Goal: Task Accomplishment & Management: Manage account settings

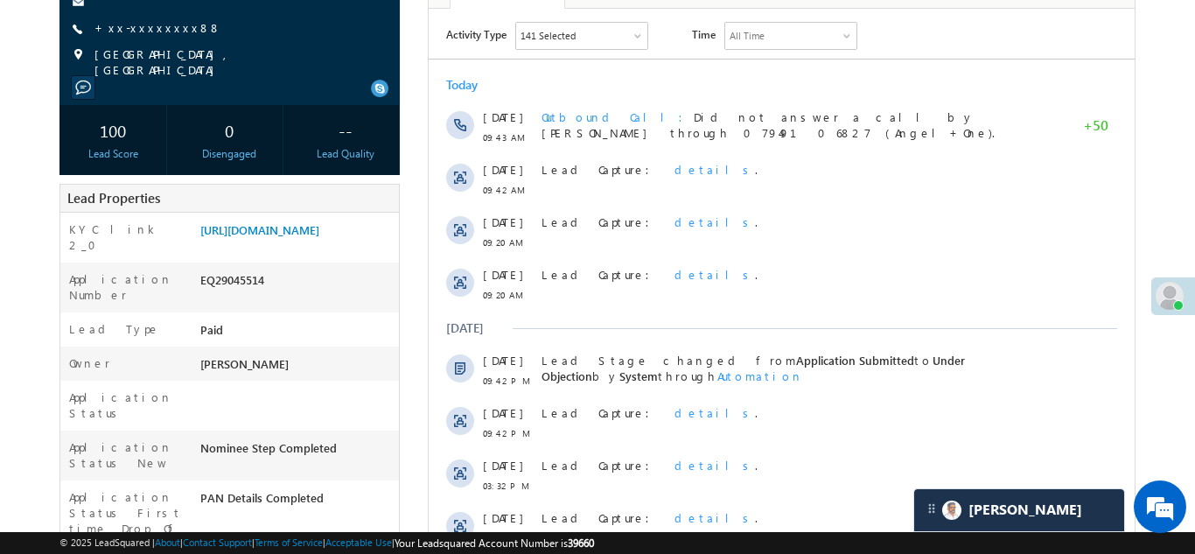
scroll to position [220, 0]
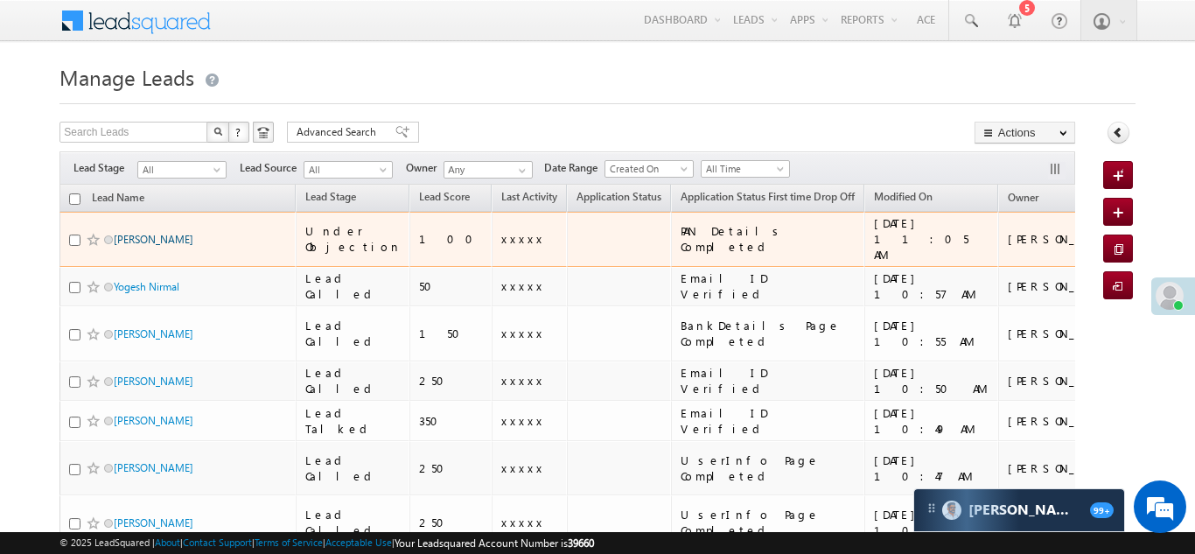
click at [171, 233] on link "[PERSON_NAME]" at bounding box center [154, 239] width 80 height 13
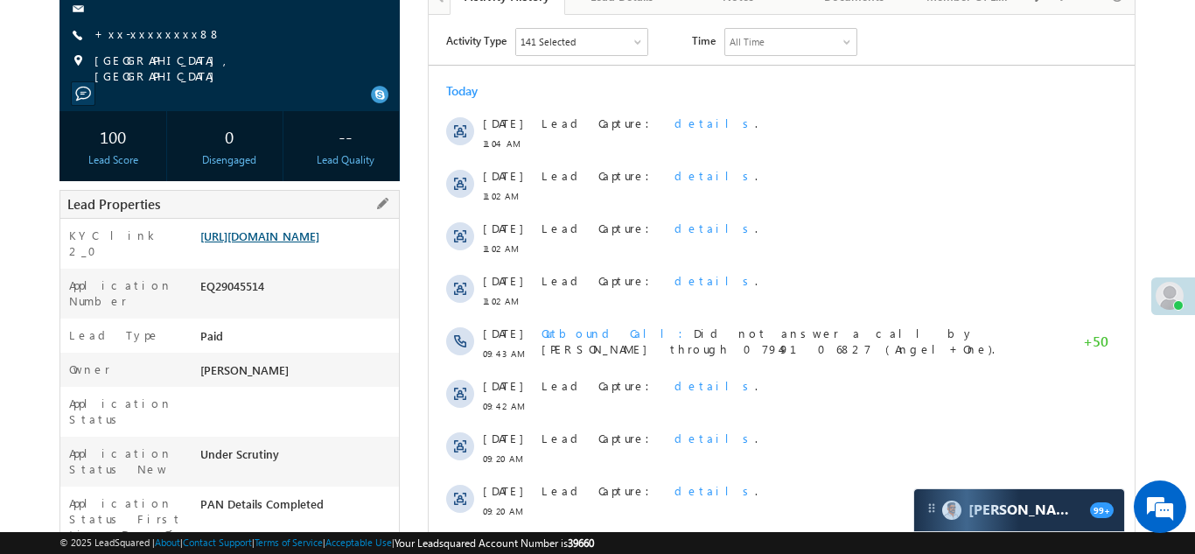
click at [293, 243] on link "https://angelbroking1-pk3em7sa.customui-test.leadsquared.com?leadId=303b2c8f-f5…" at bounding box center [259, 235] width 119 height 15
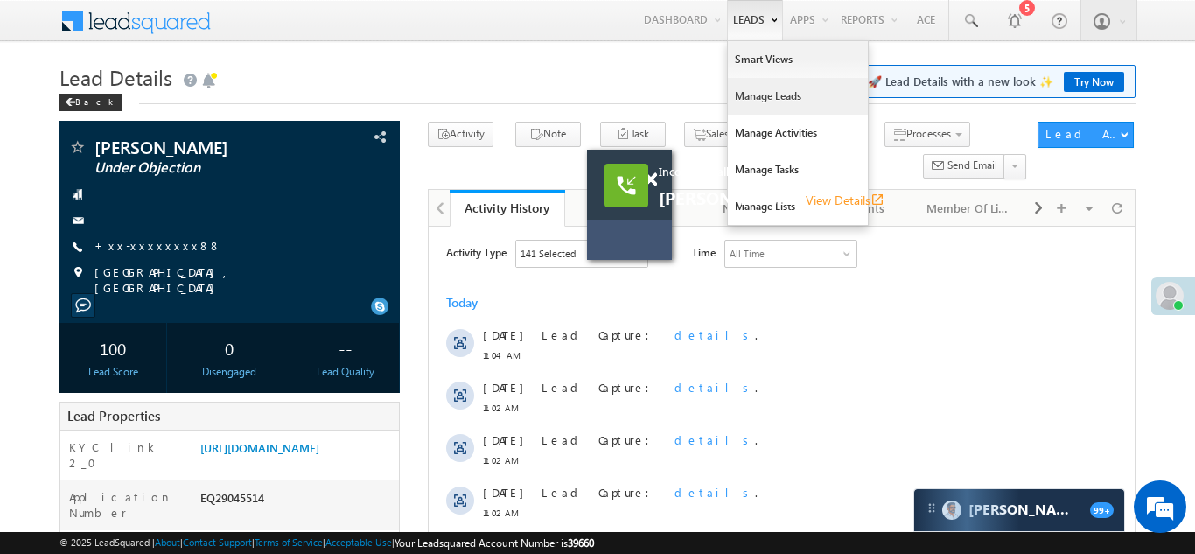
click at [748, 97] on link "Manage Leads" at bounding box center [798, 96] width 140 height 37
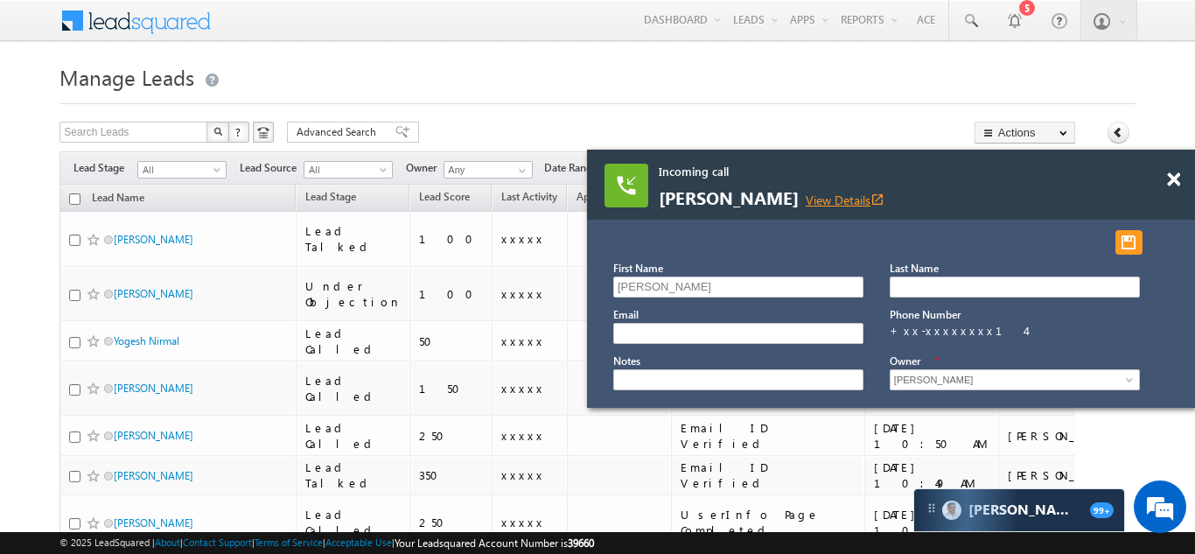
click at [812, 196] on link "View Details open_in_new" at bounding box center [845, 200] width 79 height 17
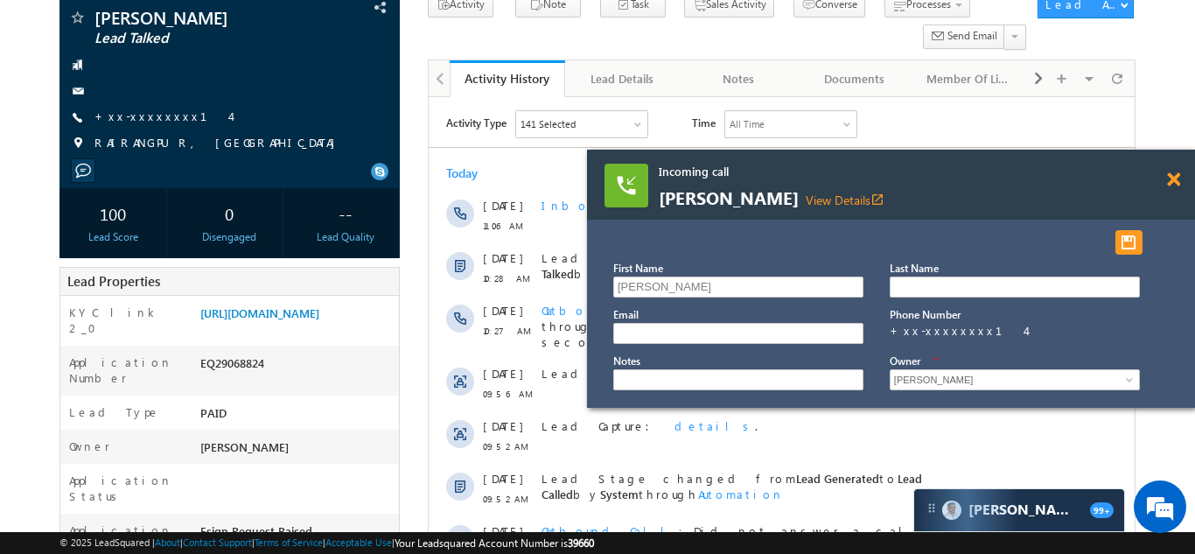
click at [1174, 178] on span at bounding box center [1173, 179] width 13 height 15
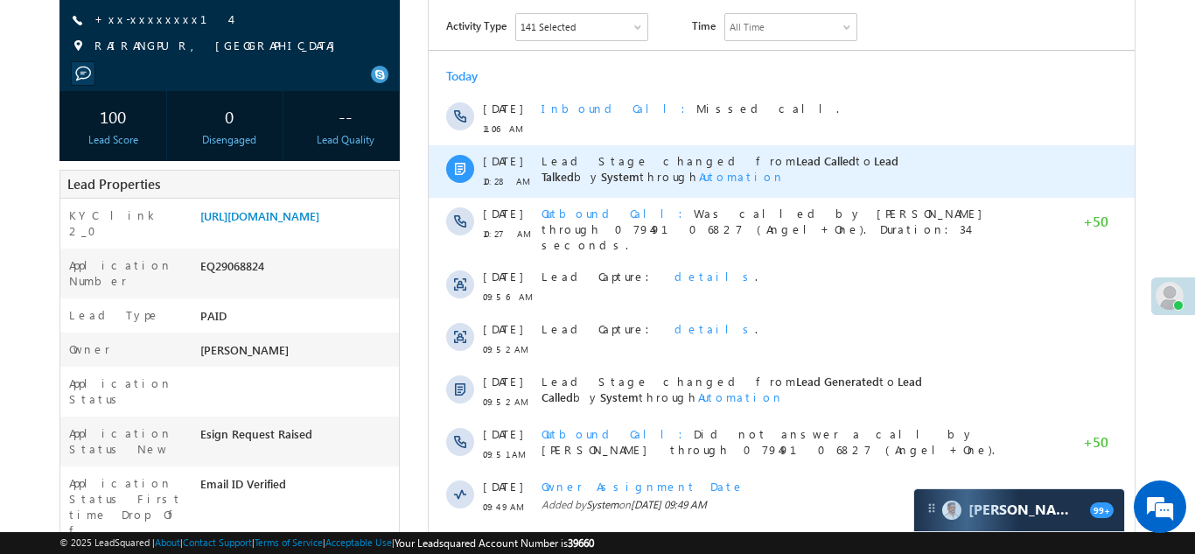
scroll to position [291, 0]
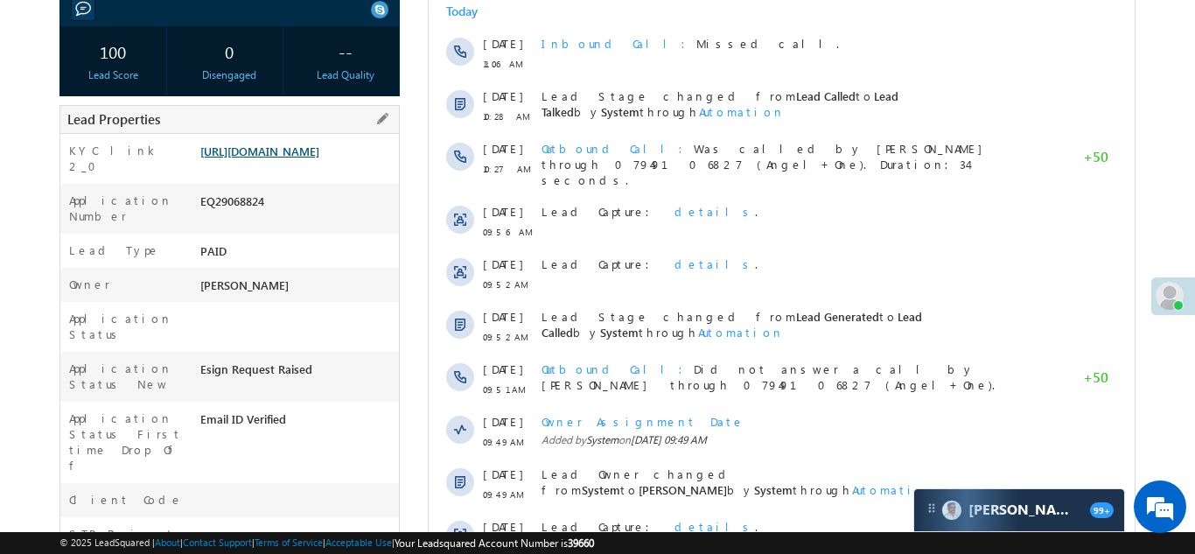
click at [290, 158] on link "[URL][DOMAIN_NAME]" at bounding box center [259, 150] width 119 height 15
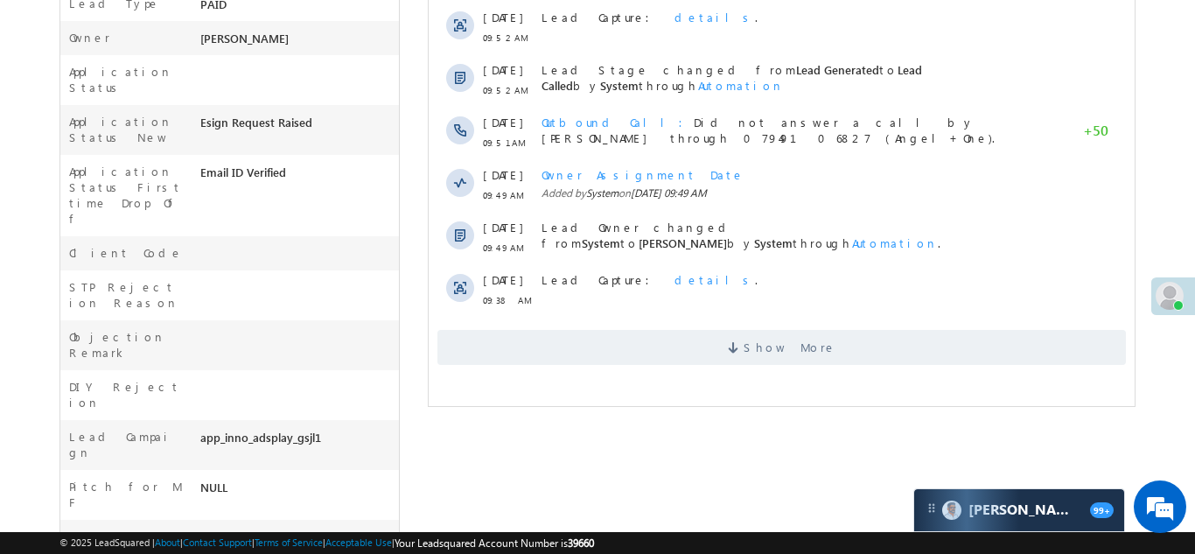
scroll to position [569, 0]
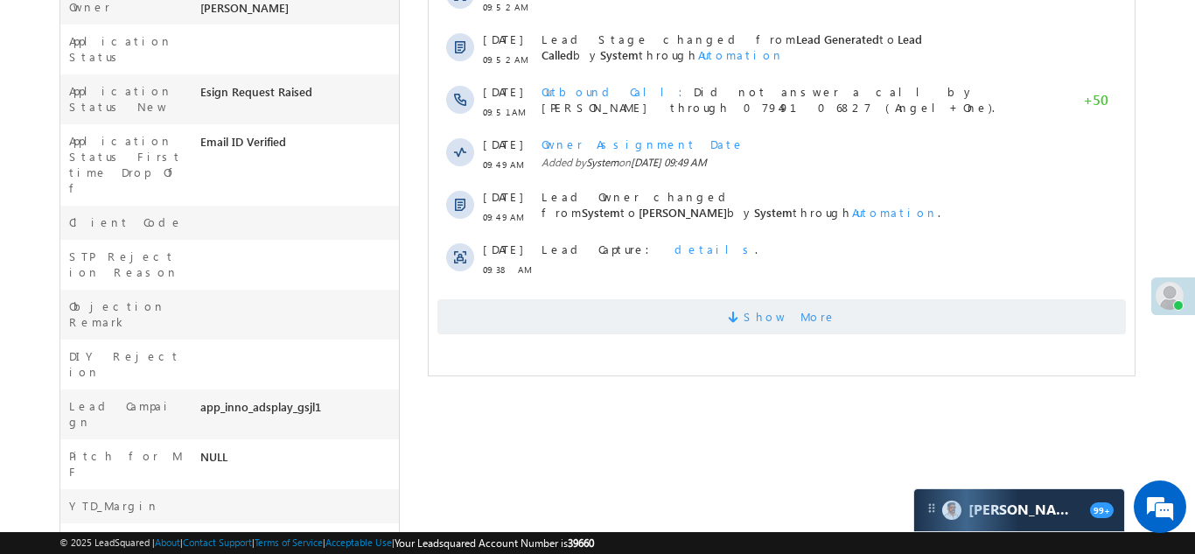
click at [684, 299] on span "Show More" at bounding box center [780, 316] width 688 height 35
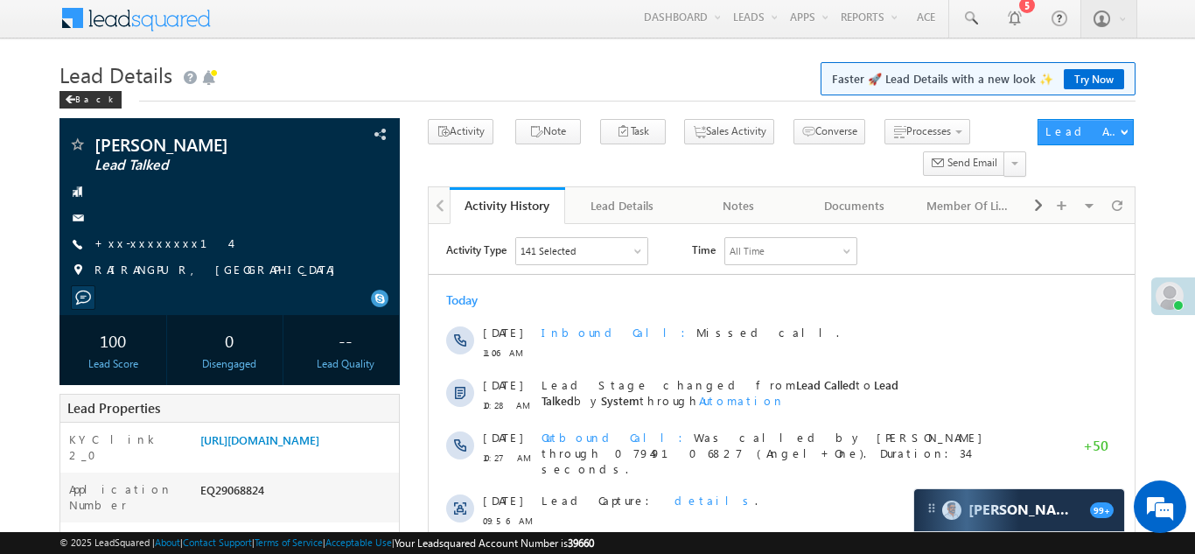
scroll to position [0, 0]
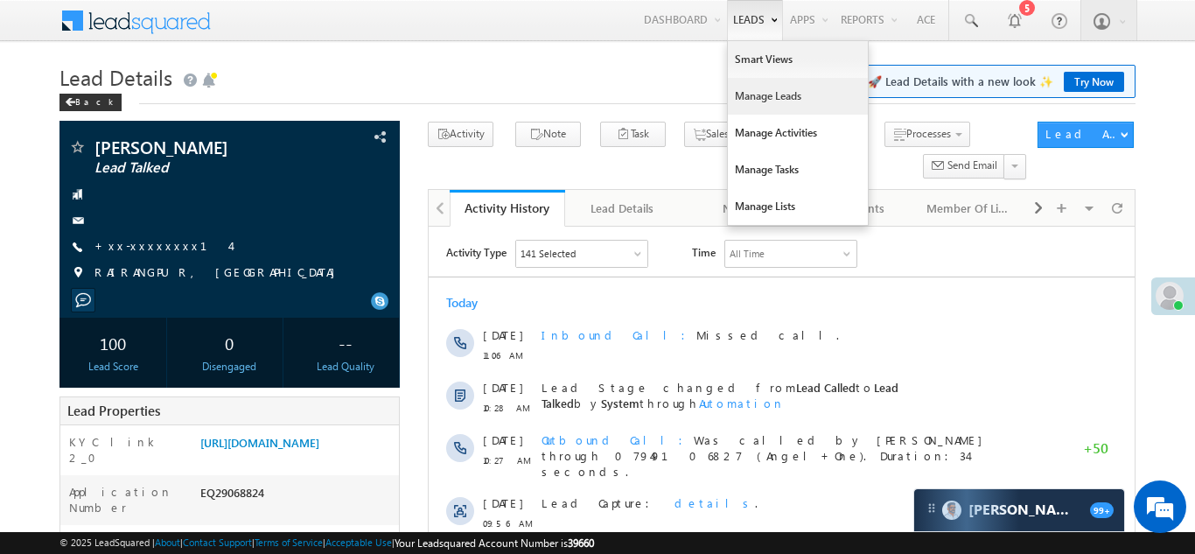
click at [750, 102] on link "Manage Leads" at bounding box center [798, 96] width 140 height 37
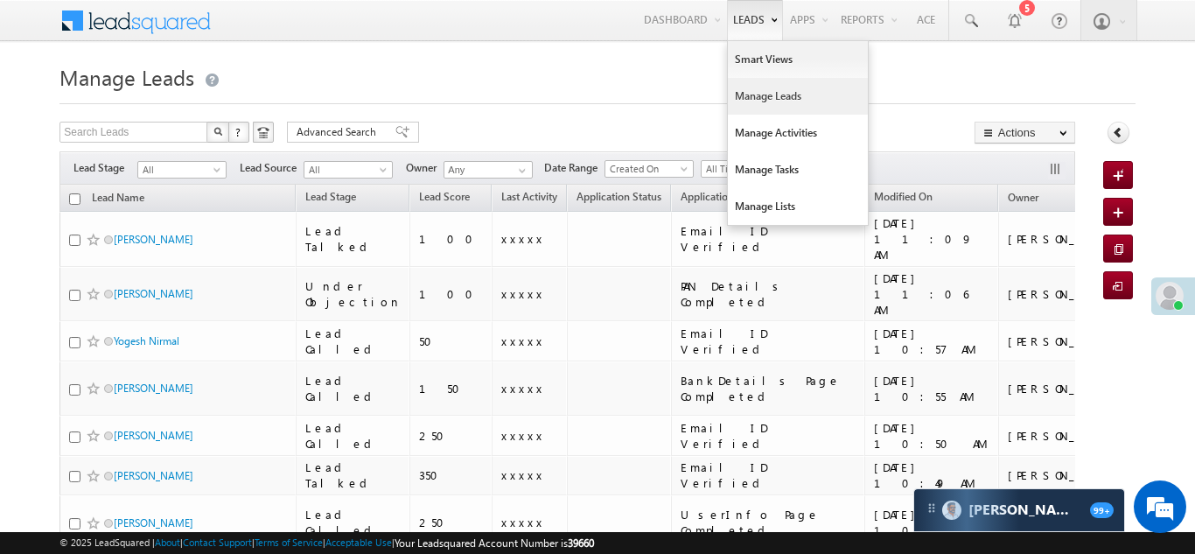
click at [750, 98] on link "Manage Leads" at bounding box center [798, 96] width 140 height 37
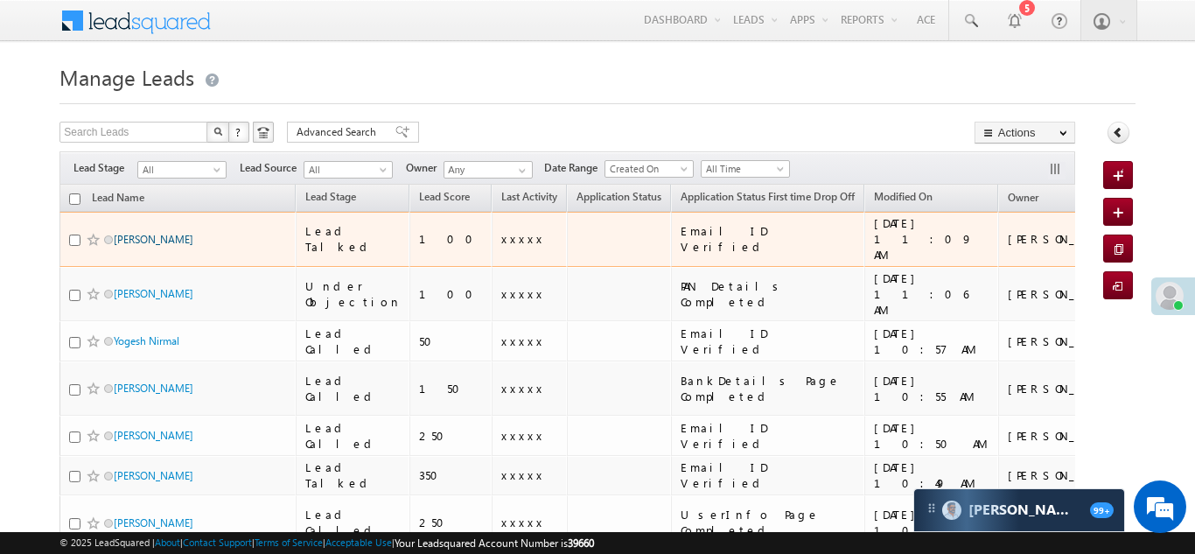
click at [126, 233] on link "[PERSON_NAME]" at bounding box center [154, 239] width 80 height 13
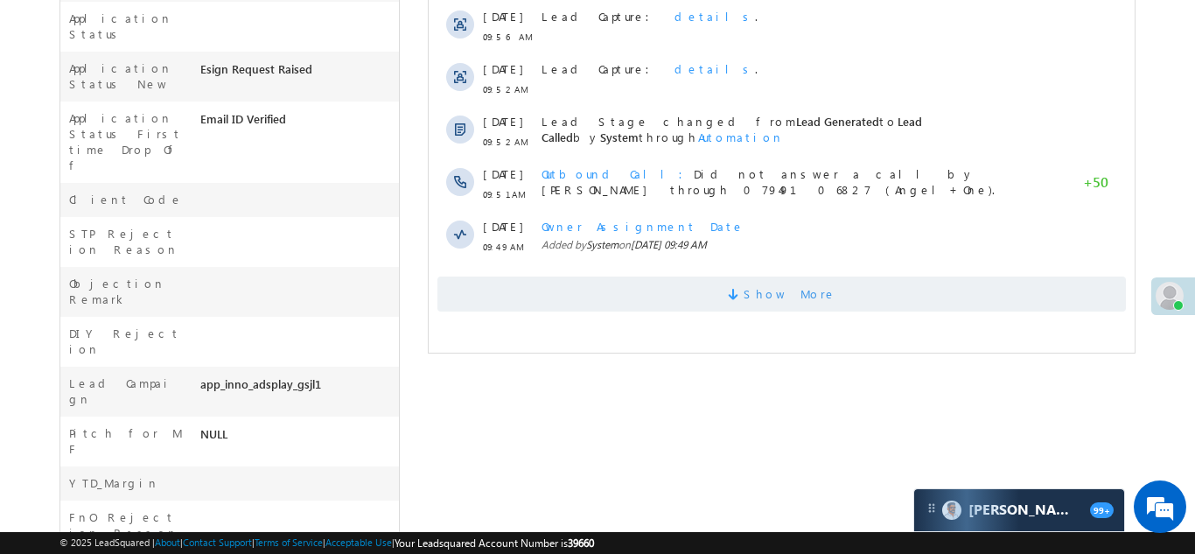
scroll to position [750, 0]
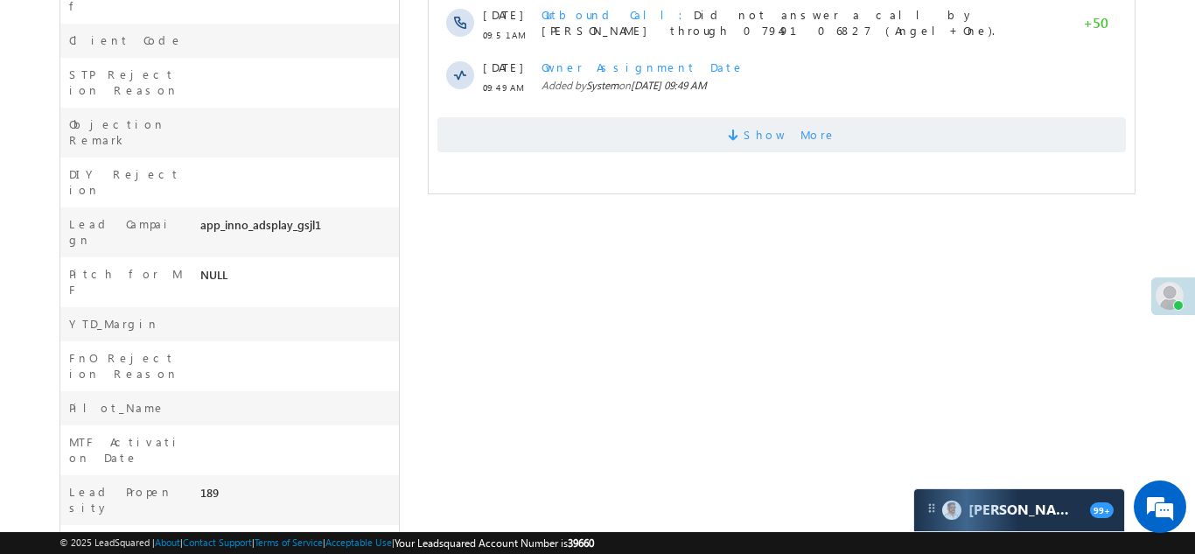
click at [800, 130] on span "Show More" at bounding box center [789, 134] width 93 height 35
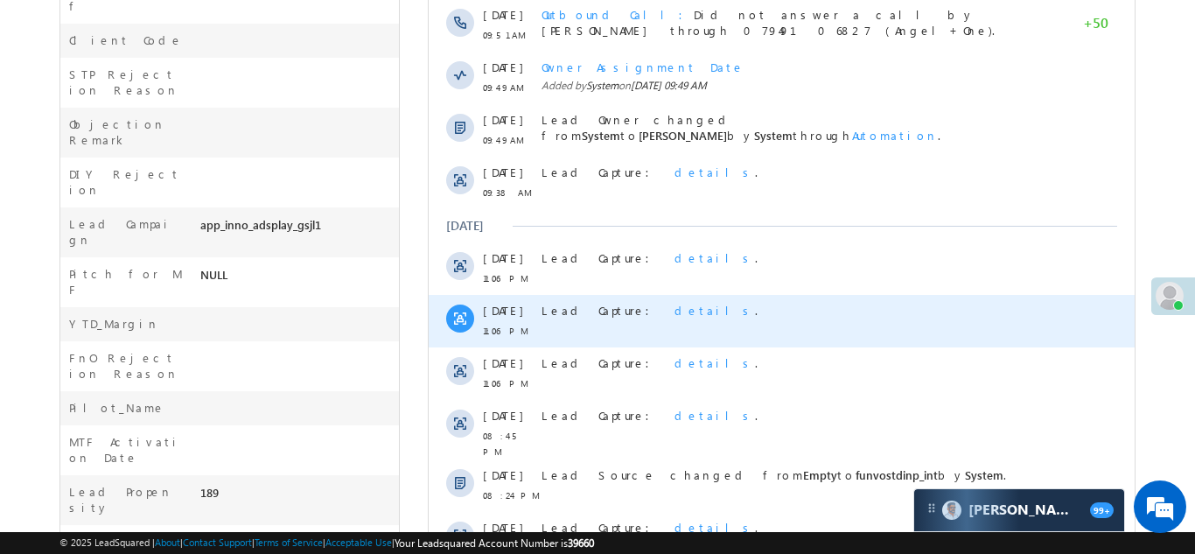
scroll to position [970, 0]
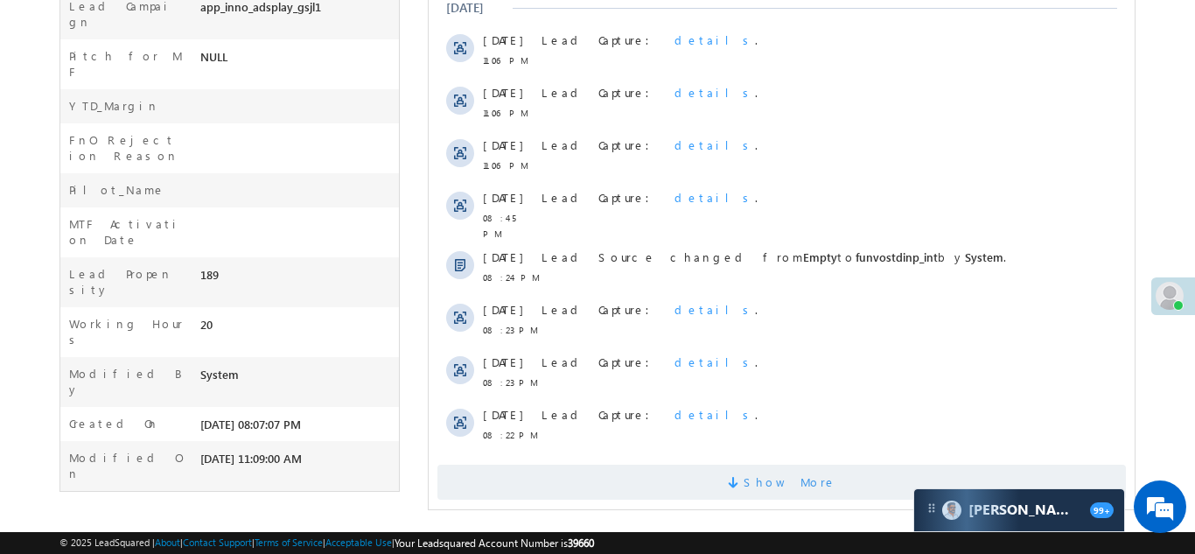
click at [620, 468] on span "Show More" at bounding box center [780, 481] width 688 height 35
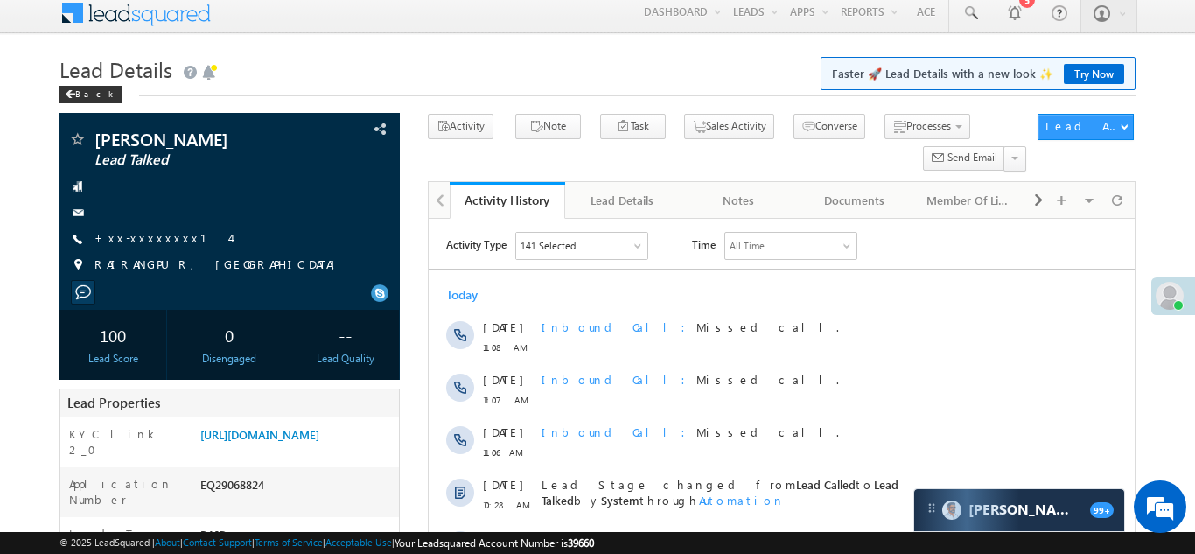
scroll to position [0, 0]
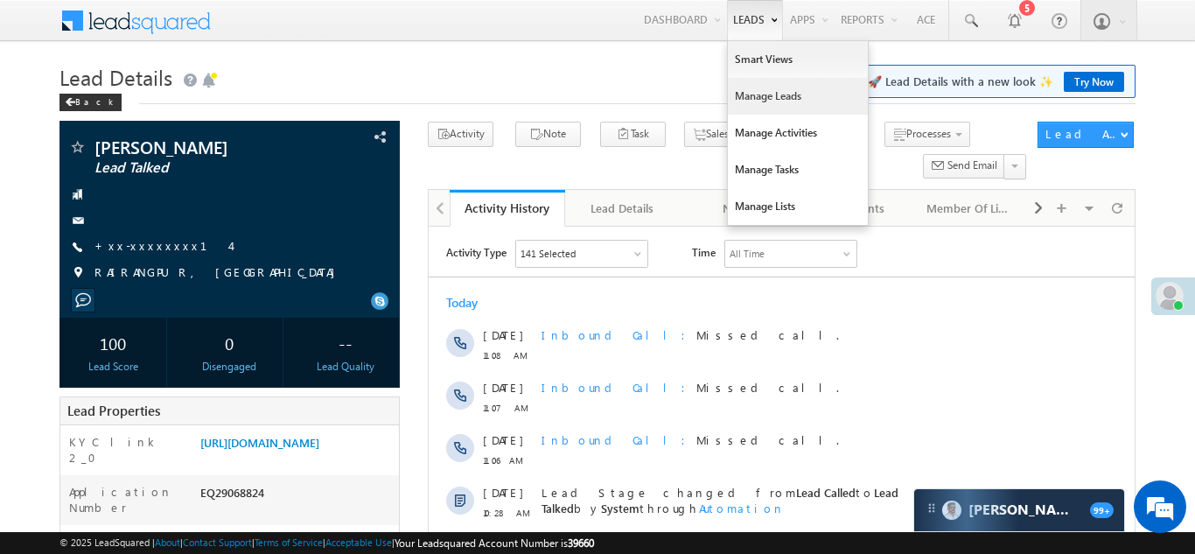
click at [745, 101] on link "Manage Leads" at bounding box center [798, 96] width 140 height 37
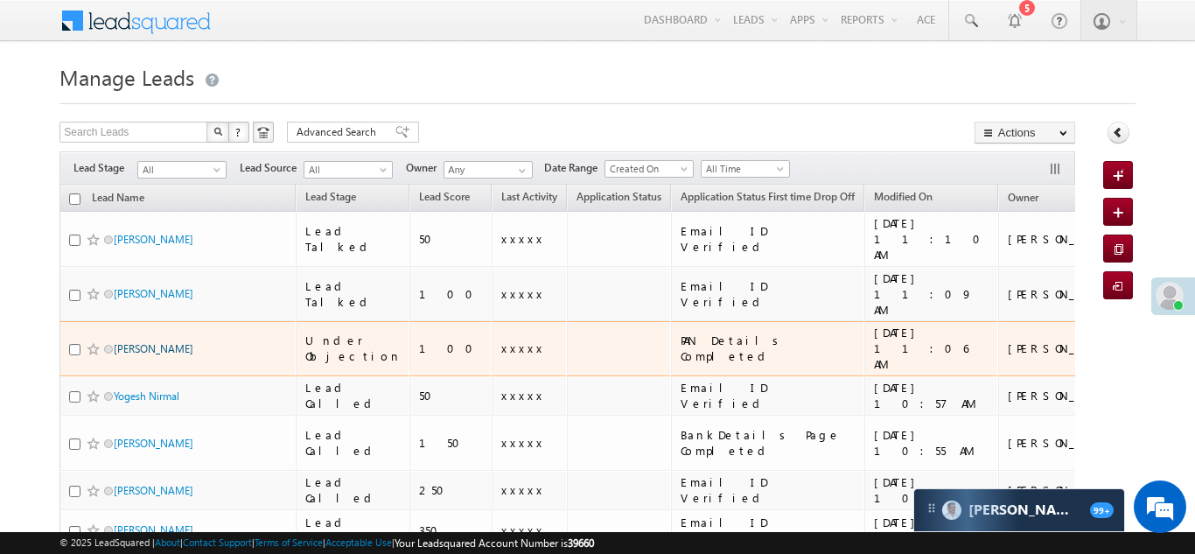
click at [133, 342] on link "[PERSON_NAME]" at bounding box center [154, 348] width 80 height 13
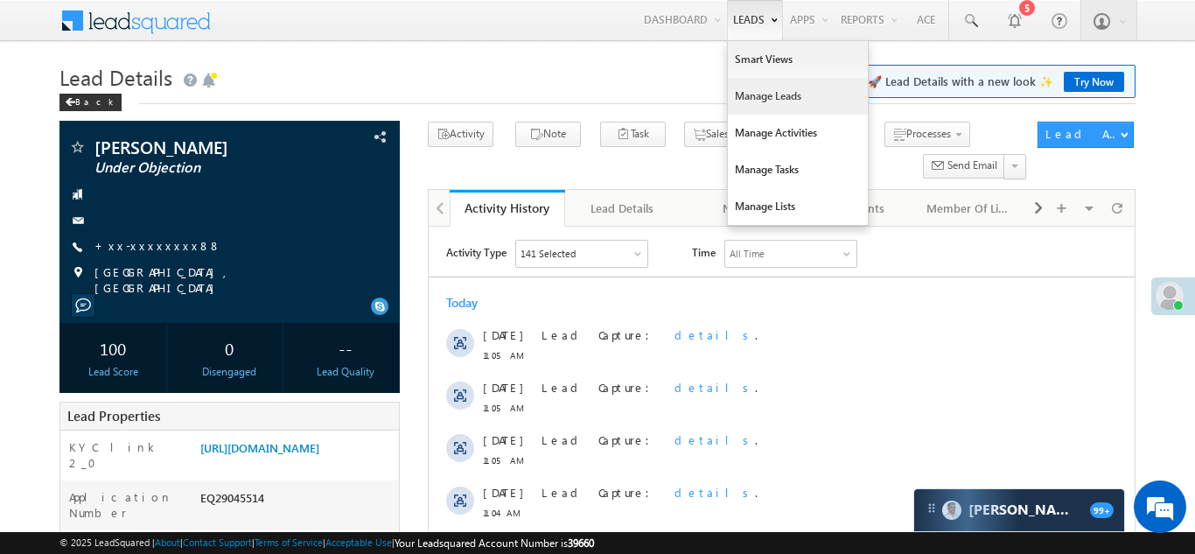
click at [757, 94] on link "Manage Leads" at bounding box center [798, 96] width 140 height 37
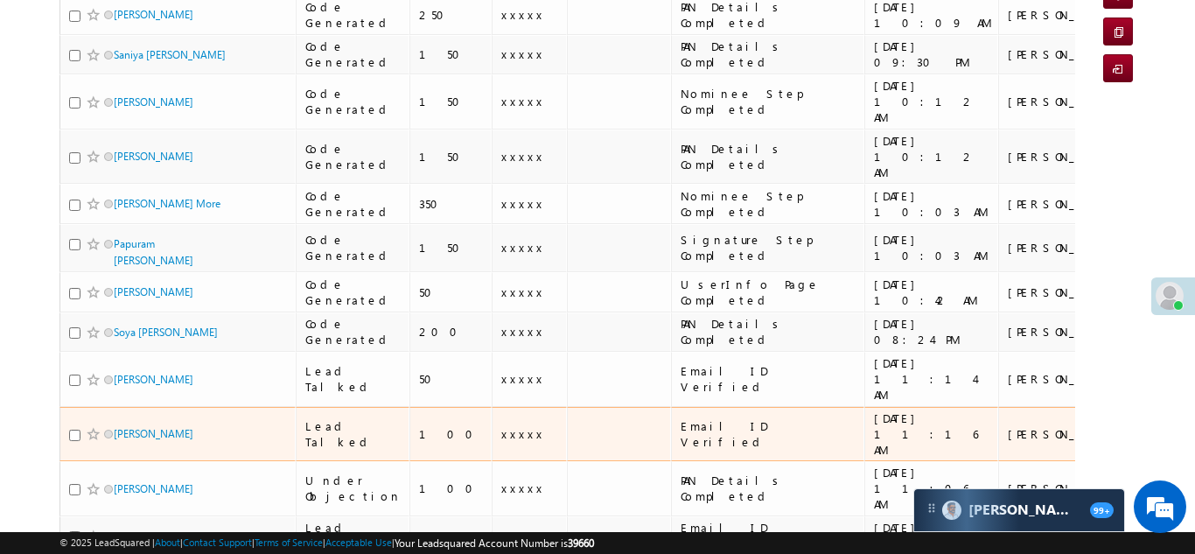
scroll to position [391, 0]
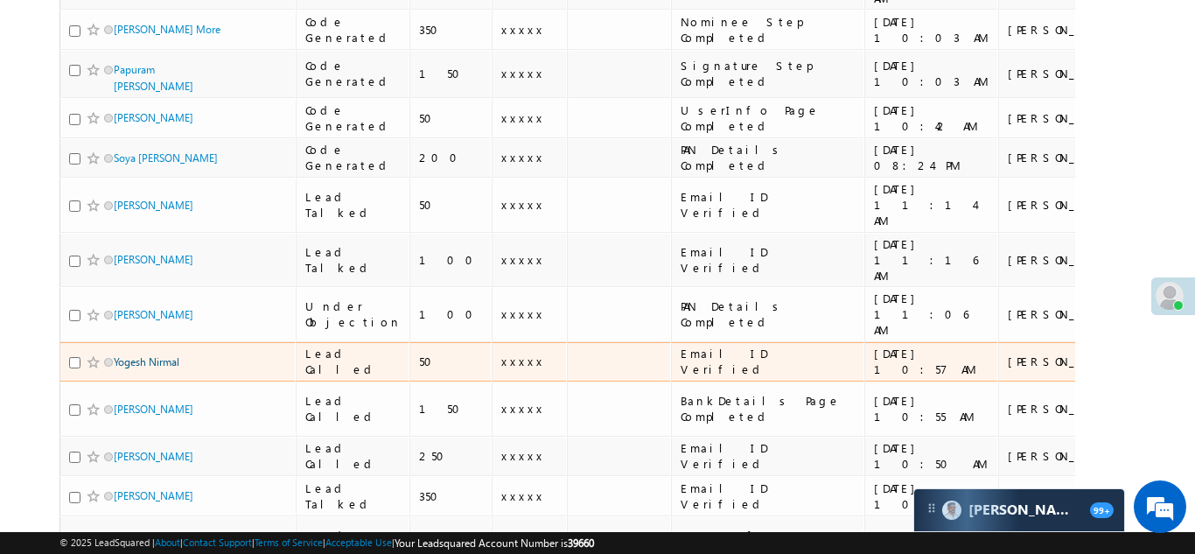
click at [137, 355] on link "Yogesh Nirmal" at bounding box center [147, 361] width 66 height 13
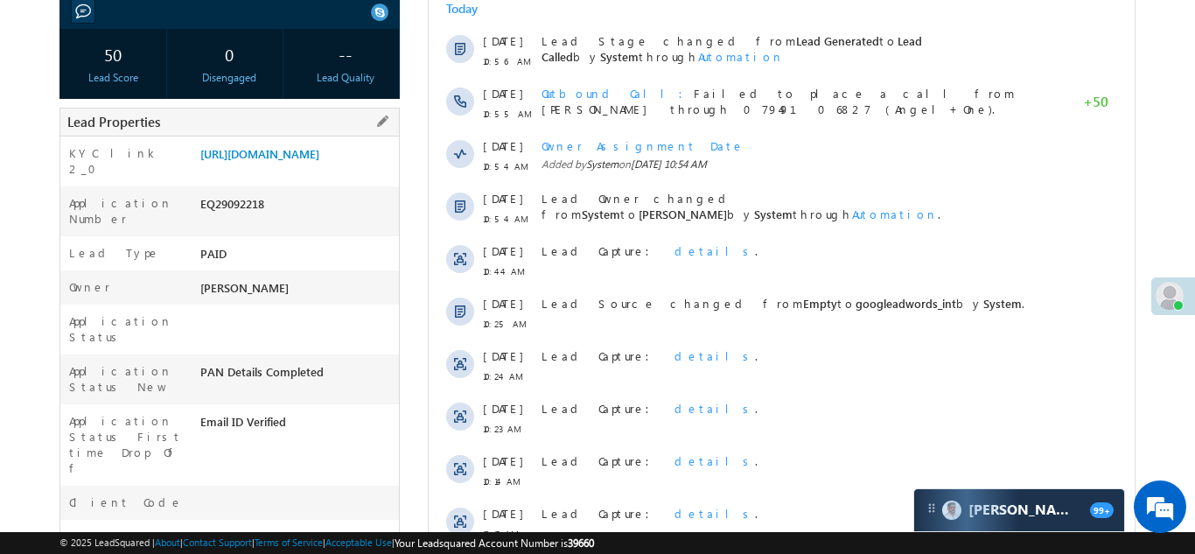
scroll to position [296, 0]
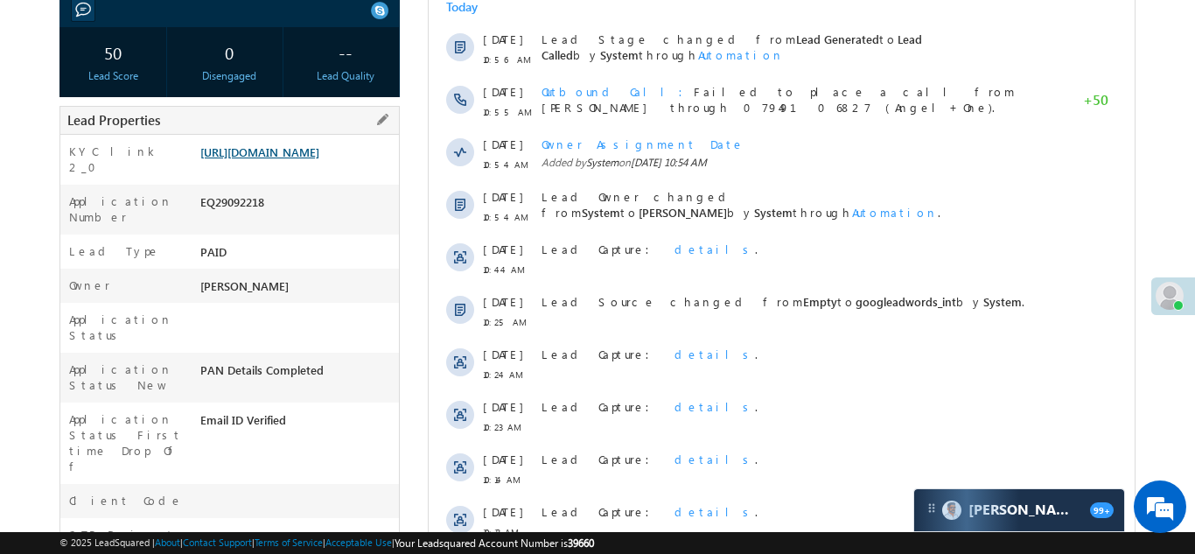
click at [286, 155] on link "[URL][DOMAIN_NAME]" at bounding box center [259, 151] width 119 height 15
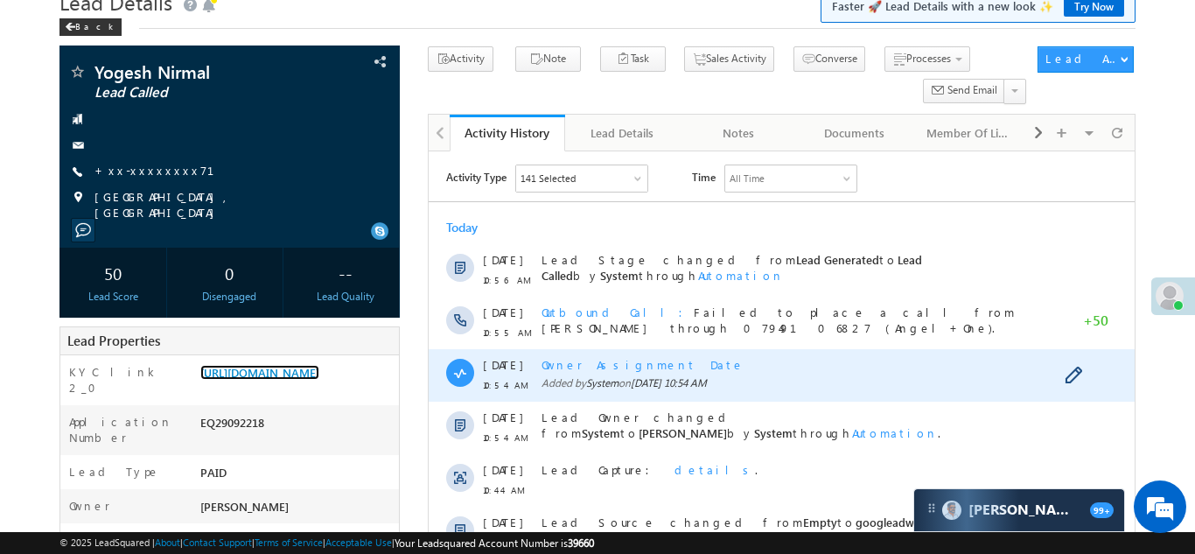
scroll to position [0, 0]
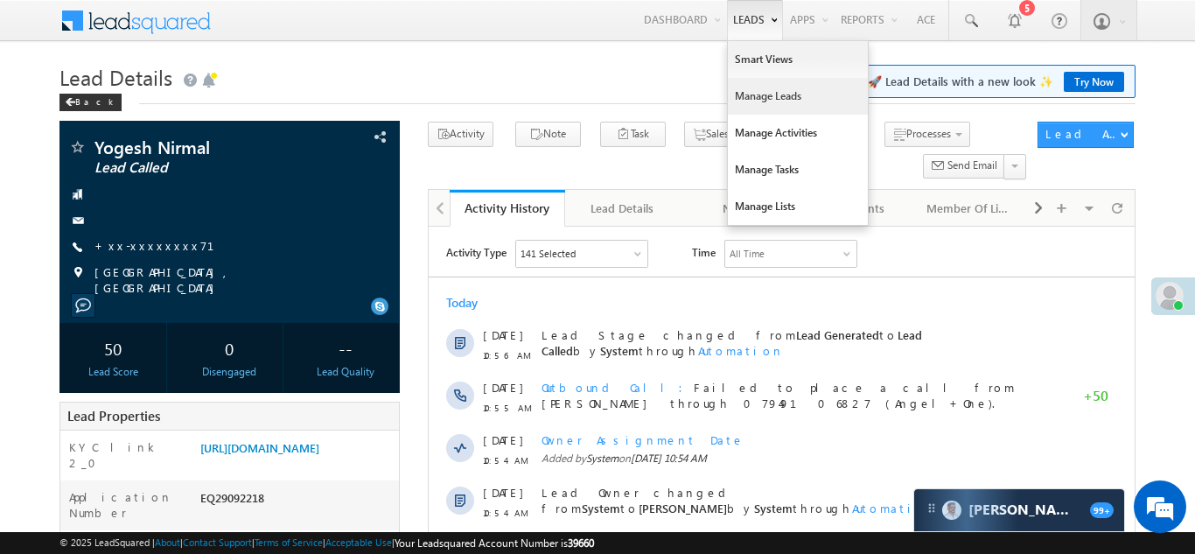
click at [753, 94] on link "Manage Leads" at bounding box center [798, 96] width 140 height 37
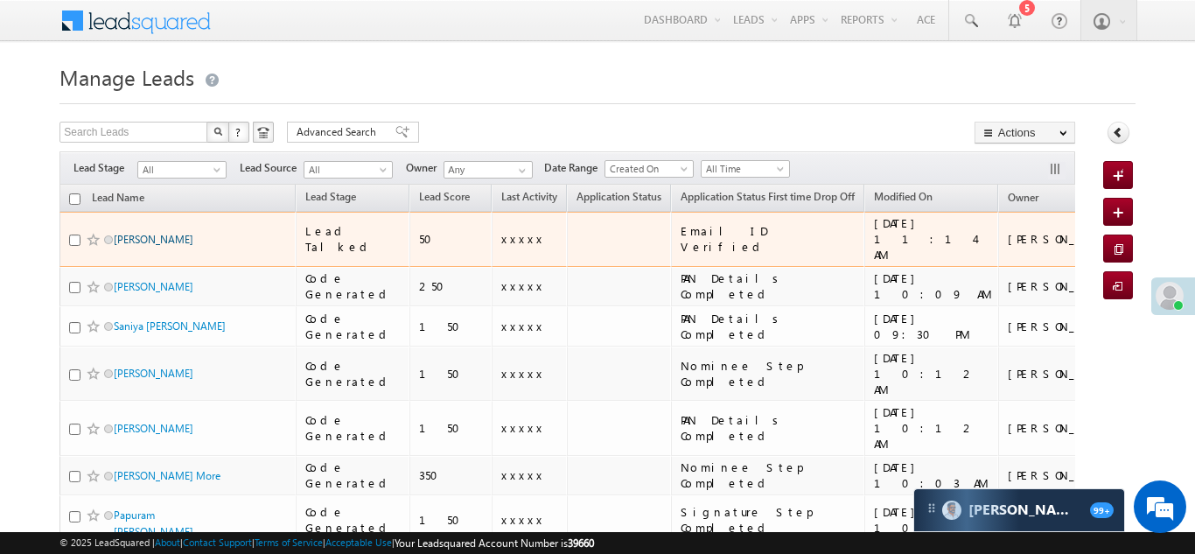
click at [129, 233] on link "[PERSON_NAME]" at bounding box center [154, 239] width 80 height 13
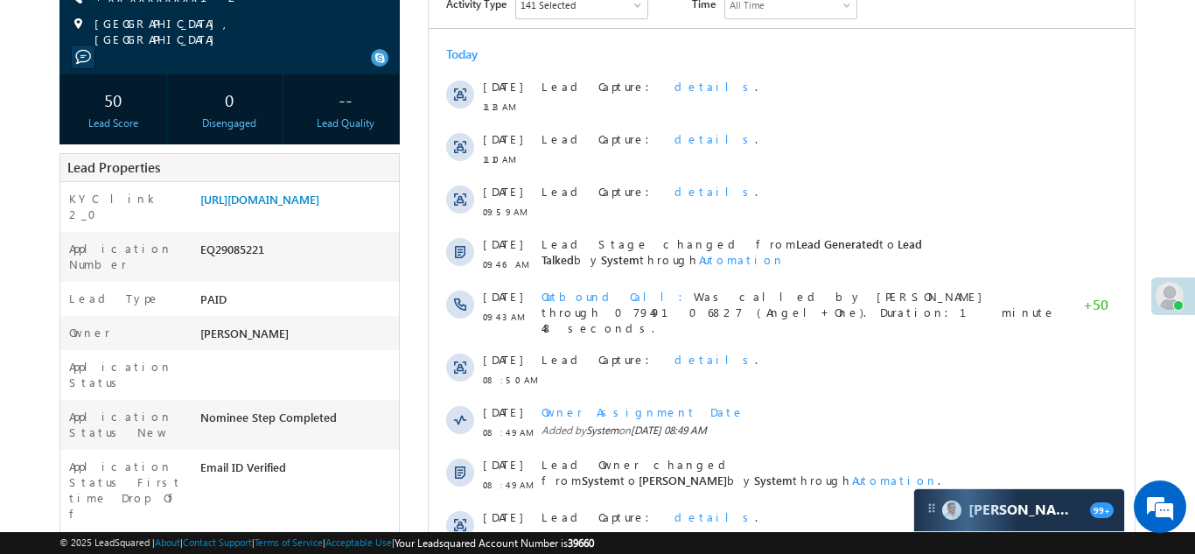
scroll to position [262, 0]
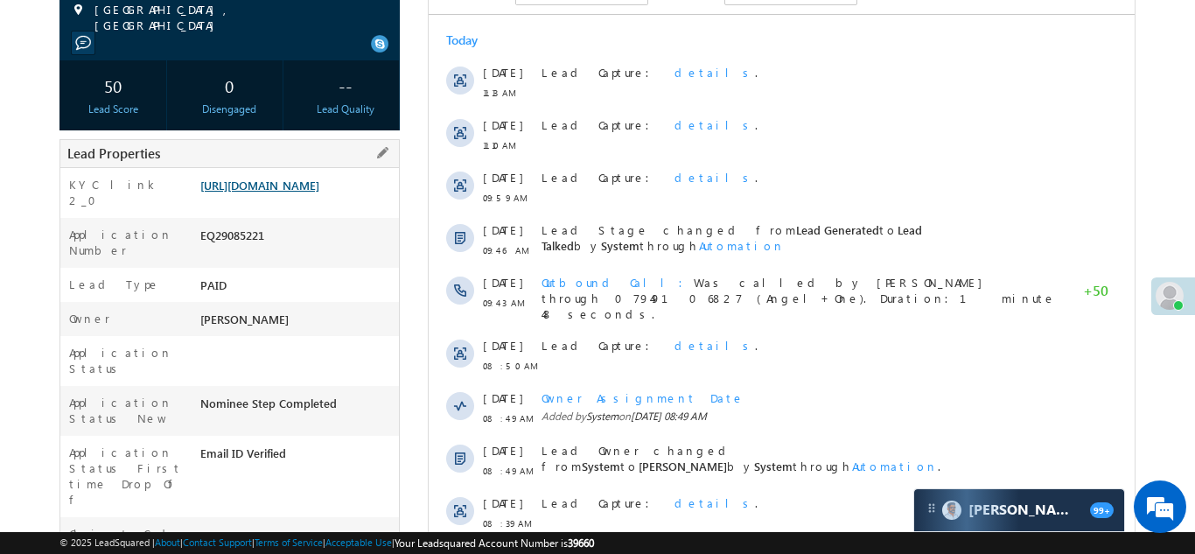
click at [298, 191] on link "https://angelbroking1-pk3em7sa.customui-test.leadsquared.com?leadId=b9b3f17c-22…" at bounding box center [259, 185] width 119 height 15
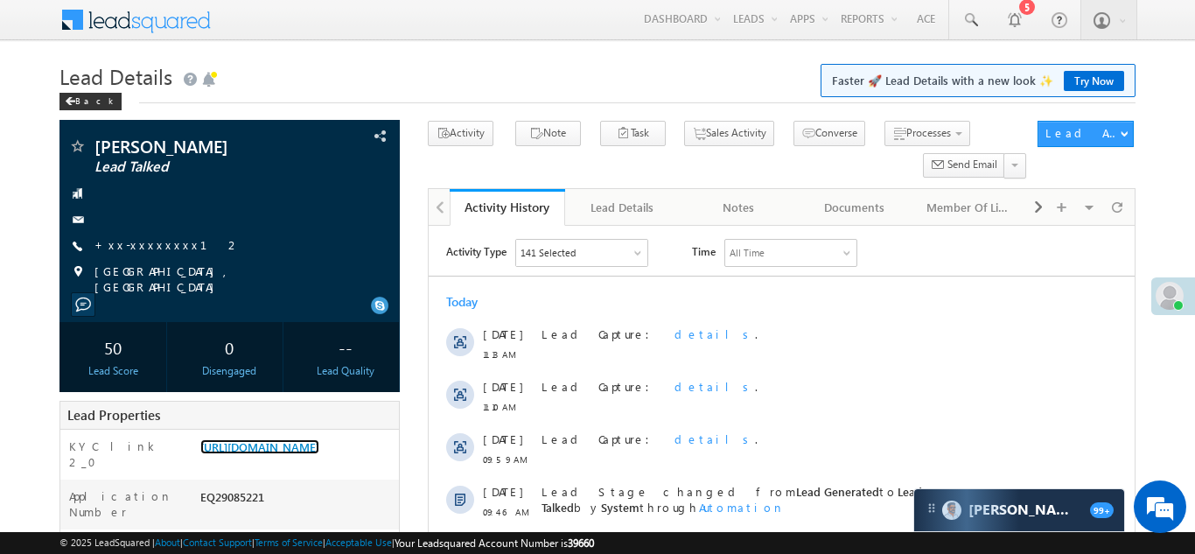
scroll to position [0, 0]
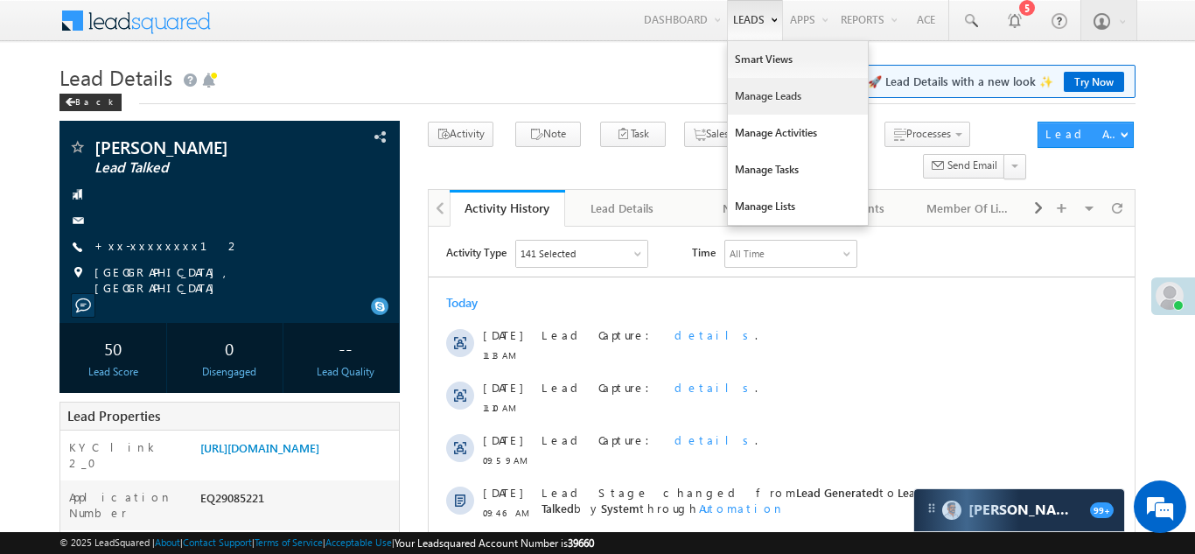
click at [748, 90] on link "Manage Leads" at bounding box center [798, 96] width 140 height 37
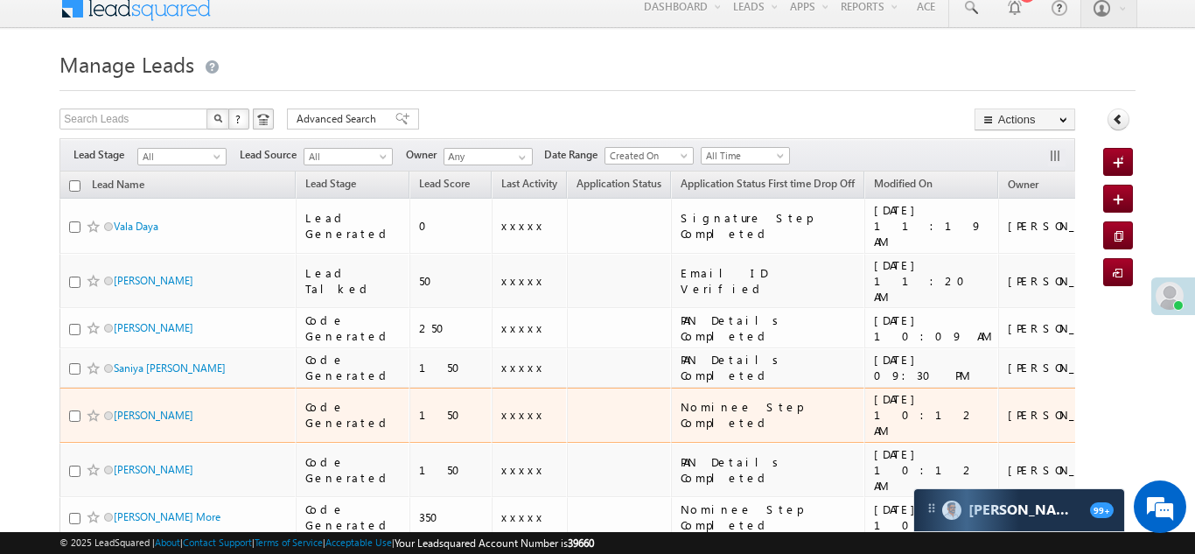
scroll to position [17, 0]
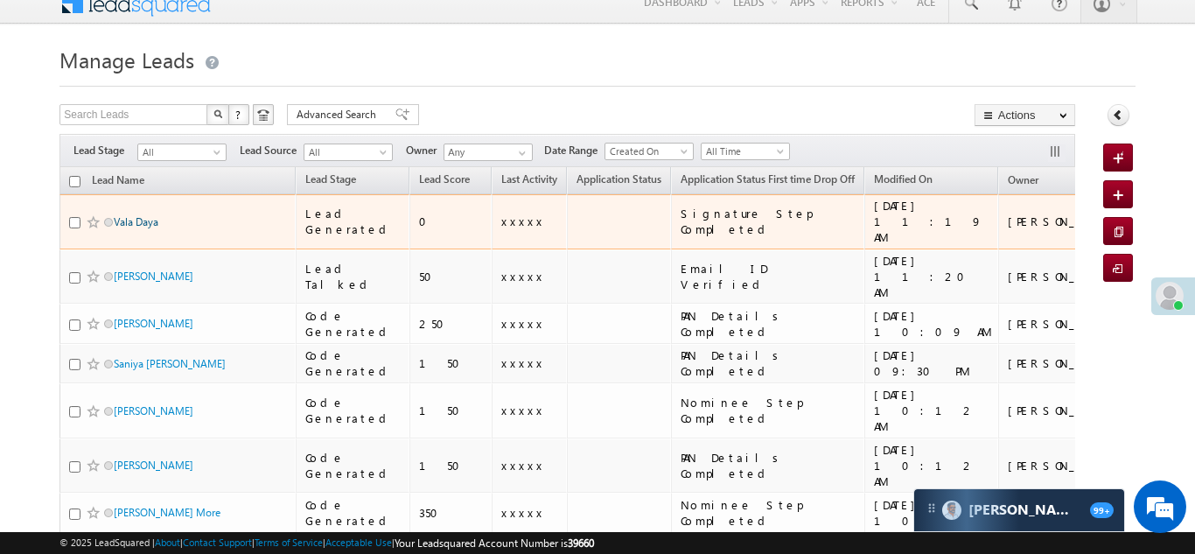
click at [125, 215] on link "Vala Daya" at bounding box center [136, 221] width 45 height 13
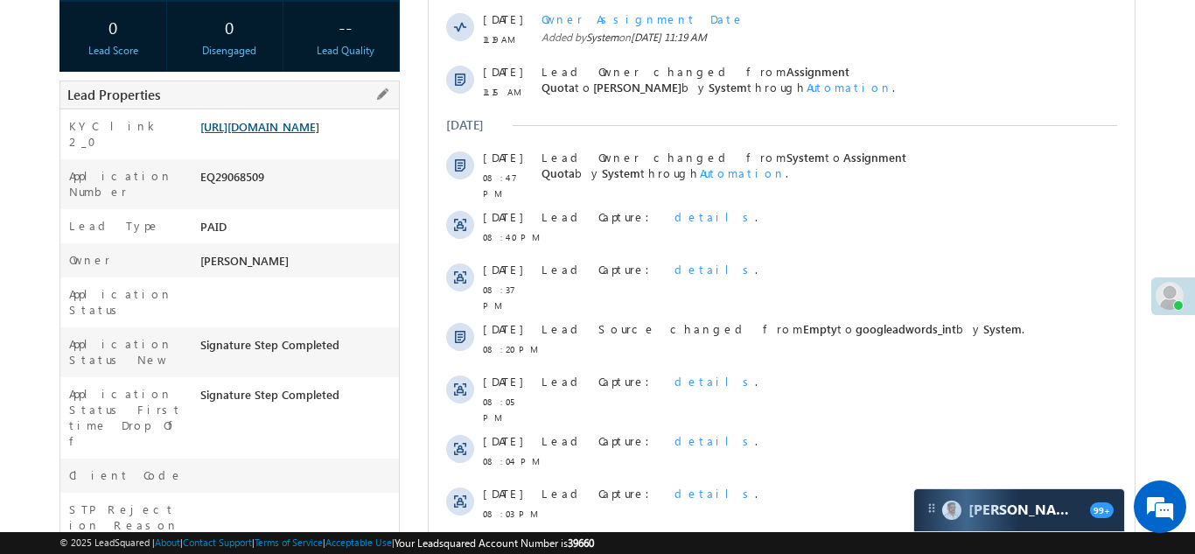
click at [289, 134] on link "[URL][DOMAIN_NAME]" at bounding box center [259, 126] width 119 height 15
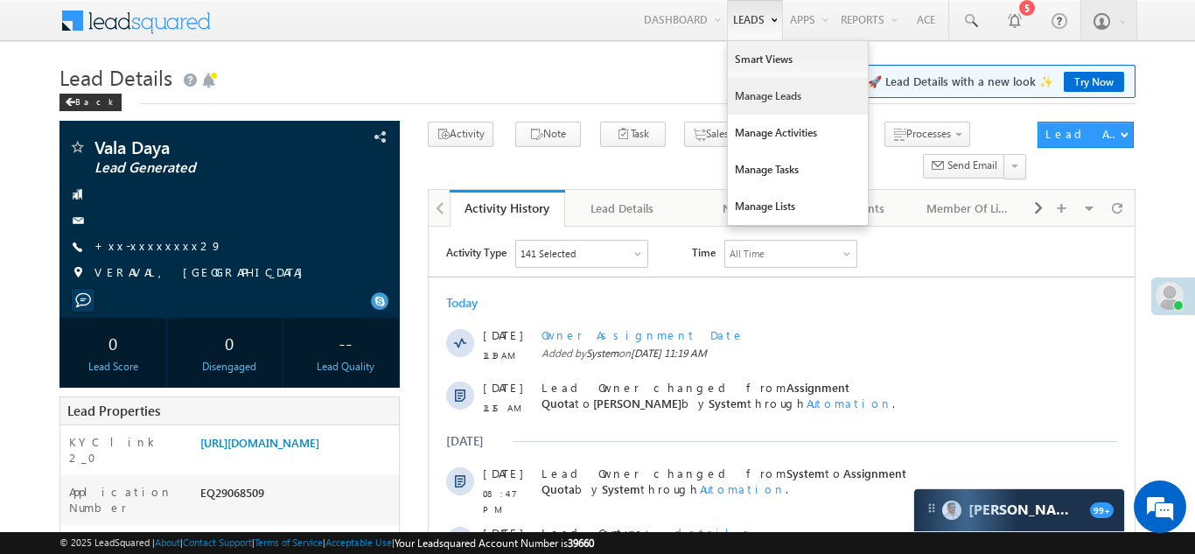
click at [764, 106] on link "Manage Leads" at bounding box center [798, 96] width 140 height 37
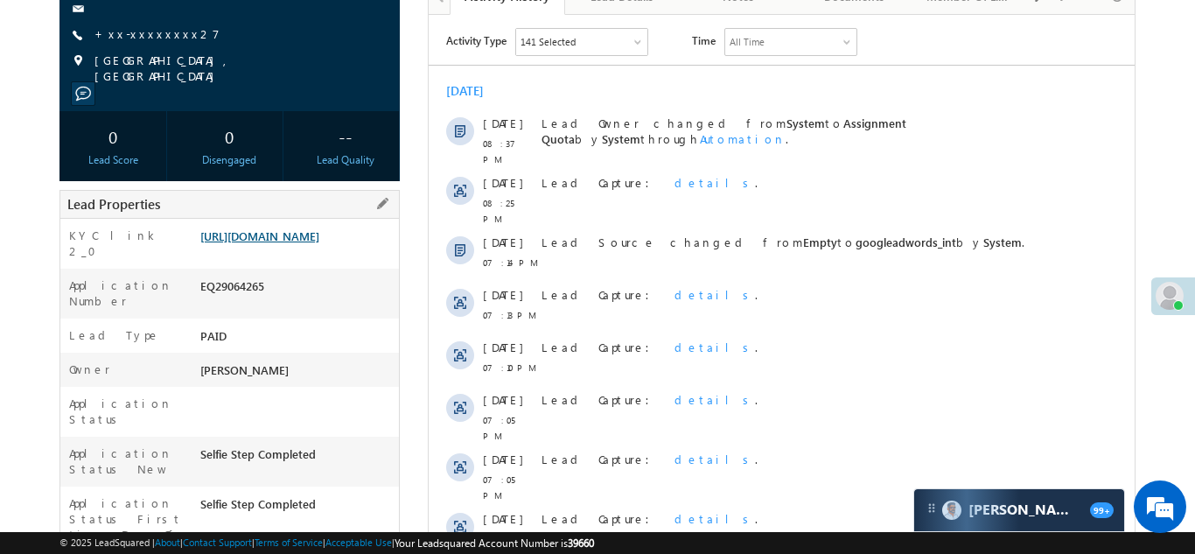
click at [288, 243] on link "https://angelbroking1-pk3em7sa.customui-test.leadsquared.com?leadId=27c654e2-0c…" at bounding box center [259, 235] width 119 height 15
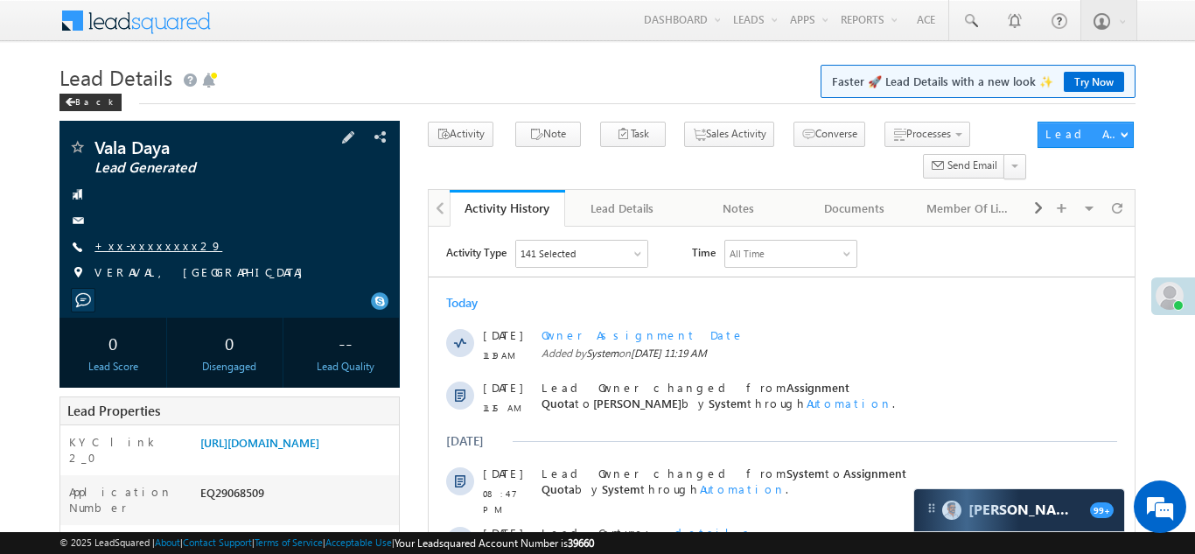
click at [137, 248] on link "+xx-xxxxxxxx29" at bounding box center [158, 245] width 128 height 15
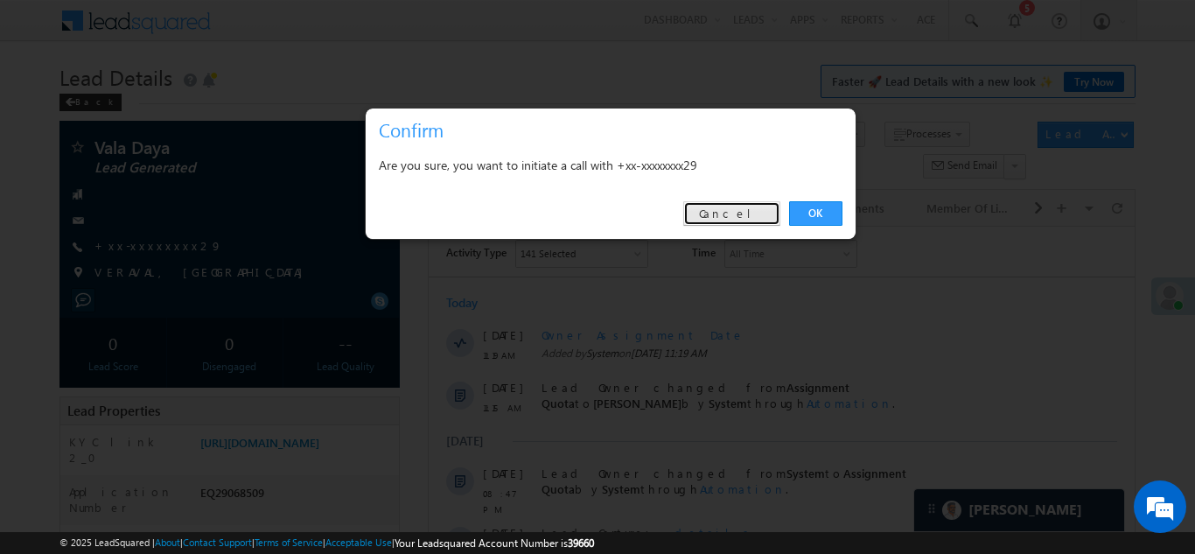
click at [750, 211] on link "Cancel" at bounding box center [731, 213] width 97 height 24
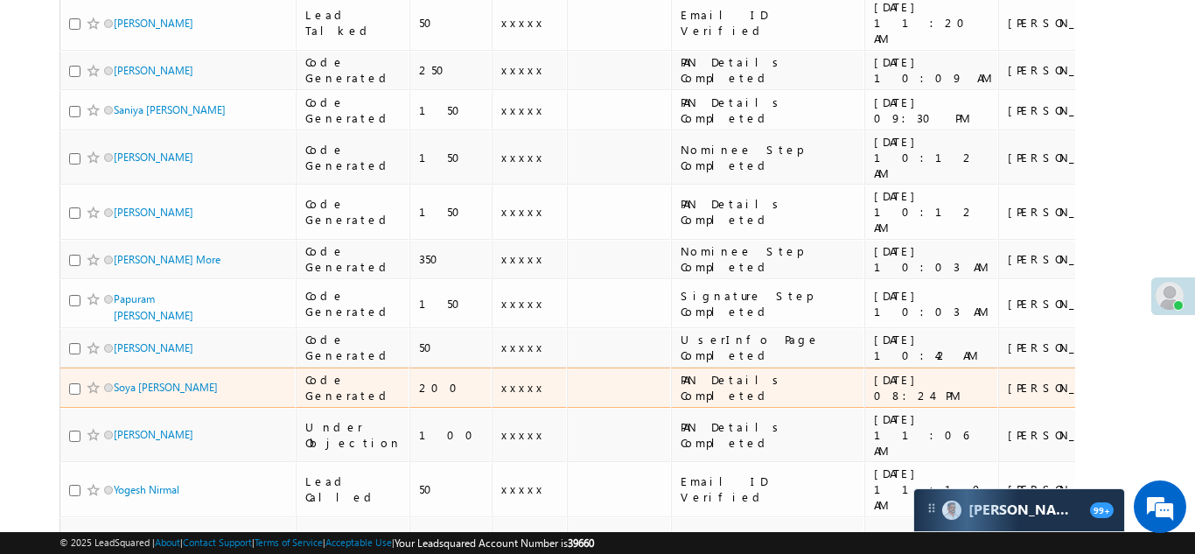
scroll to position [530, 0]
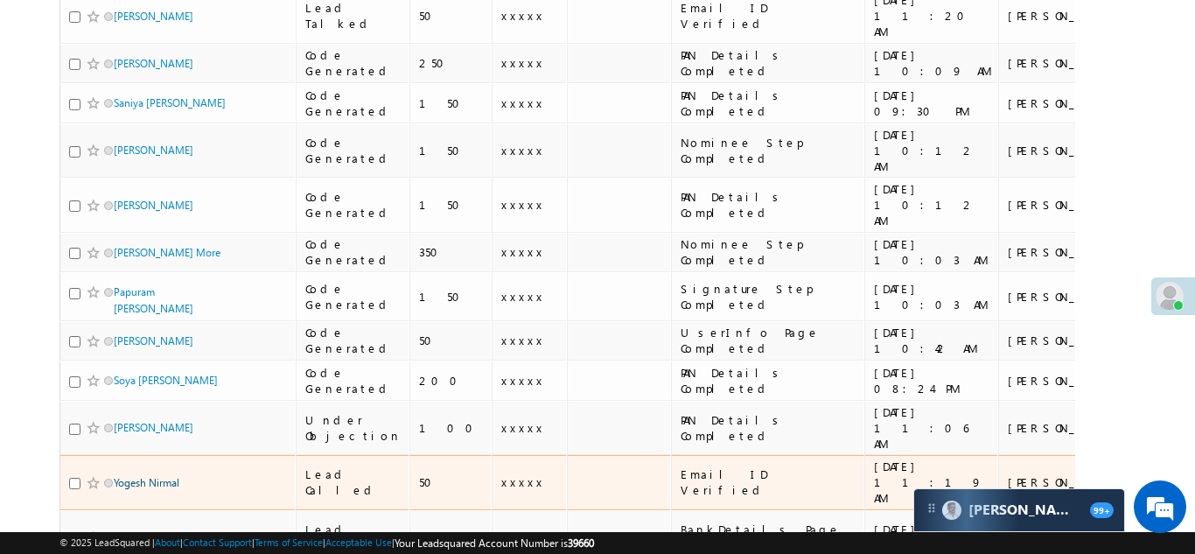
click at [158, 476] on link "Yogesh Nirmal" at bounding box center [147, 482] width 66 height 13
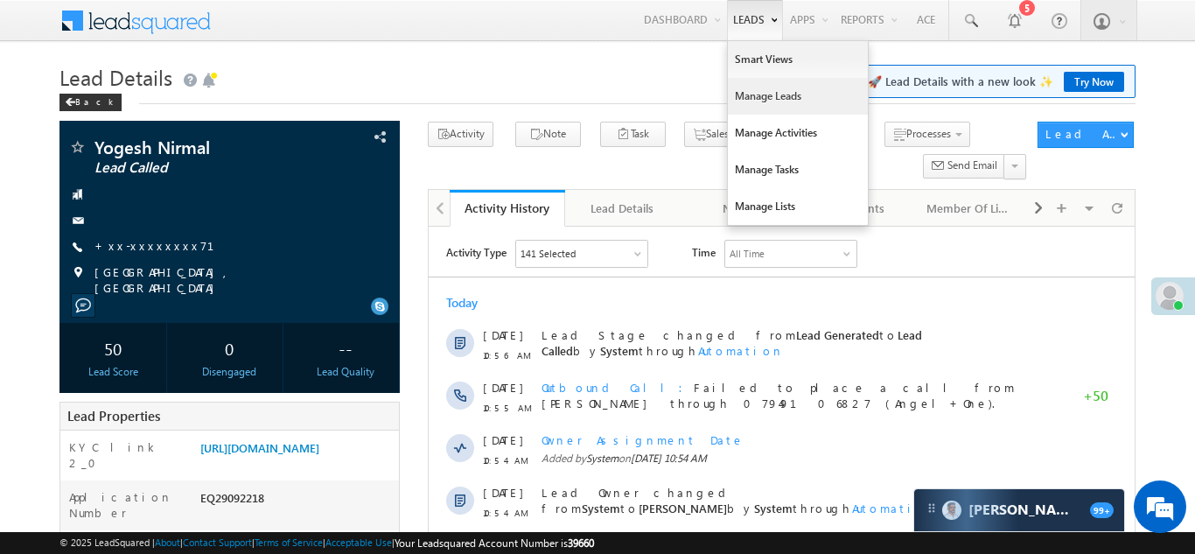
click at [745, 94] on link "Manage Leads" at bounding box center [798, 96] width 140 height 37
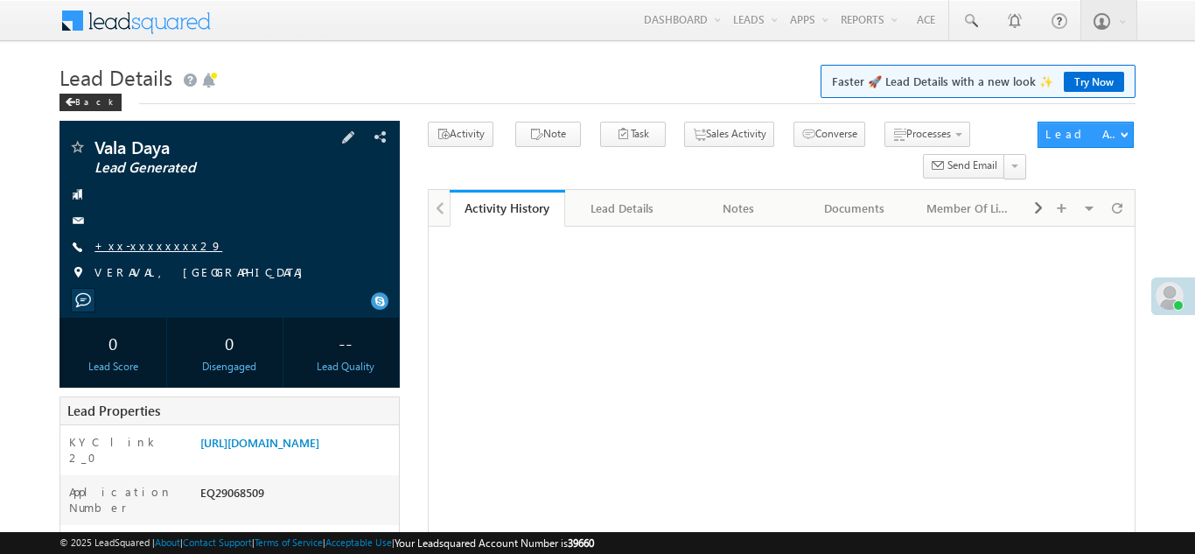
click at [142, 243] on link "+xx-xxxxxxxx29" at bounding box center [158, 245] width 128 height 15
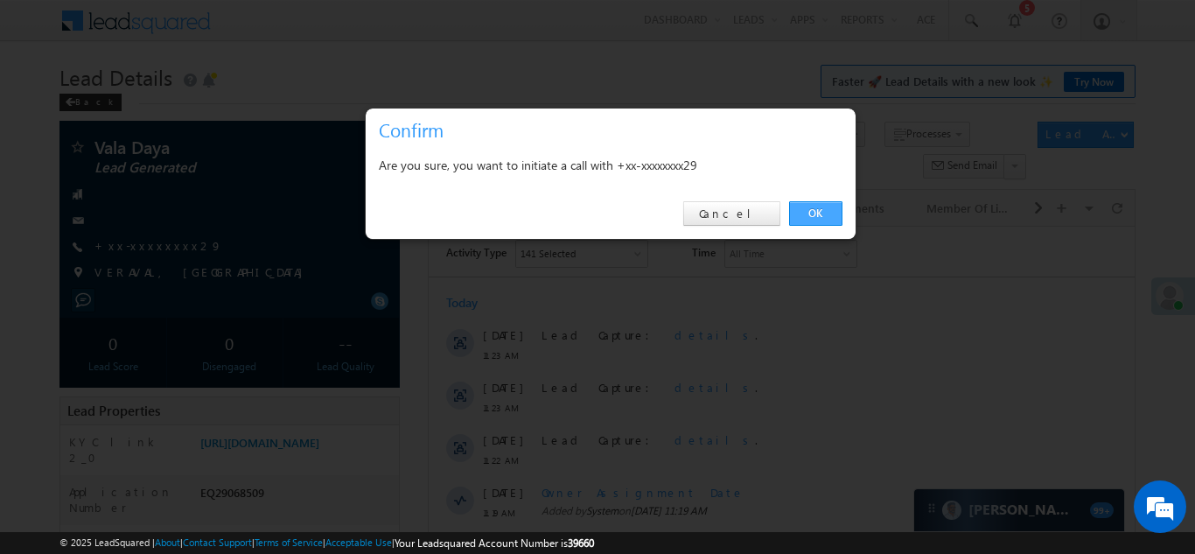
click at [824, 206] on link "OK" at bounding box center [815, 213] width 53 height 24
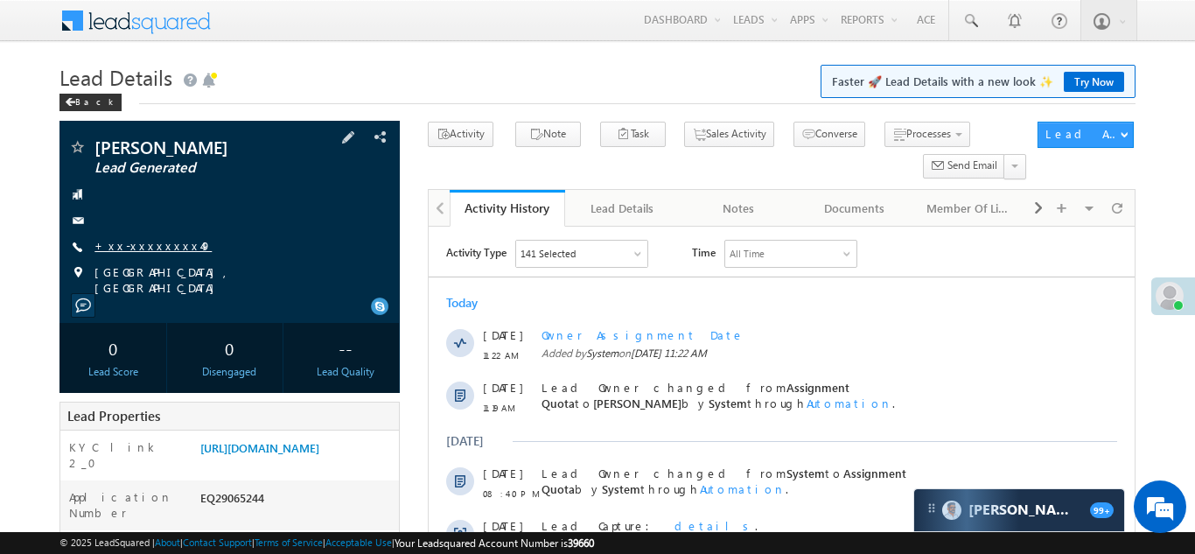
click at [133, 250] on link "+xx-xxxxxxxx49" at bounding box center [152, 245] width 117 height 15
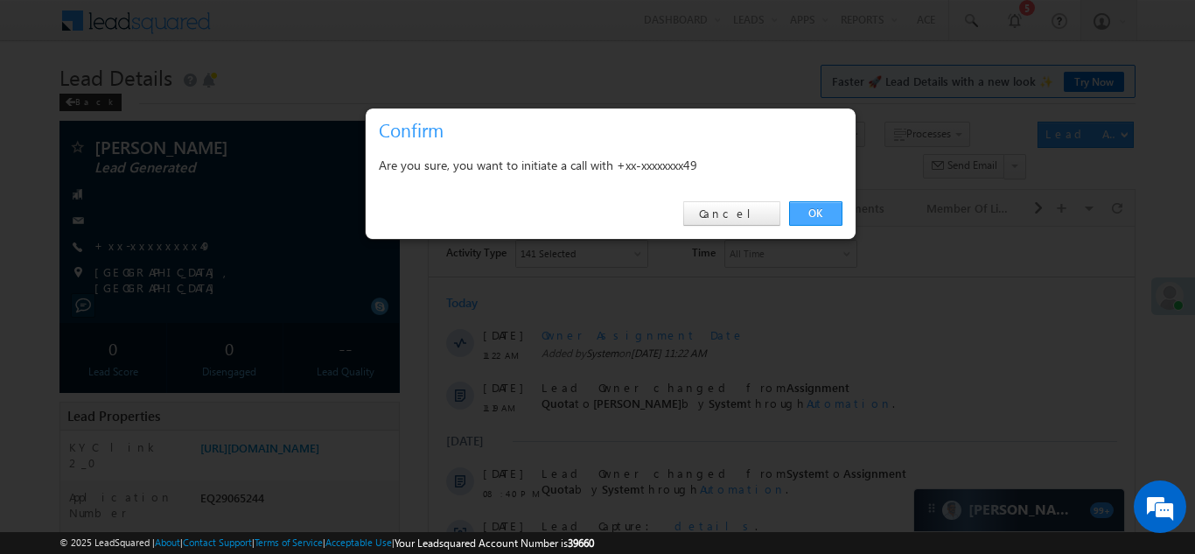
click at [814, 211] on link "OK" at bounding box center [815, 213] width 53 height 24
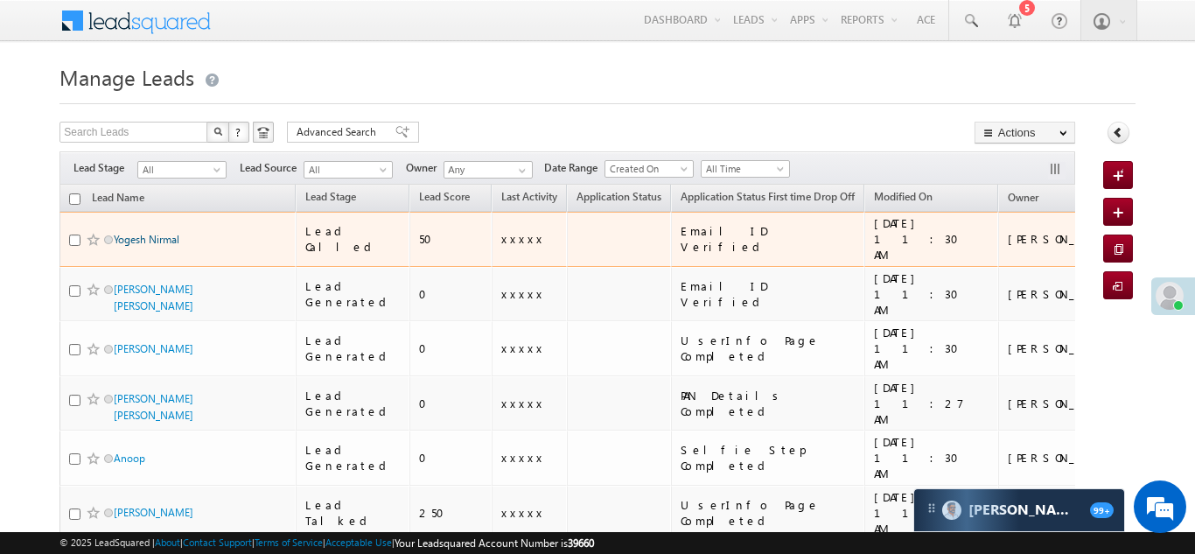
click at [142, 233] on link "Yogesh Nirmal" at bounding box center [147, 239] width 66 height 13
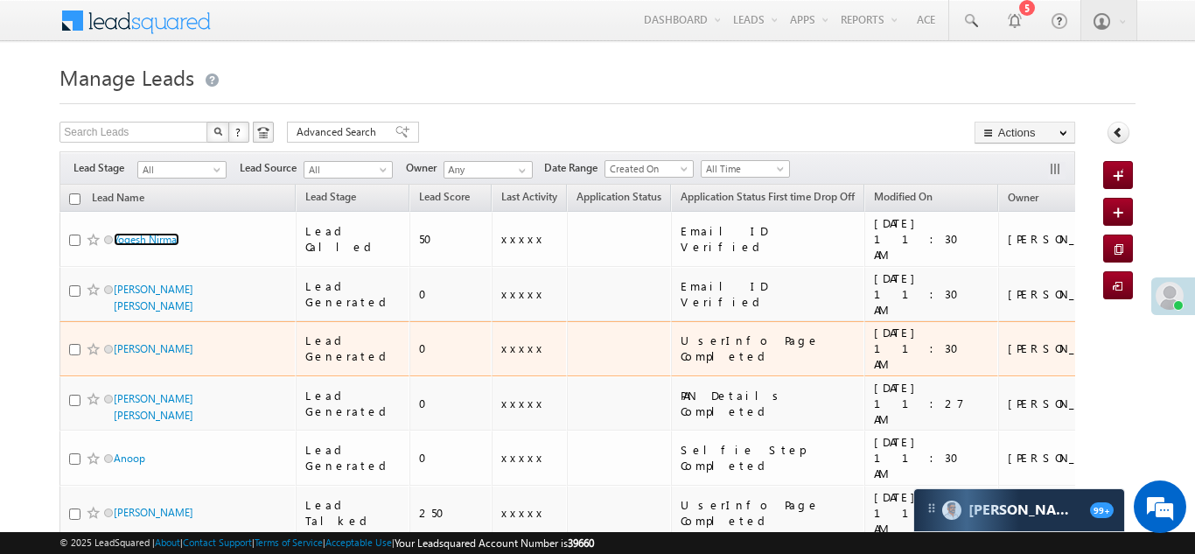
scroll to position [9, 0]
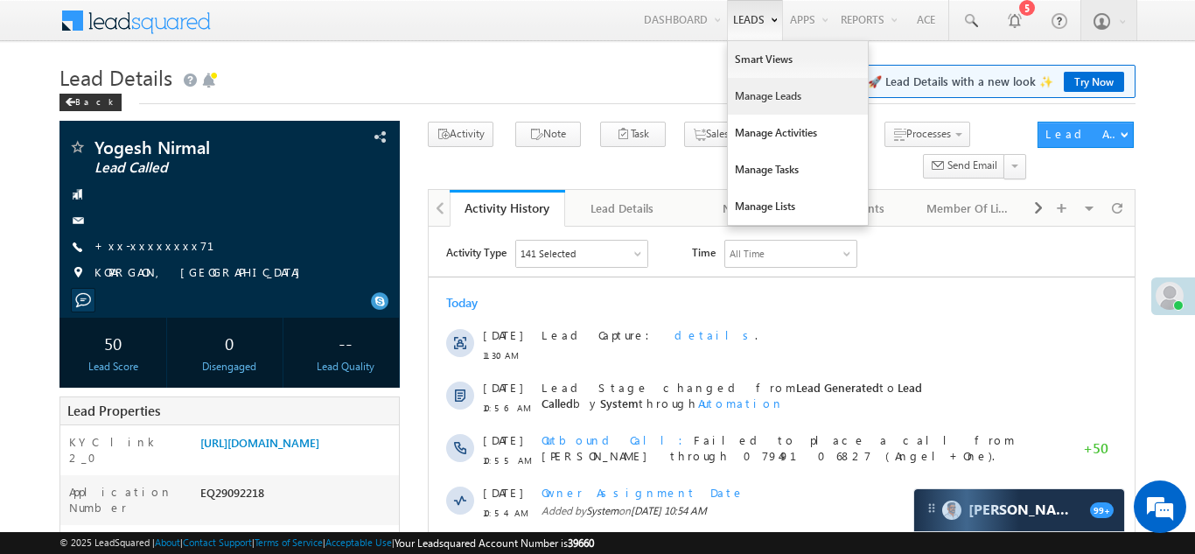
click at [751, 98] on link "Manage Leads" at bounding box center [798, 96] width 140 height 37
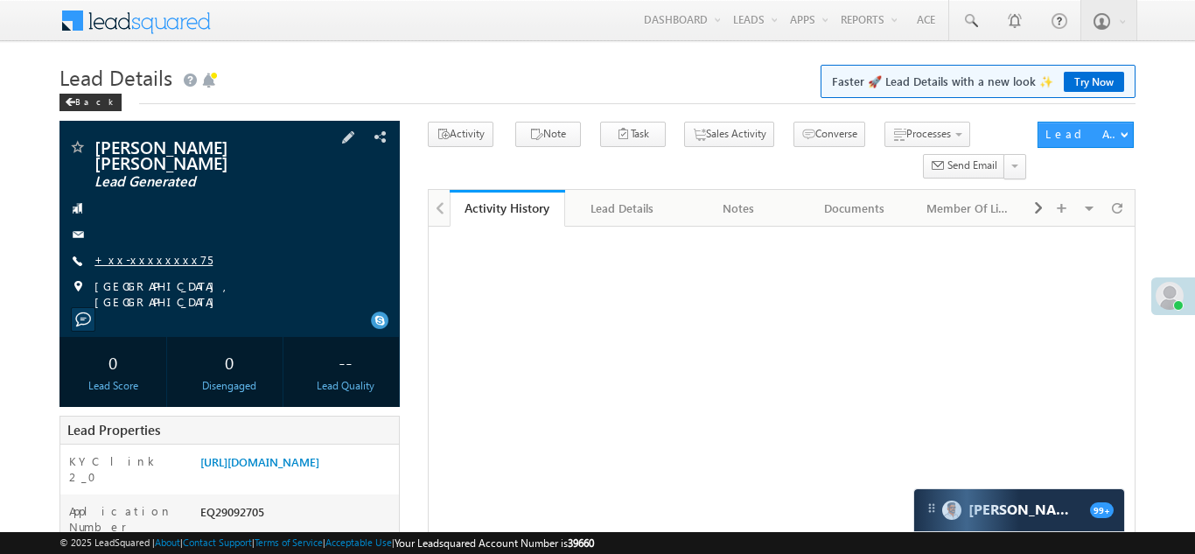
click at [138, 252] on link "+xx-xxxxxxxx75" at bounding box center [153, 259] width 118 height 15
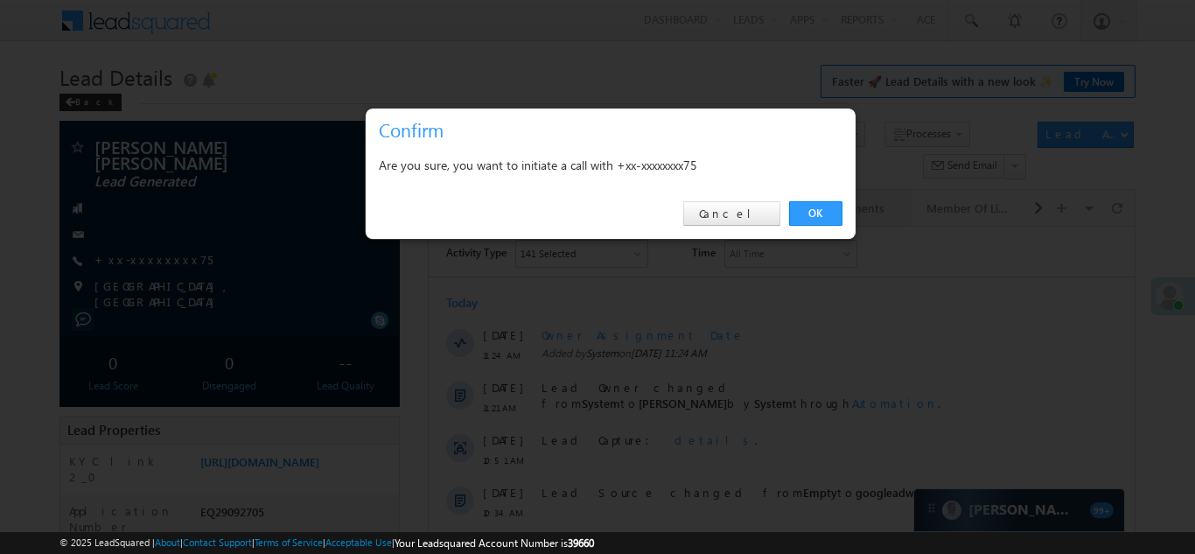
click at [814, 213] on link "OK" at bounding box center [815, 213] width 53 height 24
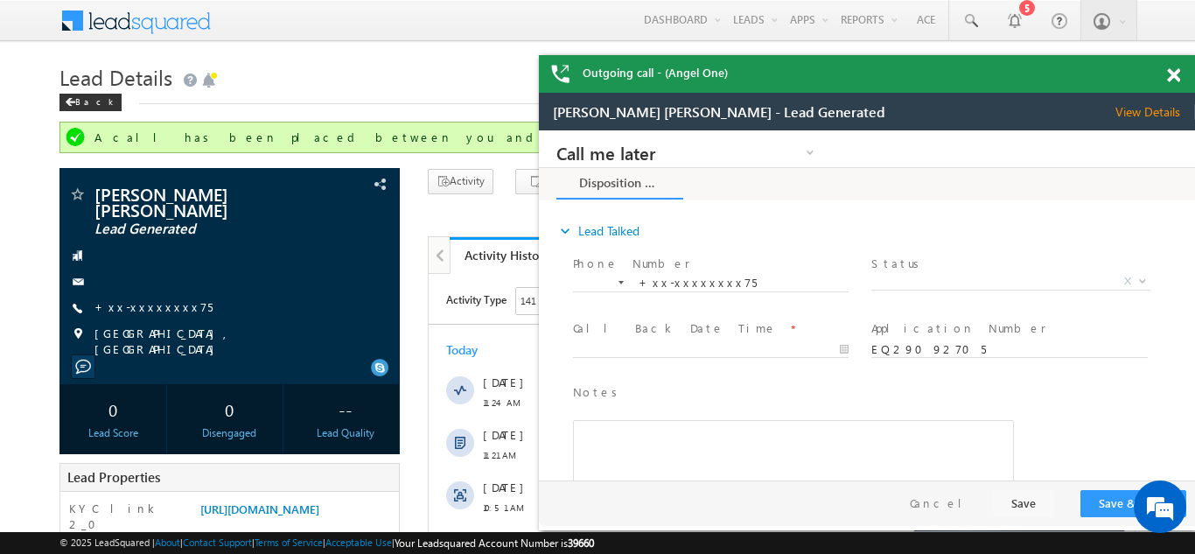
drag, startPoint x: 1171, startPoint y: 71, endPoint x: 432, endPoint y: 17, distance: 741.0
click at [1171, 71] on span at bounding box center [1173, 75] width 13 height 15
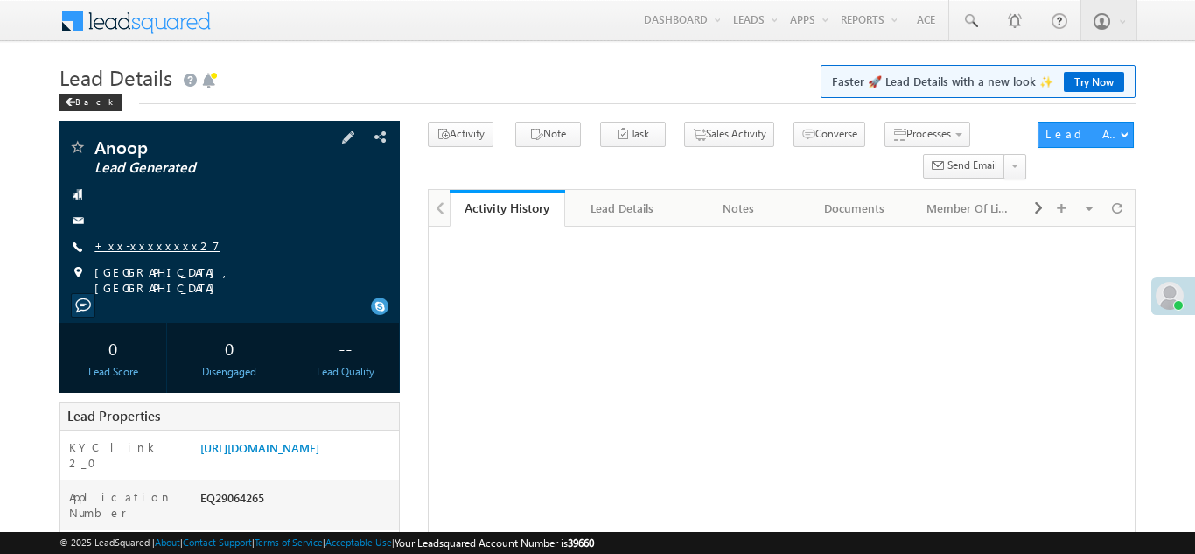
click at [143, 241] on link "+xx-xxxxxxxx27" at bounding box center [156, 245] width 125 height 15
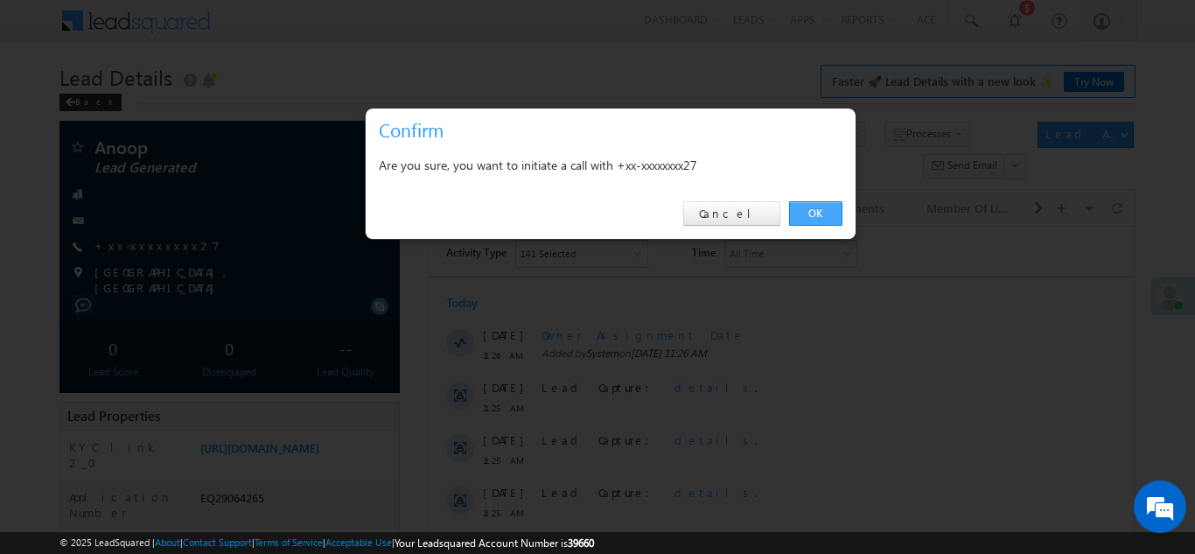
click at [802, 219] on link "OK" at bounding box center [815, 213] width 53 height 24
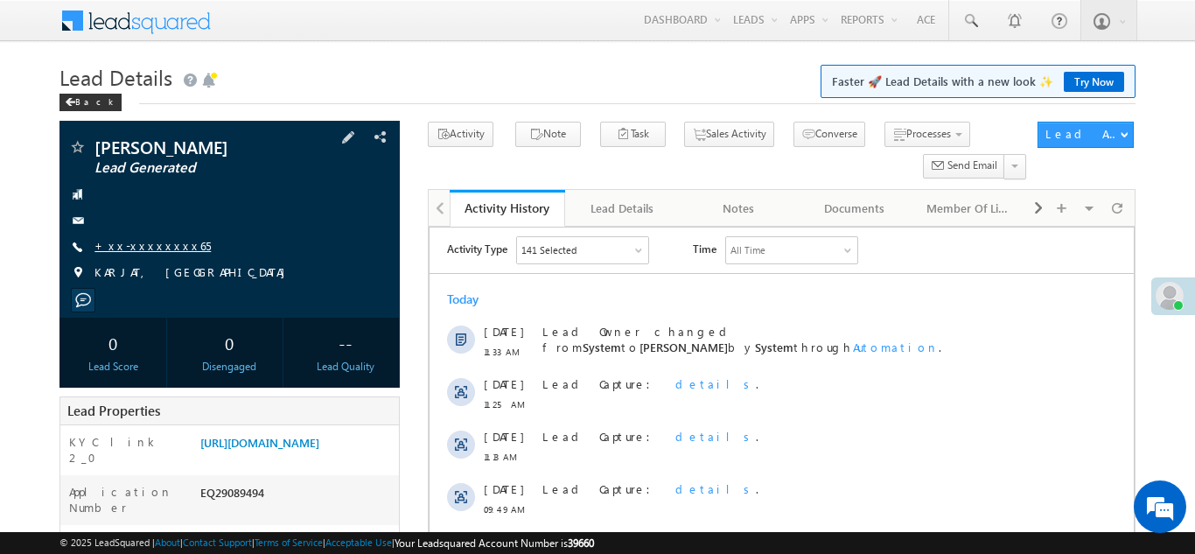
click at [146, 247] on link "+xx-xxxxxxxx65" at bounding box center [152, 245] width 116 height 15
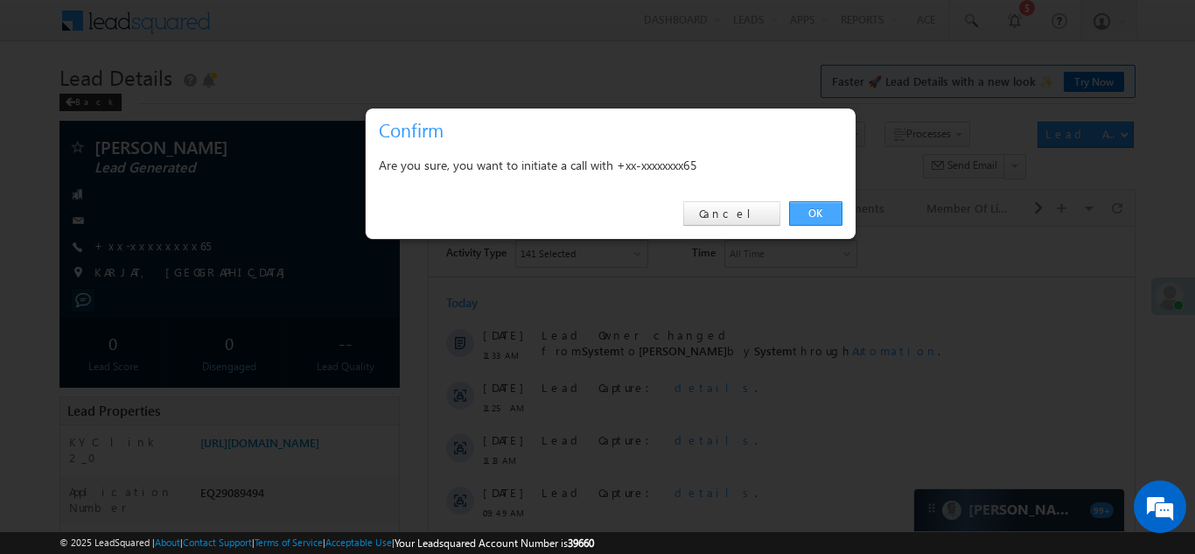
click at [811, 217] on link "OK" at bounding box center [815, 213] width 53 height 24
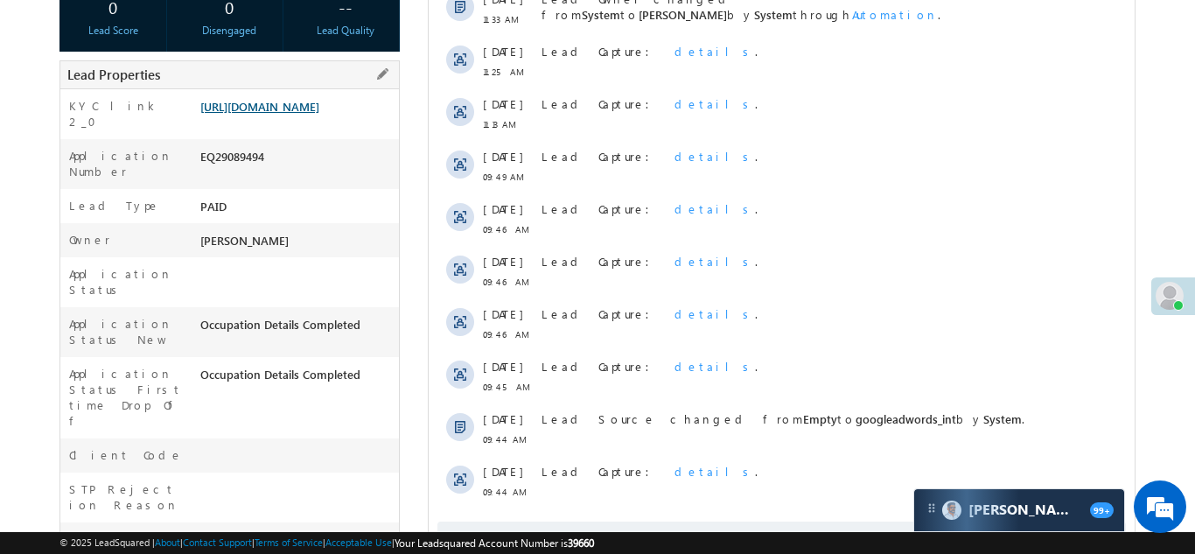
scroll to position [383, 0]
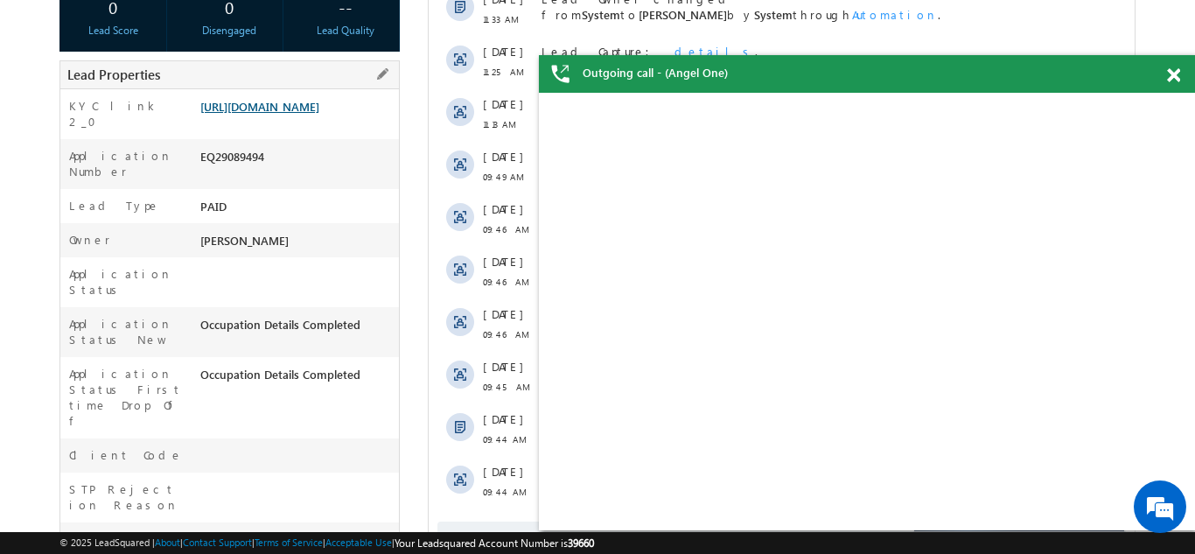
click at [317, 114] on link "https://angelbroking1-pk3em7sa.customui-test.leadsquared.com?leadId=5849bc81-a7…" at bounding box center [259, 106] width 119 height 15
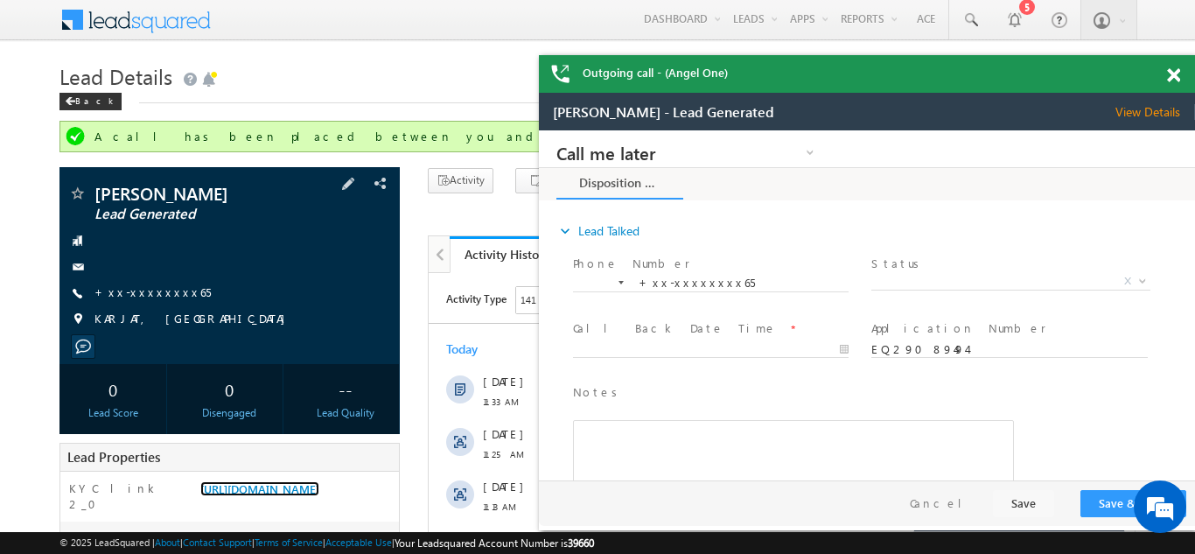
scroll to position [0, 0]
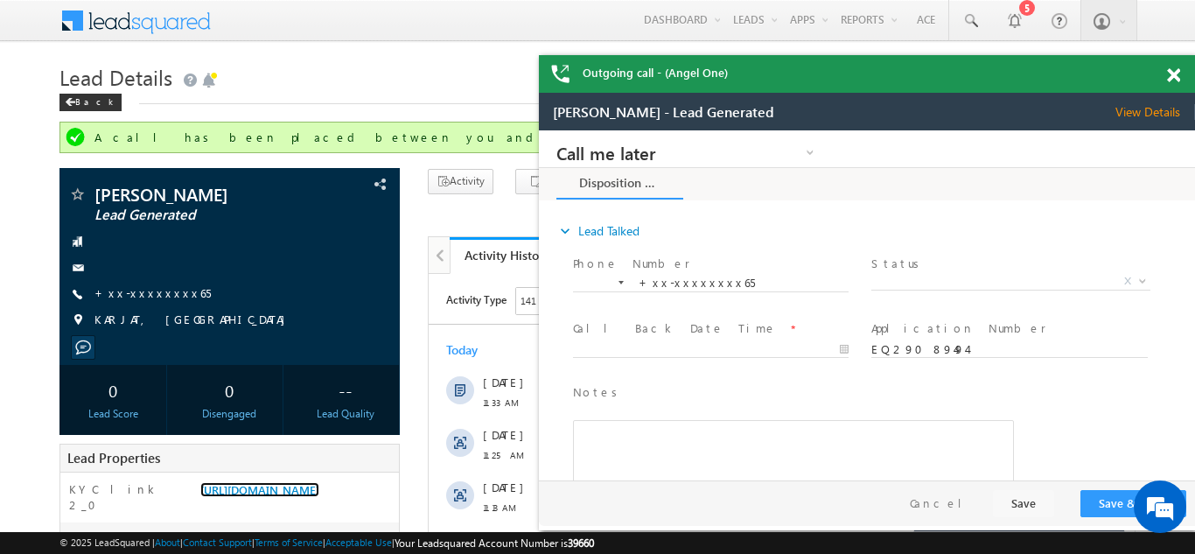
drag, startPoint x: 1176, startPoint y: 73, endPoint x: 261, endPoint y: 11, distance: 917.8
click at [1176, 73] on span at bounding box center [1173, 75] width 13 height 15
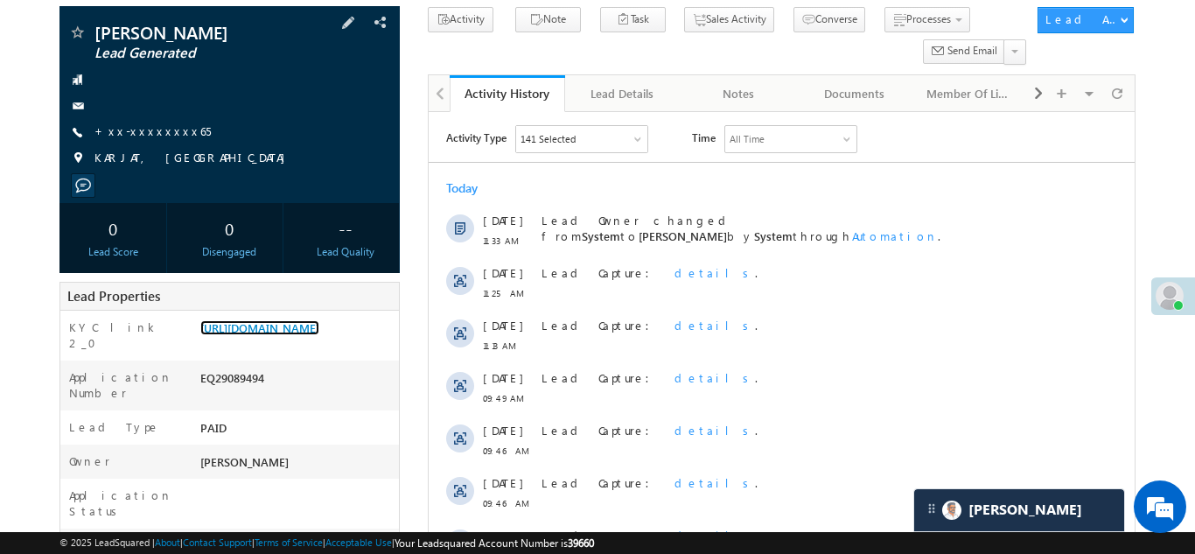
scroll to position [187, 0]
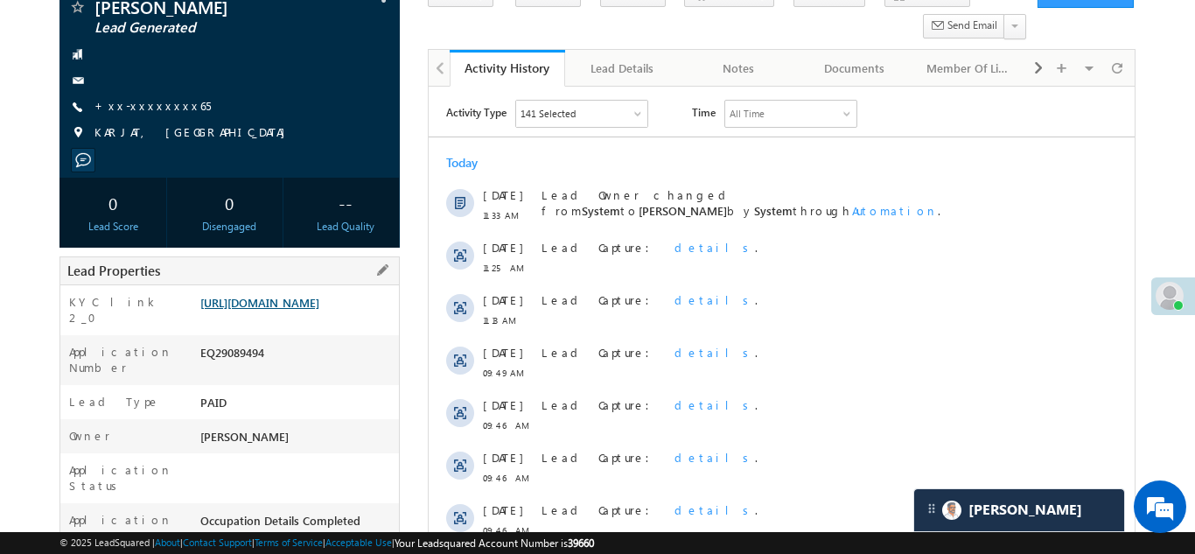
click at [291, 305] on link "https://angelbroking1-pk3em7sa.customui-test.leadsquared.com?leadId=5849bc81-a7…" at bounding box center [259, 302] width 119 height 15
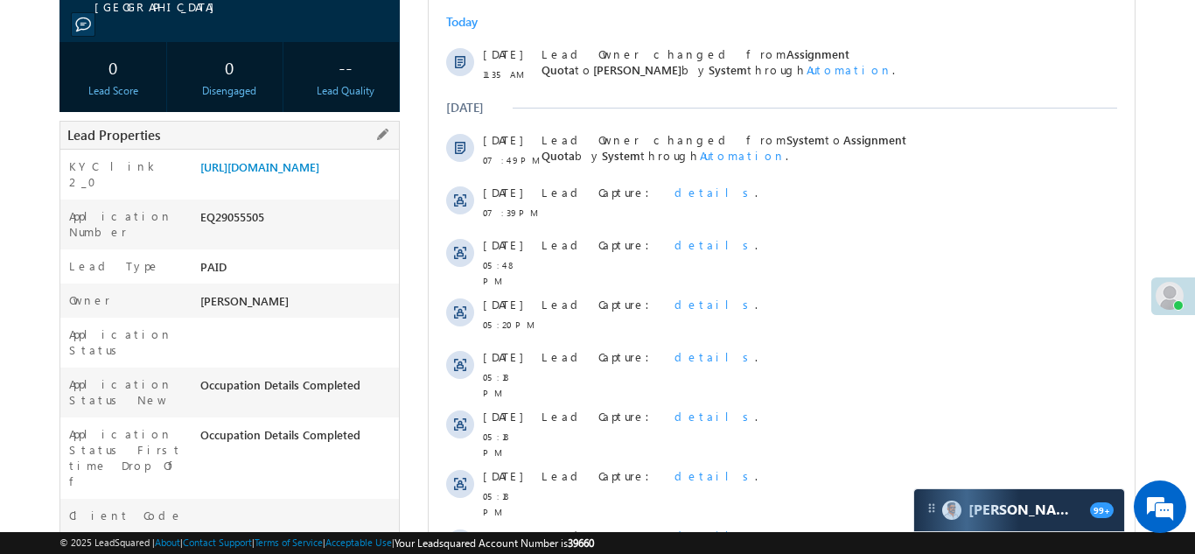
scroll to position [286, 0]
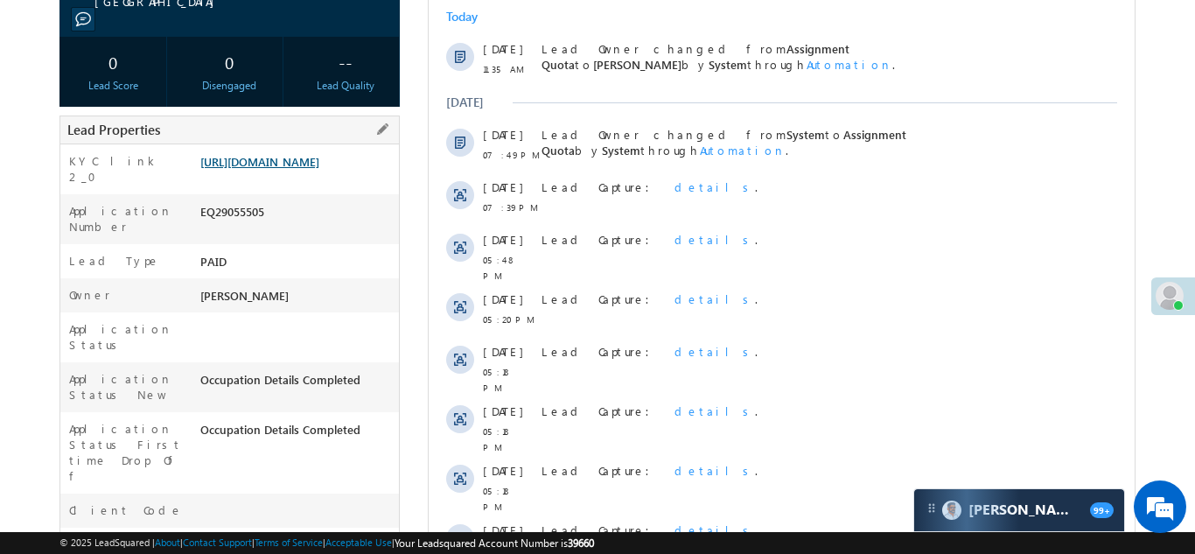
click at [291, 167] on link "[URL][DOMAIN_NAME]" at bounding box center [259, 161] width 119 height 15
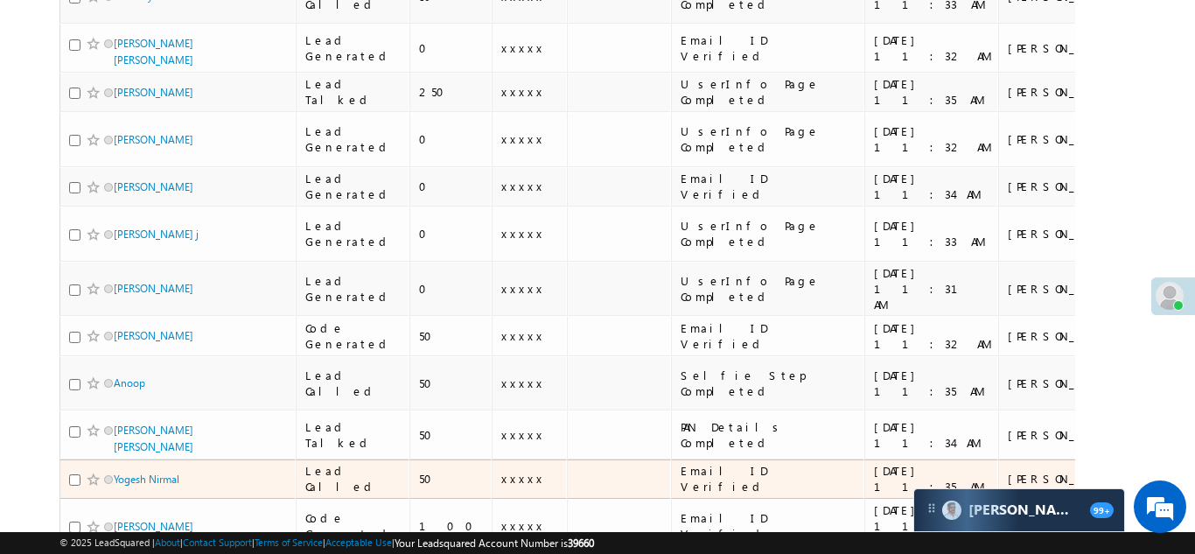
scroll to position [428, 0]
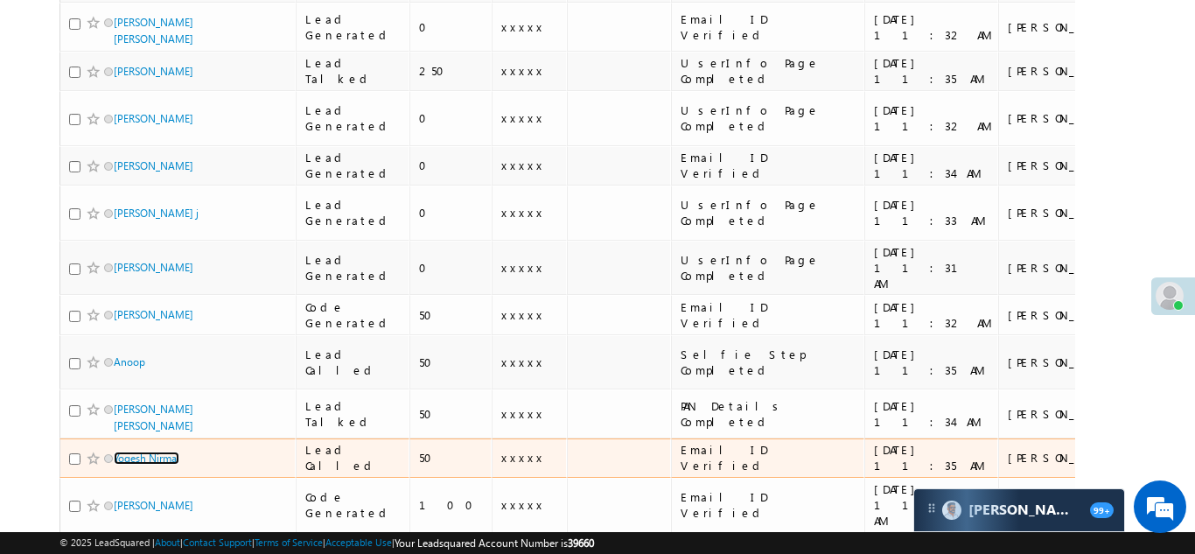
click at [161, 451] on link "Yogesh Nirmal" at bounding box center [147, 457] width 66 height 13
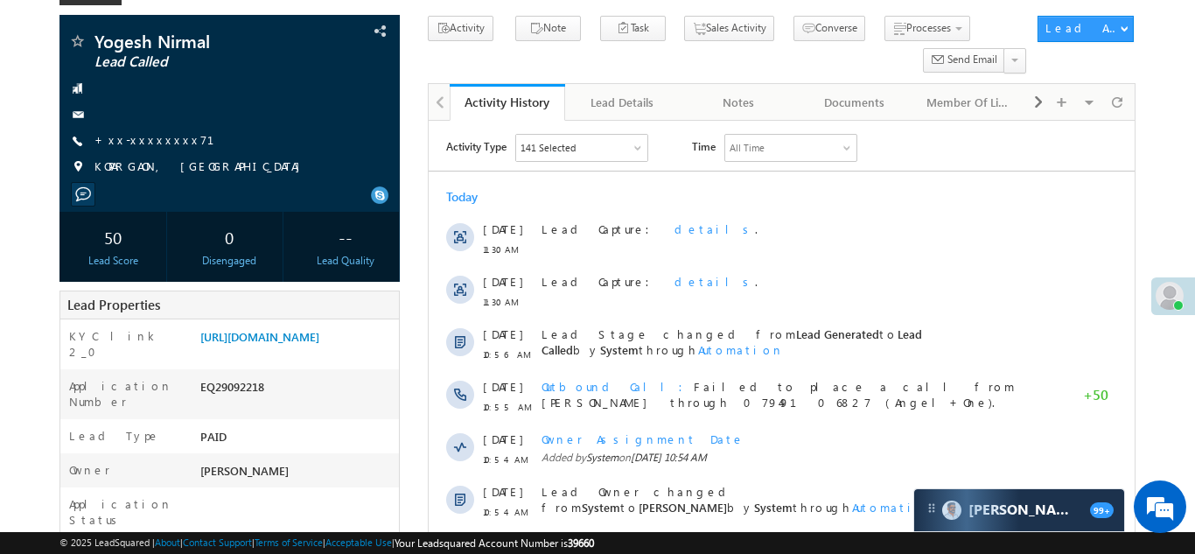
scroll to position [129, 0]
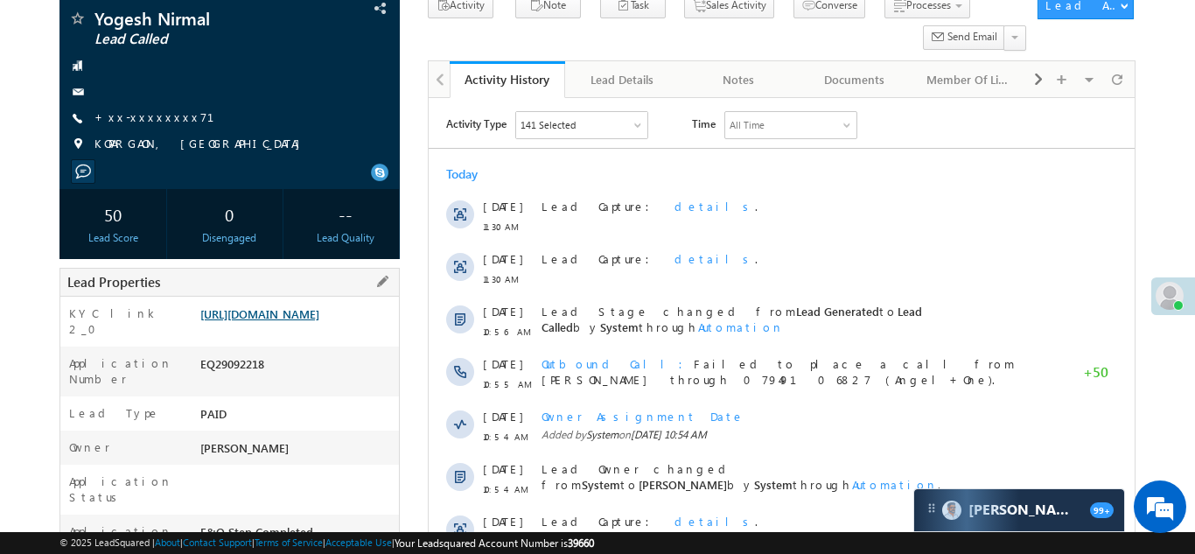
click at [301, 321] on link "https://angelbroking1-pk3em7sa.customui-test.leadsquared.com?leadId=a2b6f392-f6…" at bounding box center [259, 313] width 119 height 15
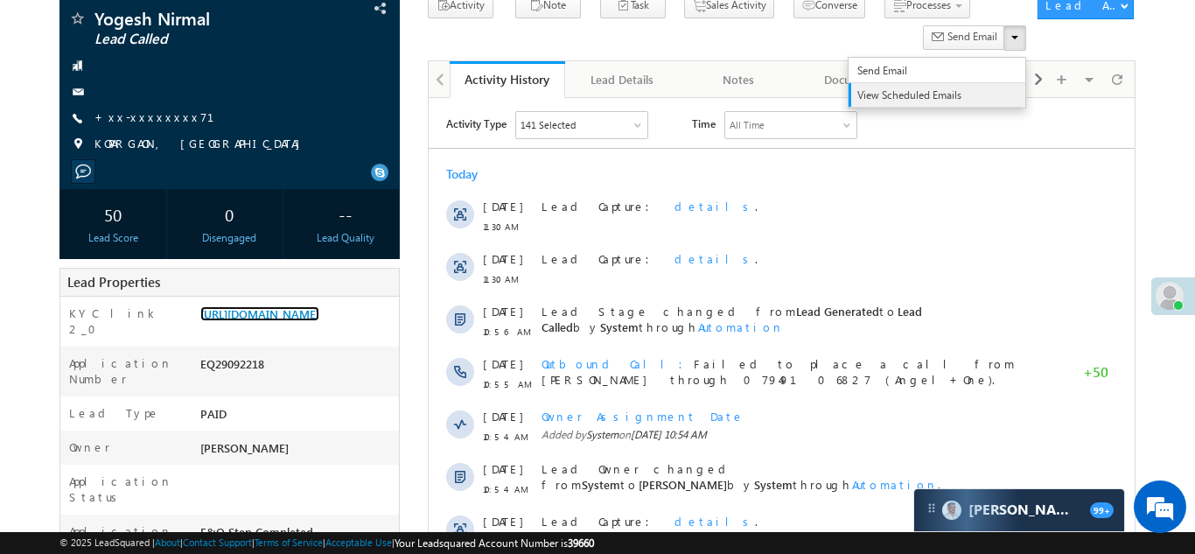
scroll to position [0, 0]
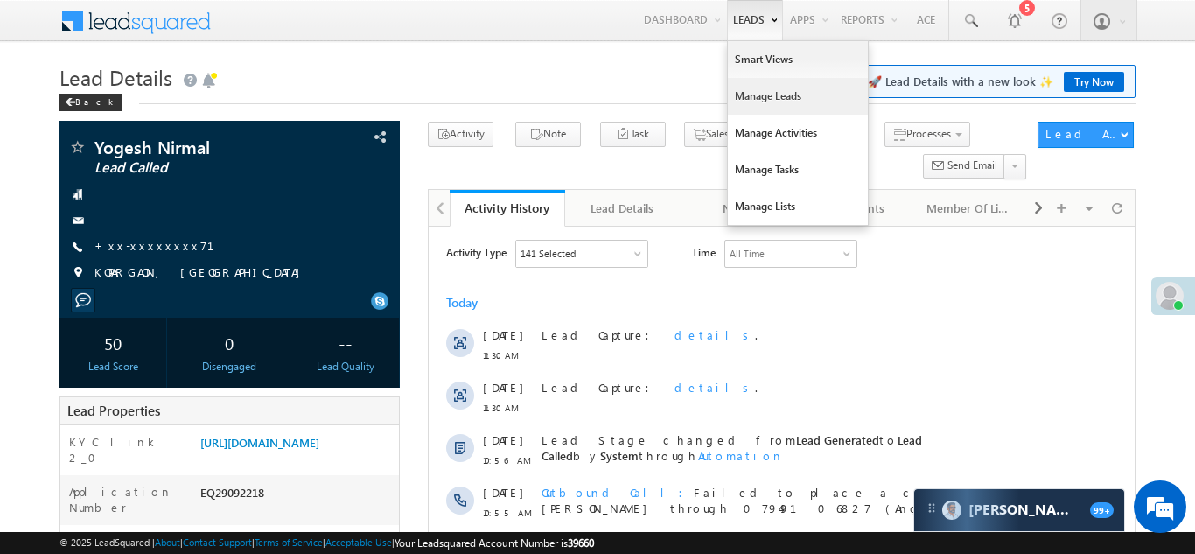
click at [752, 102] on link "Manage Leads" at bounding box center [798, 96] width 140 height 37
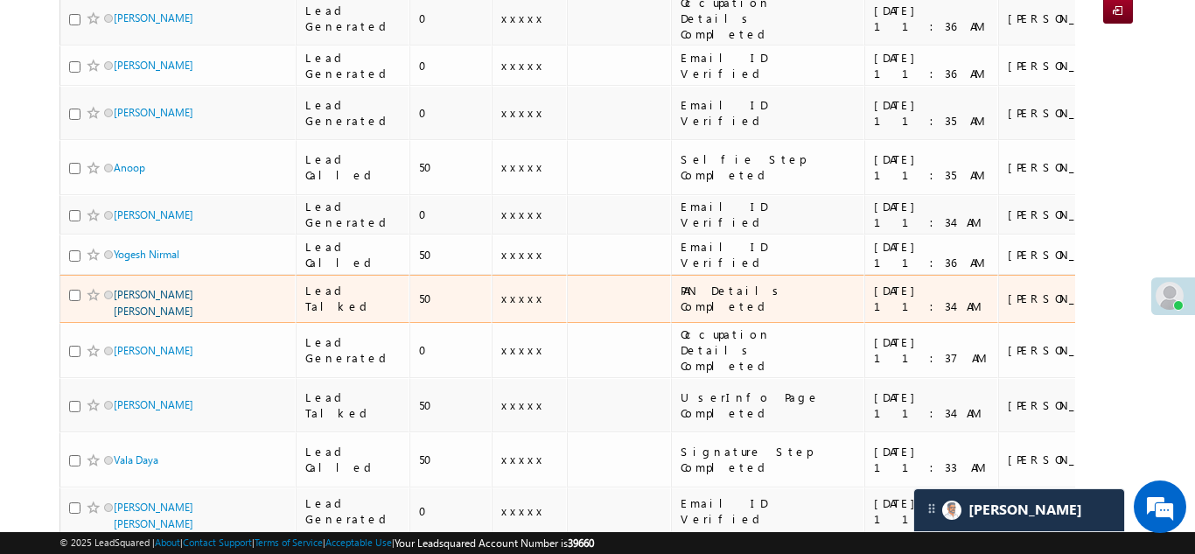
scroll to position [296, 0]
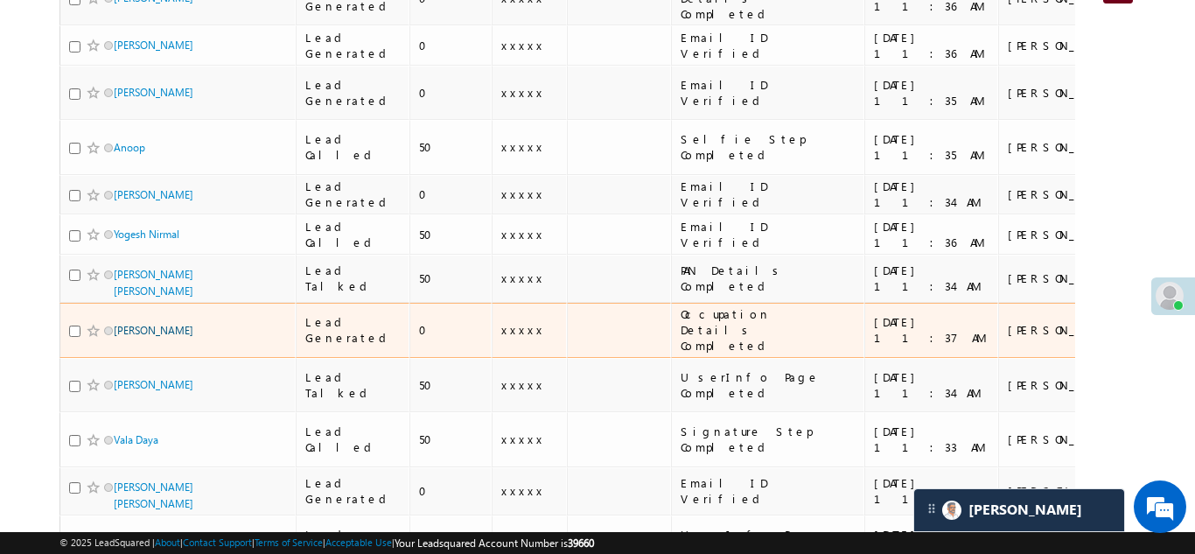
click at [136, 324] on link "[PERSON_NAME]" at bounding box center [154, 330] width 80 height 13
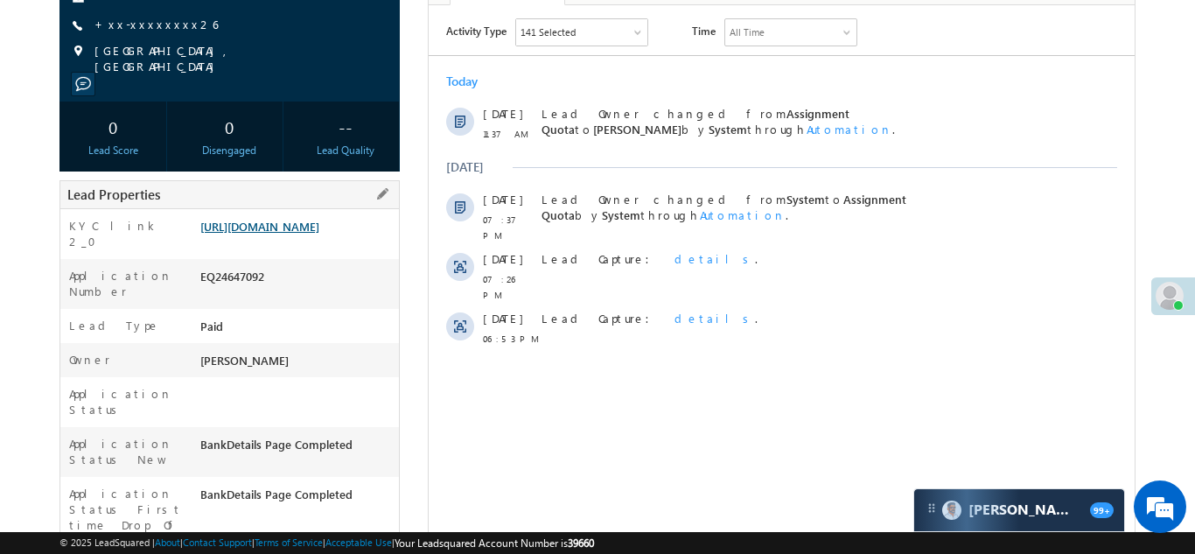
scroll to position [241, 0]
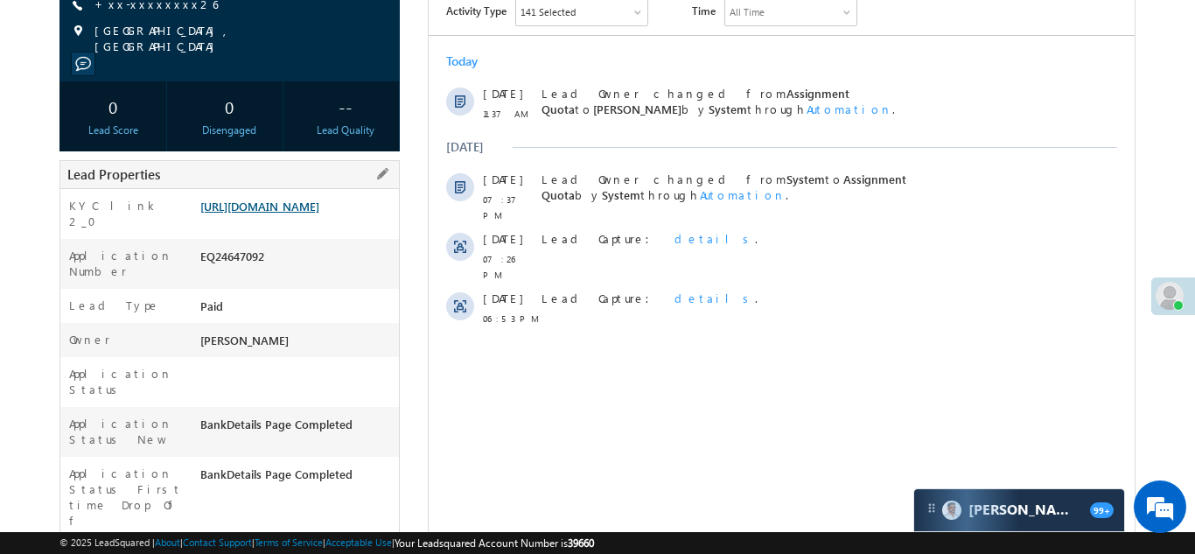
click at [283, 213] on link "https://angelbroking1-pk3em7sa.customui-test.leadsquared.com?leadId=9edd0d9e-d8…" at bounding box center [259, 206] width 119 height 15
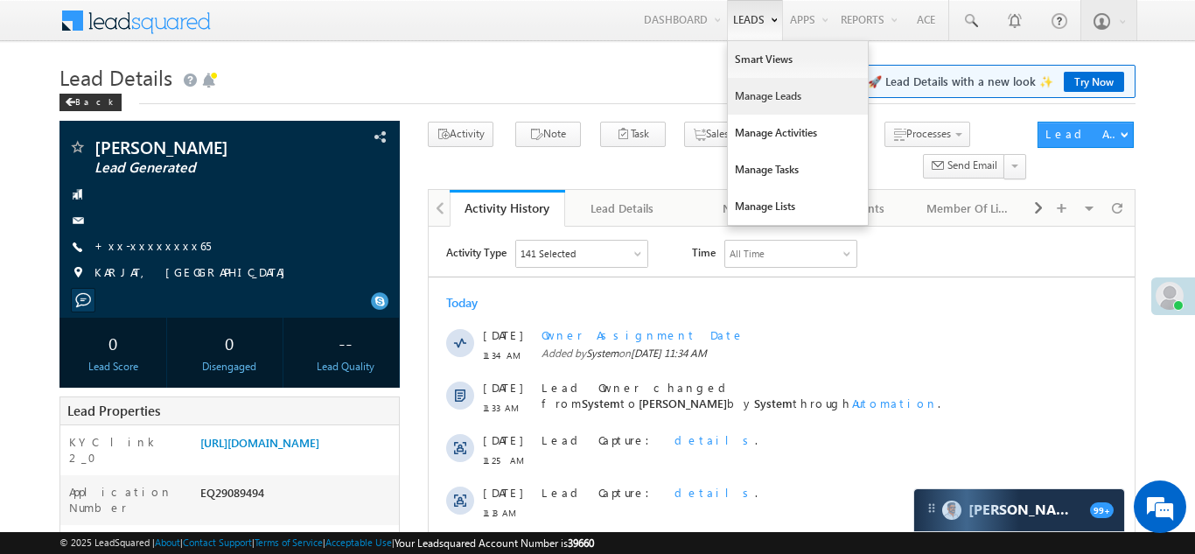
click at [753, 103] on link "Manage Leads" at bounding box center [798, 96] width 140 height 37
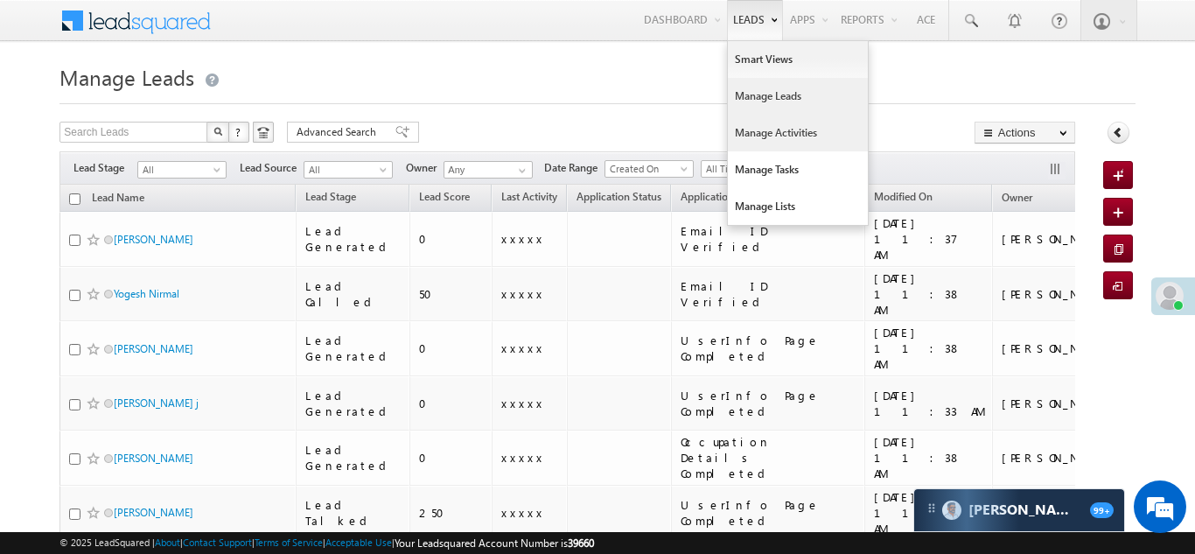
click at [764, 129] on link "Manage Activities" at bounding box center [798, 133] width 140 height 37
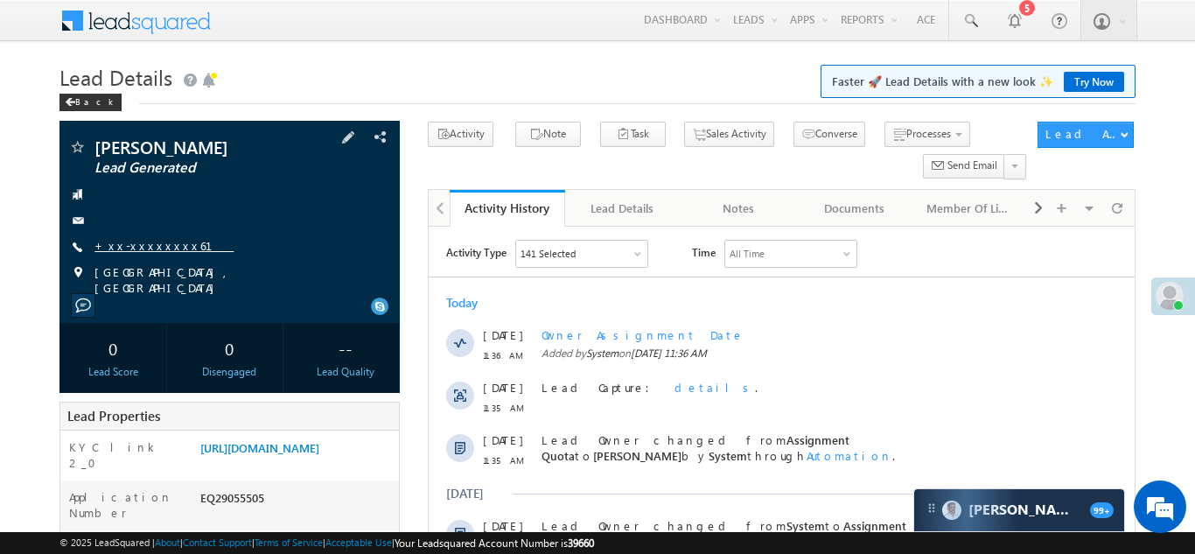
click at [139, 249] on link "+xx-xxxxxxxx61" at bounding box center [163, 245] width 139 height 15
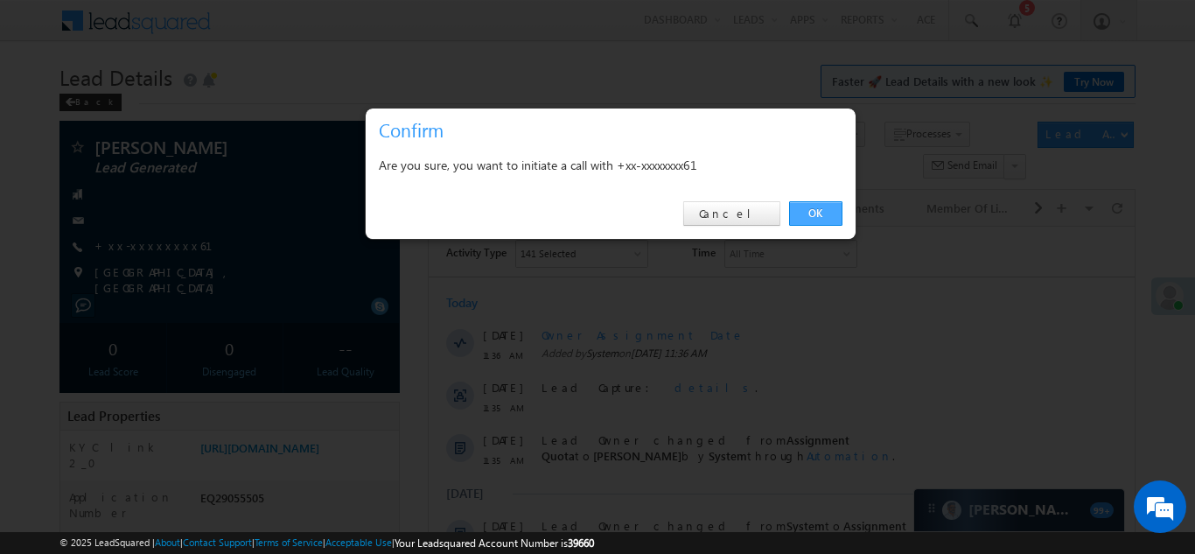
click at [814, 214] on link "OK" at bounding box center [815, 213] width 53 height 24
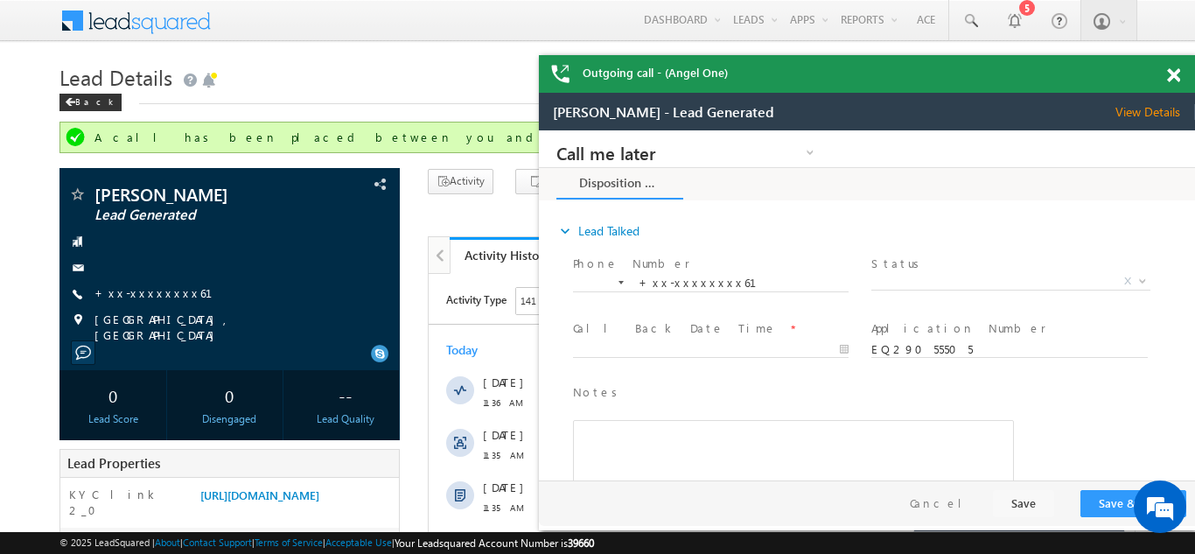
click at [1172, 72] on div "Outgoing call - (Angel One)" at bounding box center [867, 74] width 656 height 38
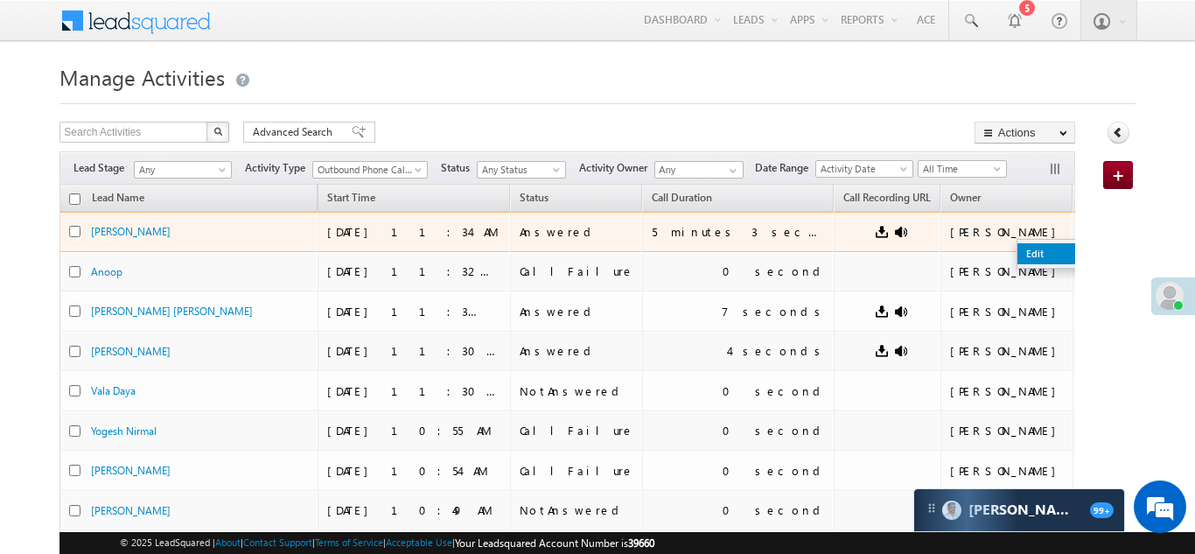
click at [1017, 253] on link "Edit" at bounding box center [1060, 253] width 87 height 21
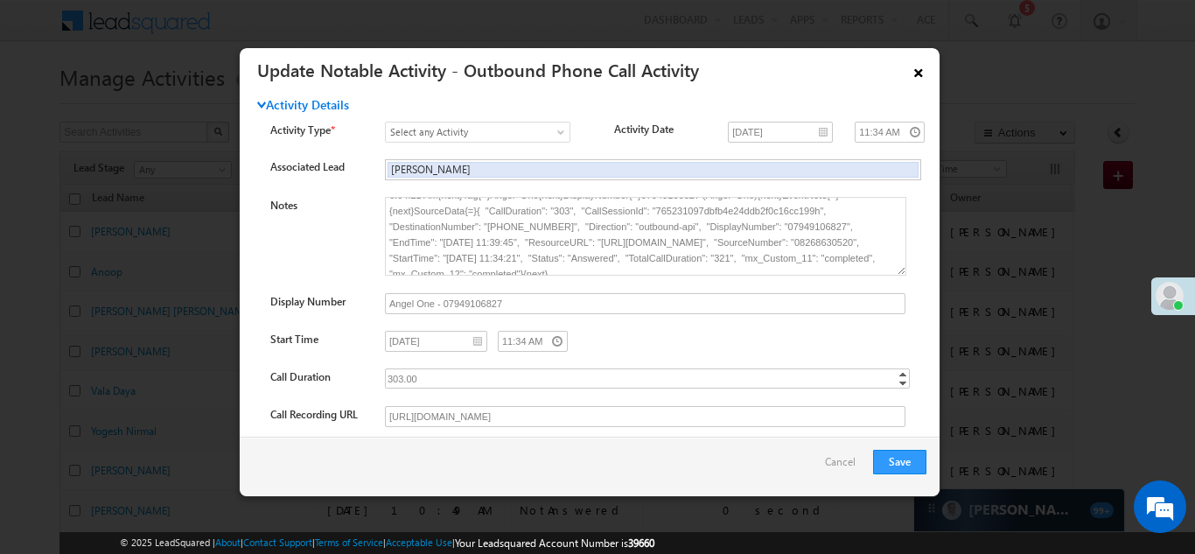
click at [918, 72] on link "×" at bounding box center [918, 69] width 30 height 31
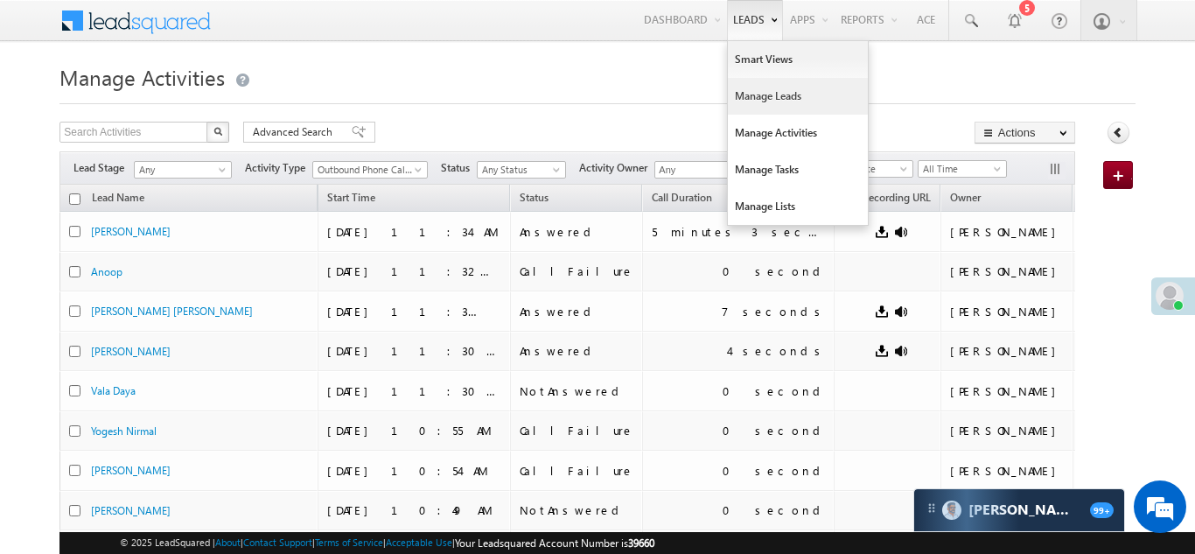
click at [749, 93] on link "Manage Leads" at bounding box center [798, 96] width 140 height 37
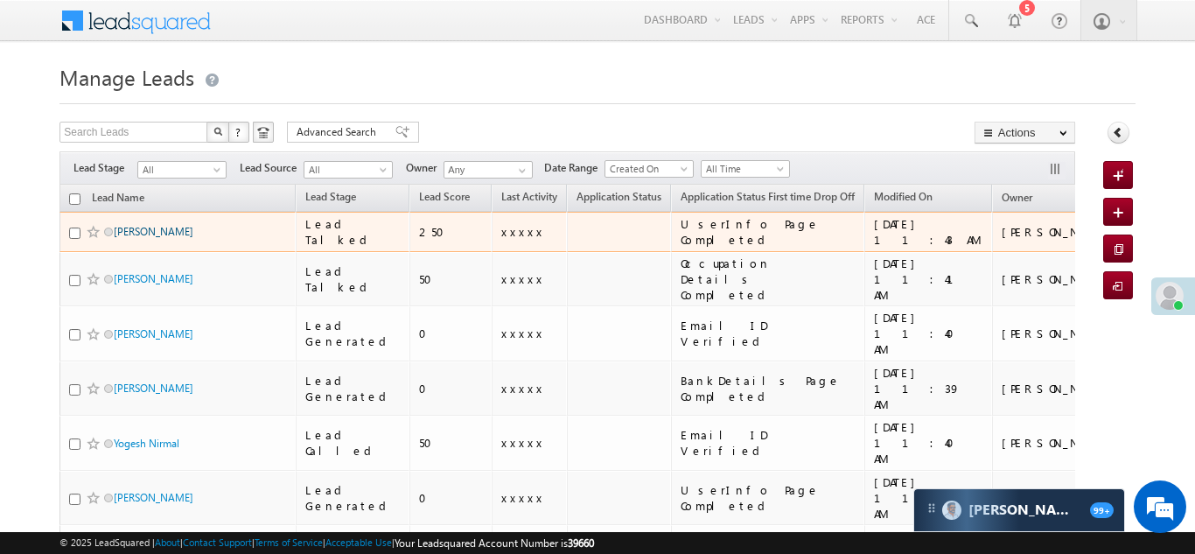
click at [122, 232] on link "[PERSON_NAME]" at bounding box center [154, 231] width 80 height 13
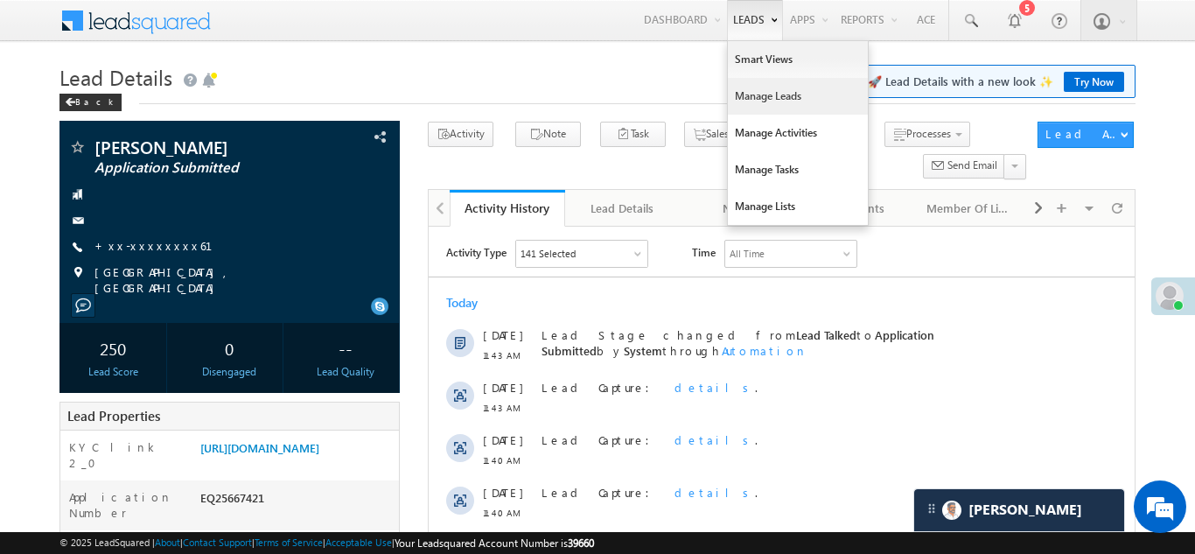
click at [753, 102] on link "Manage Leads" at bounding box center [798, 96] width 140 height 37
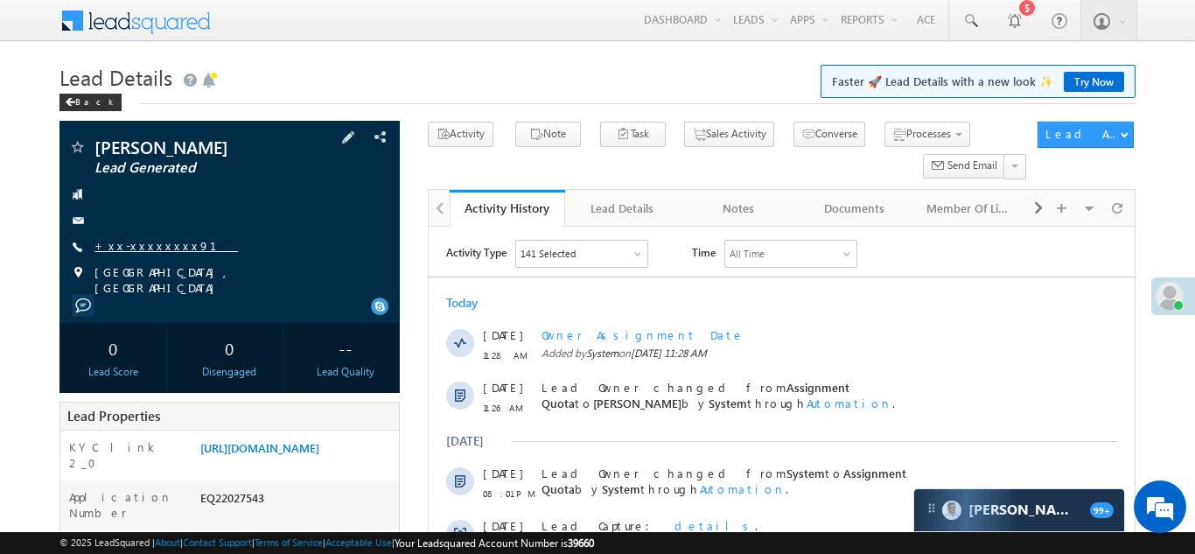
click at [138, 242] on link "+xx-xxxxxxxx91" at bounding box center [165, 245] width 143 height 15
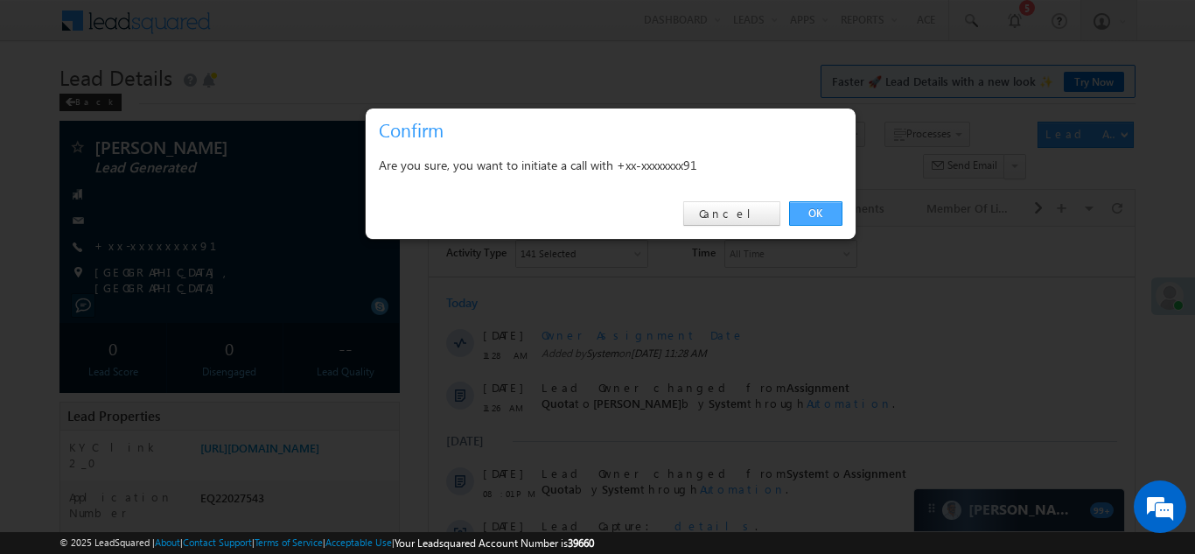
click at [815, 213] on link "OK" at bounding box center [815, 213] width 53 height 24
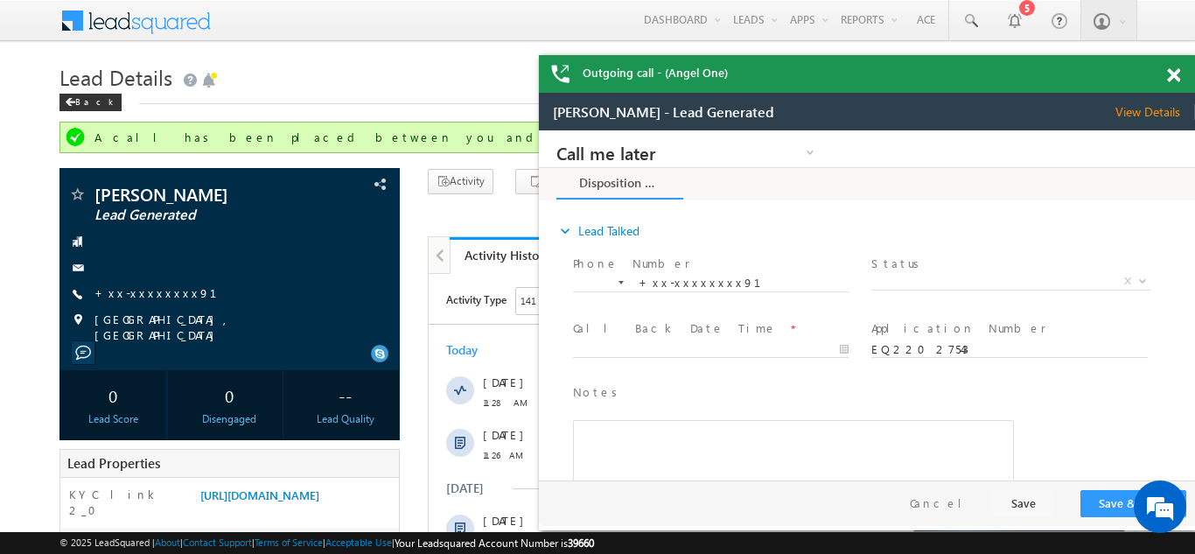
click at [1176, 77] on span at bounding box center [1173, 75] width 13 height 15
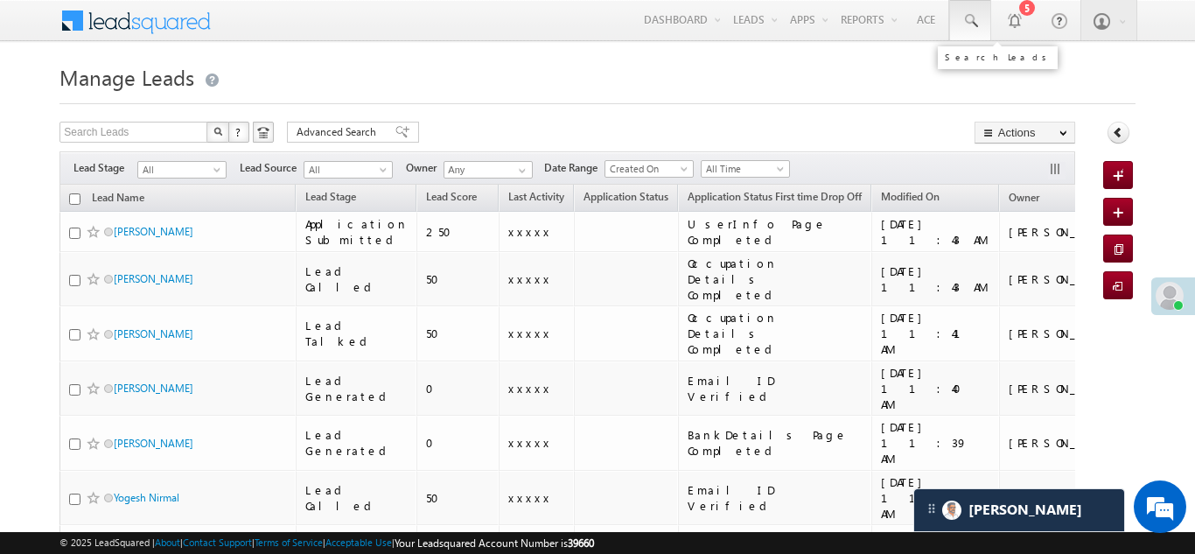
click at [966, 17] on span at bounding box center [969, 20] width 17 height 17
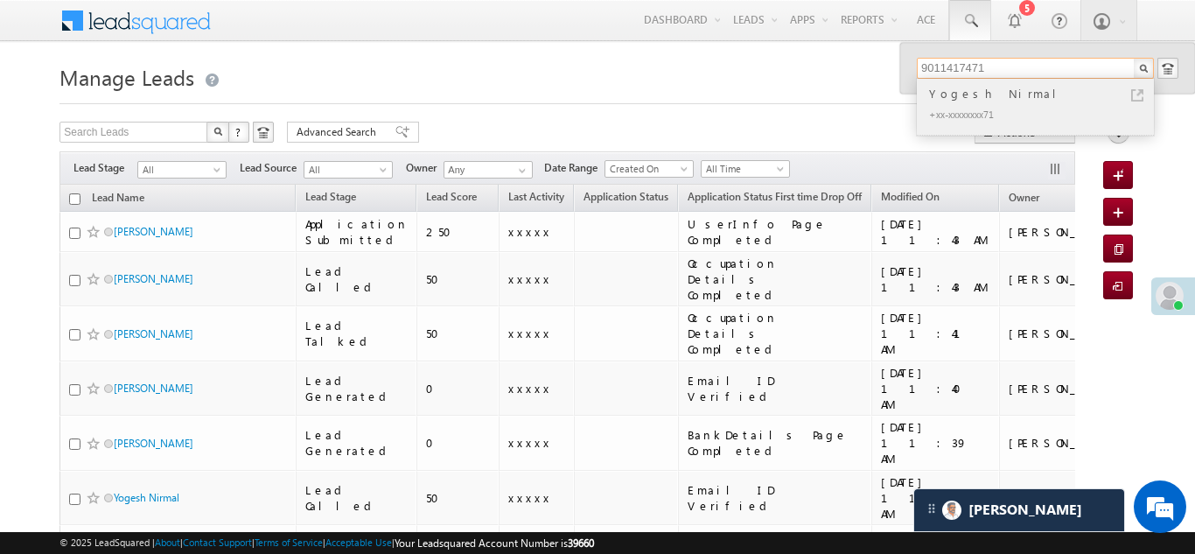
type input "9011417471"
click at [974, 94] on div "Yogesh Nirmal" at bounding box center [1042, 93] width 234 height 19
click at [967, 98] on div "Yogesh Nirmal" at bounding box center [1042, 93] width 234 height 19
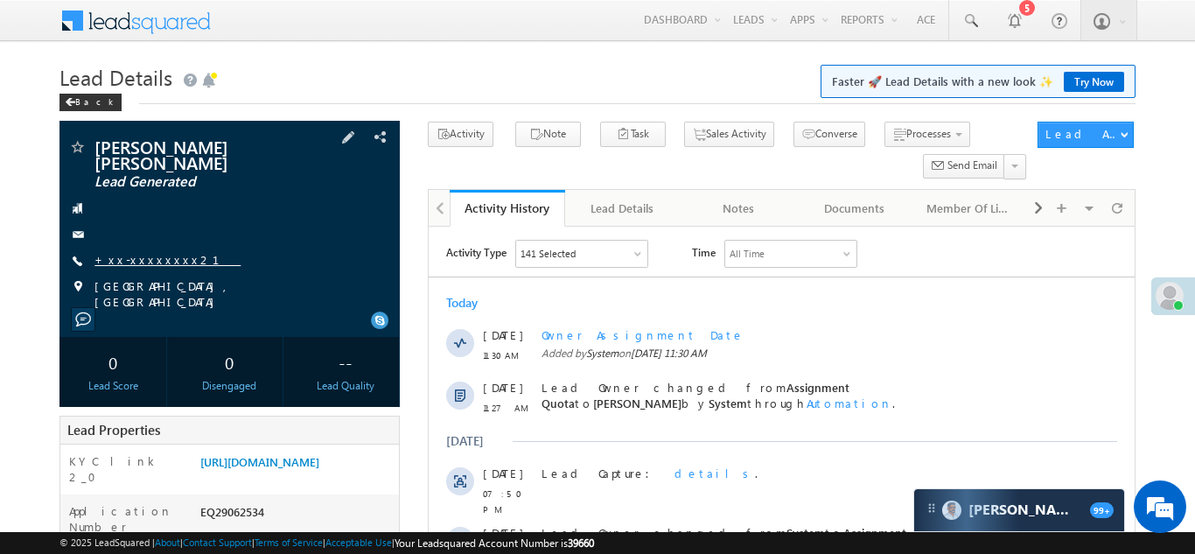
click at [143, 252] on link "+xx-xxxxxxxx21" at bounding box center [167, 259] width 146 height 15
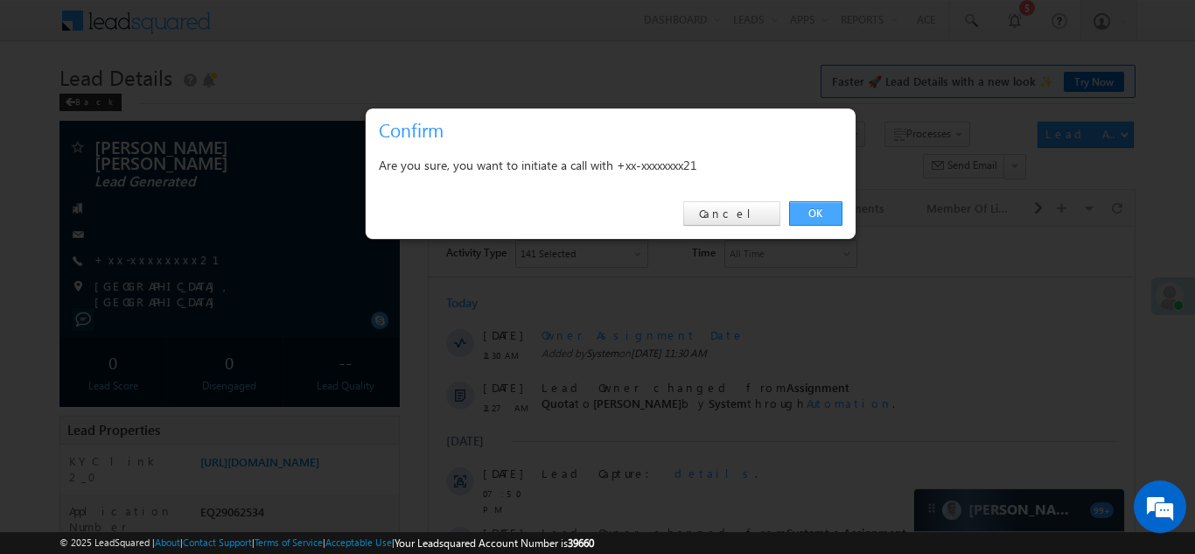
click at [804, 210] on link "OK" at bounding box center [815, 213] width 53 height 24
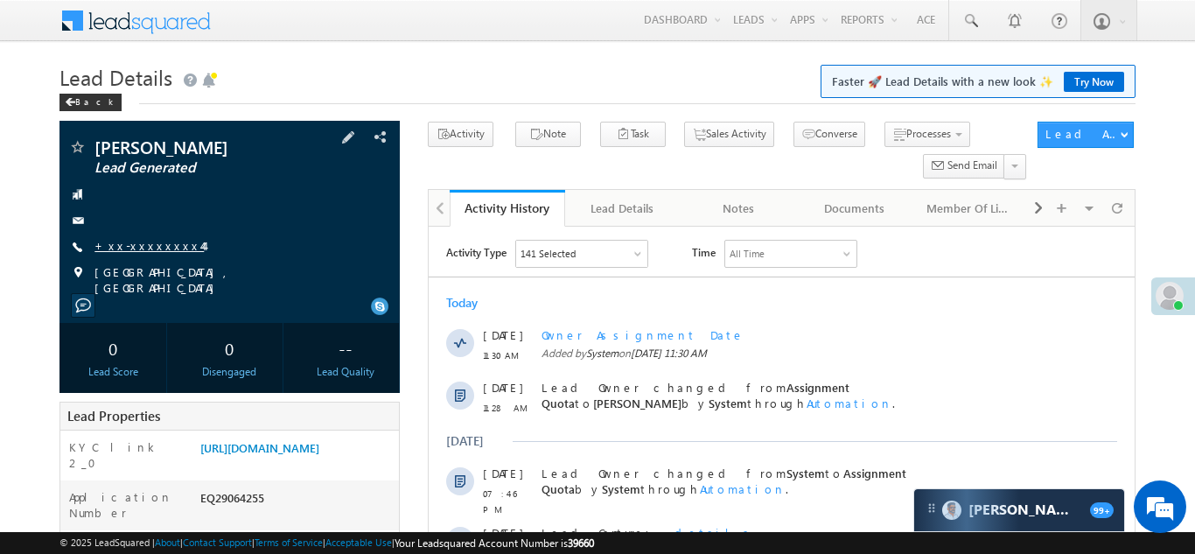
click at [139, 245] on link "+xx-xxxxxxxx44" at bounding box center [148, 245] width 109 height 15
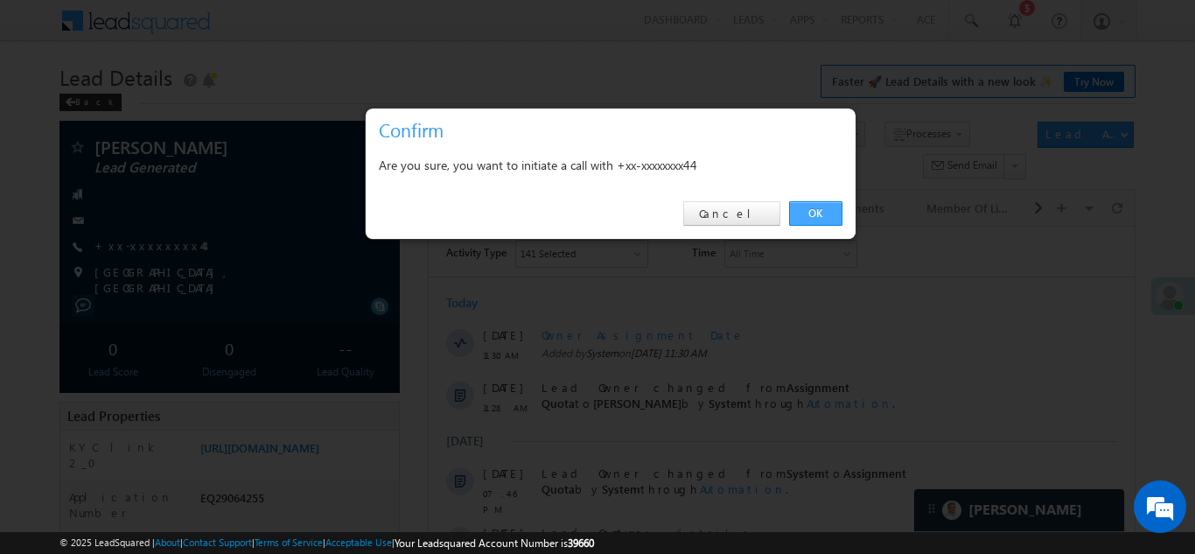
click at [806, 212] on link "OK" at bounding box center [815, 213] width 53 height 24
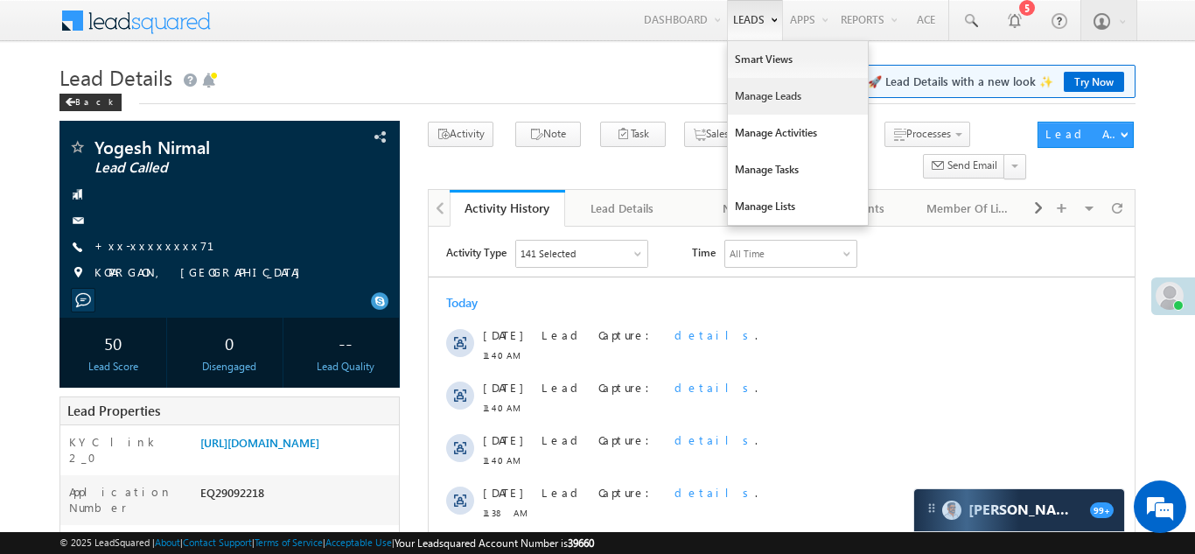
click at [757, 104] on link "Manage Leads" at bounding box center [798, 96] width 140 height 37
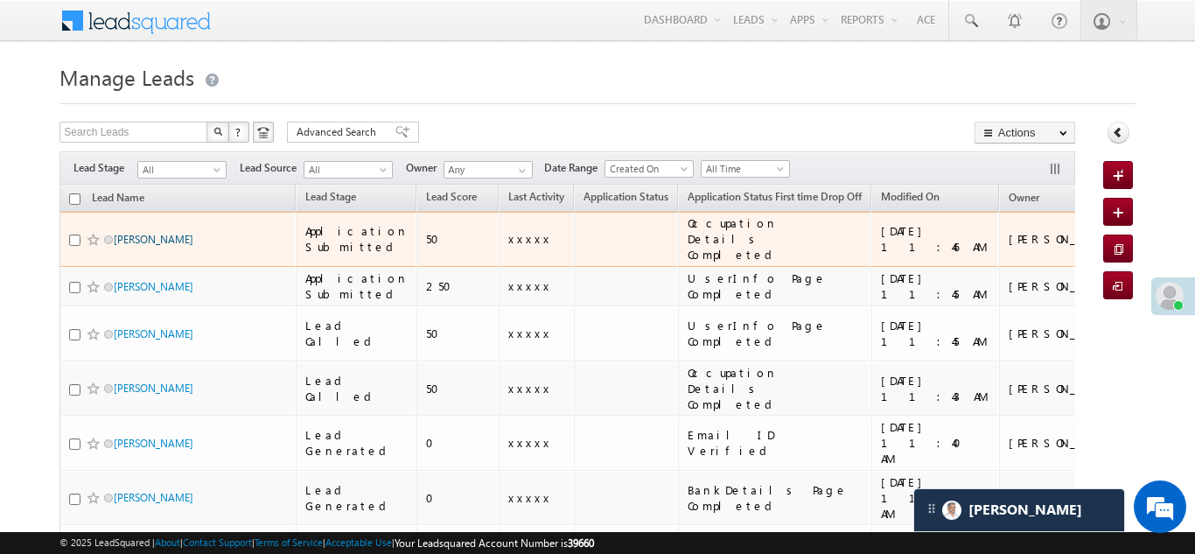
click at [133, 233] on link "Shailesh Rathod" at bounding box center [154, 239] width 80 height 13
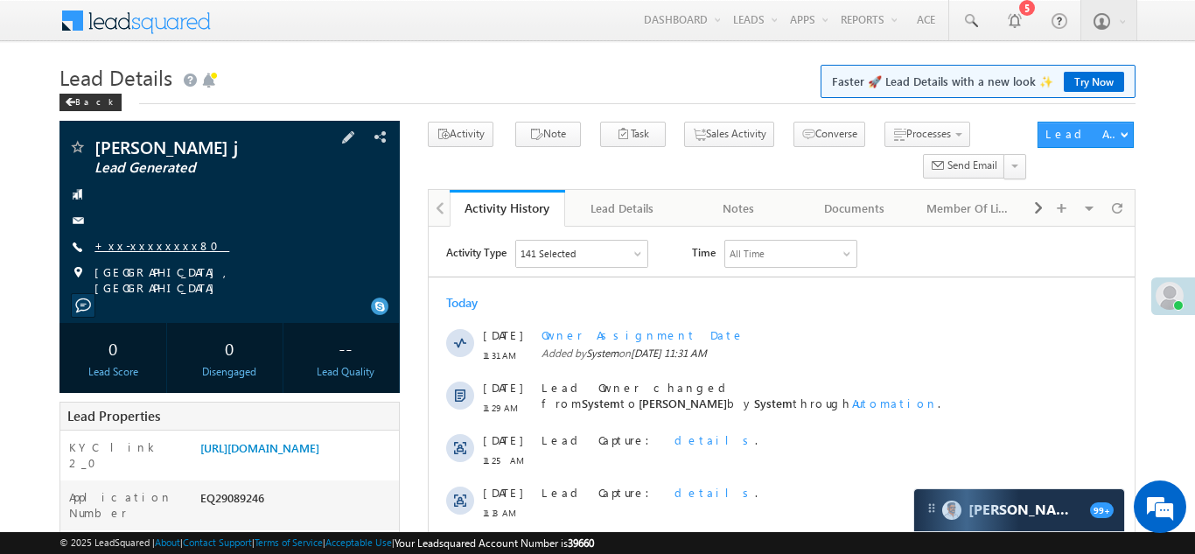
click at [156, 248] on link "+xx-xxxxxxxx80" at bounding box center [161, 245] width 135 height 15
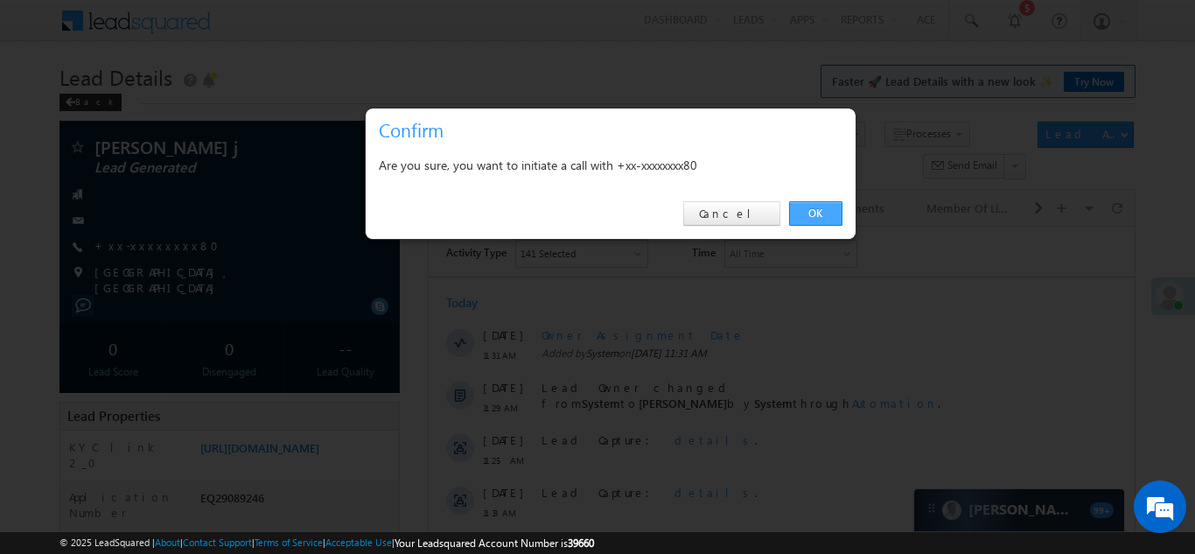
click at [815, 216] on link "OK" at bounding box center [815, 213] width 53 height 24
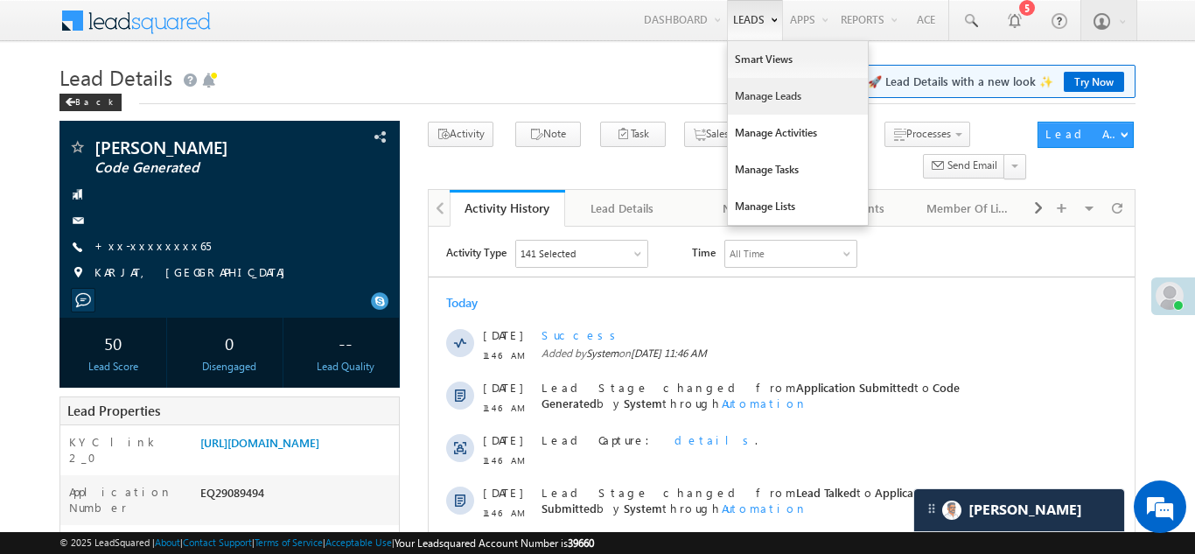
click at [758, 94] on link "Manage Leads" at bounding box center [798, 96] width 140 height 37
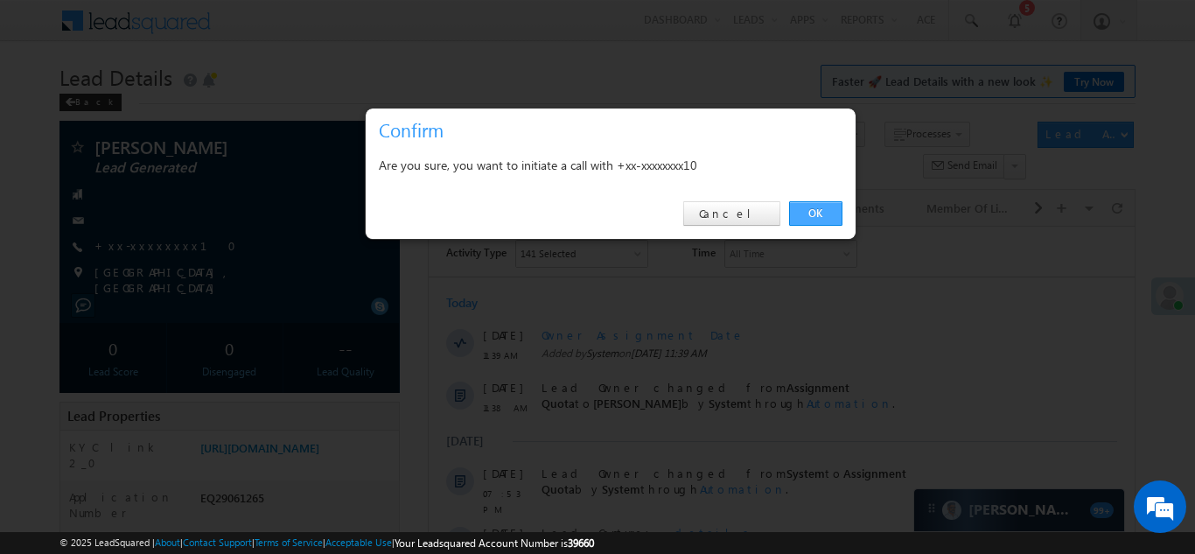
click at [819, 208] on link "OK" at bounding box center [815, 213] width 53 height 24
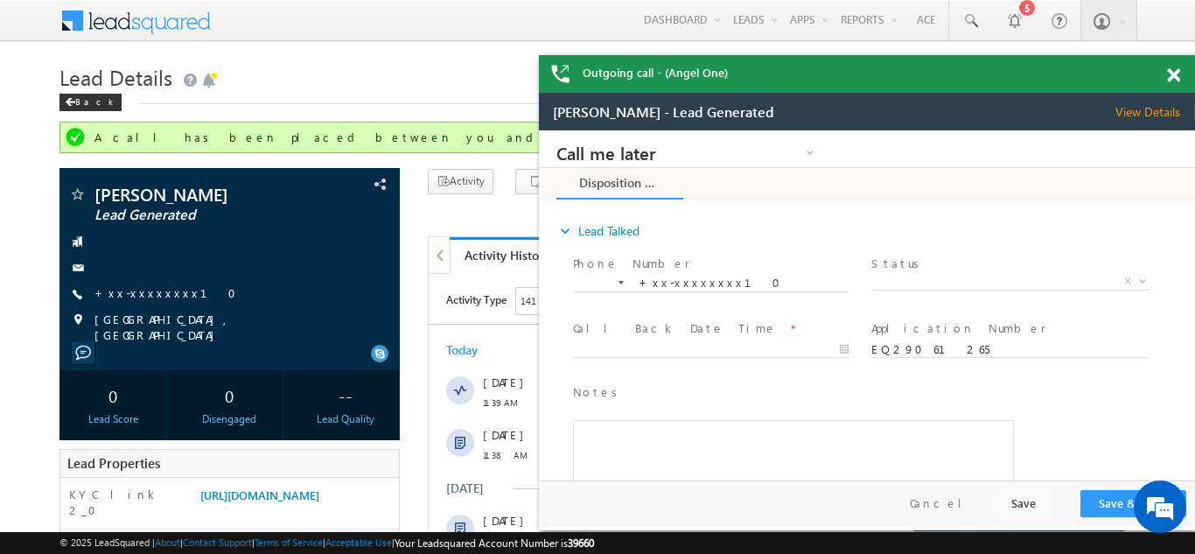
click at [1176, 75] on span at bounding box center [1173, 75] width 13 height 15
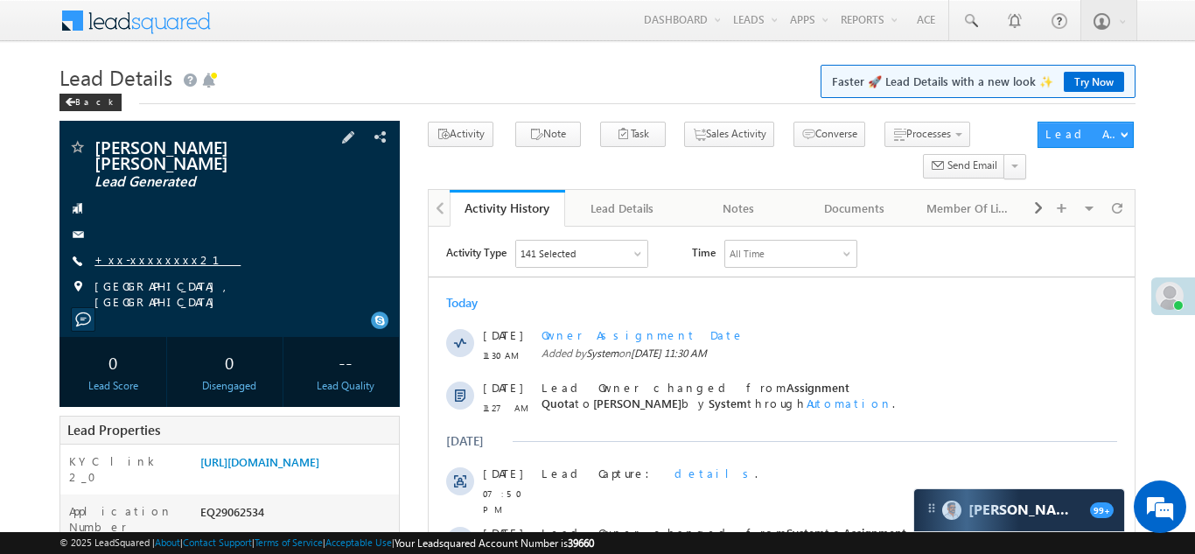
click at [145, 252] on link "+xx-xxxxxxxx21" at bounding box center [167, 259] width 146 height 15
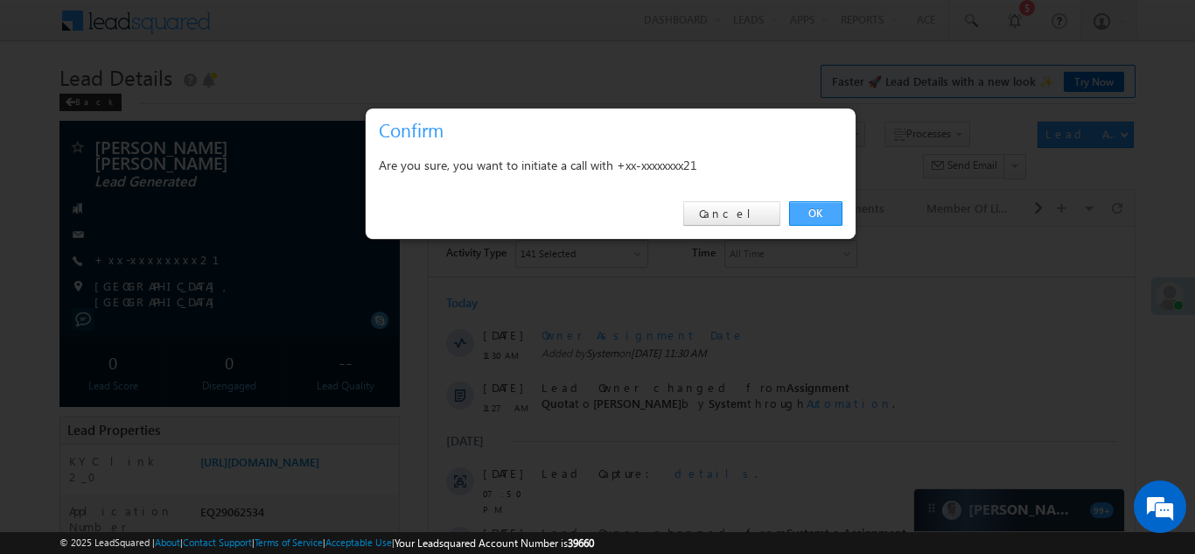
click at [819, 206] on link "OK" at bounding box center [815, 213] width 53 height 24
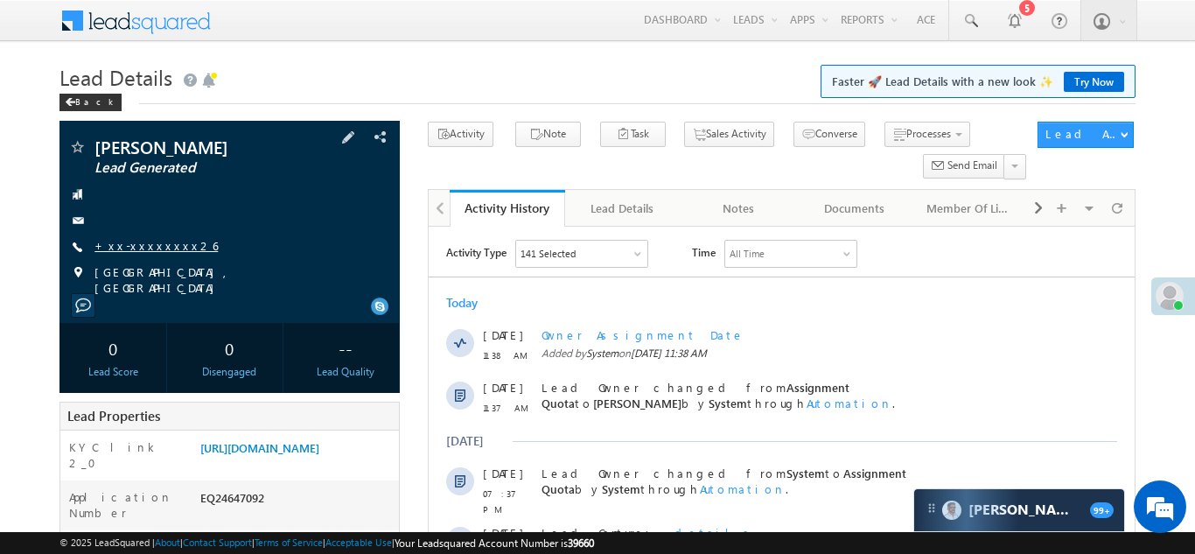
click at [137, 240] on link "+xx-xxxxxxxx26" at bounding box center [155, 245] width 123 height 15
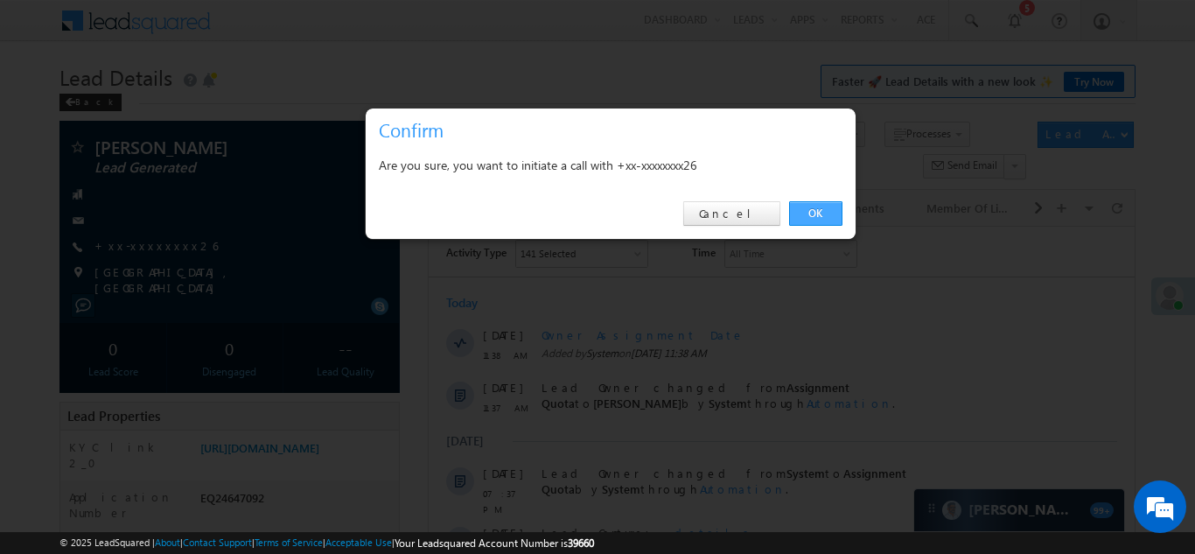
click at [813, 209] on link "OK" at bounding box center [815, 213] width 53 height 24
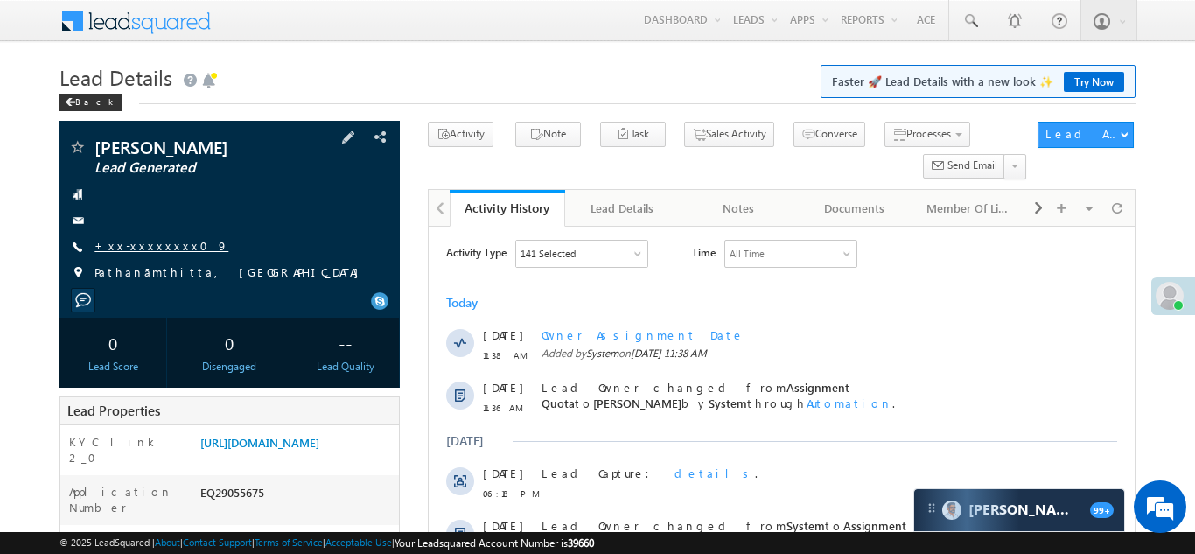
click at [148, 253] on link "+xx-xxxxxxxx09" at bounding box center [161, 245] width 134 height 15
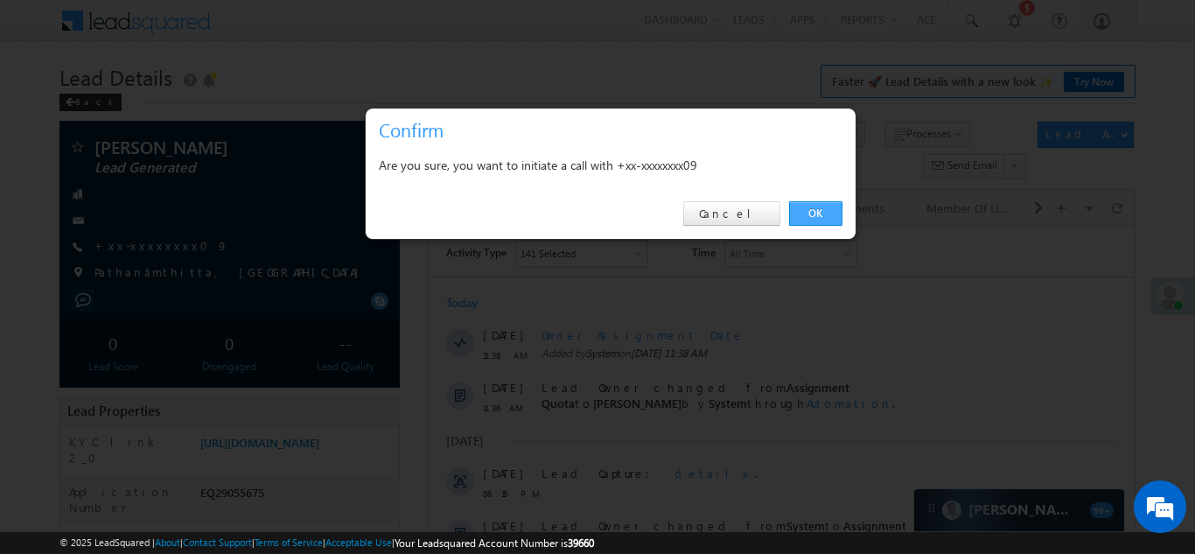
click at [806, 207] on link "OK" at bounding box center [815, 213] width 53 height 24
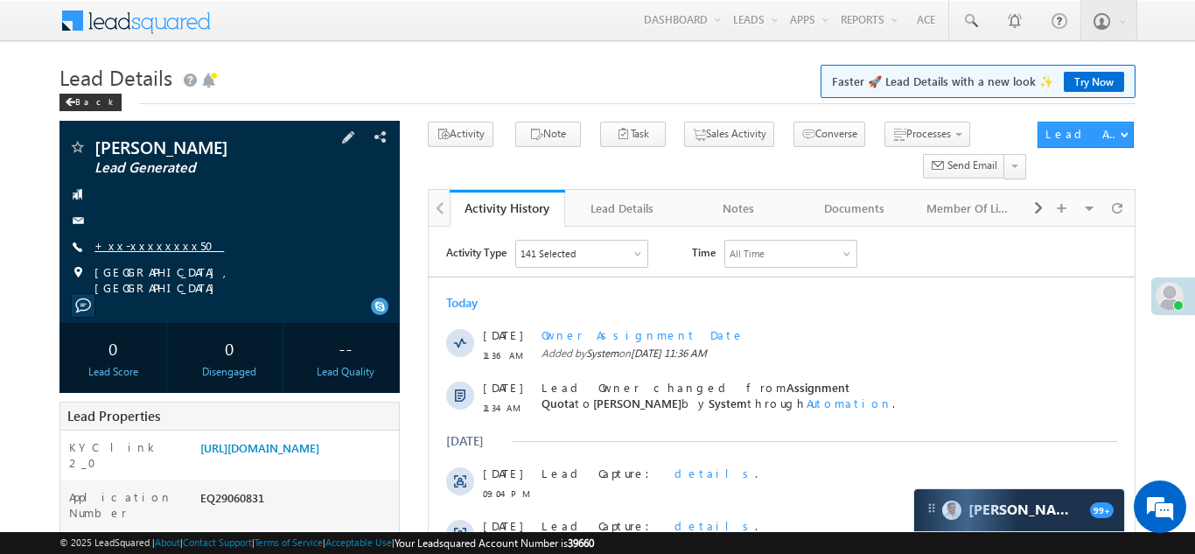
click at [142, 248] on link "+xx-xxxxxxxx50" at bounding box center [158, 245] width 129 height 15
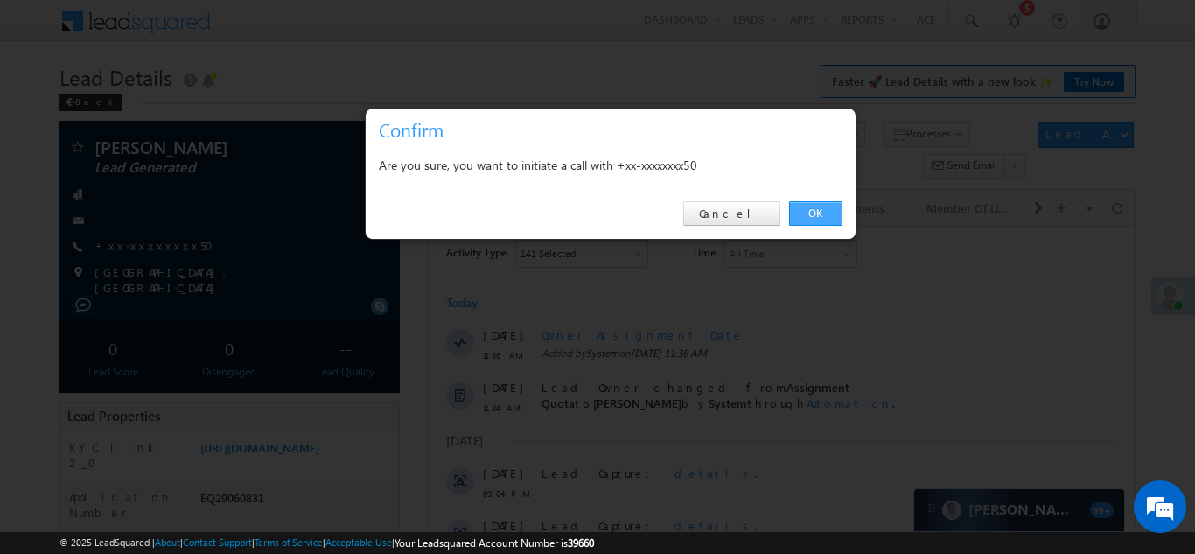
click at [809, 214] on link "OK" at bounding box center [815, 213] width 53 height 24
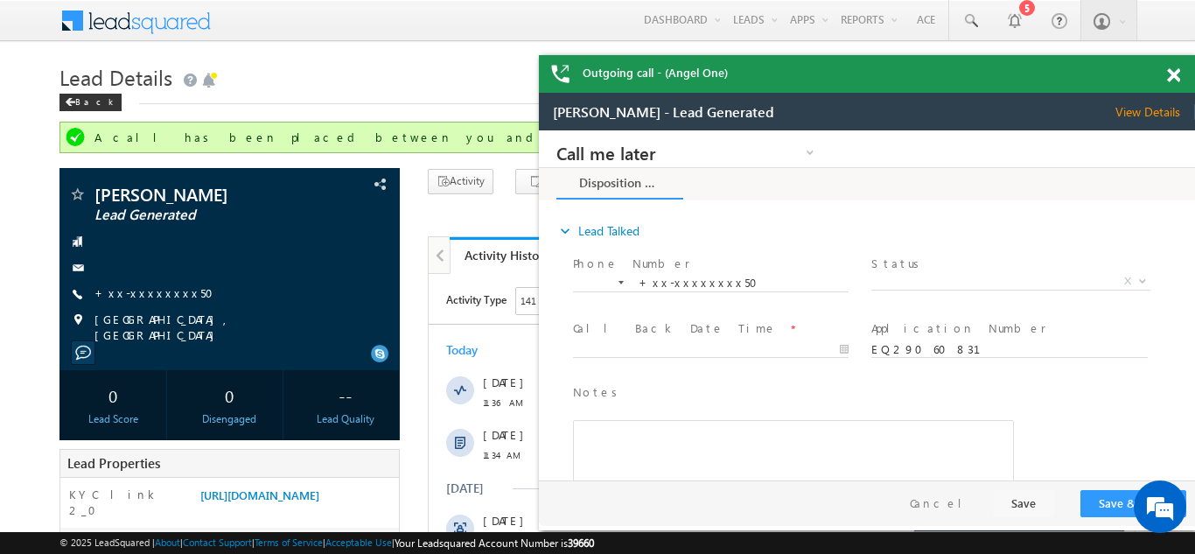
click at [1173, 75] on span at bounding box center [1173, 75] width 13 height 15
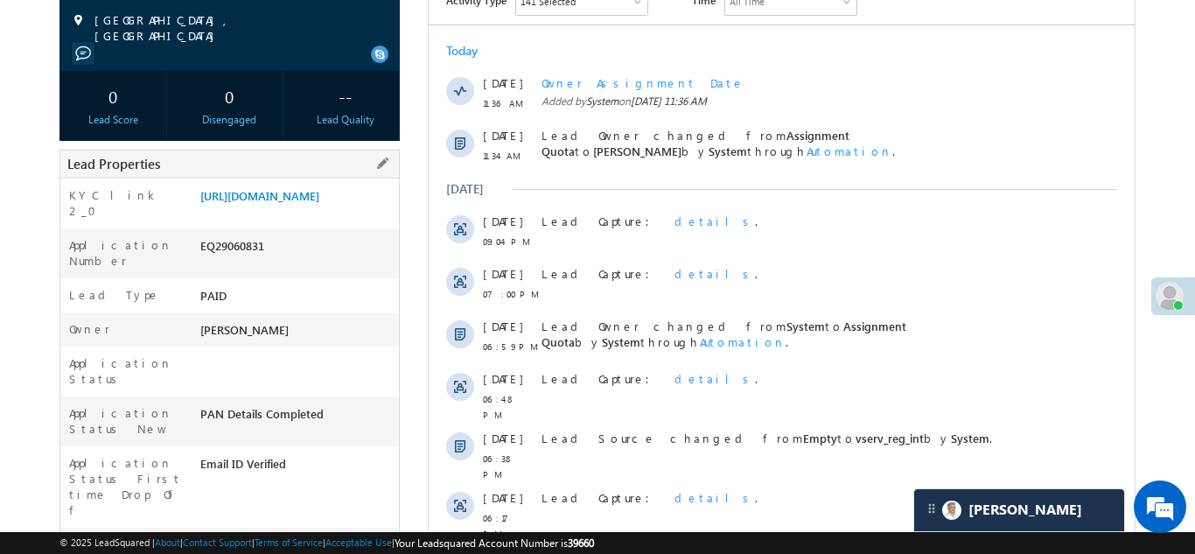
scroll to position [300, 0]
click at [284, 197] on link "[URL][DOMAIN_NAME]" at bounding box center [259, 194] width 119 height 15
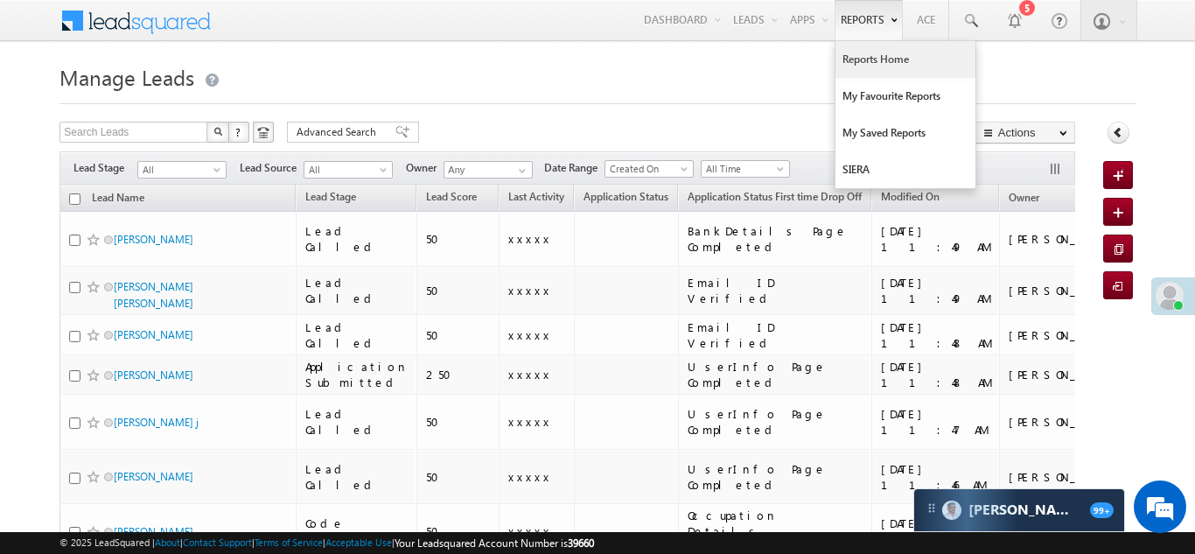
click at [865, 59] on link "Reports Home" at bounding box center [905, 59] width 140 height 37
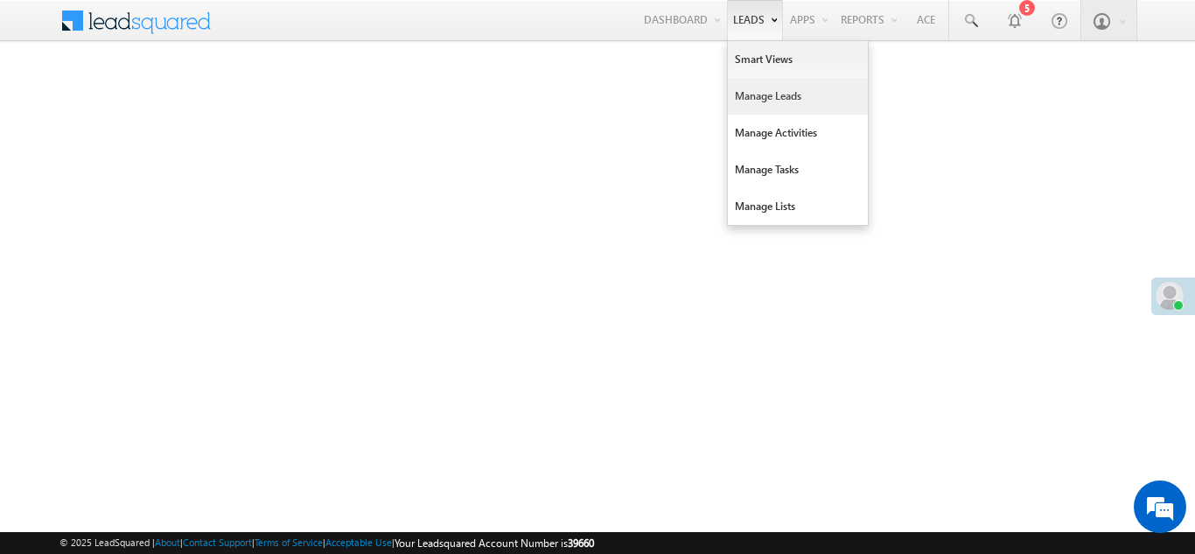
click at [757, 95] on link "Manage Leads" at bounding box center [798, 96] width 140 height 37
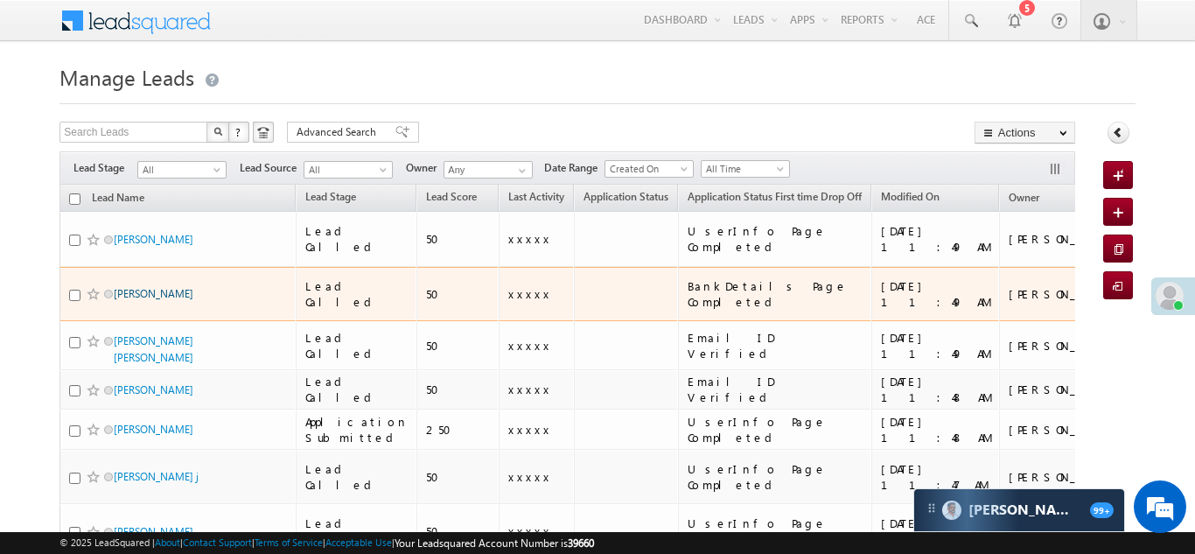
click at [136, 287] on link "[PERSON_NAME]" at bounding box center [154, 293] width 80 height 13
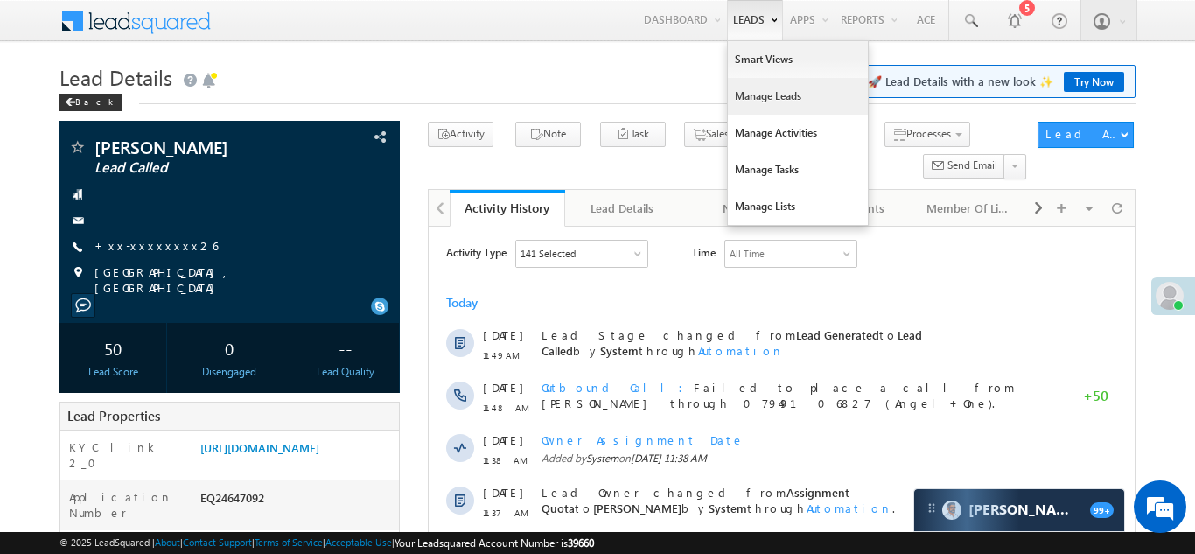
click at [760, 93] on link "Manage Leads" at bounding box center [798, 96] width 140 height 37
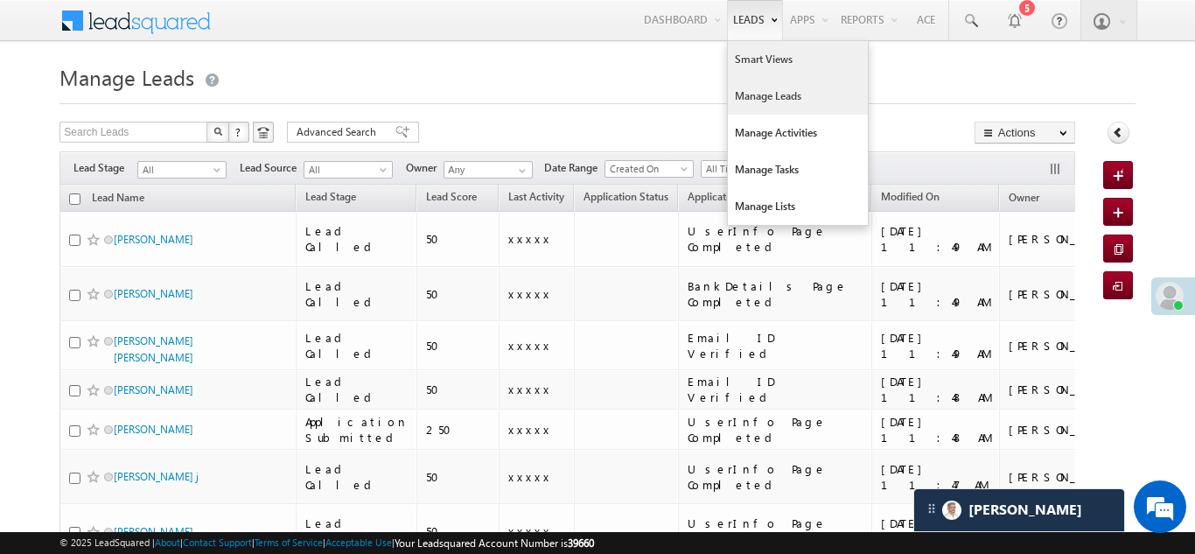
click at [771, 63] on link "Smart Views" at bounding box center [798, 59] width 140 height 37
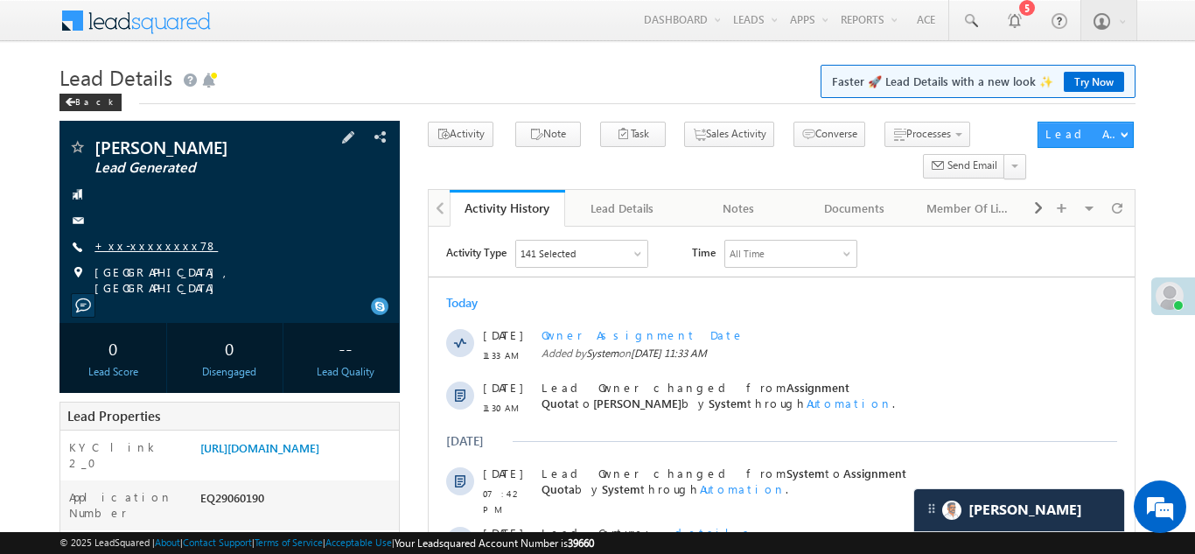
click at [127, 238] on link "+xx-xxxxxxxx78" at bounding box center [155, 245] width 123 height 15
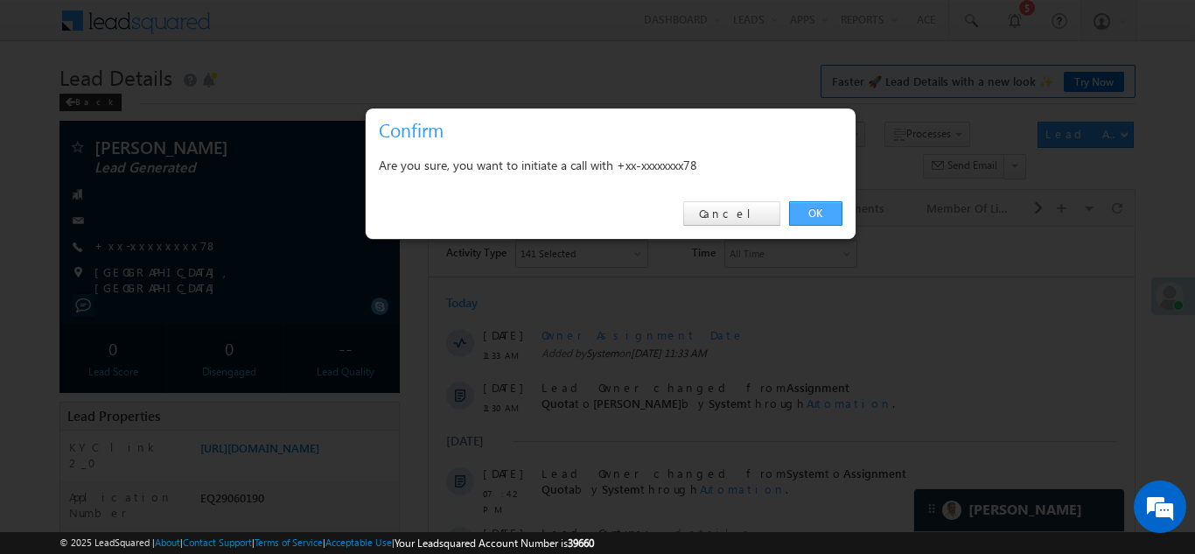
click at [808, 215] on link "OK" at bounding box center [815, 213] width 53 height 24
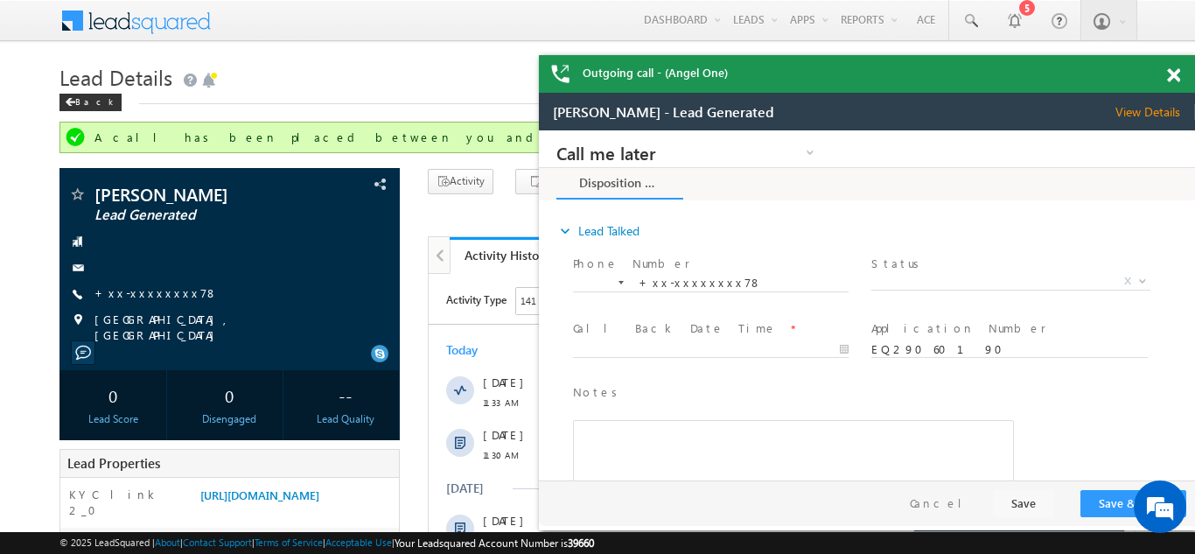
click at [1171, 78] on span at bounding box center [1173, 75] width 13 height 15
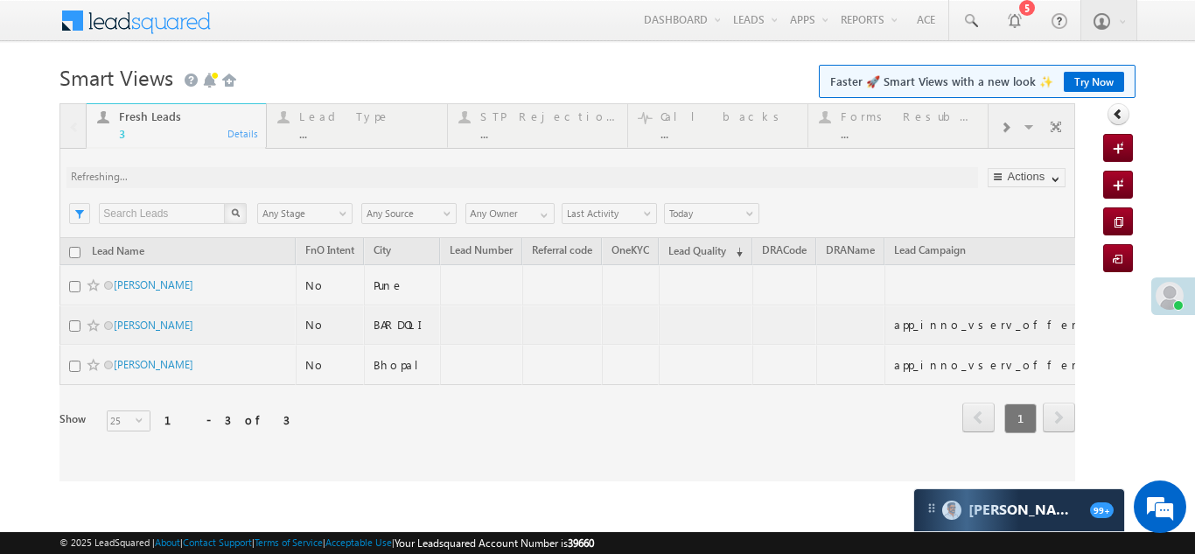
click at [1001, 121] on div at bounding box center [566, 292] width 1015 height 378
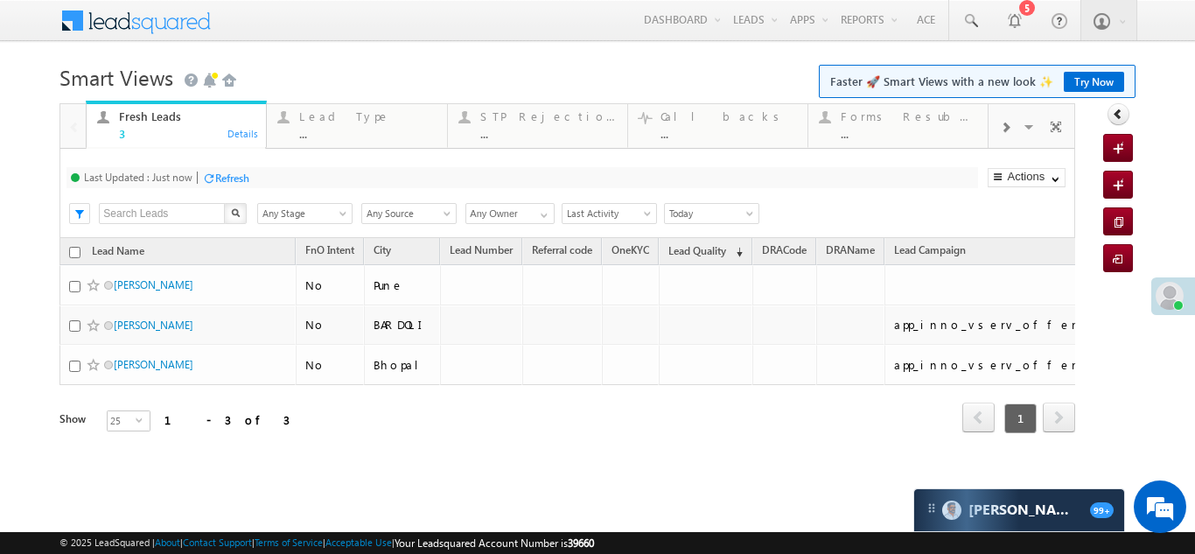
click at [1001, 121] on span at bounding box center [1005, 128] width 10 height 14
click at [1008, 124] on span at bounding box center [1005, 128] width 10 height 14
click at [889, 120] on div "Coded Today" at bounding box center [909, 116] width 136 height 14
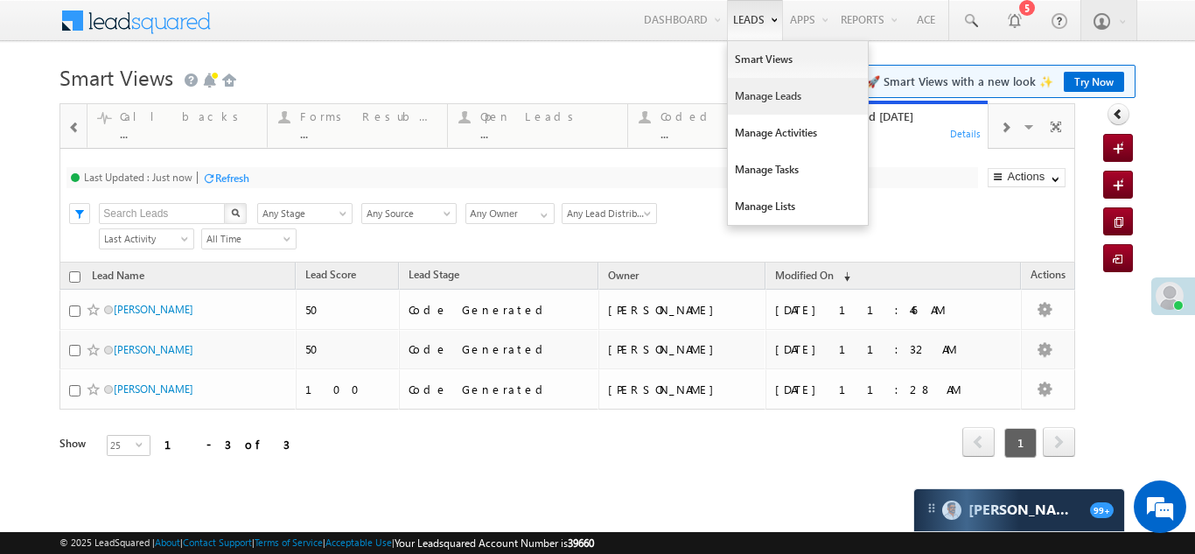
click at [756, 94] on link "Manage Leads" at bounding box center [798, 96] width 140 height 37
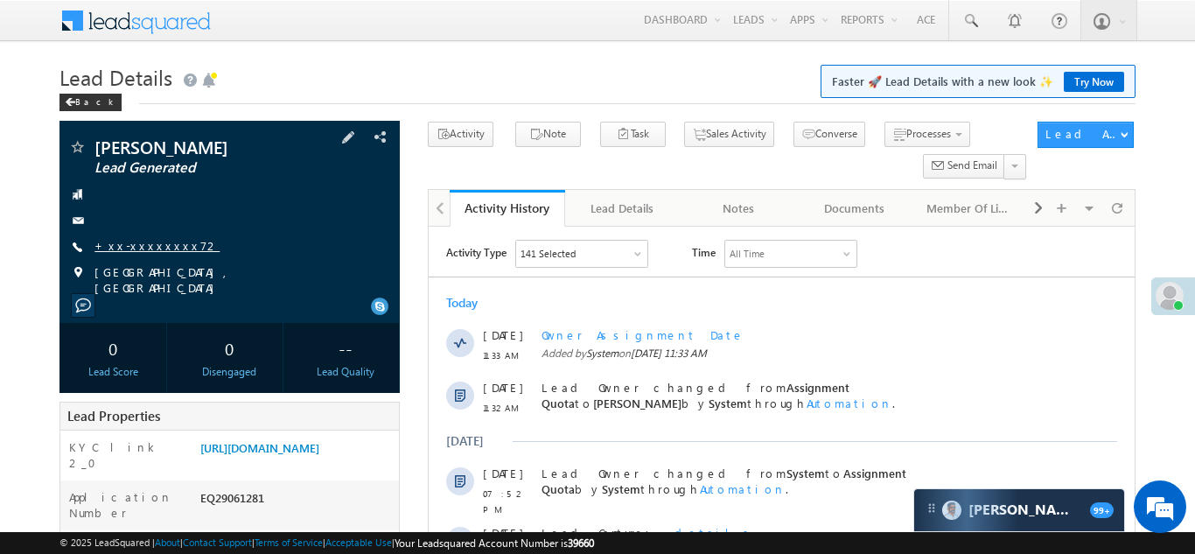
click at [141, 240] on link "+xx-xxxxxxxx72" at bounding box center [156, 245] width 125 height 15
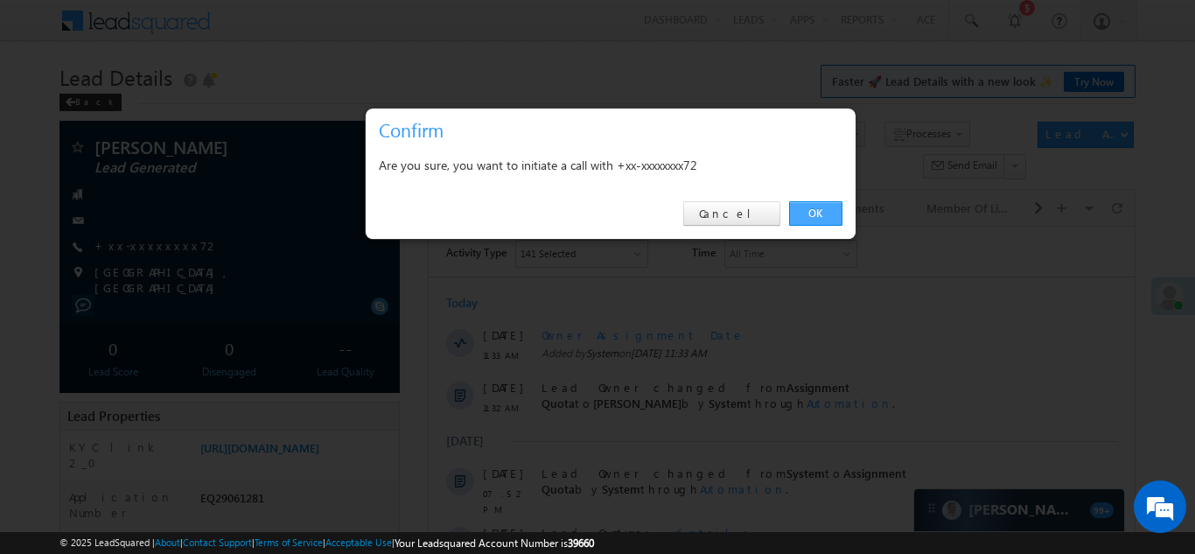
click at [807, 212] on link "OK" at bounding box center [815, 213] width 53 height 24
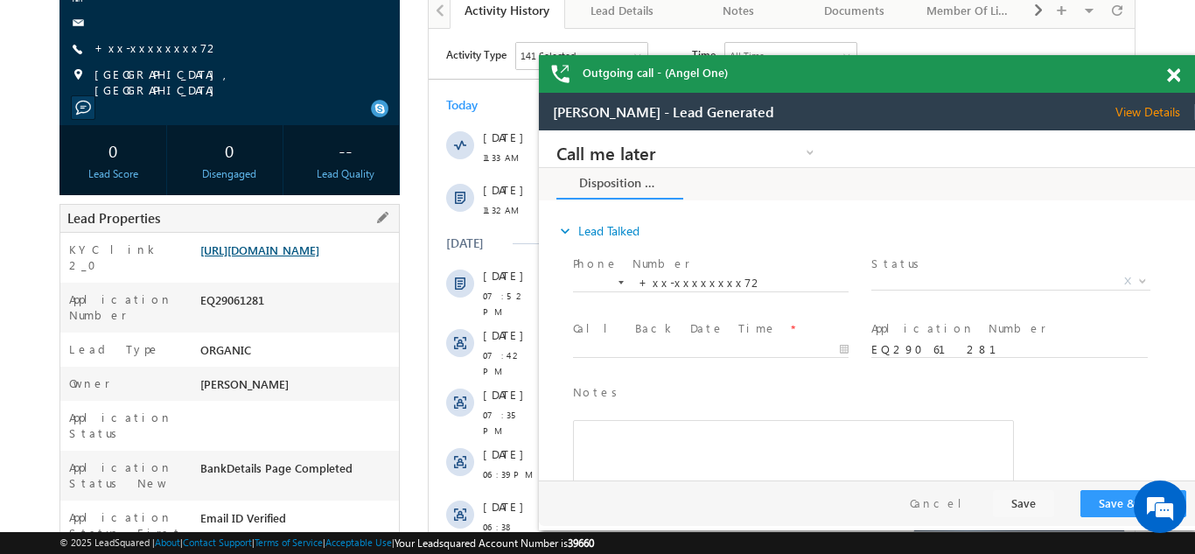
click at [284, 256] on link "https://angelbroking1-pk3em7sa.customui-test.leadsquared.com?leadId=cb24d52c-3a…" at bounding box center [259, 249] width 119 height 15
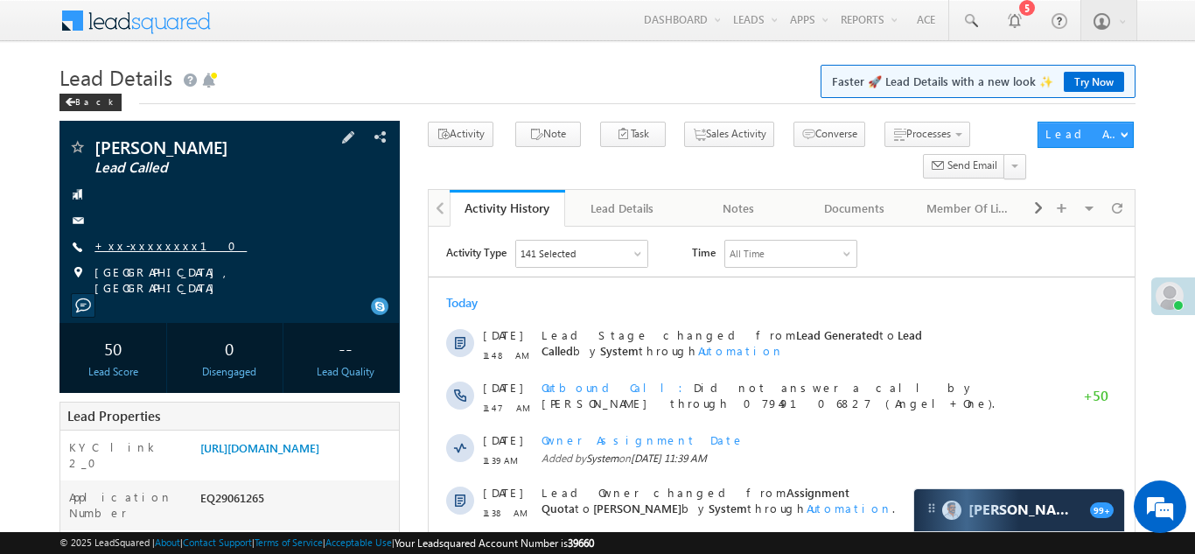
click at [157, 239] on link "+xx-xxxxxxxx10" at bounding box center [170, 245] width 152 height 15
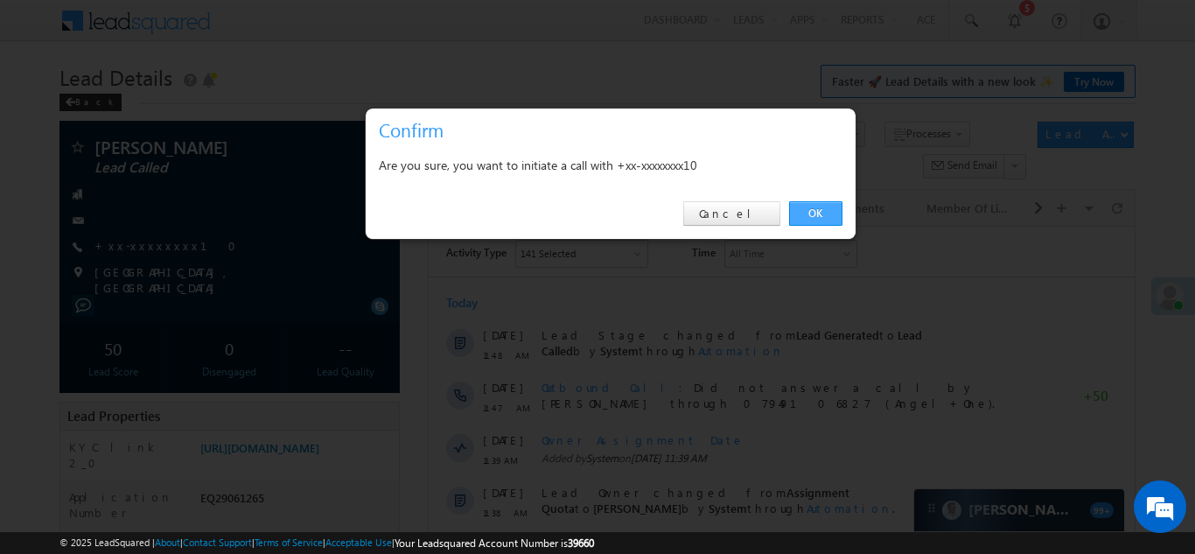
click at [806, 213] on link "OK" at bounding box center [815, 213] width 53 height 24
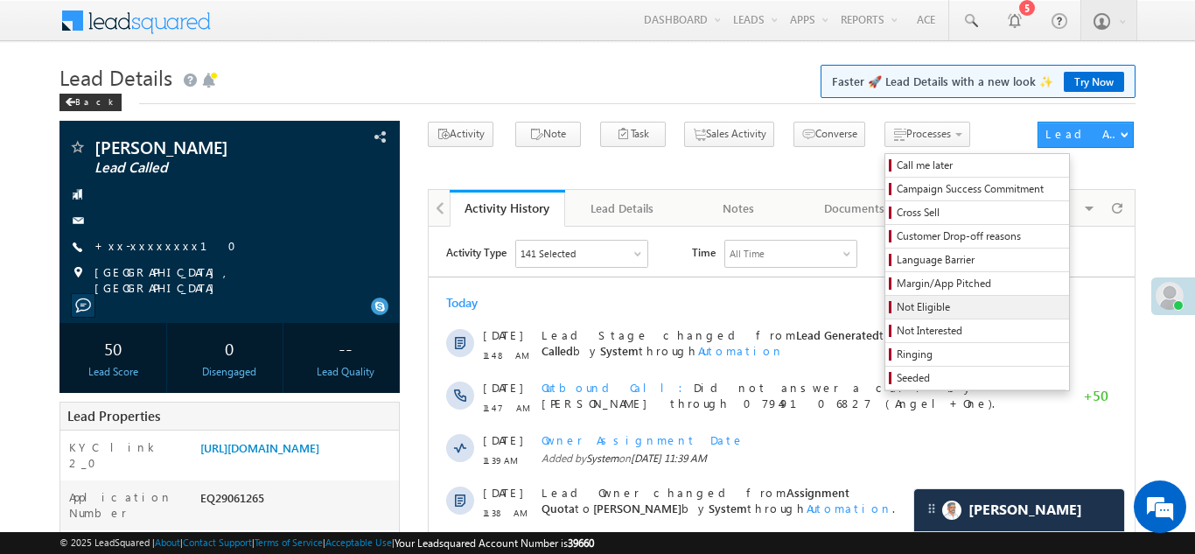
click at [896, 308] on span "Not Eligible" at bounding box center [979, 307] width 166 height 16
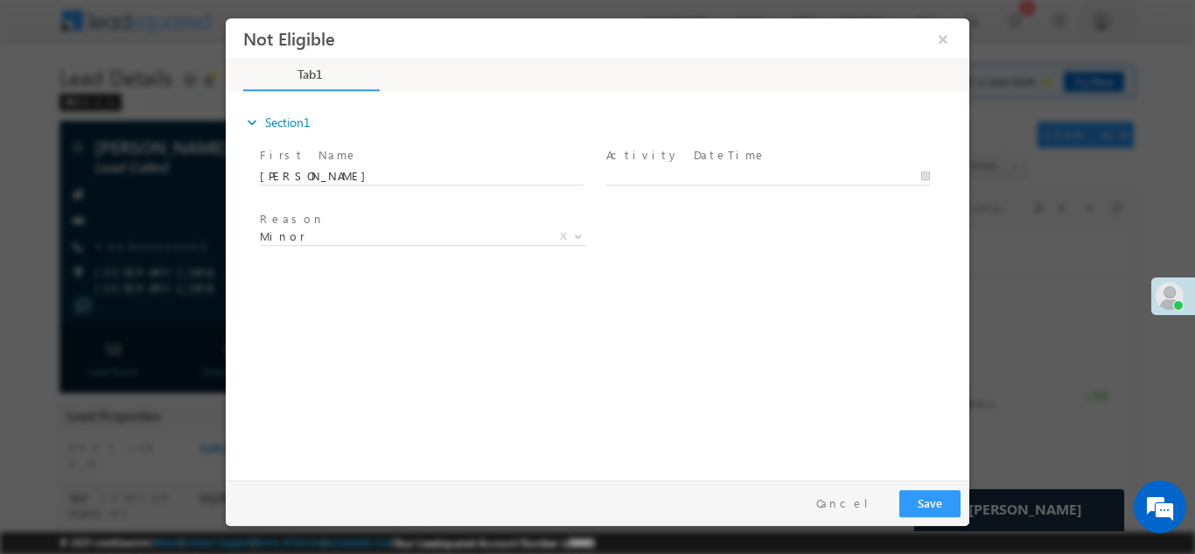
click at [753, 158] on span "Activity DateTime *" at bounding box center [767, 154] width 323 height 19
type input "09/17/25 12:06 PM"
click at [752, 175] on input "09/17/25 12:06 PM" at bounding box center [768, 175] width 324 height 17
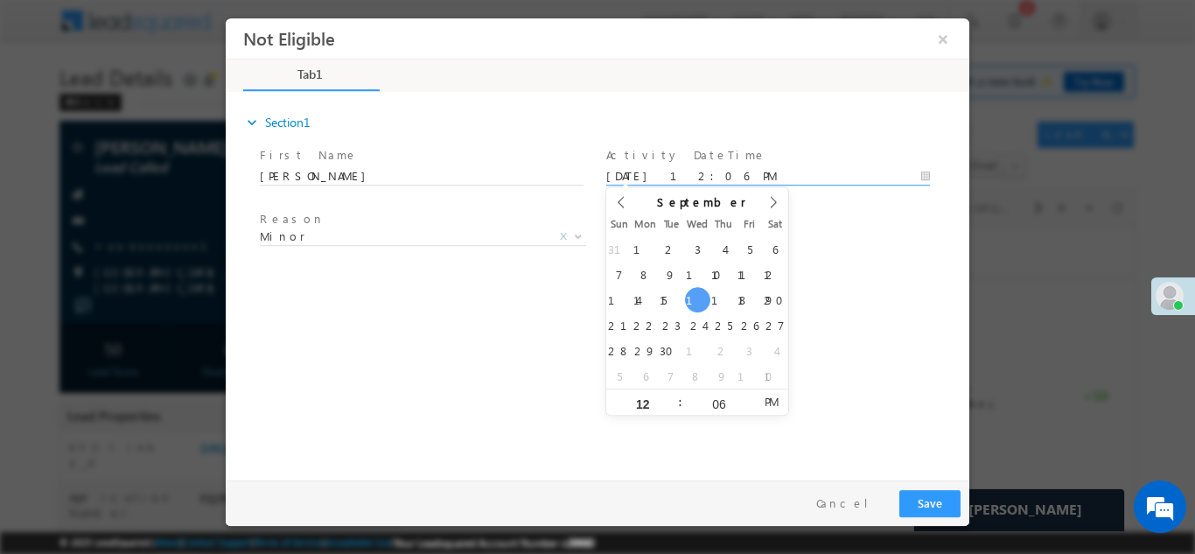
click at [815, 246] on div "Reason * Minor Existing Client Out of India DRA - FDS Termination DRA - Already…" at bounding box center [612, 238] width 713 height 65
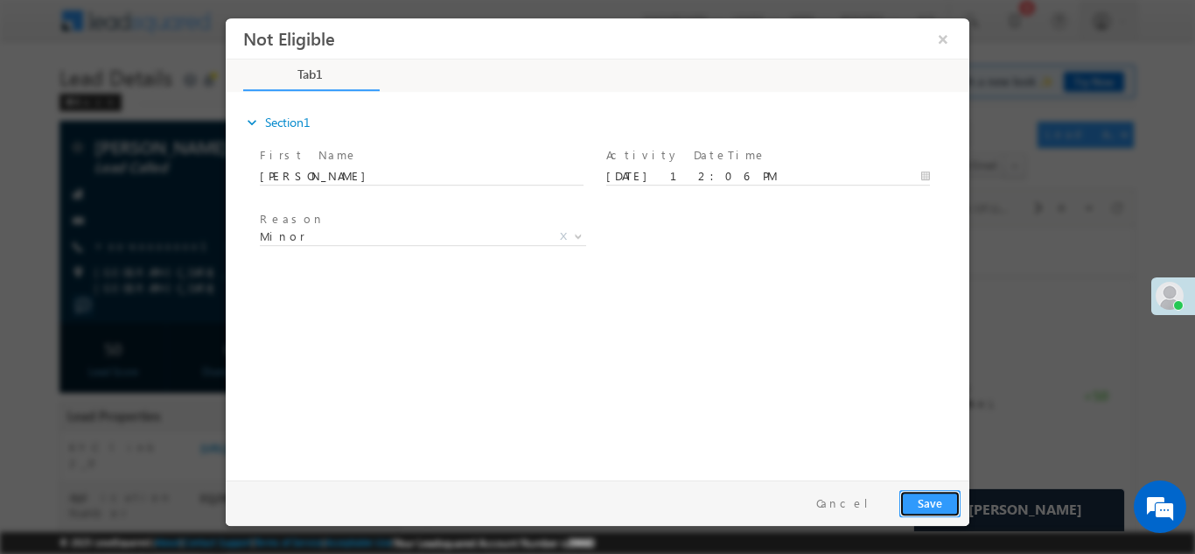
click at [931, 502] on button "Save" at bounding box center [929, 502] width 61 height 27
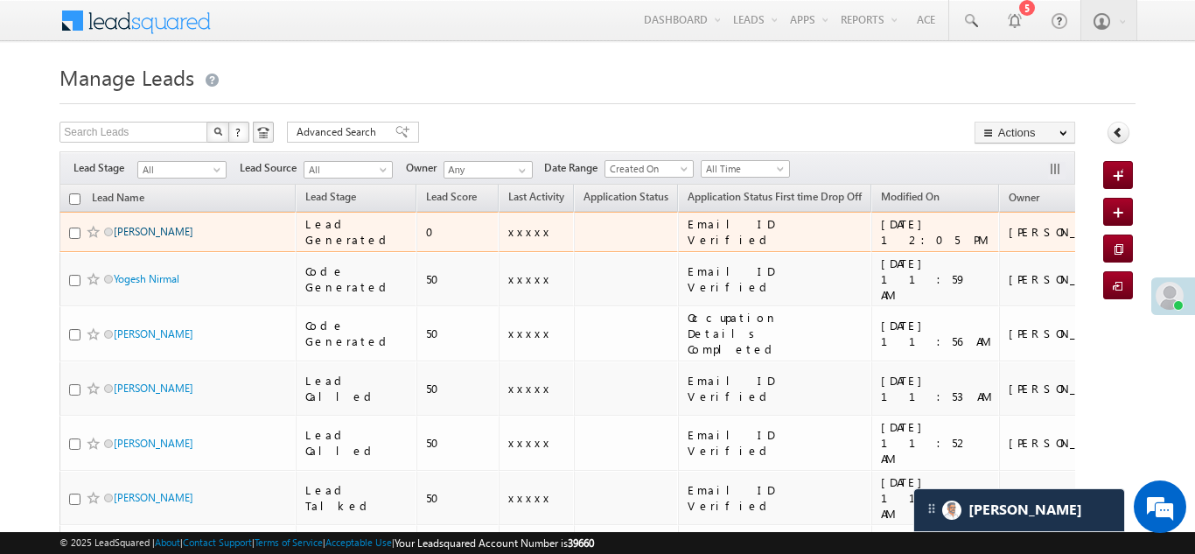
click at [141, 230] on link "[PERSON_NAME]" at bounding box center [154, 231] width 80 height 13
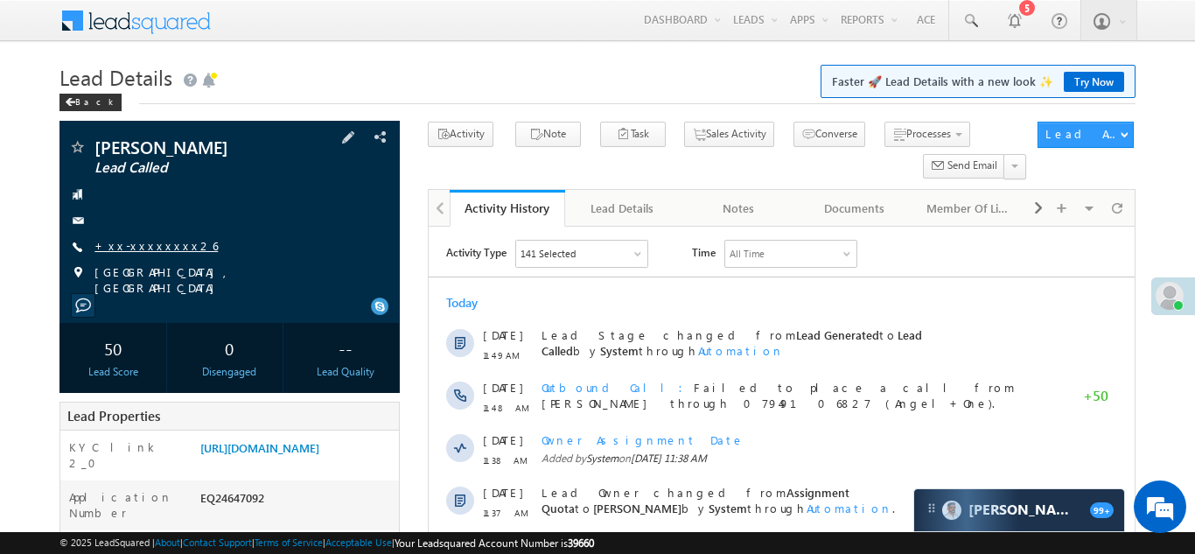
click at [132, 246] on link "+xx-xxxxxxxx26" at bounding box center [155, 245] width 123 height 15
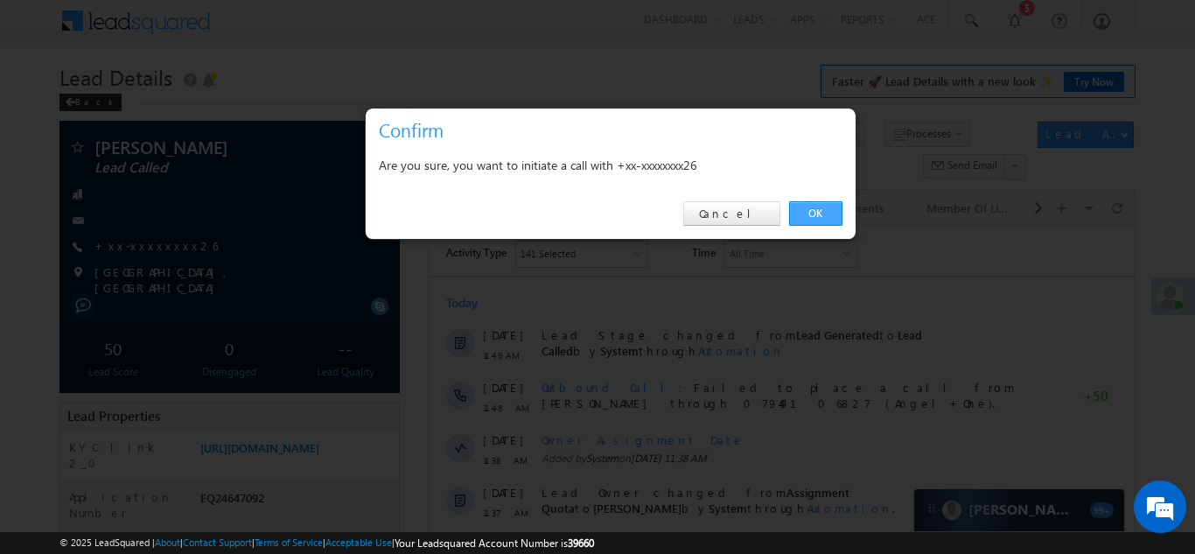
click at [813, 214] on link "OK" at bounding box center [815, 213] width 53 height 24
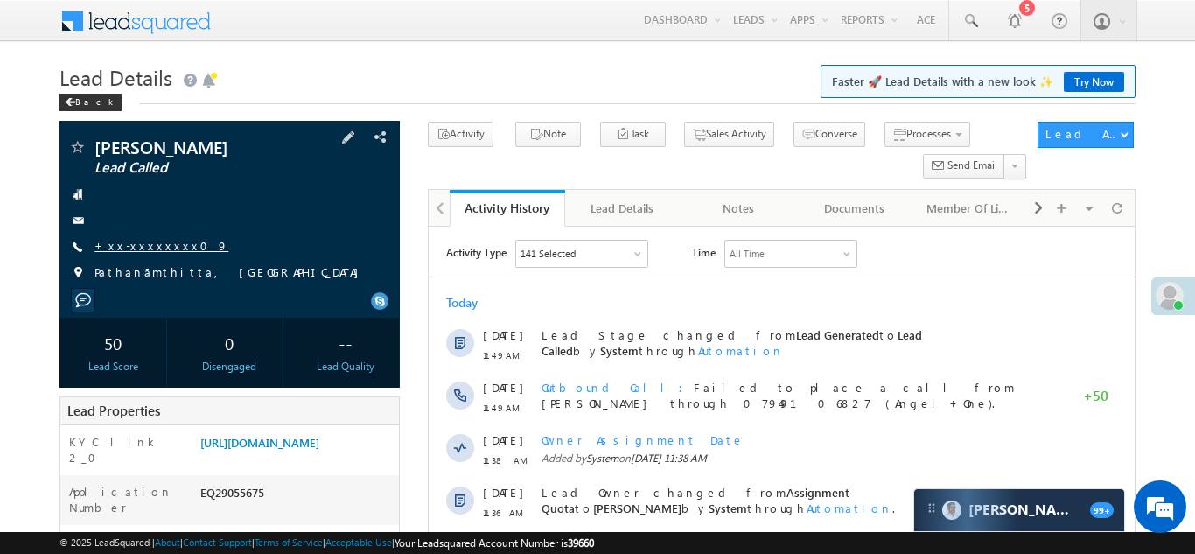
click at [141, 253] on link "+xx-xxxxxxxx09" at bounding box center [161, 245] width 134 height 15
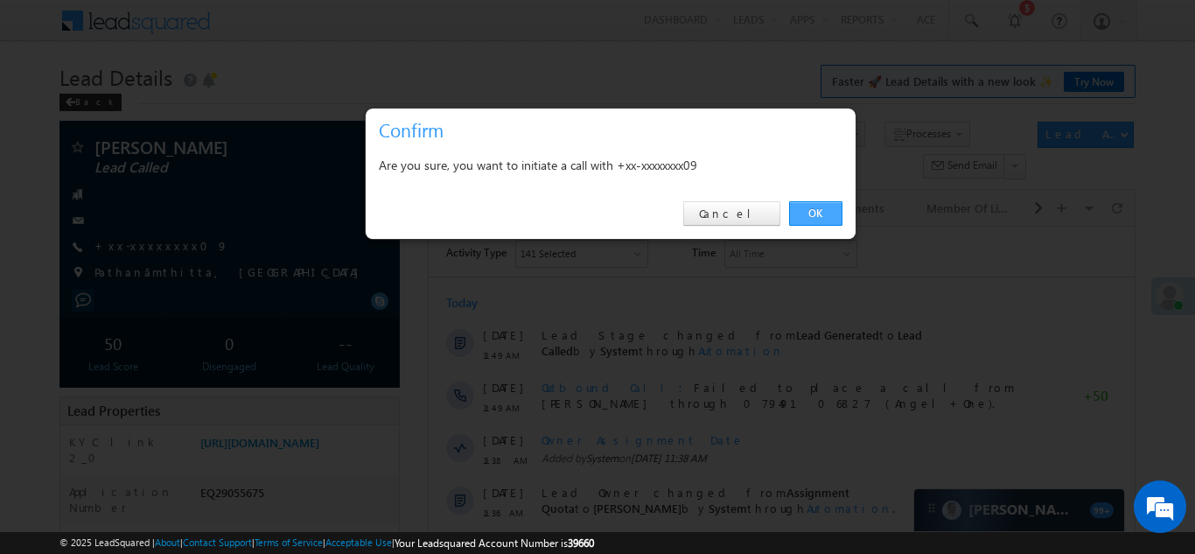
click at [811, 212] on link "OK" at bounding box center [815, 213] width 53 height 24
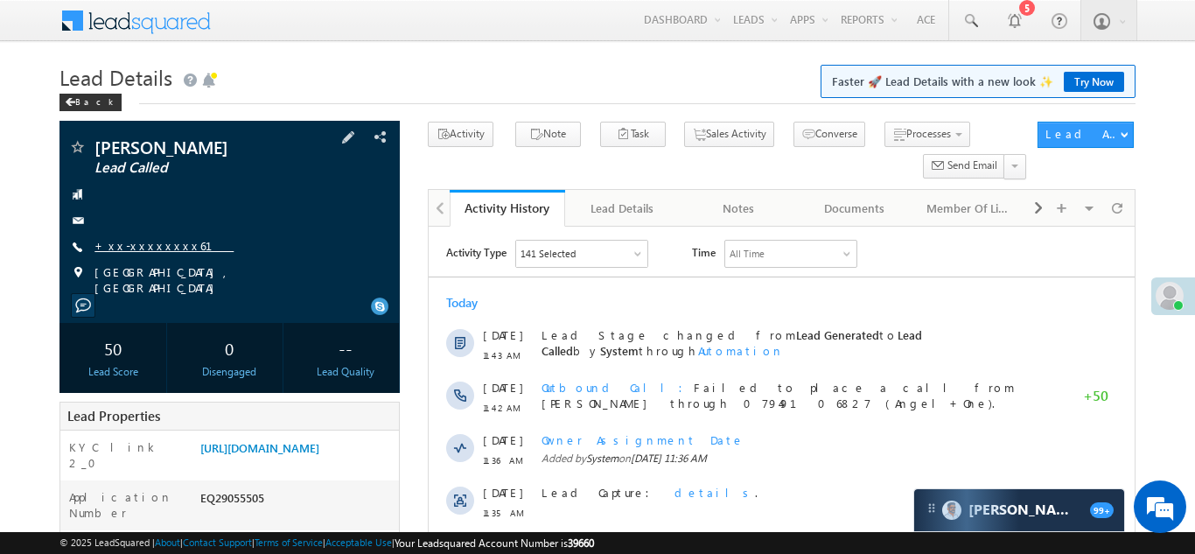
click at [135, 248] on link "+xx-xxxxxxxx61" at bounding box center [163, 245] width 139 height 15
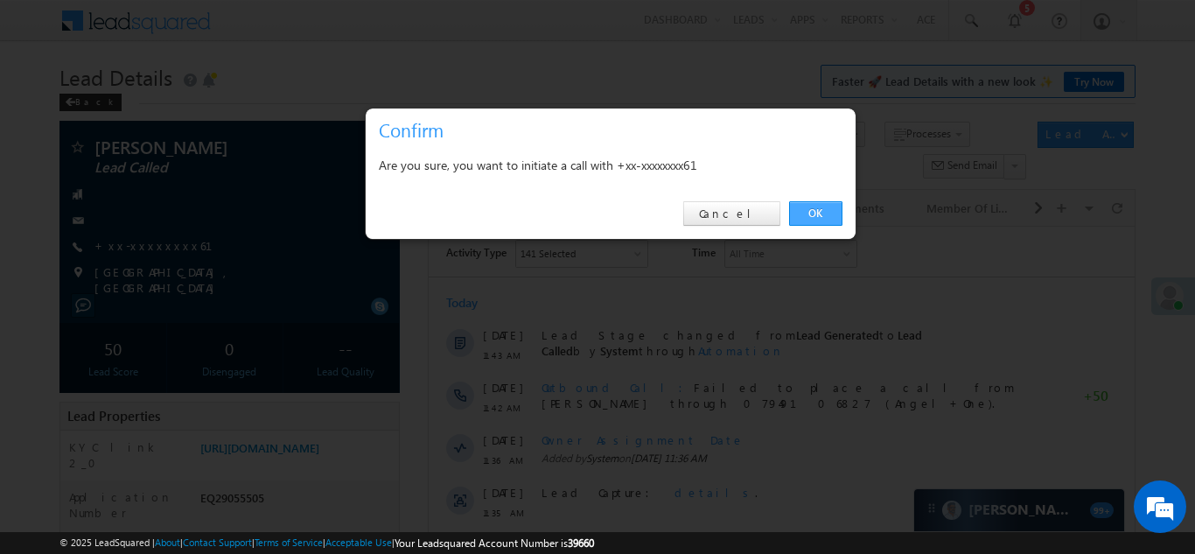
click at [816, 207] on link "OK" at bounding box center [815, 213] width 53 height 24
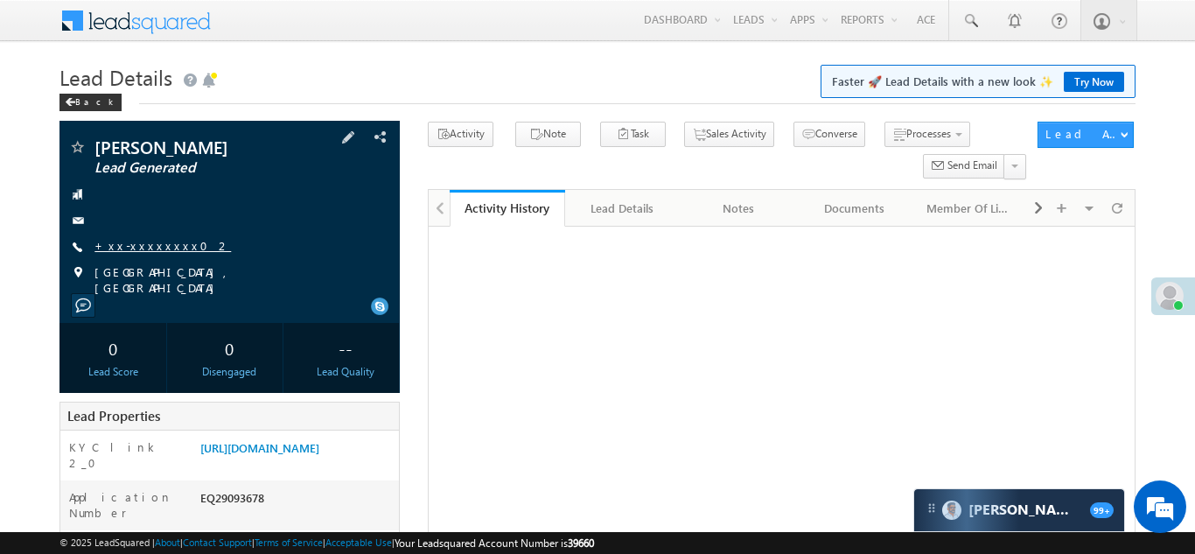
click at [144, 243] on link "+xx-xxxxxxxx02" at bounding box center [162, 245] width 136 height 15
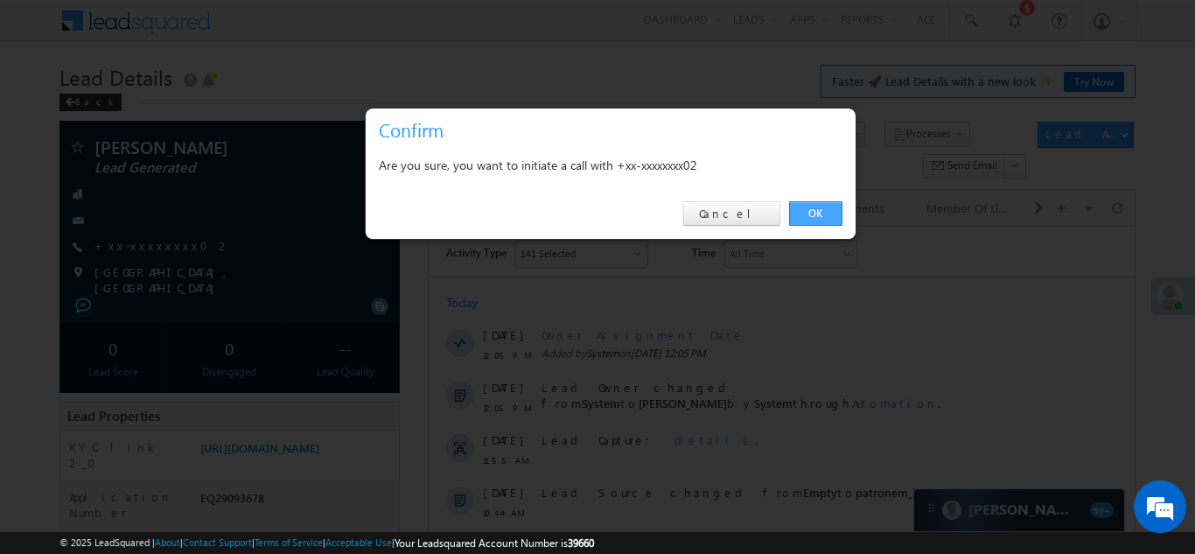
click at [815, 212] on link "OK" at bounding box center [815, 213] width 53 height 24
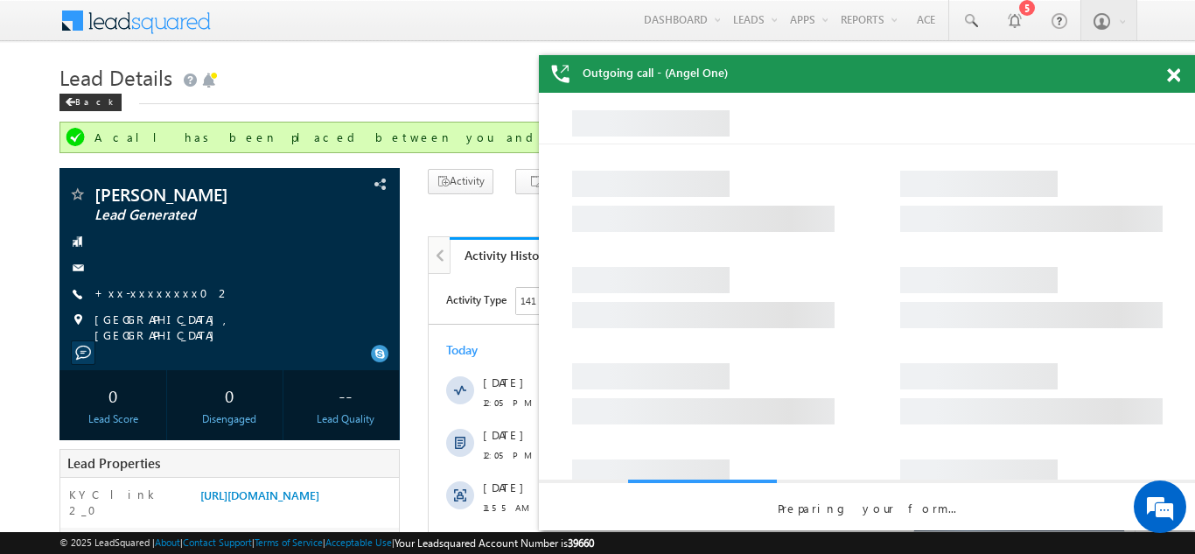
click at [1173, 72] on span at bounding box center [1173, 75] width 13 height 15
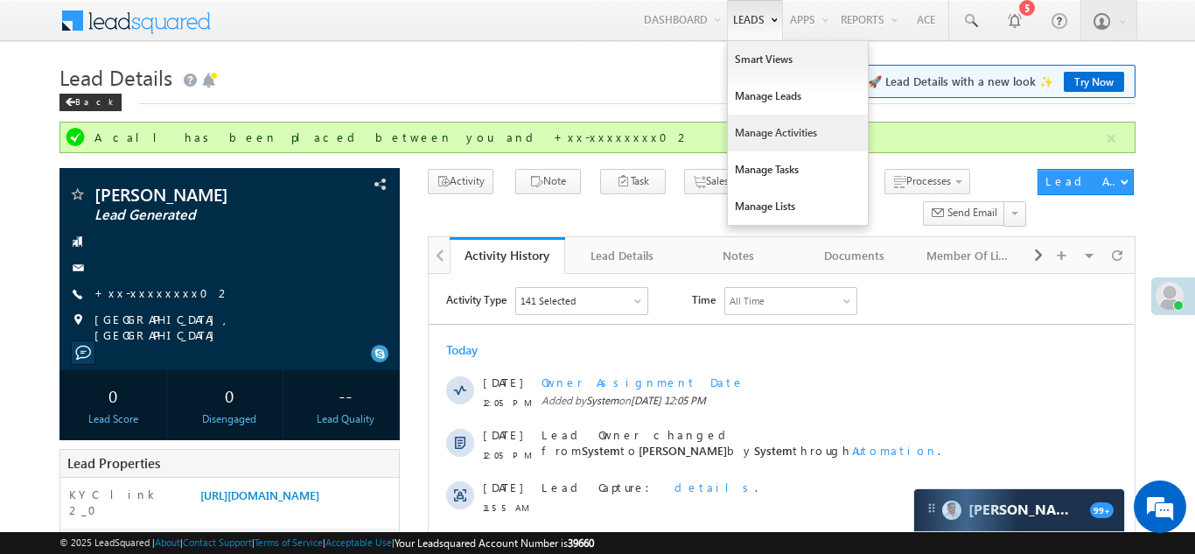
click at [748, 129] on link "Manage Activities" at bounding box center [798, 133] width 140 height 37
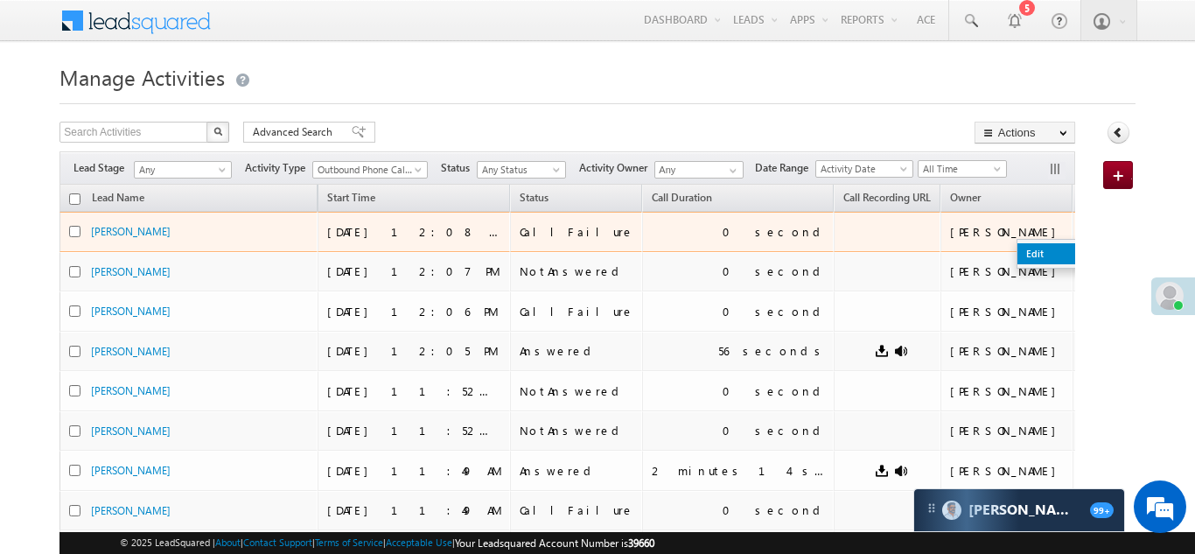
click at [1017, 253] on link "Edit" at bounding box center [1060, 253] width 87 height 21
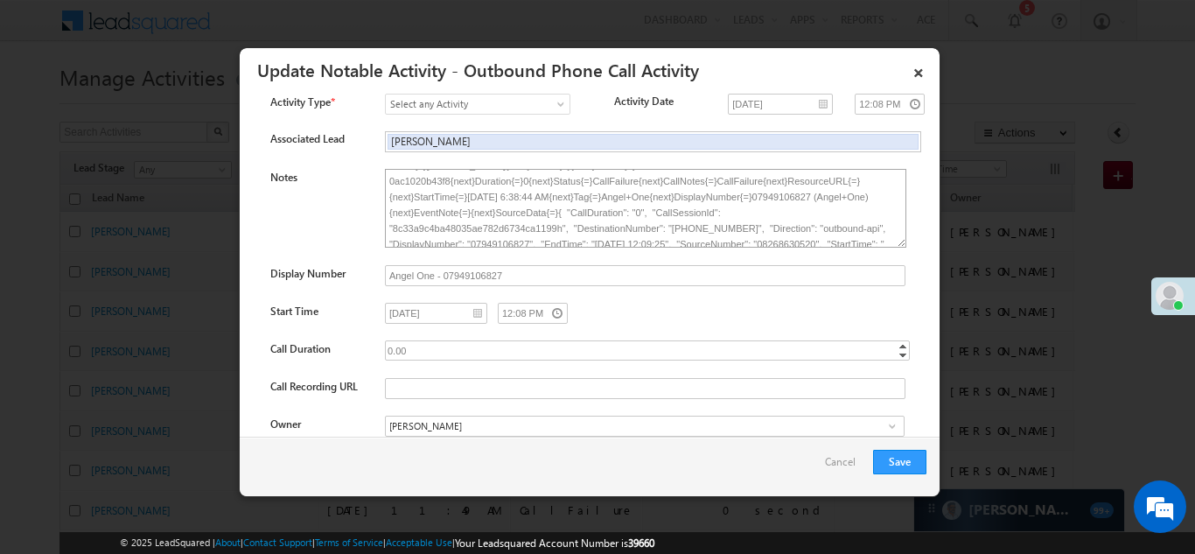
scroll to position [14, 0]
click at [916, 69] on link "×" at bounding box center [918, 69] width 30 height 31
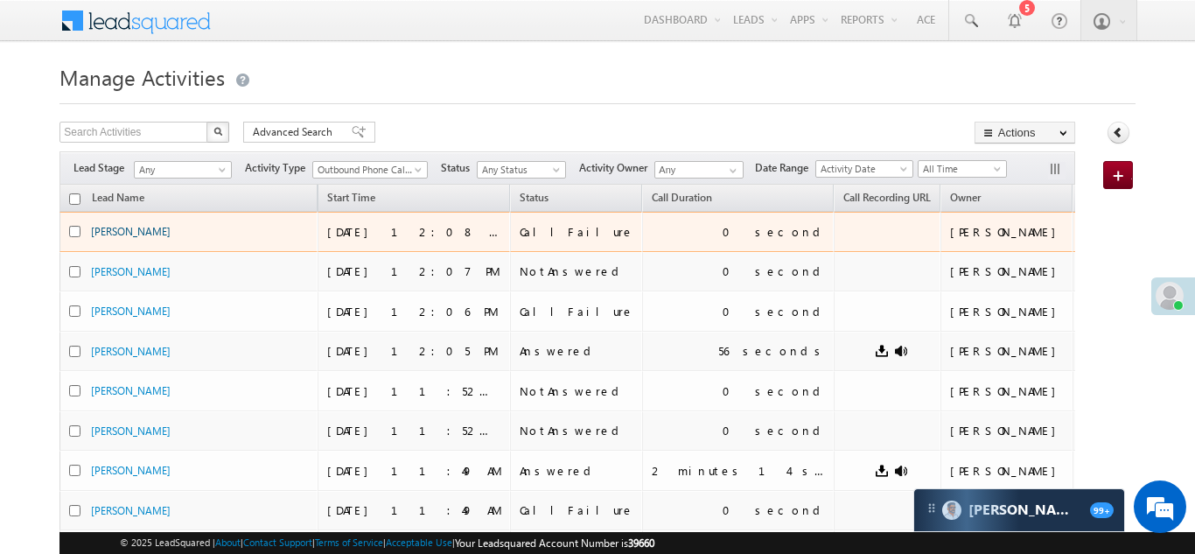
click at [121, 234] on link "[PERSON_NAME]" at bounding box center [131, 231] width 80 height 13
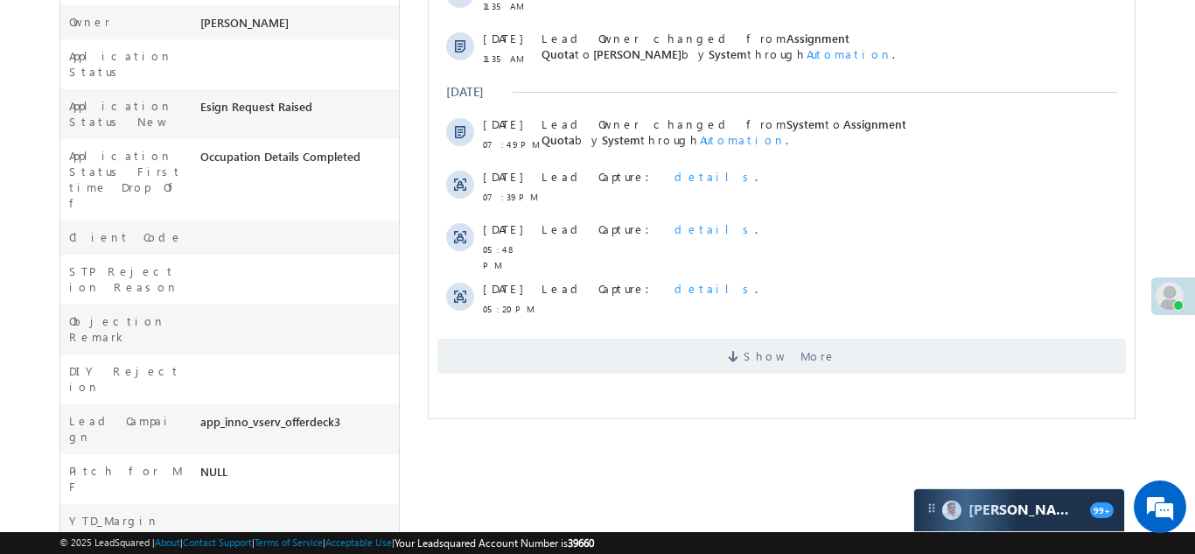
scroll to position [562, 0]
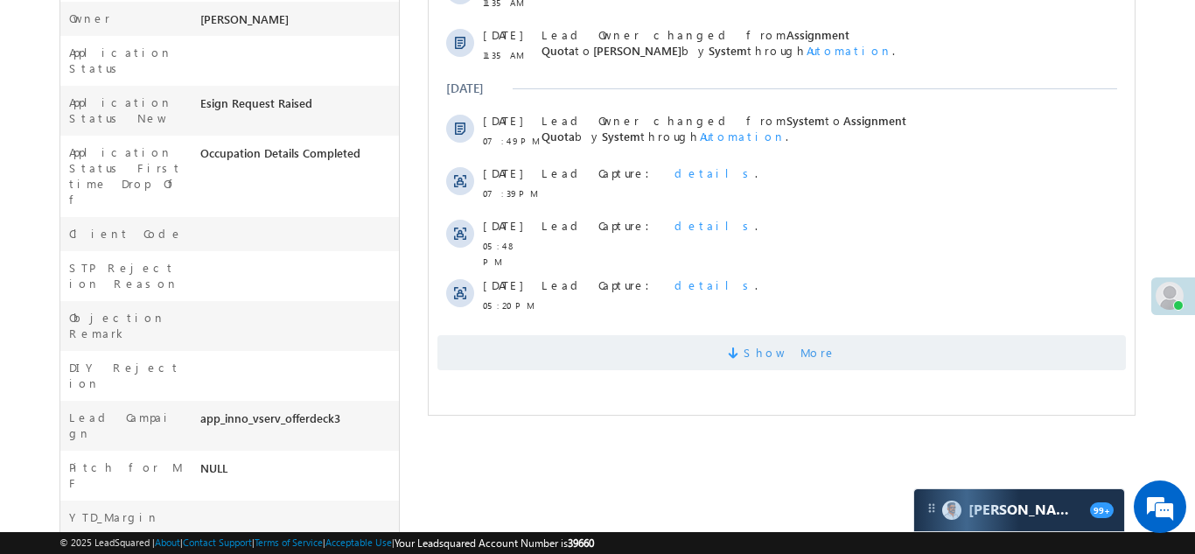
click at [707, 346] on span "Show More" at bounding box center [780, 352] width 688 height 35
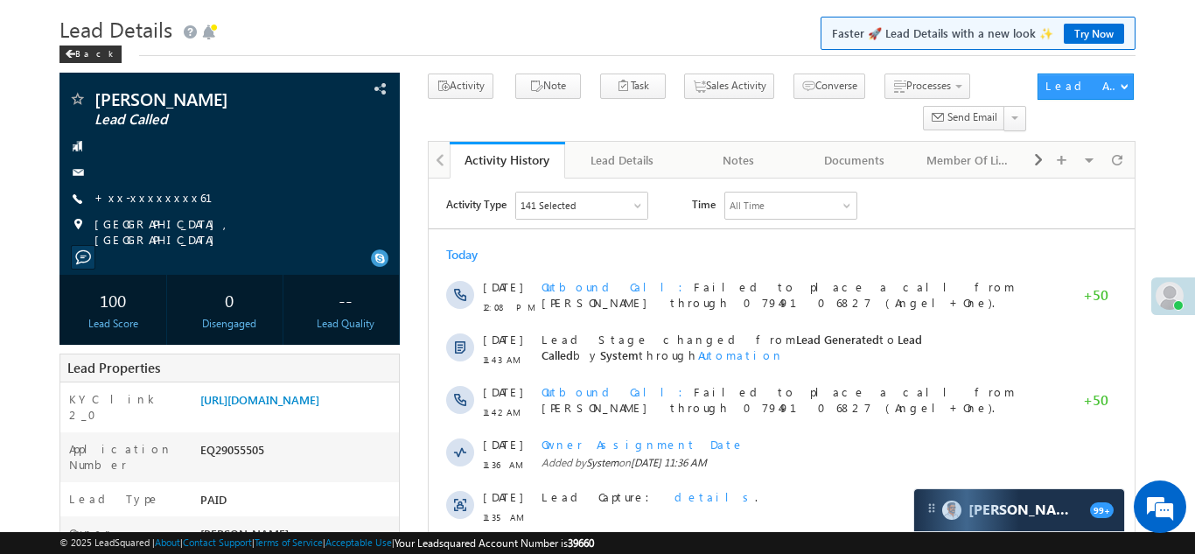
scroll to position [66, 0]
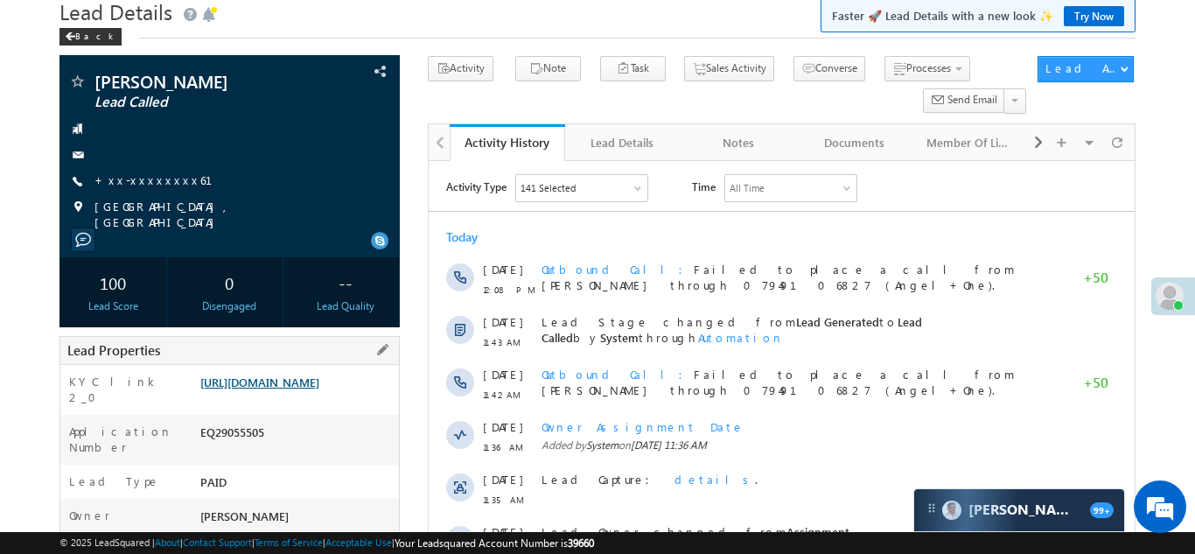
click at [285, 389] on link "https://angelbroking1-pk3em7sa.customui-test.leadsquared.com?leadId=b440d0ff-73…" at bounding box center [259, 381] width 119 height 15
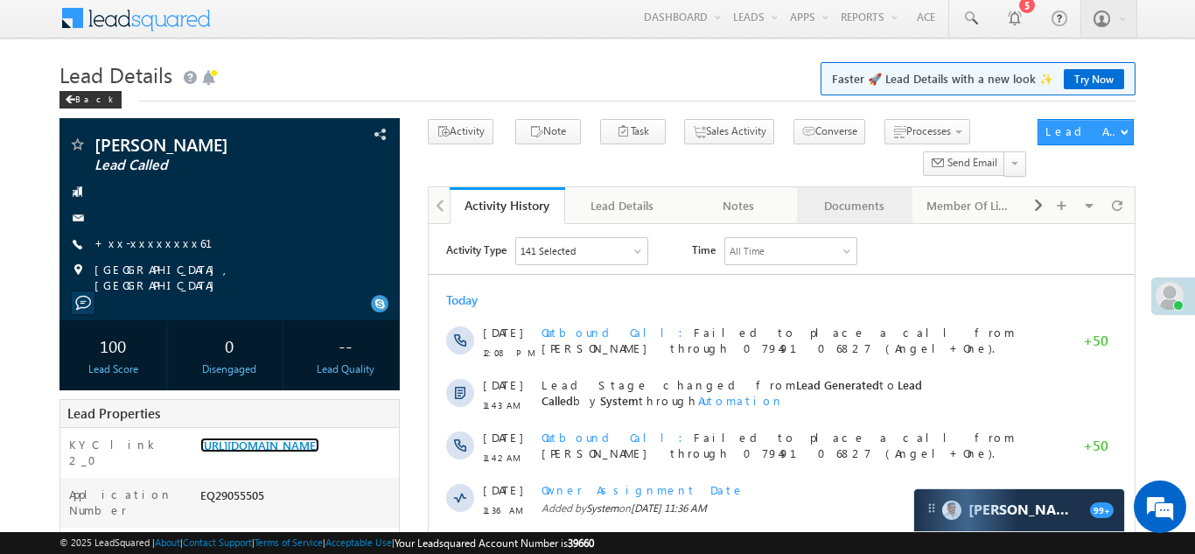
scroll to position [0, 0]
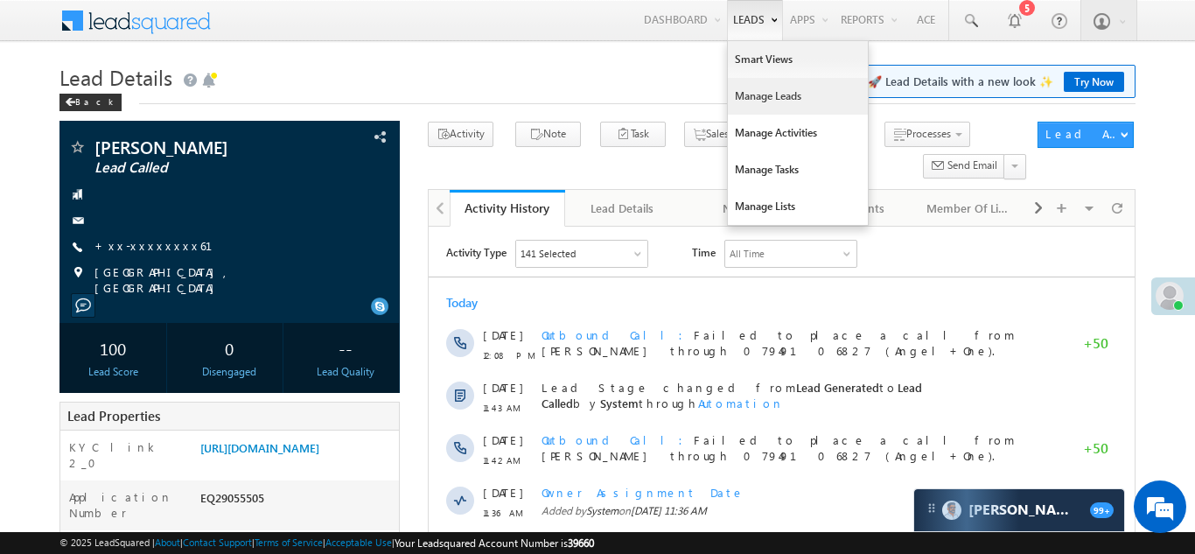
click at [742, 95] on link "Manage Leads" at bounding box center [798, 96] width 140 height 37
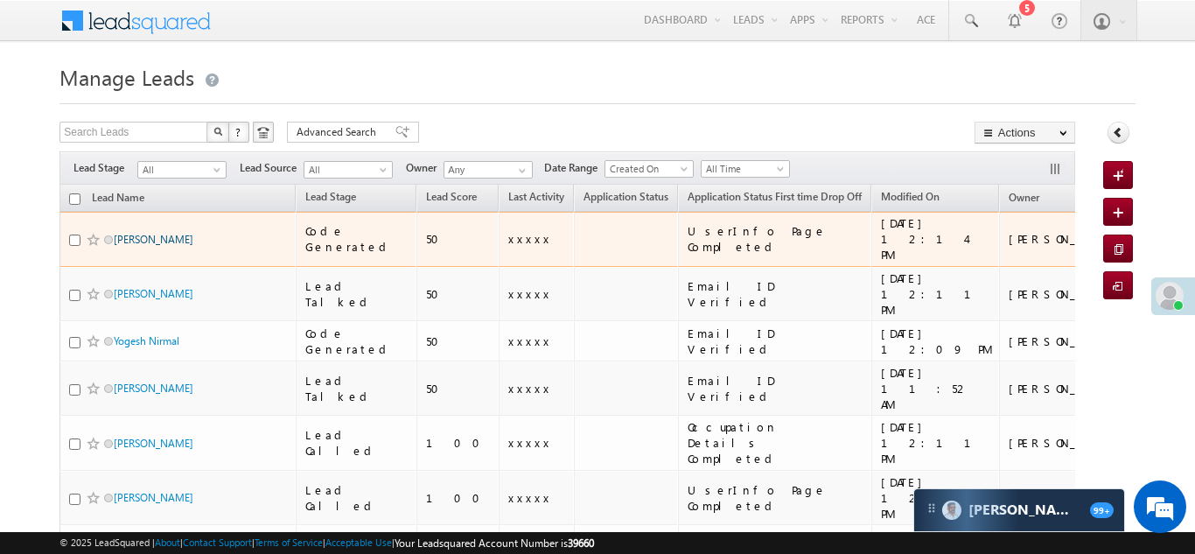
click at [159, 233] on link "Sachin Vithhal Shirtar" at bounding box center [154, 239] width 80 height 13
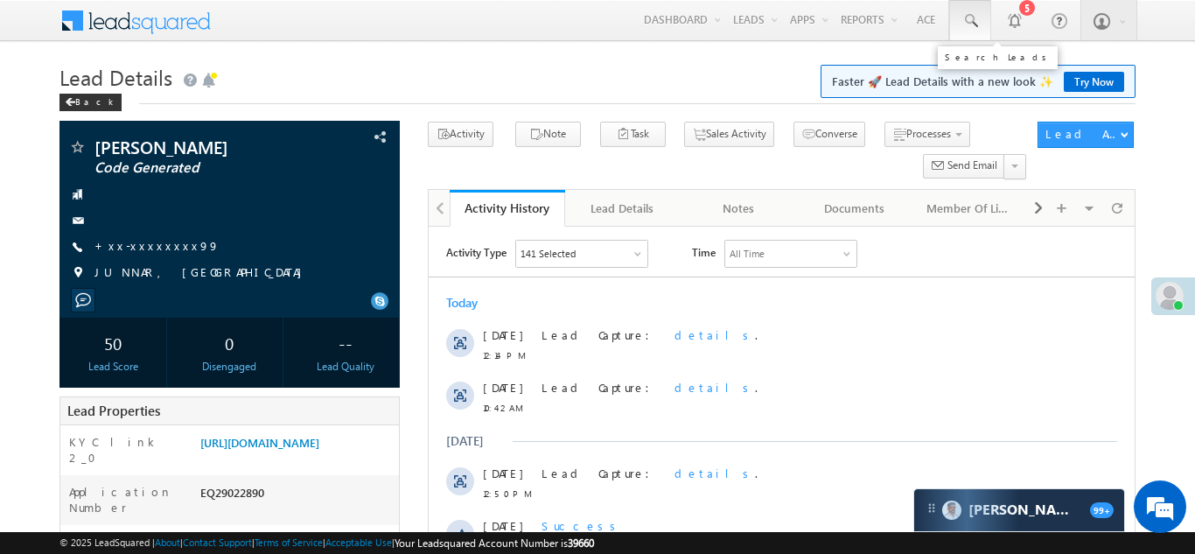
click at [964, 17] on span at bounding box center [969, 20] width 17 height 17
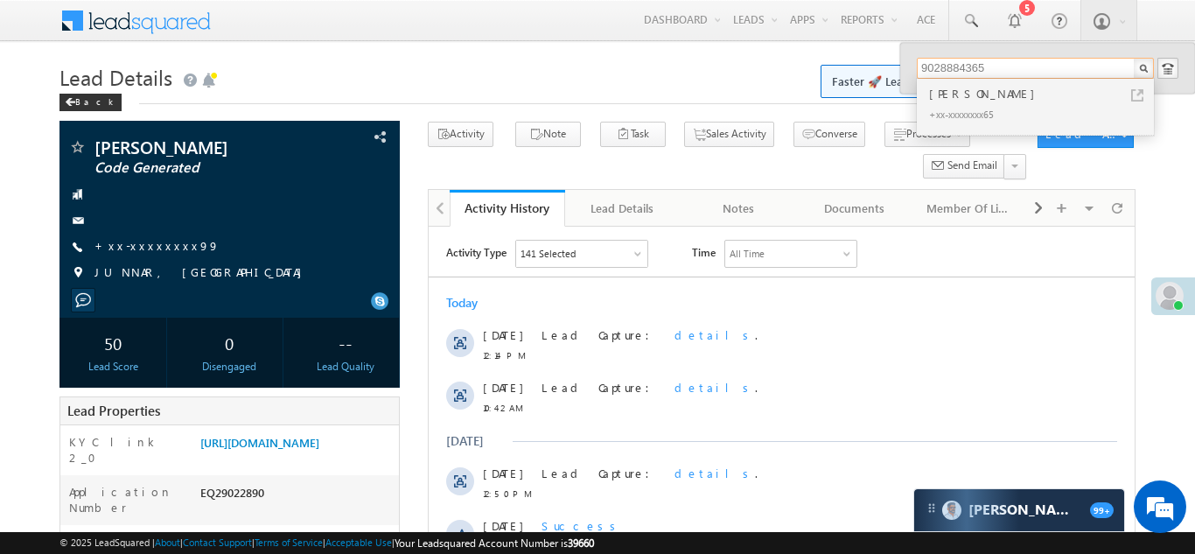
type input "9028884365"
click at [958, 12] on link at bounding box center [970, 20] width 42 height 40
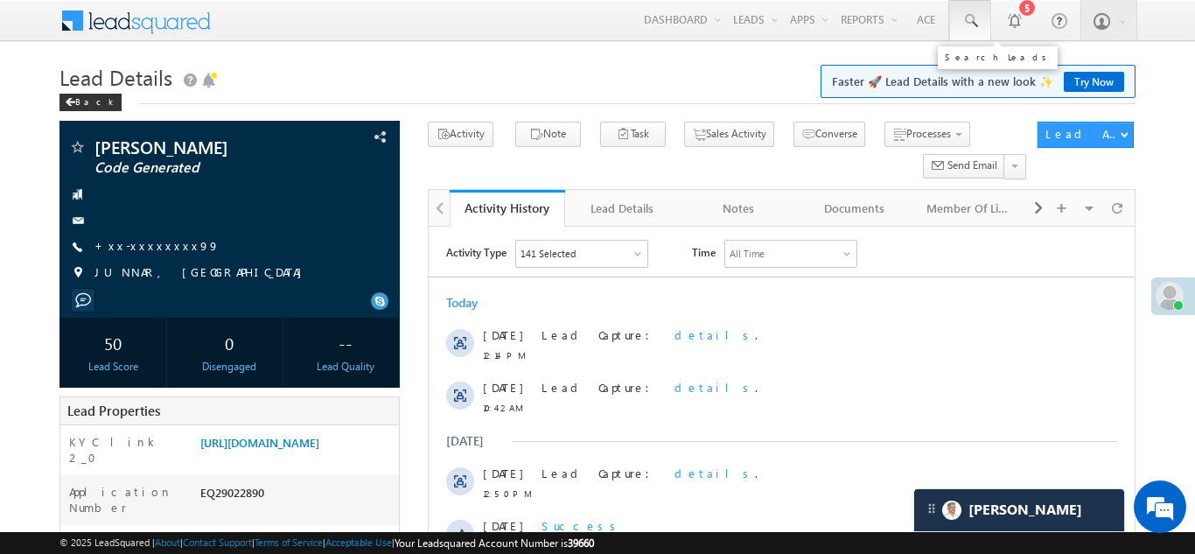
click at [969, 15] on span at bounding box center [969, 20] width 17 height 17
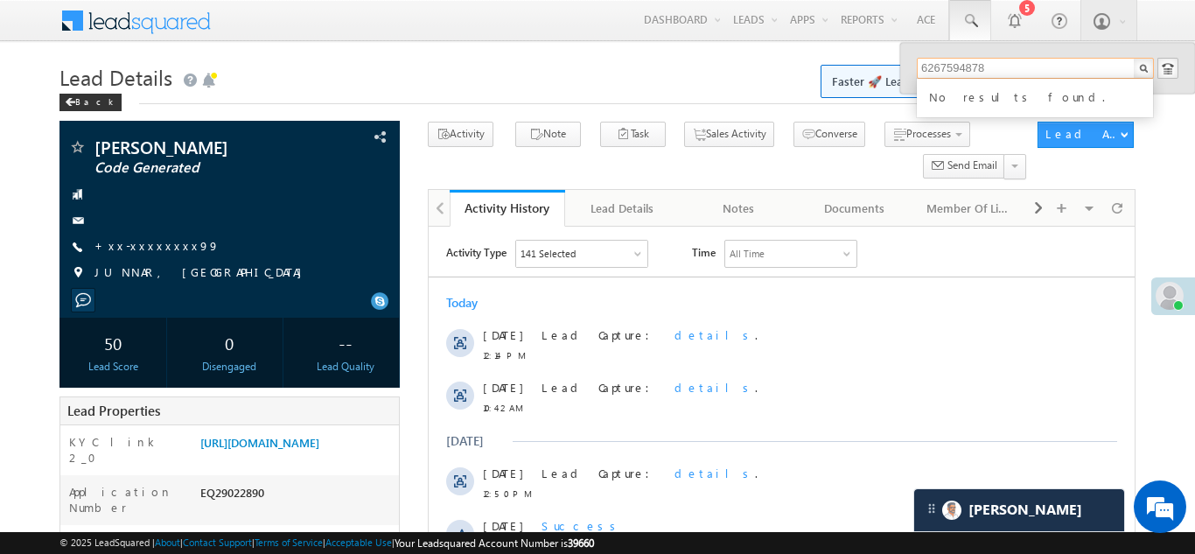
type input "6267594878"
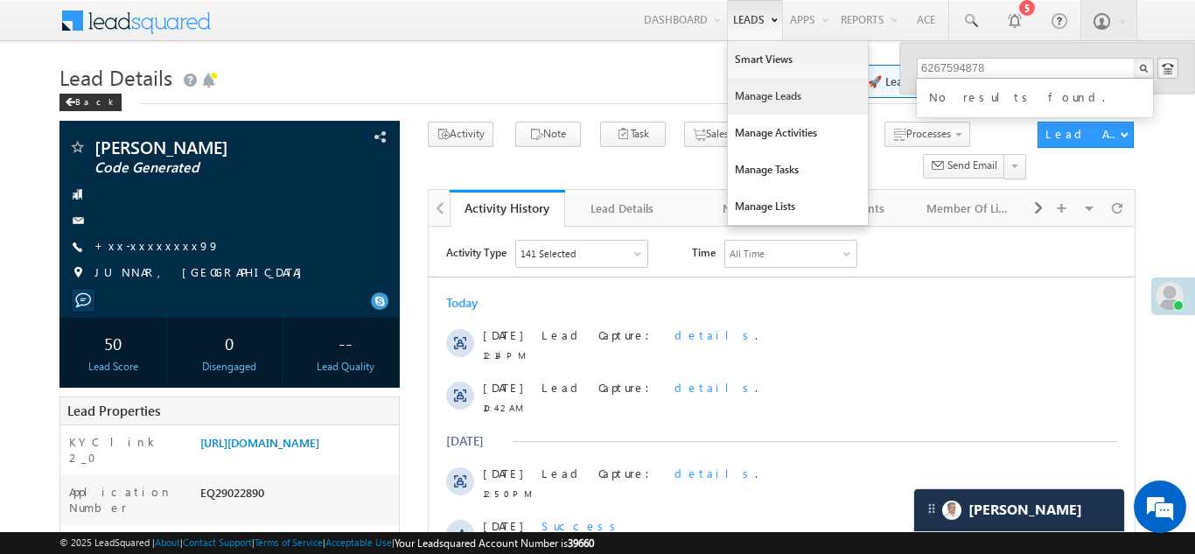
click at [751, 97] on link "Manage Leads" at bounding box center [798, 96] width 140 height 37
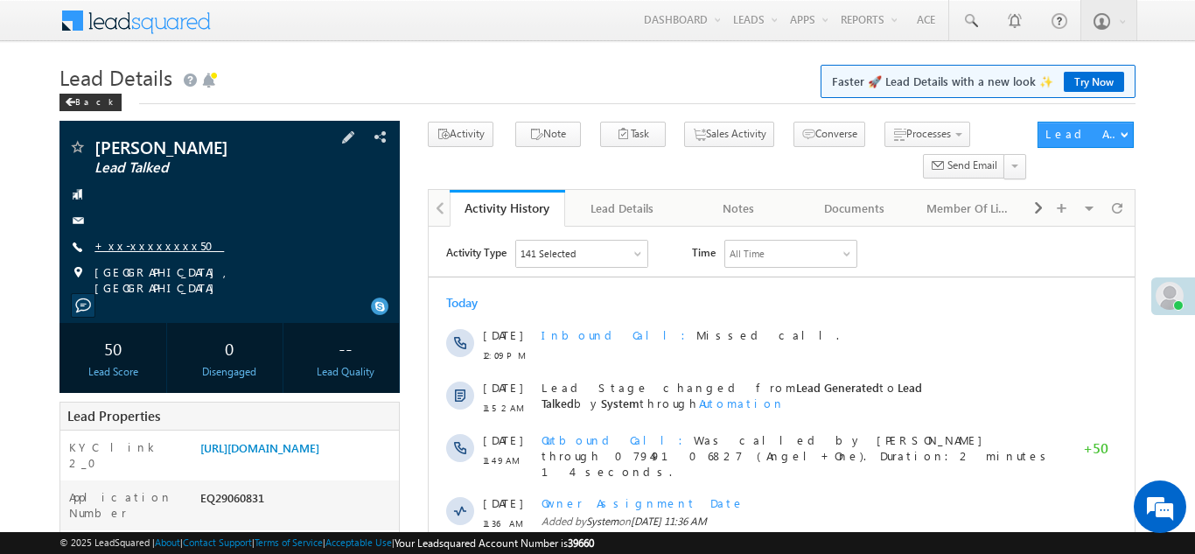
click at [133, 250] on link "+xx-xxxxxxxx50" at bounding box center [158, 245] width 129 height 15
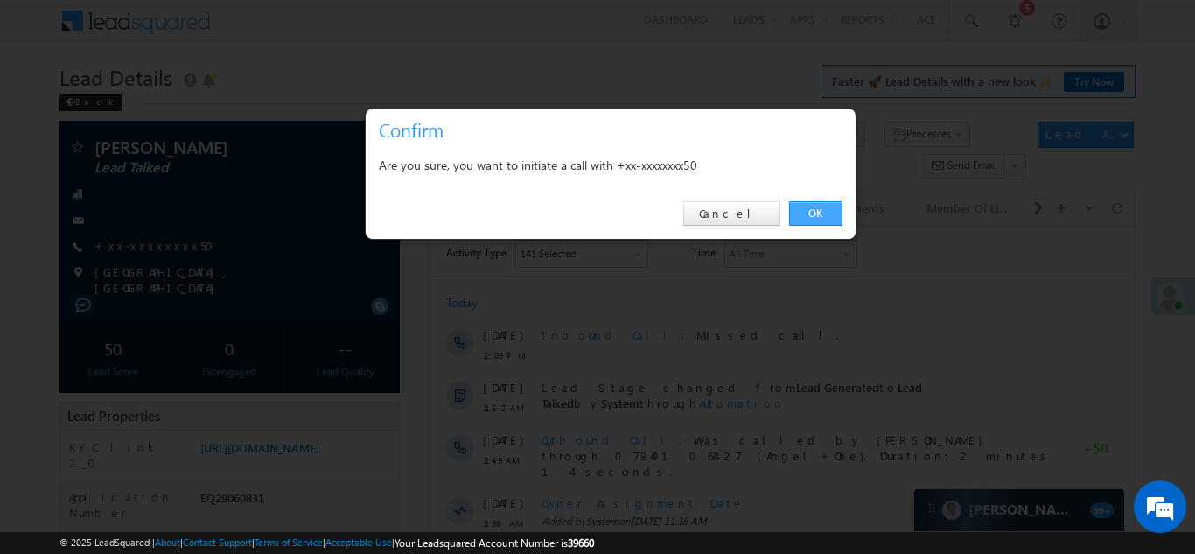
click at [827, 214] on link "OK" at bounding box center [815, 213] width 53 height 24
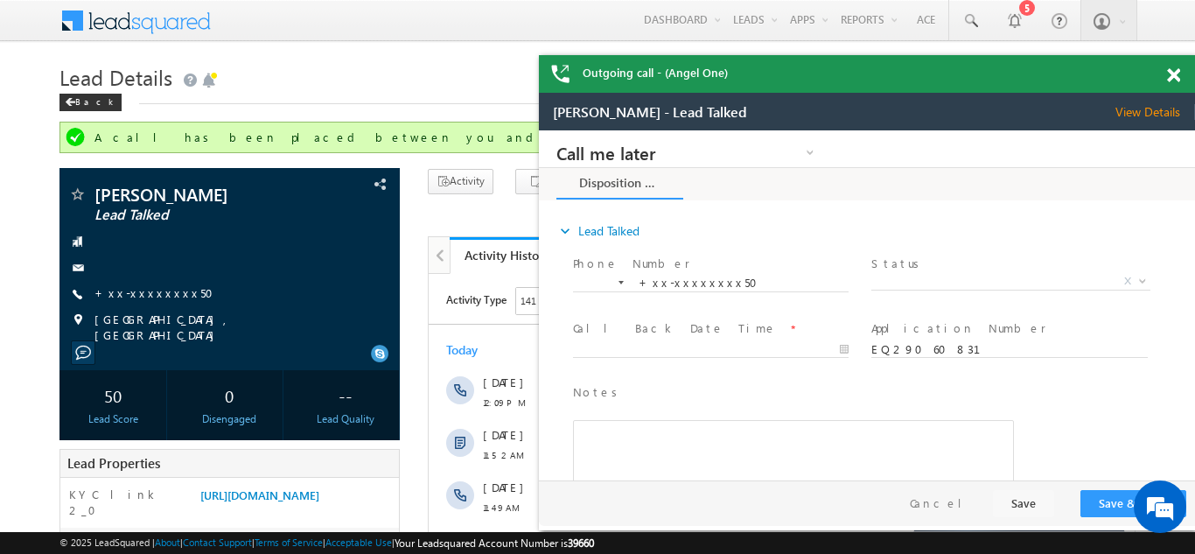
click at [1176, 70] on div "Outgoing call - (Angel One)" at bounding box center [867, 74] width 656 height 38
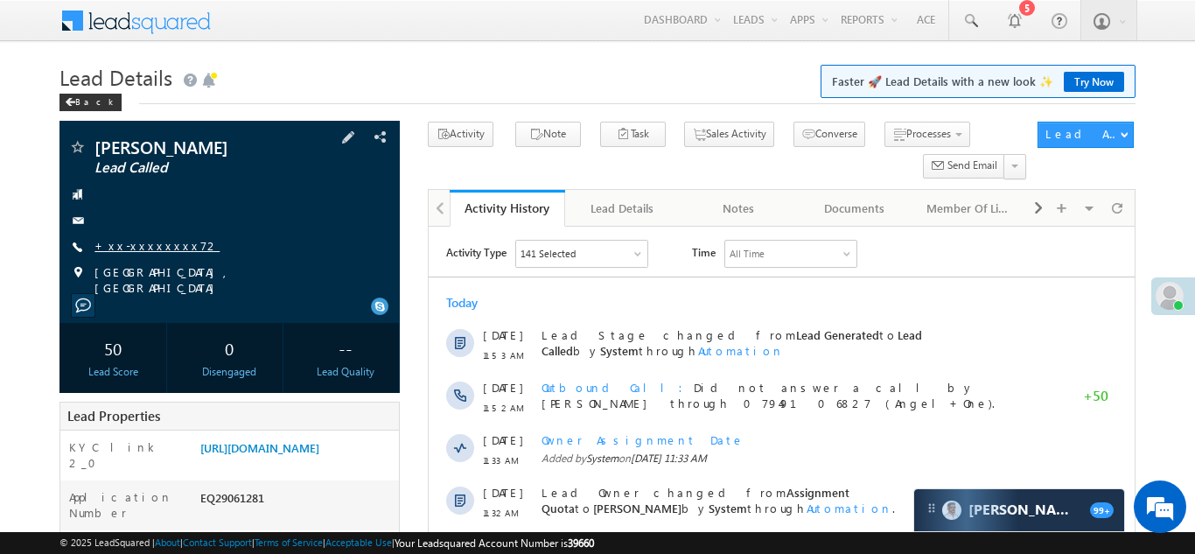
click at [142, 251] on link "+xx-xxxxxxxx72" at bounding box center [156, 245] width 125 height 15
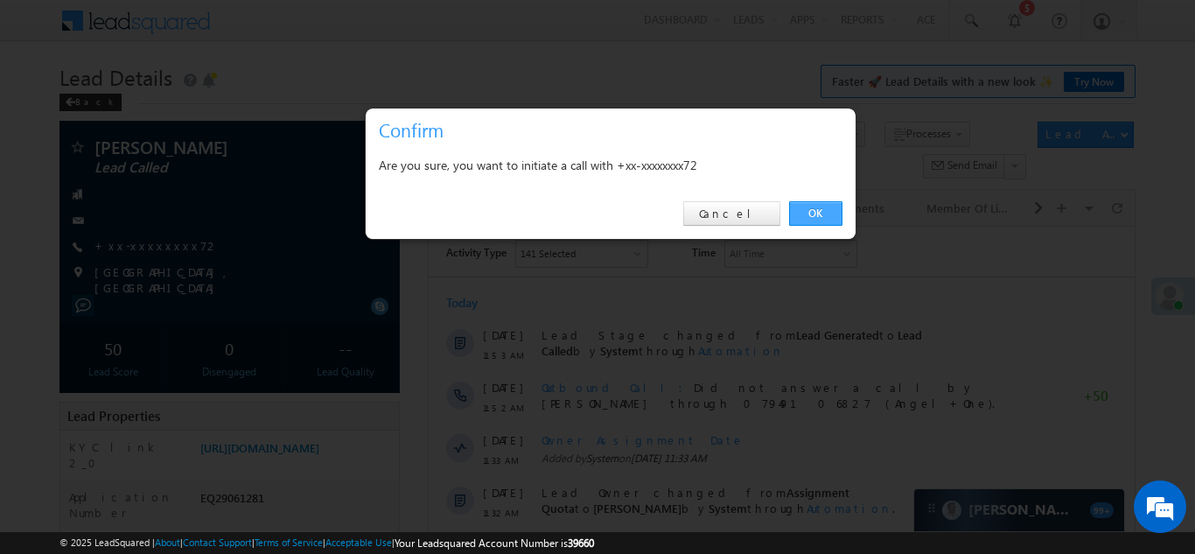
click at [820, 212] on link "OK" at bounding box center [815, 213] width 53 height 24
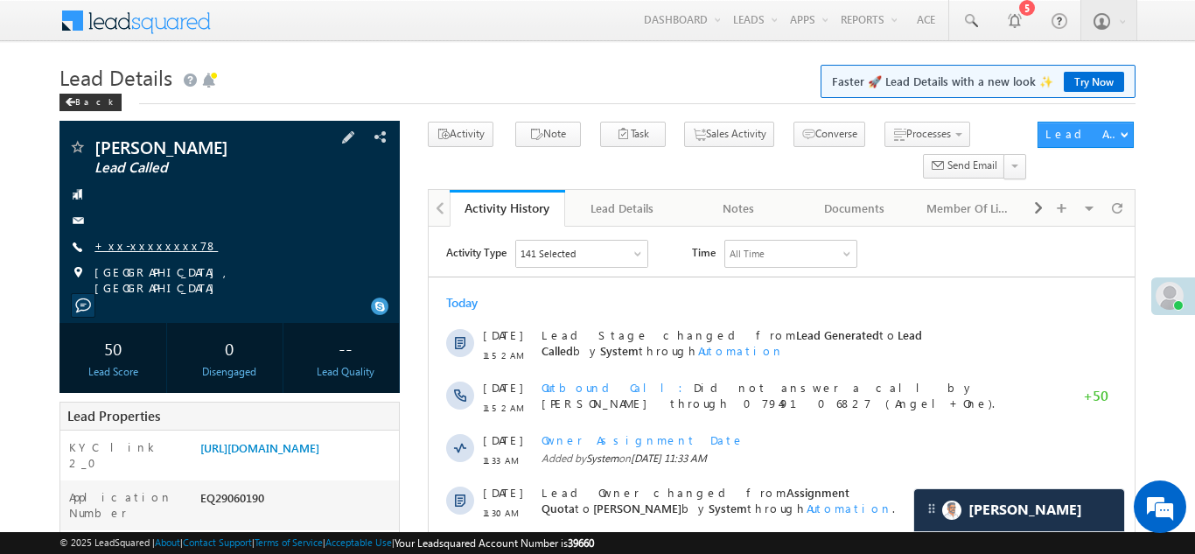
click at [140, 243] on link "+xx-xxxxxxxx78" at bounding box center [155, 245] width 123 height 15
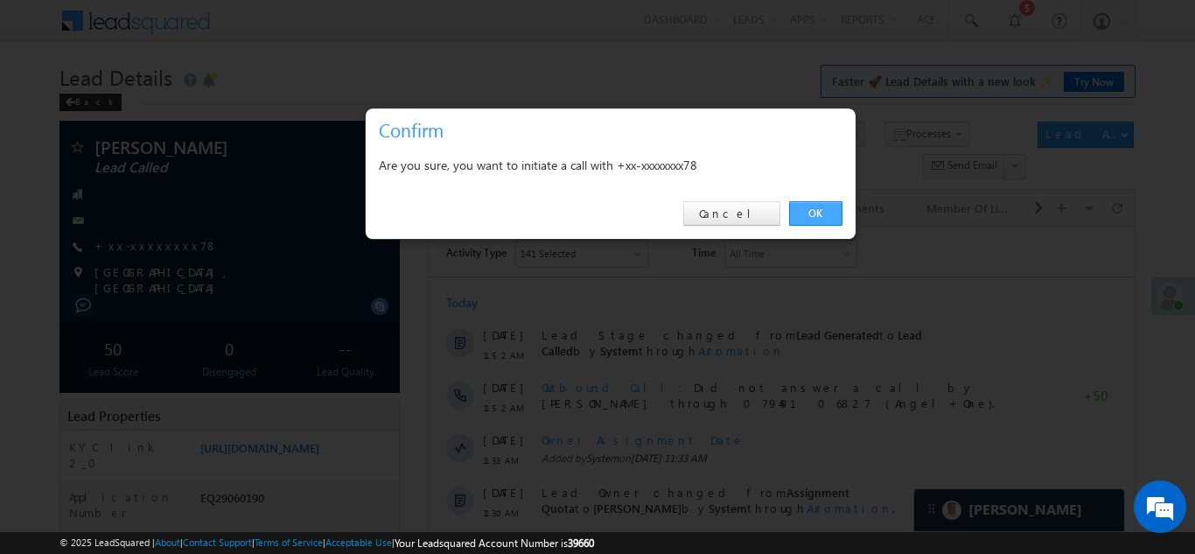
click at [801, 213] on link "OK" at bounding box center [815, 213] width 53 height 24
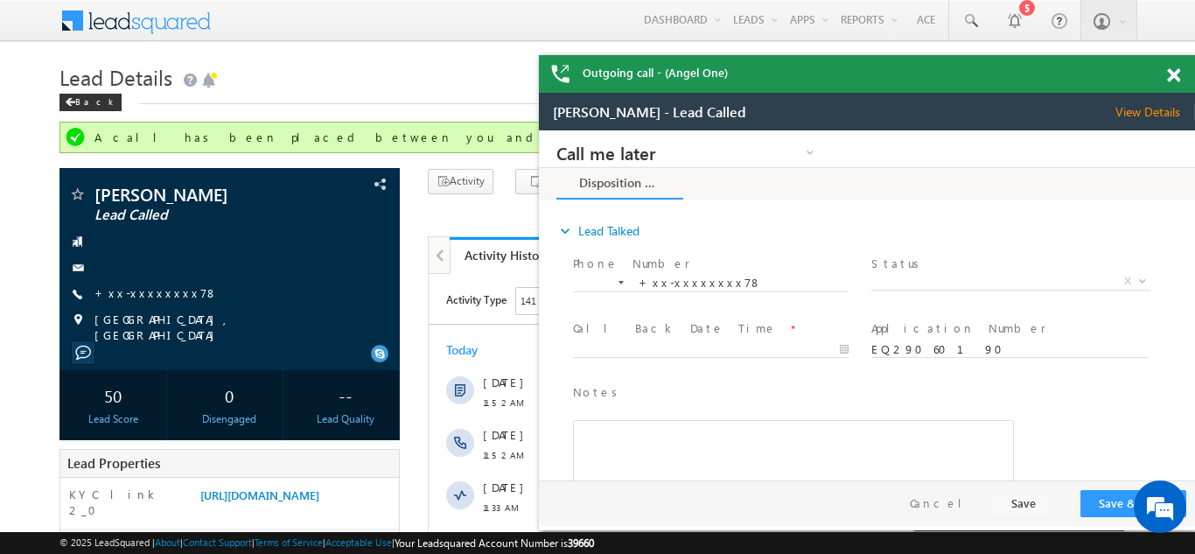
click at [1180, 70] on div at bounding box center [1183, 72] width 24 height 34
click at [1172, 74] on div "Outgoing call - (Angel One)" at bounding box center [867, 74] width 656 height 38
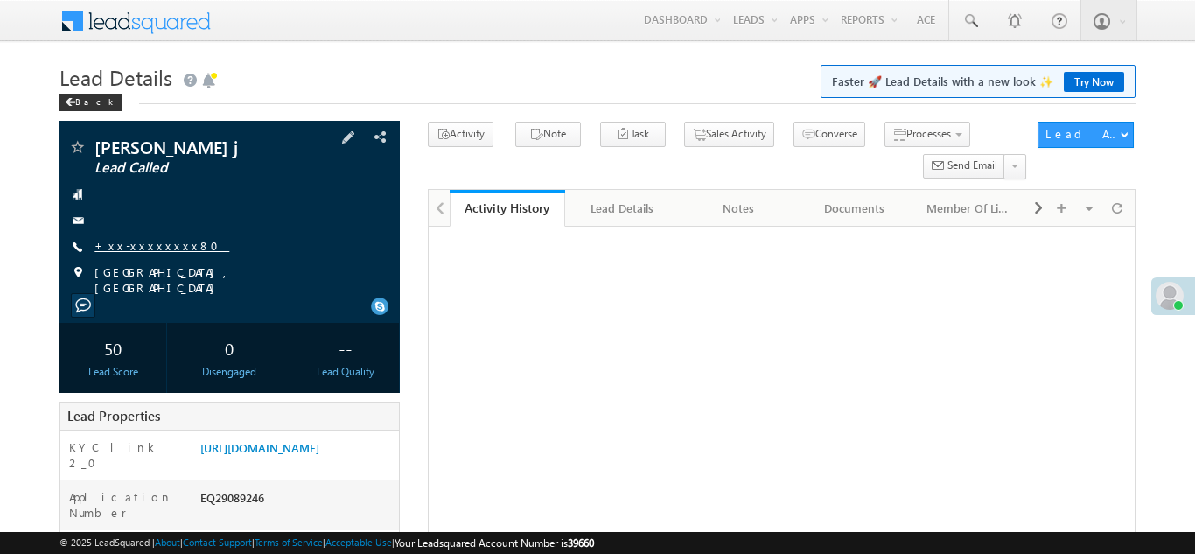
click at [153, 248] on link "+xx-xxxxxxxx80" at bounding box center [161, 245] width 135 height 15
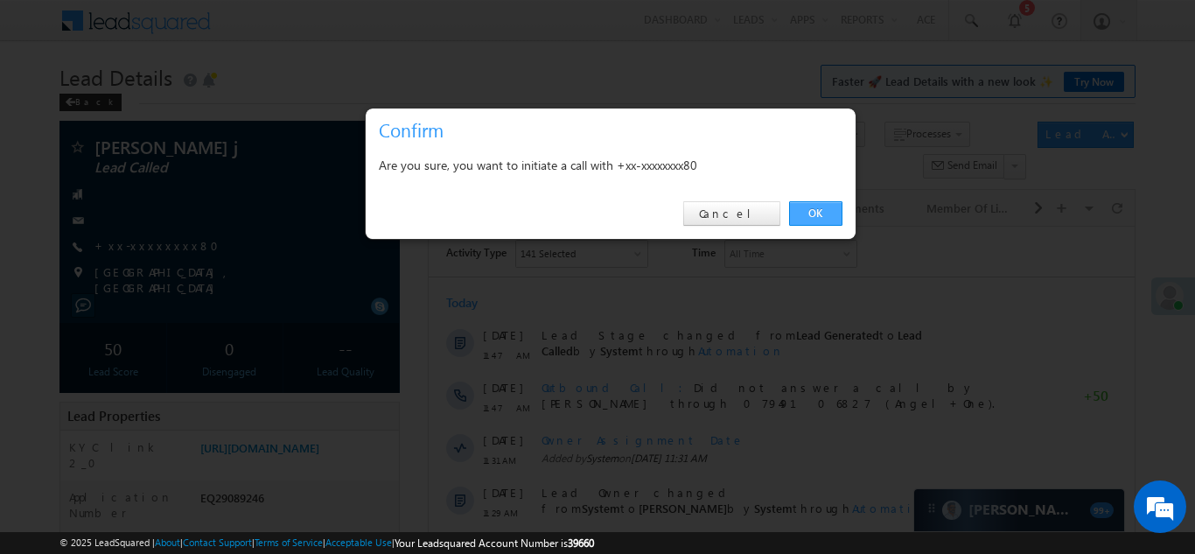
click at [818, 215] on link "OK" at bounding box center [815, 213] width 53 height 24
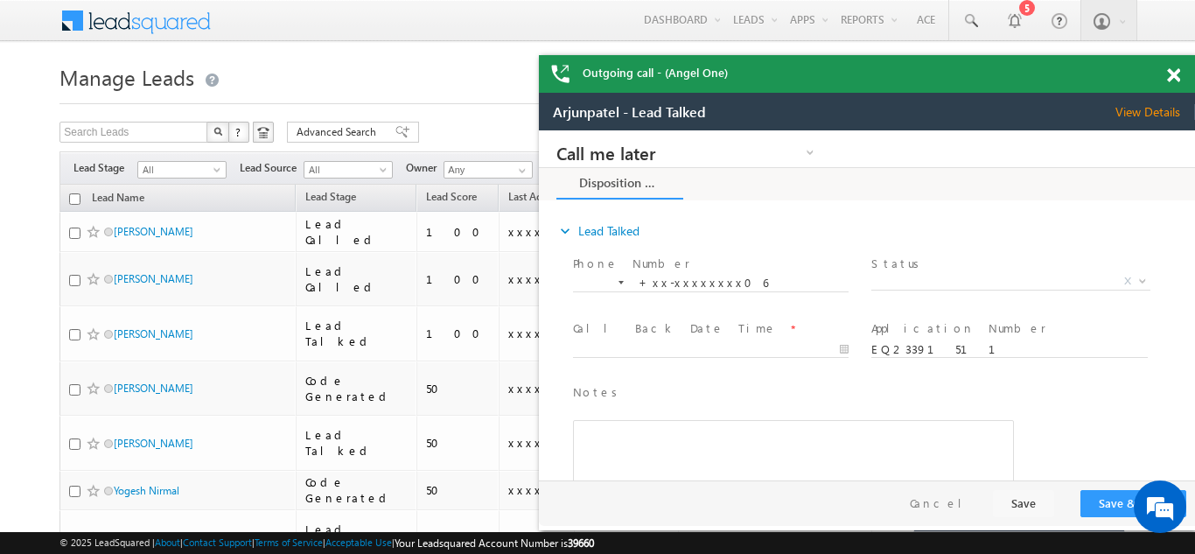
click at [1170, 73] on span at bounding box center [1173, 75] width 13 height 15
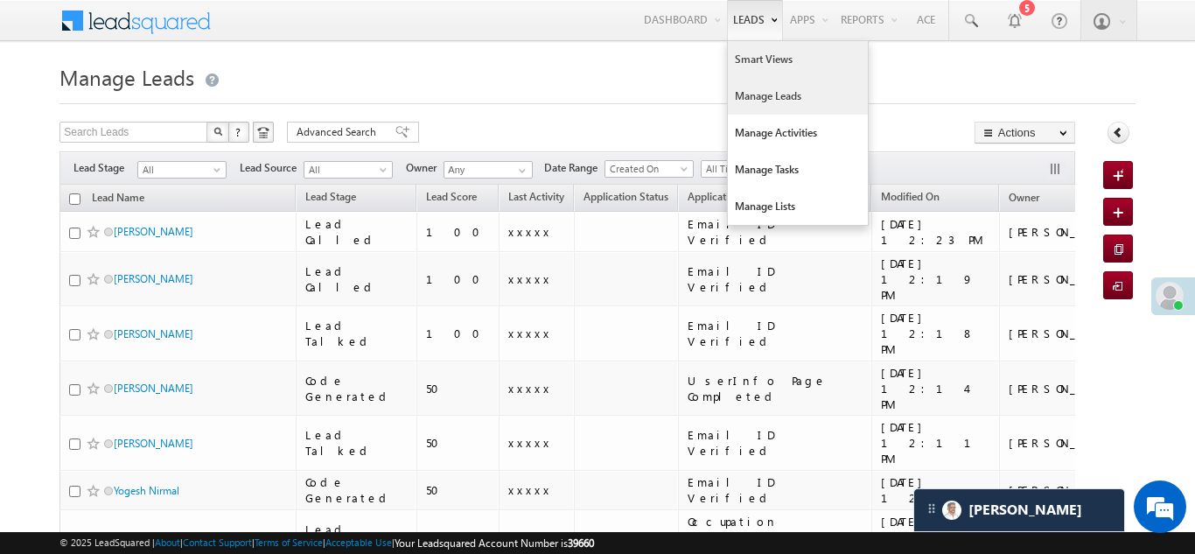
click at [749, 63] on link "Smart Views" at bounding box center [798, 59] width 140 height 37
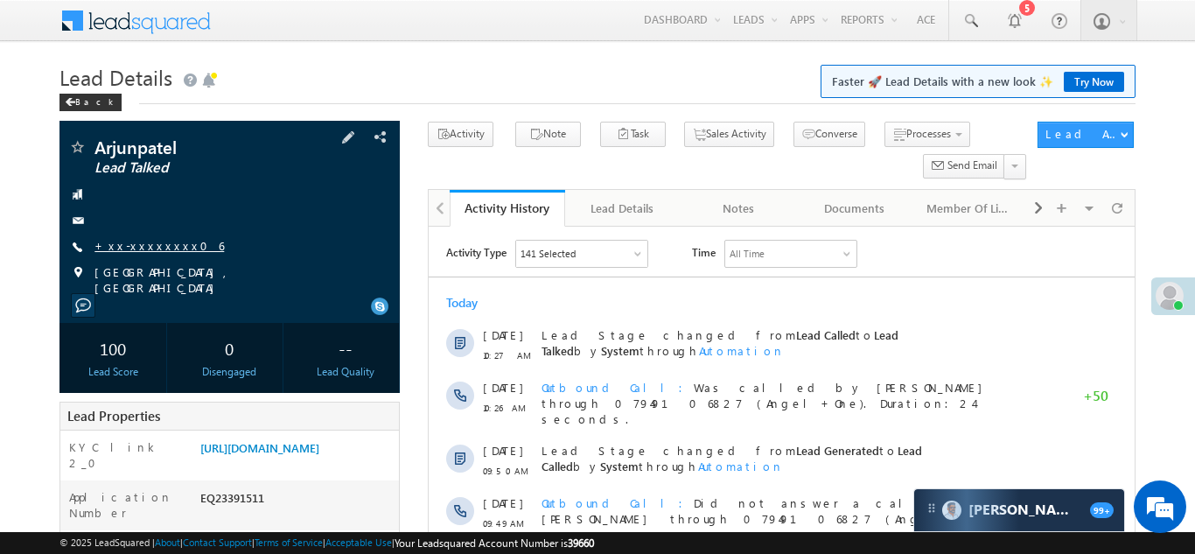
click at [126, 244] on link "+xx-xxxxxxxx06" at bounding box center [158, 245] width 129 height 15
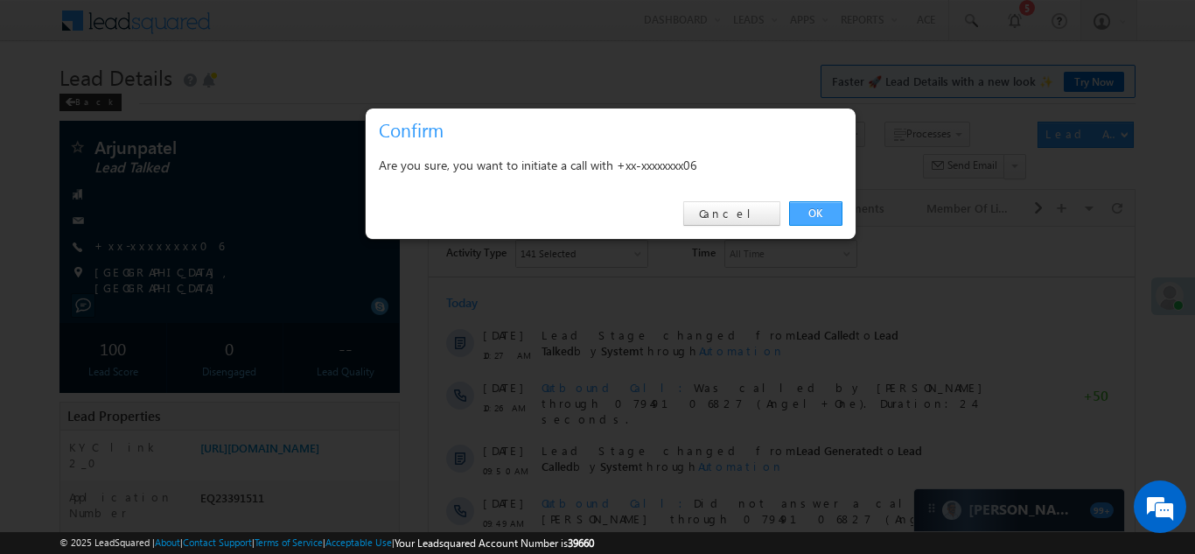
click at [814, 212] on link "OK" at bounding box center [815, 213] width 53 height 24
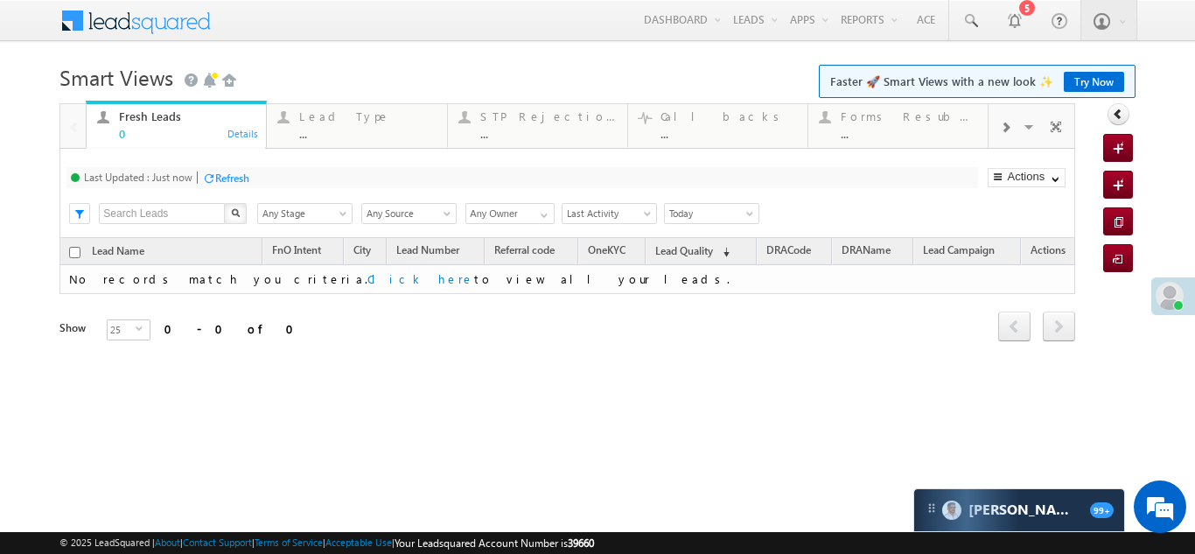
click at [1002, 129] on span at bounding box center [1005, 128] width 10 height 14
click at [878, 114] on div "Coded Today" at bounding box center [909, 116] width 136 height 14
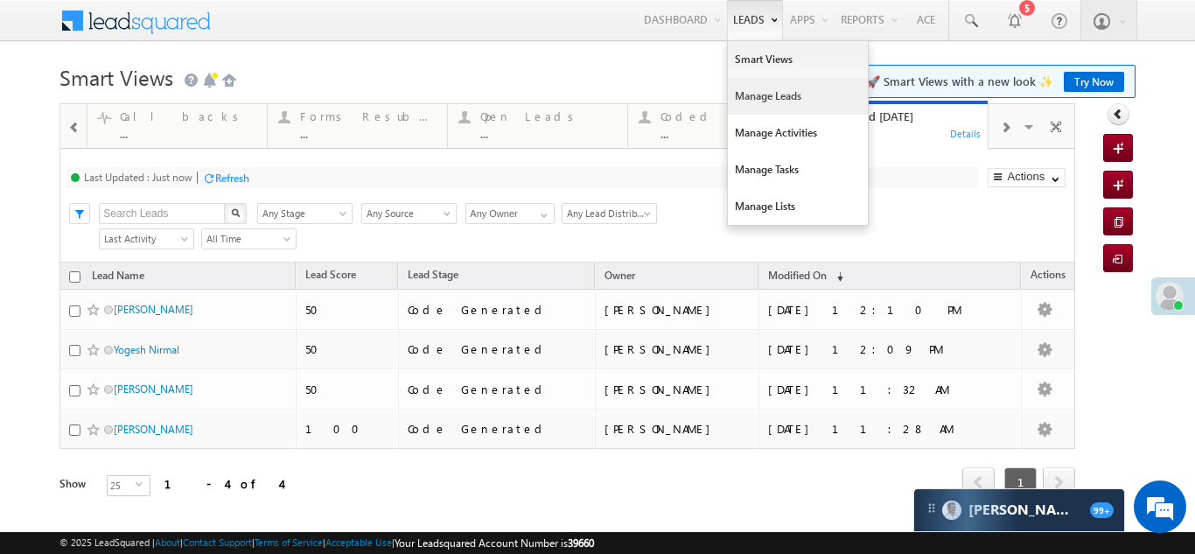
click at [743, 94] on link "Manage Leads" at bounding box center [798, 96] width 140 height 37
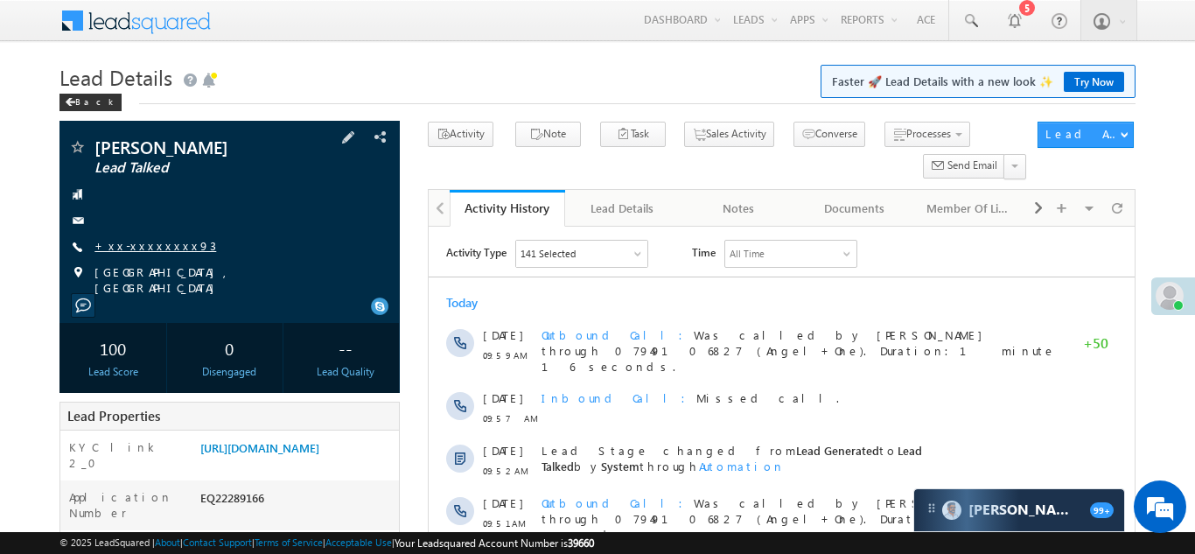
click at [139, 245] on link "+xx-xxxxxxxx93" at bounding box center [155, 245] width 122 height 15
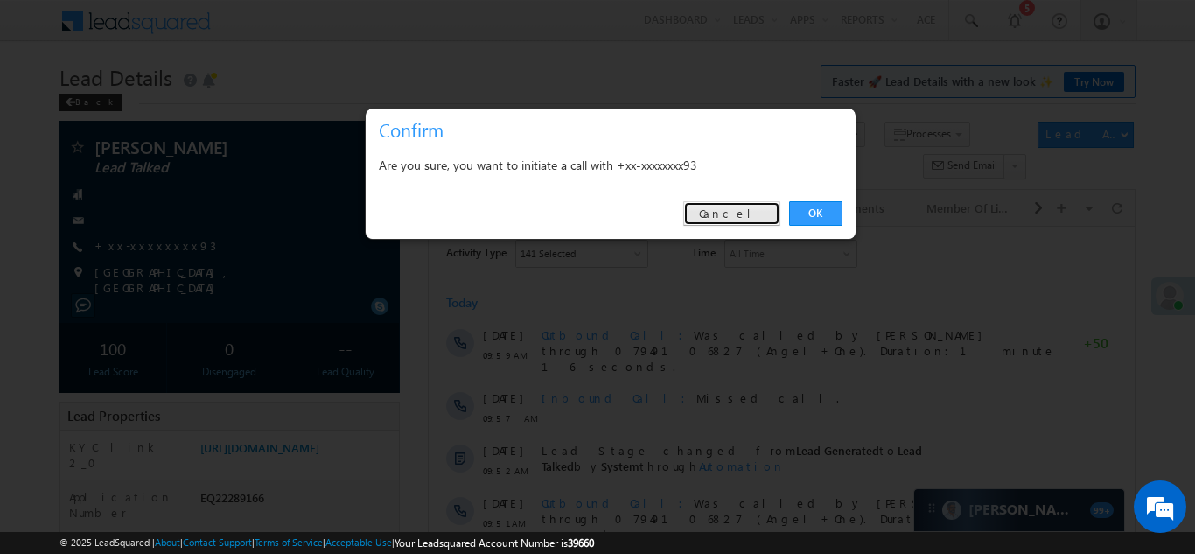
click at [753, 213] on link "Cancel" at bounding box center [731, 213] width 97 height 24
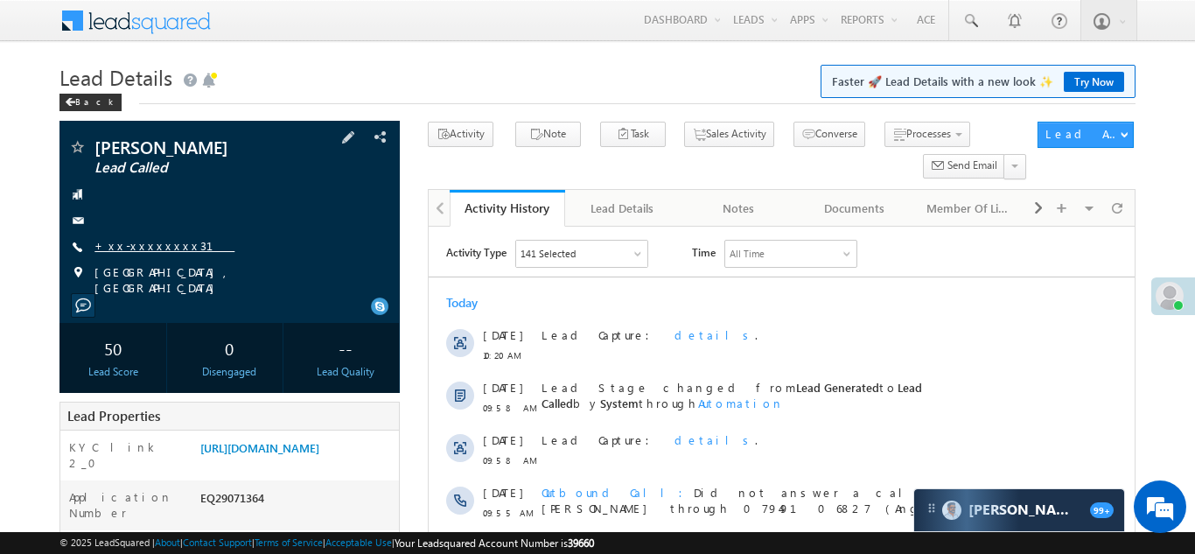
click at [147, 242] on link "+xx-xxxxxxxx31" at bounding box center [164, 245] width 140 height 15
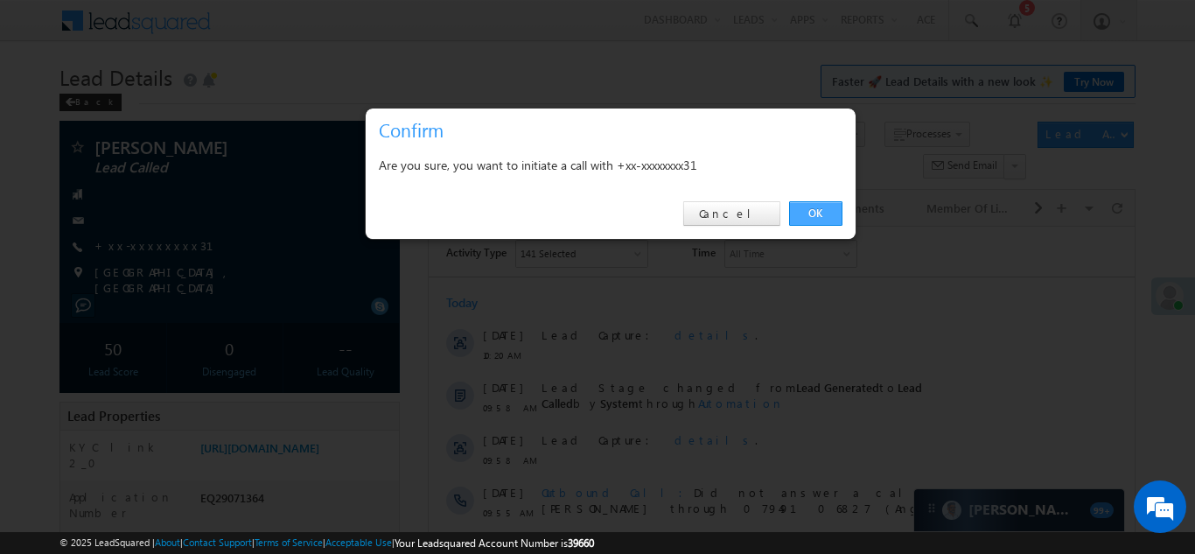
click at [803, 210] on link "OK" at bounding box center [815, 213] width 53 height 24
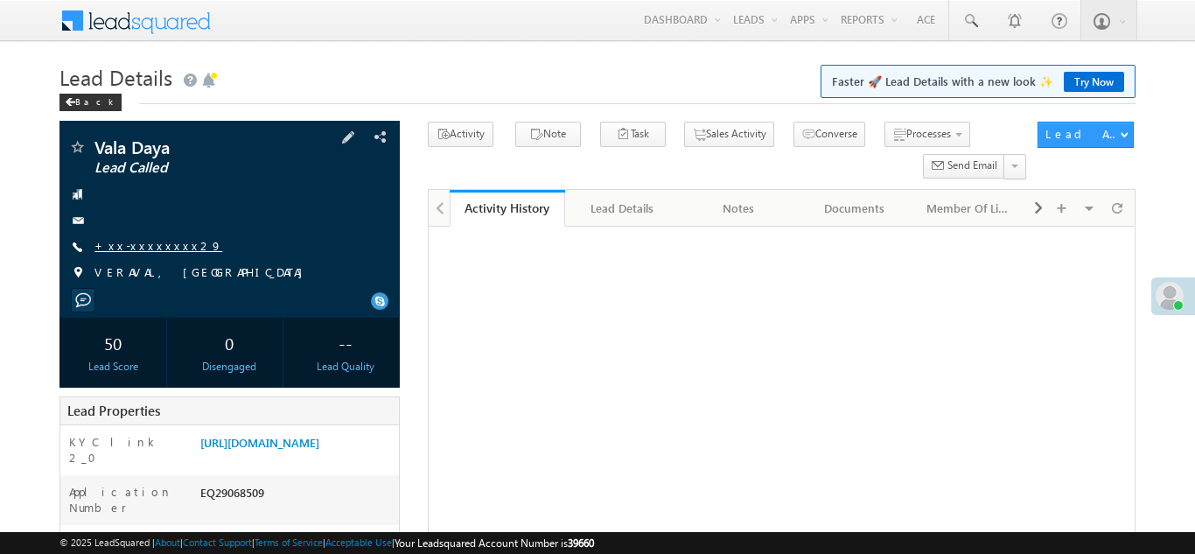
click at [152, 246] on link "+xx-xxxxxxxx29" at bounding box center [158, 245] width 128 height 15
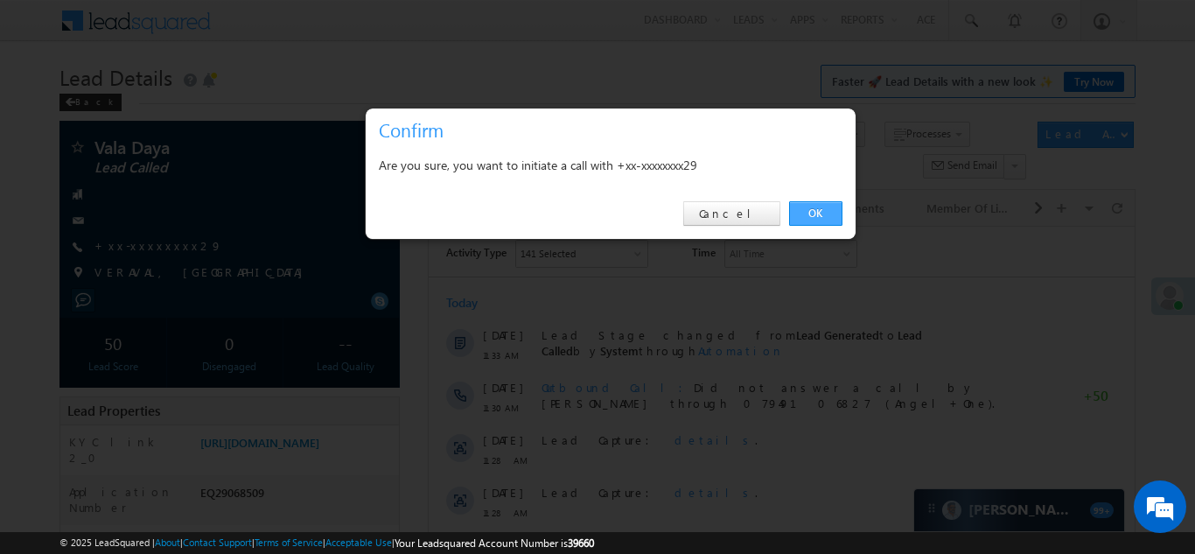
click at [808, 214] on link "OK" at bounding box center [815, 213] width 53 height 24
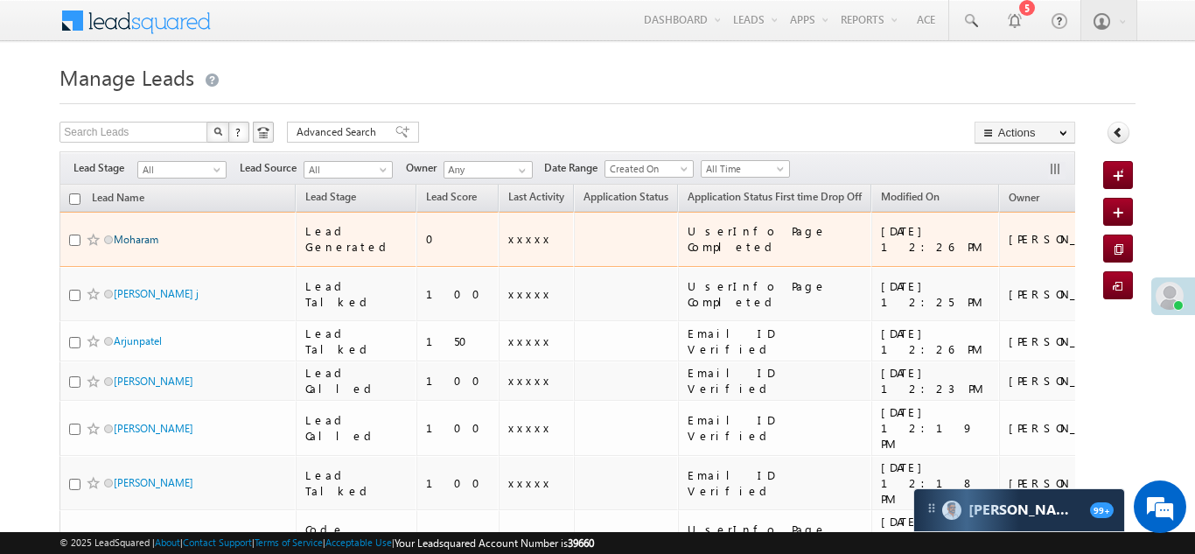
click at [136, 234] on link "Moharam" at bounding box center [136, 239] width 45 height 13
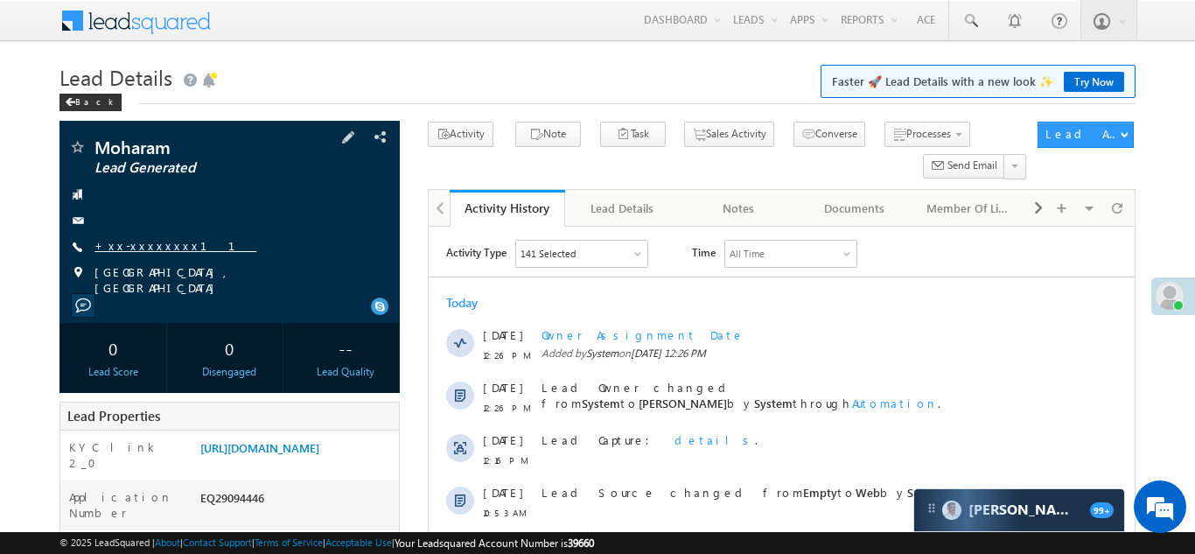
click at [137, 242] on link "+xx-xxxxxxxx11" at bounding box center [175, 245] width 162 height 15
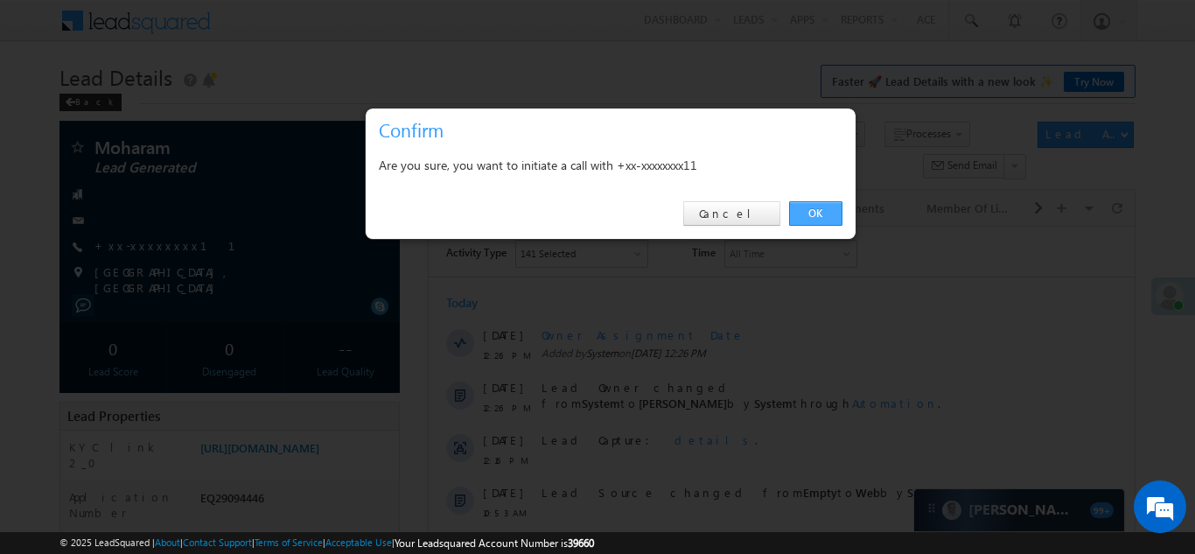
click at [811, 212] on link "OK" at bounding box center [815, 213] width 53 height 24
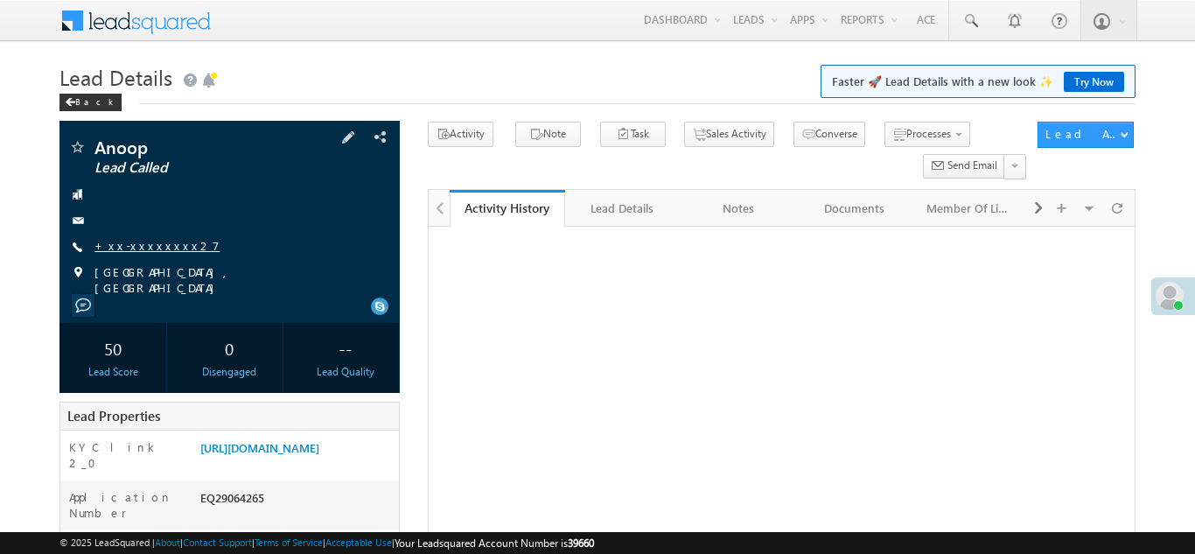
click at [146, 246] on link "+xx-xxxxxxxx27" at bounding box center [156, 245] width 125 height 15
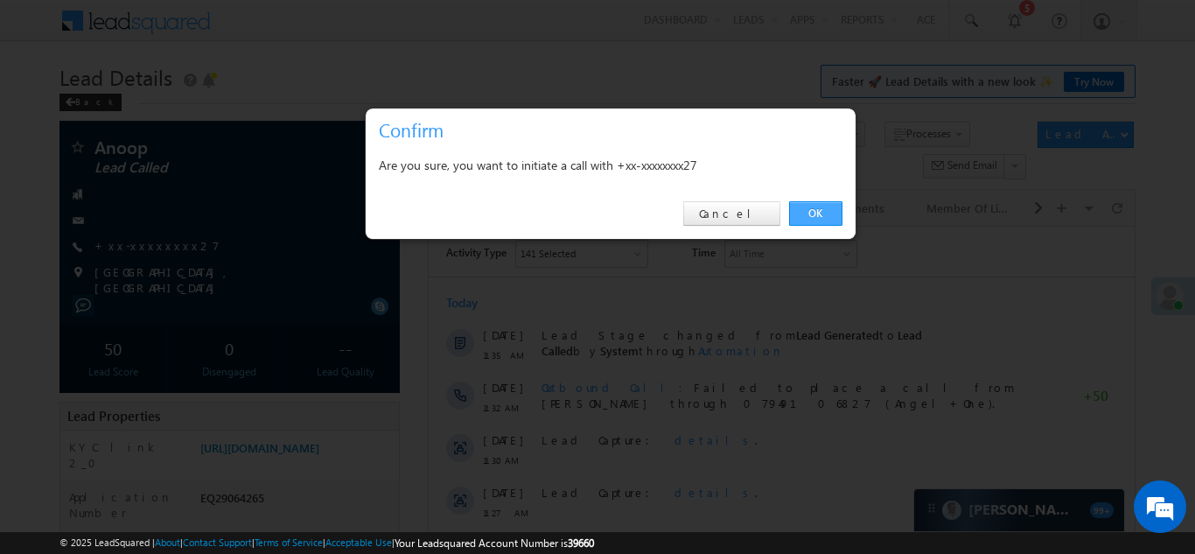
click at [808, 211] on link "OK" at bounding box center [815, 213] width 53 height 24
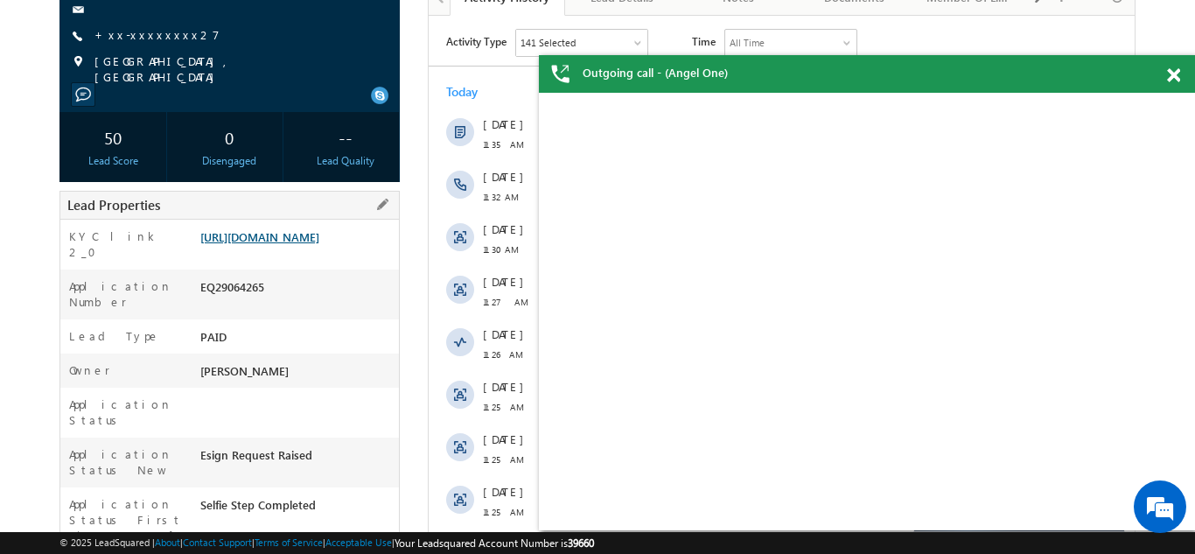
scroll to position [305, 0]
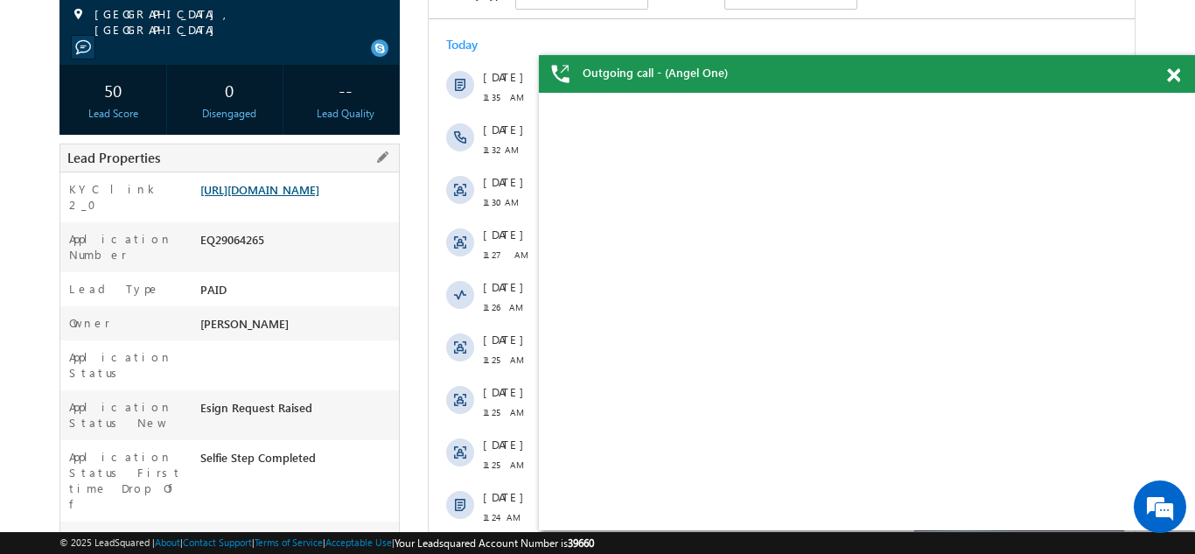
click at [309, 197] on link "https://angelbroking1-pk3em7sa.customui-test.leadsquared.com?leadId=27c654e2-0c…" at bounding box center [259, 189] width 119 height 15
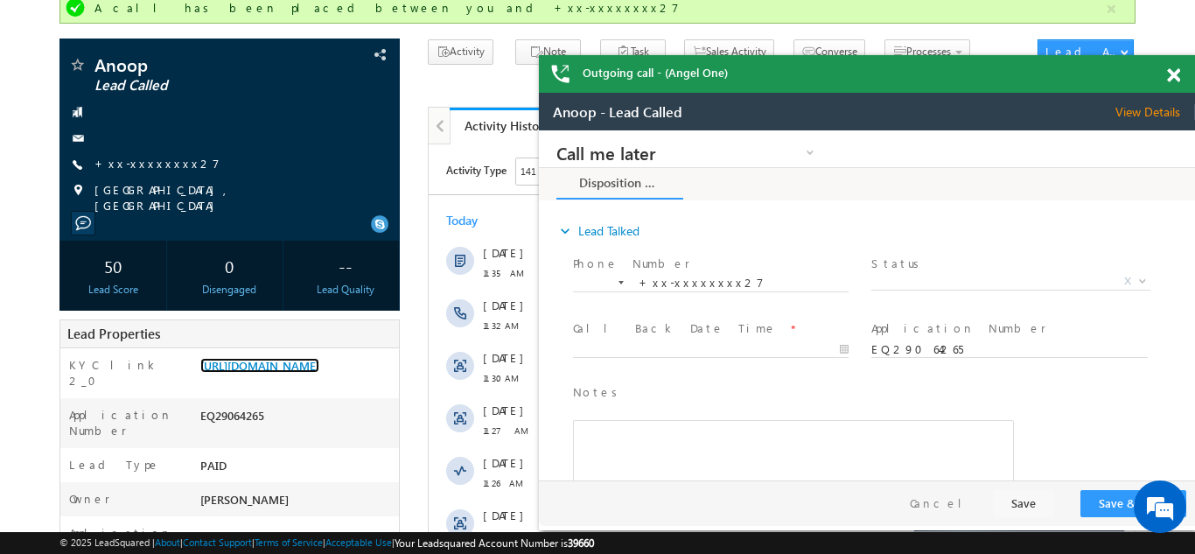
scroll to position [0, 0]
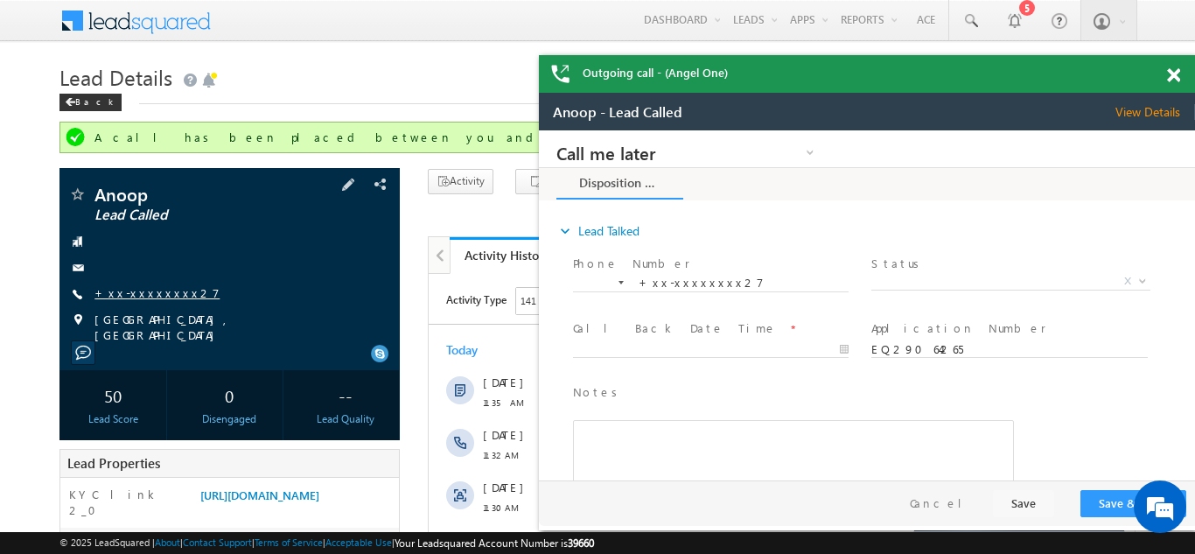
click at [139, 296] on link "+xx-xxxxxxxx27" at bounding box center [156, 292] width 125 height 15
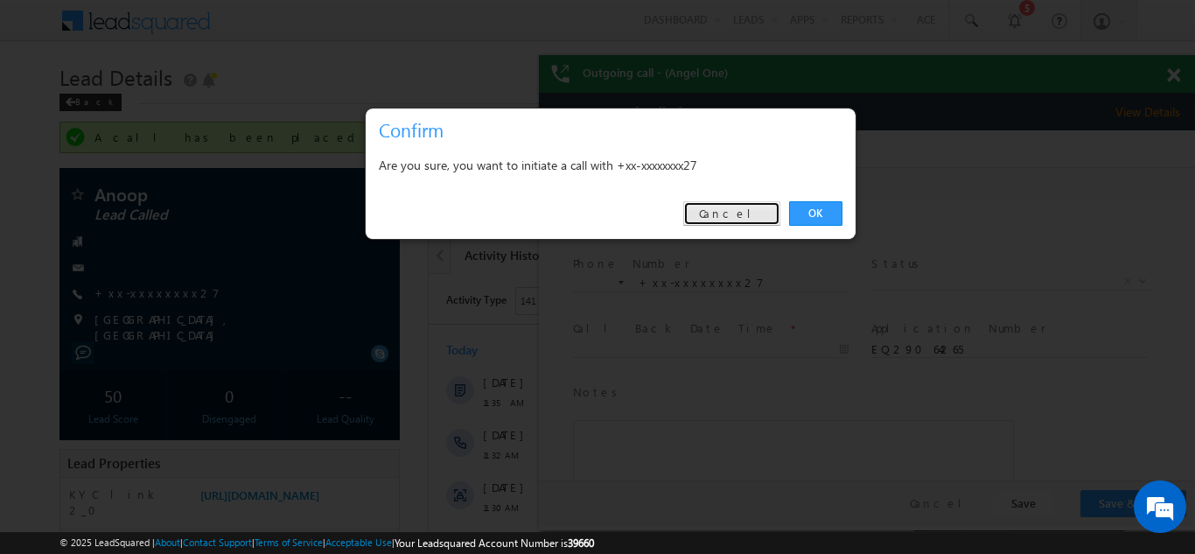
drag, startPoint x: 748, startPoint y: 209, endPoint x: 171, endPoint y: 22, distance: 606.0
click at [748, 209] on link "Cancel" at bounding box center [731, 213] width 97 height 24
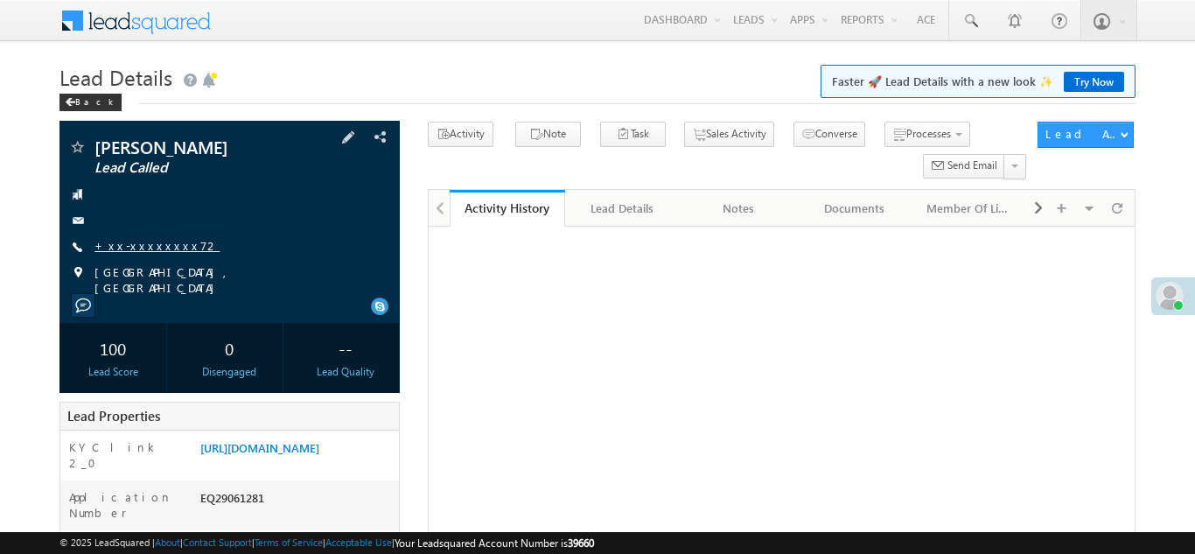
click at [137, 248] on link "+xx-xxxxxxxx72" at bounding box center [156, 245] width 125 height 15
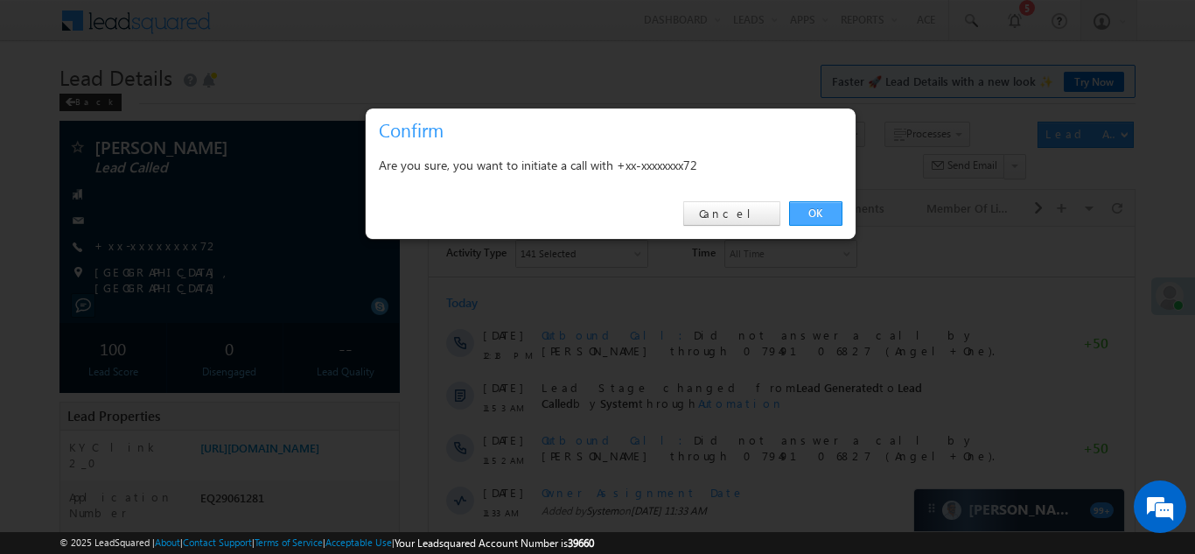
click at [810, 211] on link "OK" at bounding box center [815, 213] width 53 height 24
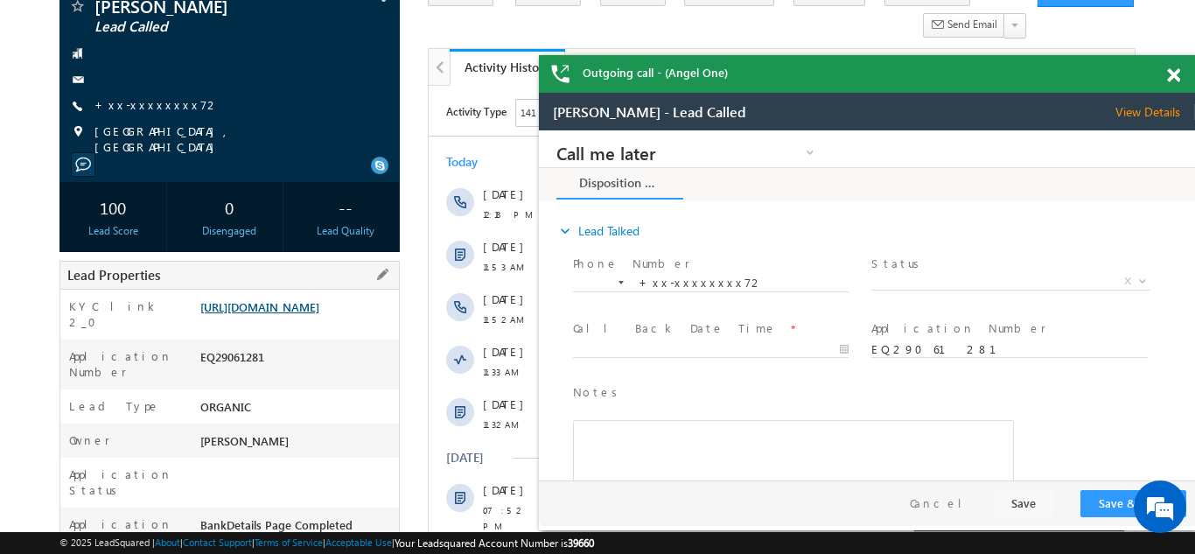
scroll to position [191, 0]
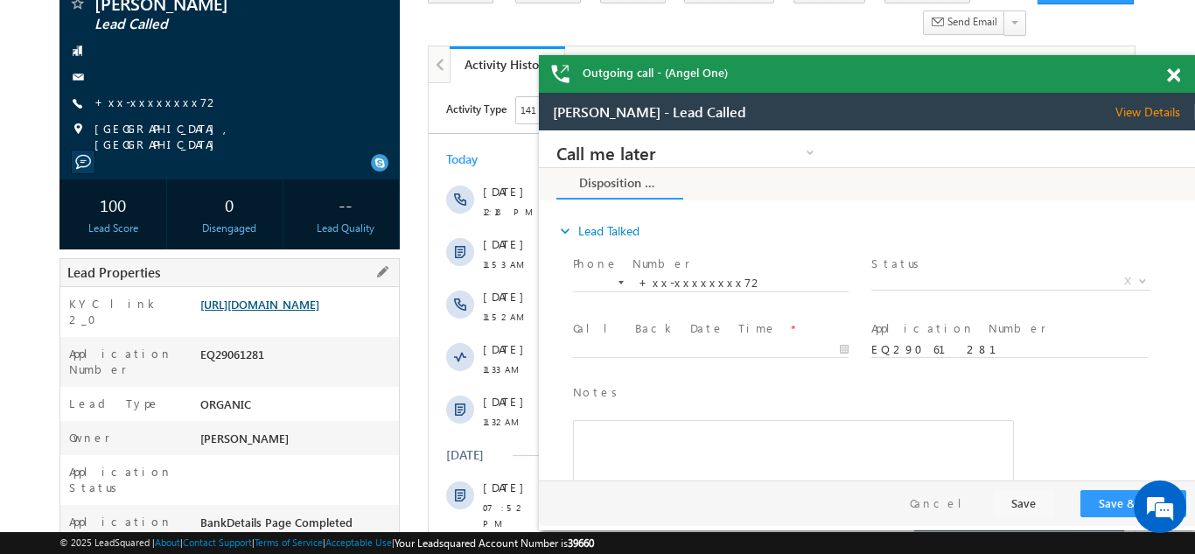
click at [280, 311] on link "[URL][DOMAIN_NAME]" at bounding box center [259, 303] width 119 height 15
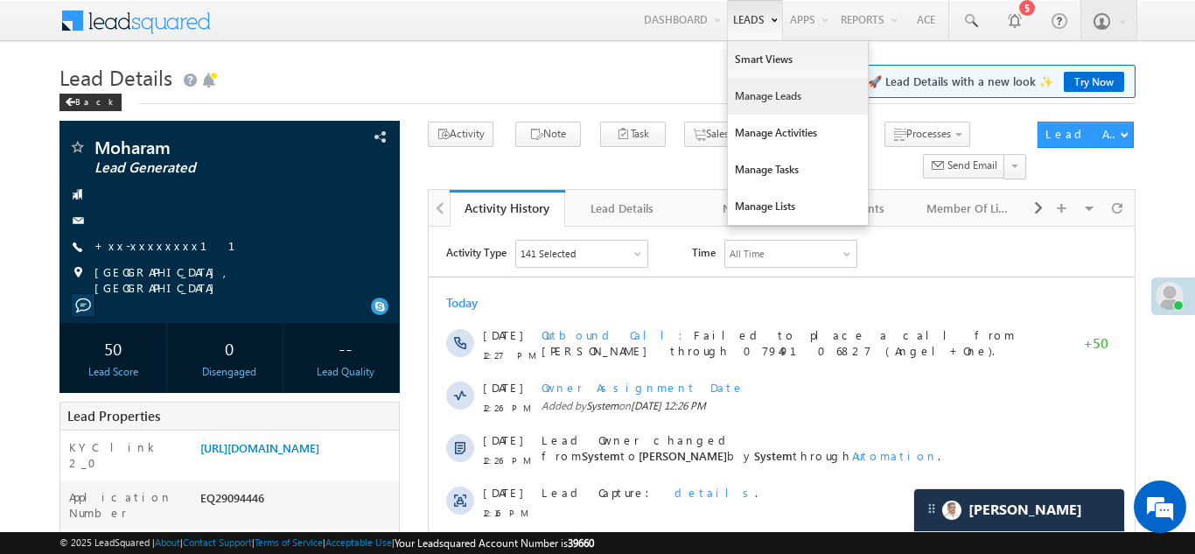
click at [747, 99] on link "Manage Leads" at bounding box center [798, 96] width 140 height 37
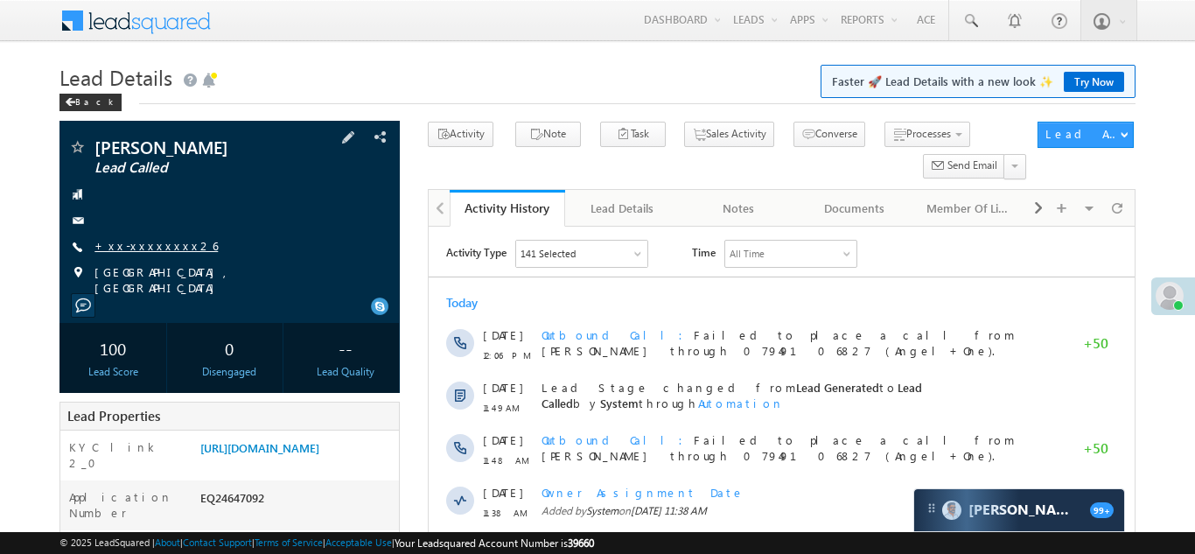
click at [136, 243] on link "+xx-xxxxxxxx26" at bounding box center [155, 245] width 123 height 15
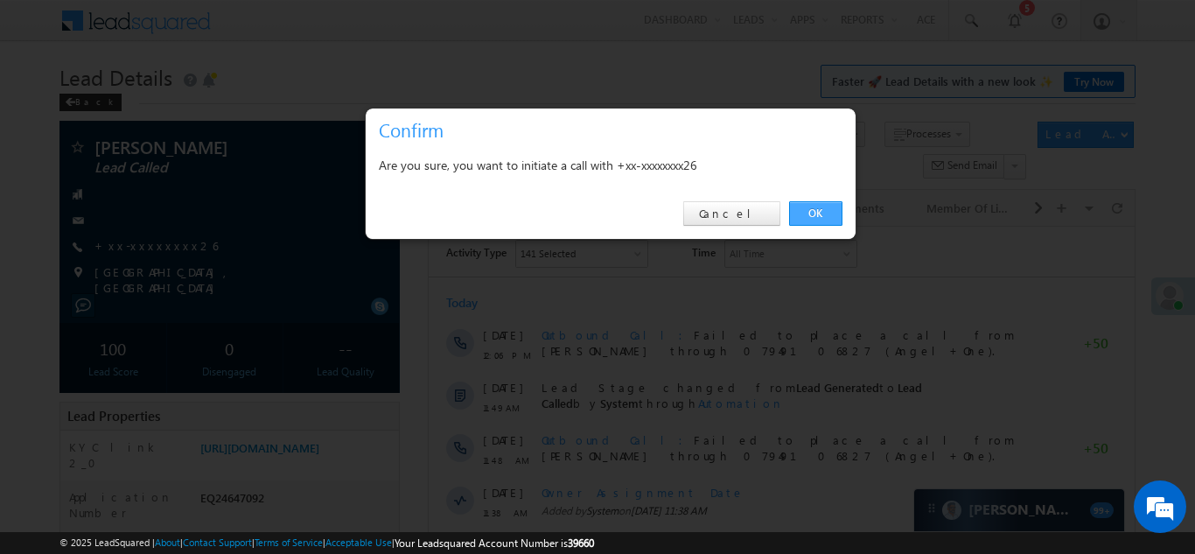
click at [814, 212] on link "OK" at bounding box center [815, 213] width 53 height 24
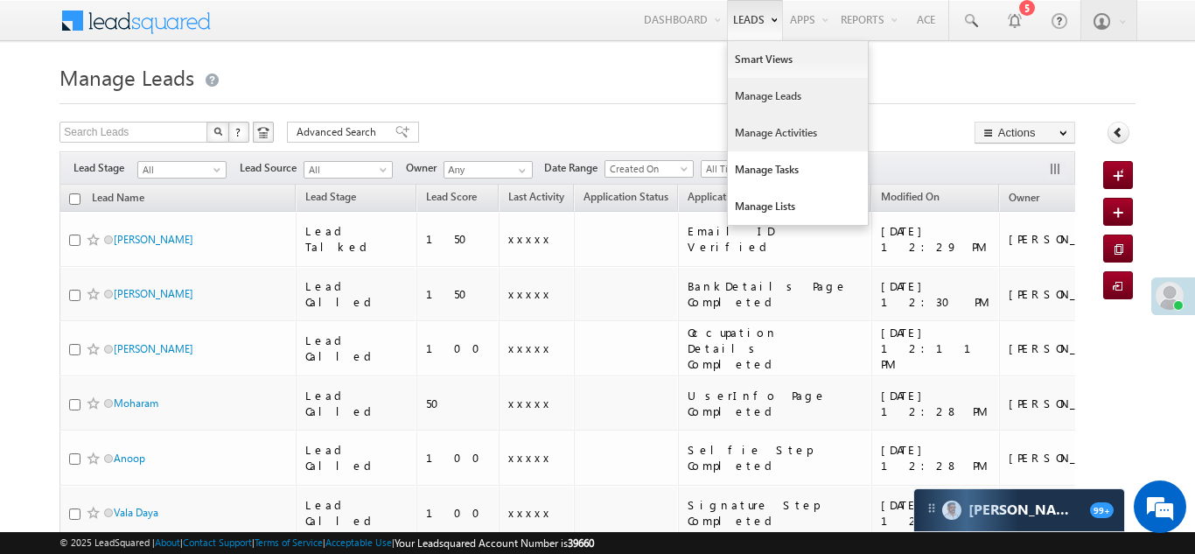
click at [753, 136] on link "Manage Activities" at bounding box center [798, 133] width 140 height 37
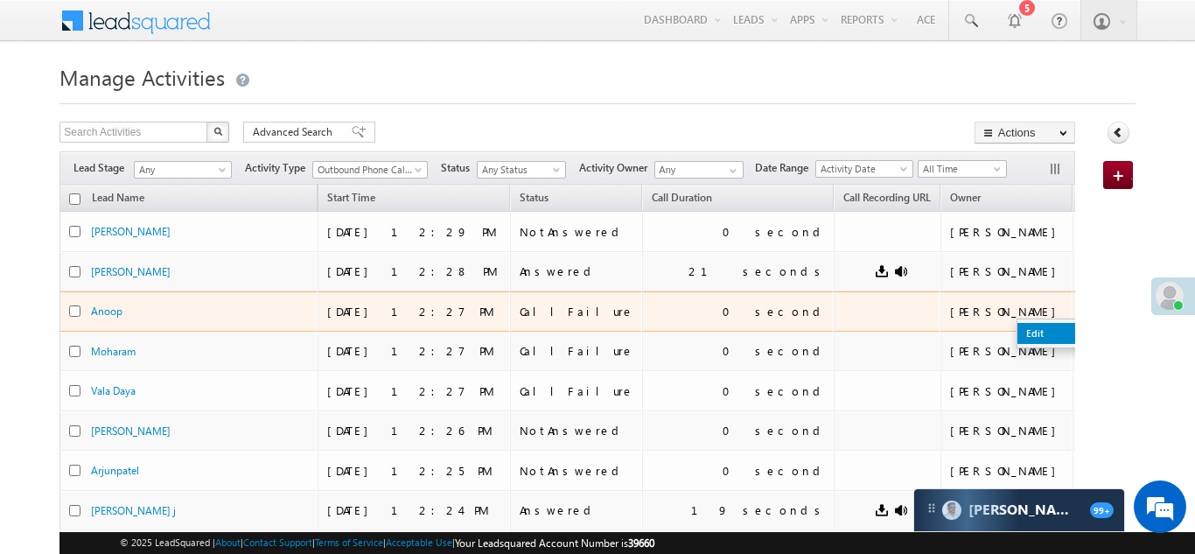
click at [1017, 332] on link "Edit" at bounding box center [1060, 333] width 87 height 21
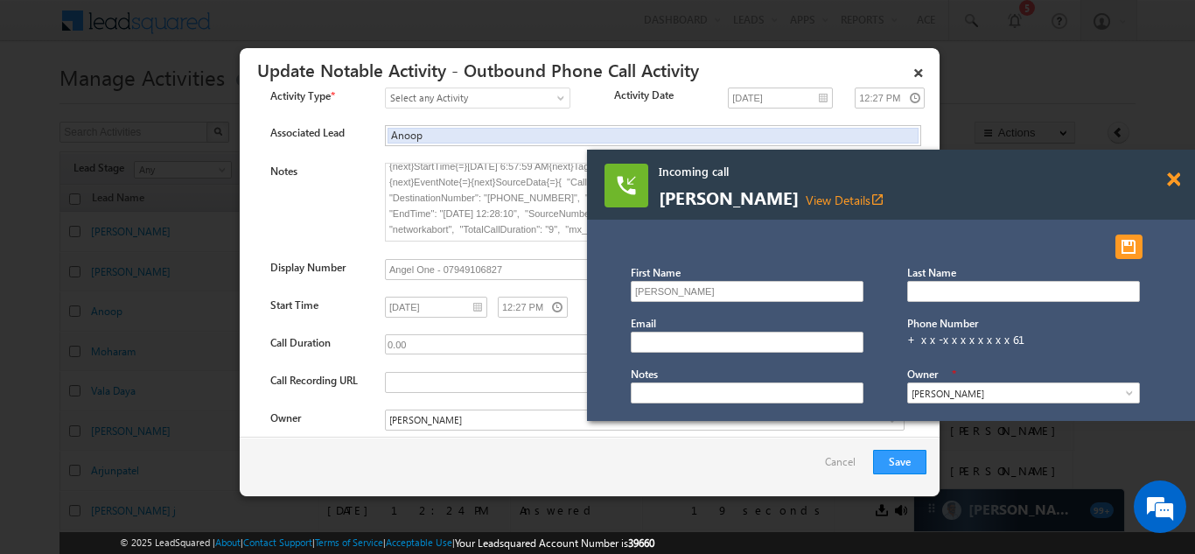
click at [1174, 182] on span at bounding box center [1173, 179] width 13 height 15
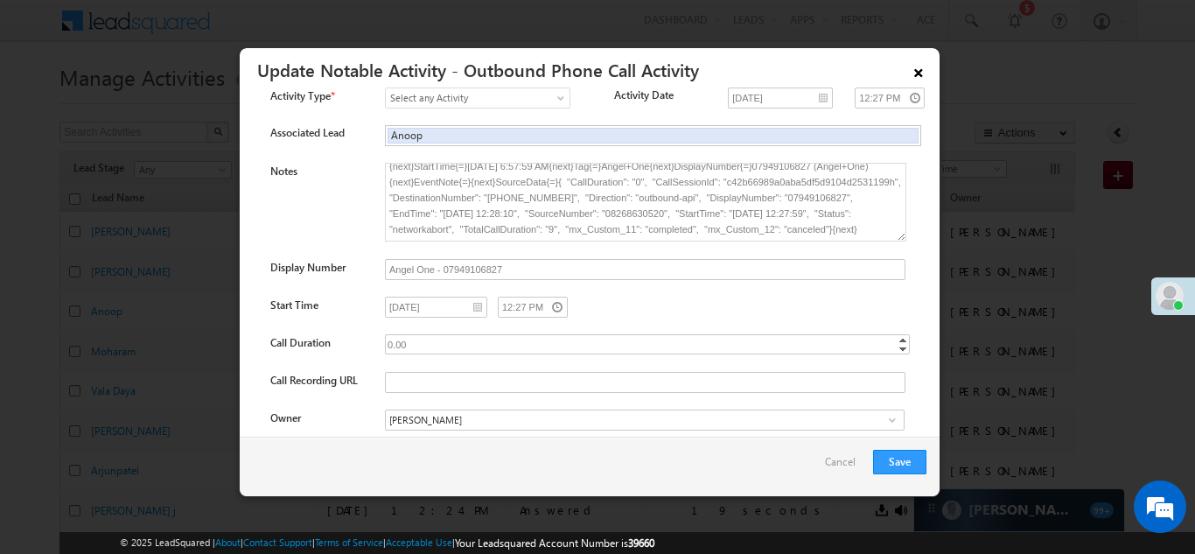
click at [920, 71] on link "×" at bounding box center [918, 69] width 30 height 31
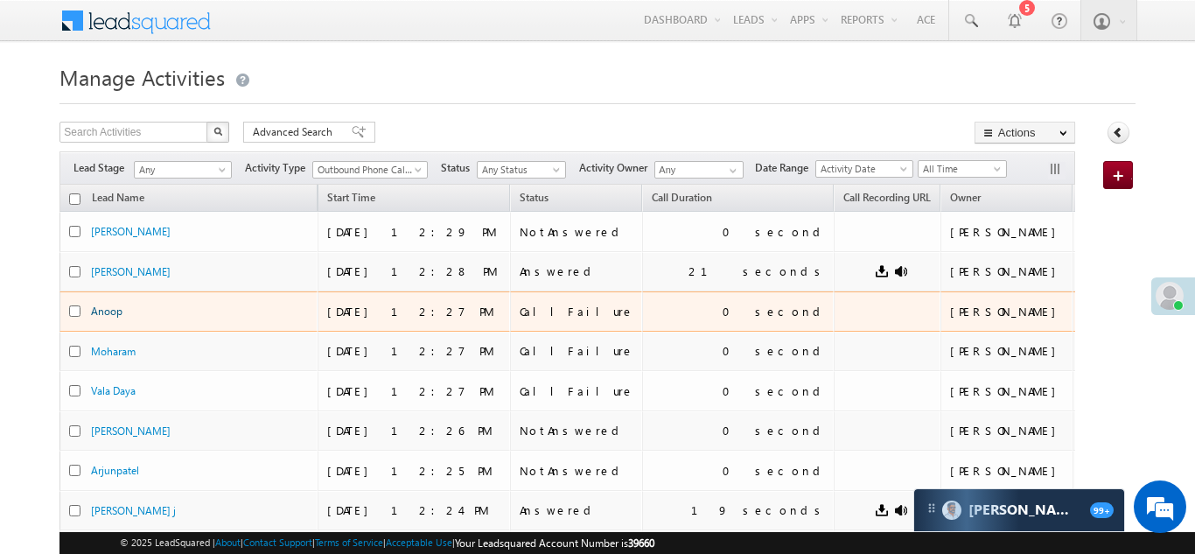
click at [108, 310] on link "Anoop" at bounding box center [106, 310] width 31 height 13
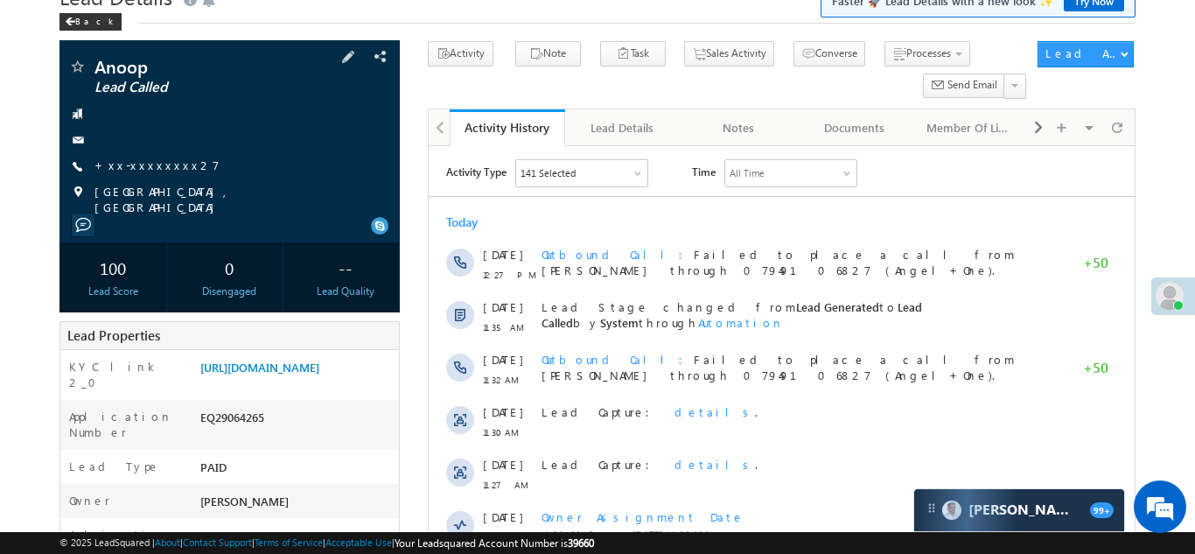
scroll to position [108, 0]
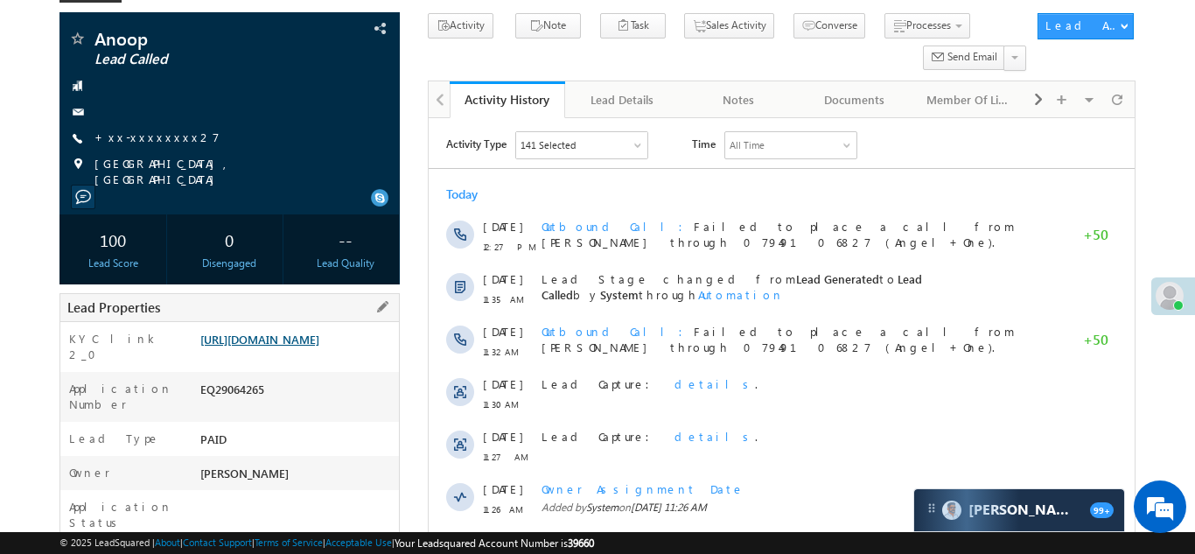
click at [297, 346] on link "https://angelbroking1-pk3em7sa.customui-test.leadsquared.com?leadId=27c654e2-0c…" at bounding box center [259, 338] width 119 height 15
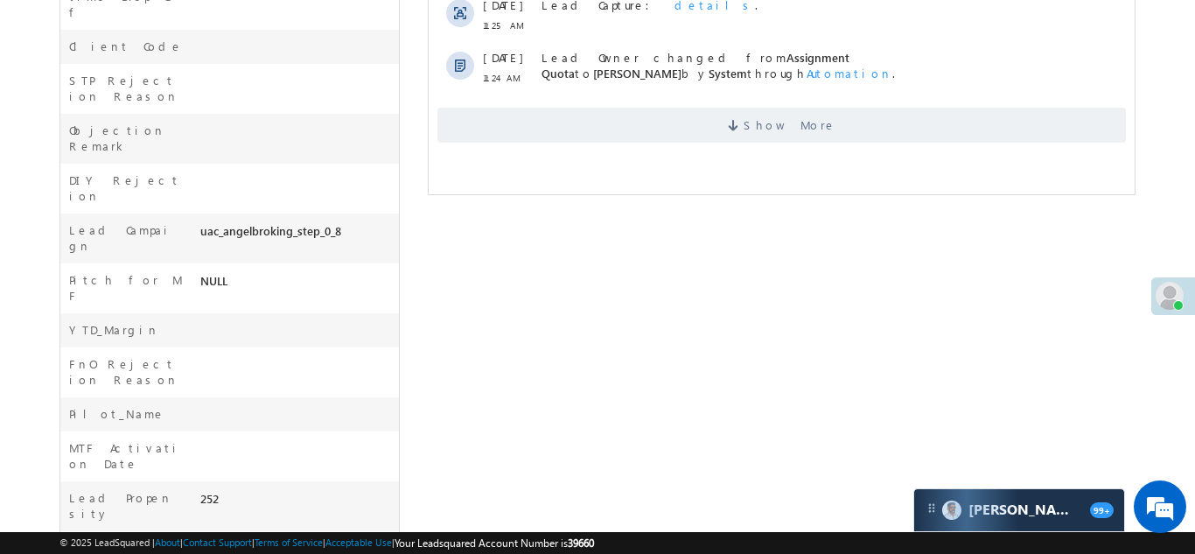
scroll to position [750, 0]
click at [710, 132] on span "Show More" at bounding box center [780, 124] width 688 height 35
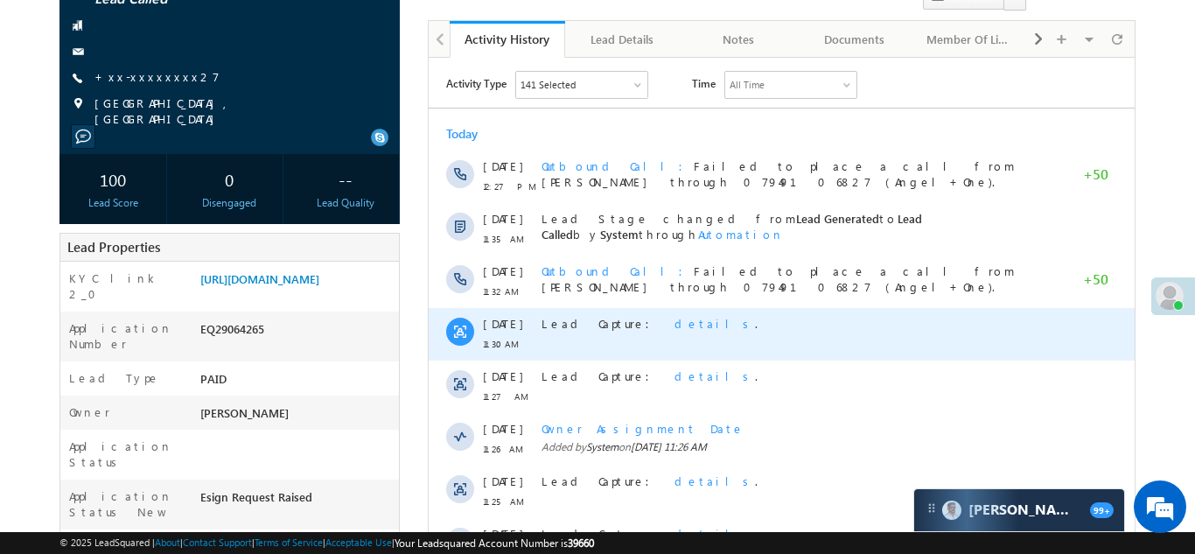
scroll to position [0, 0]
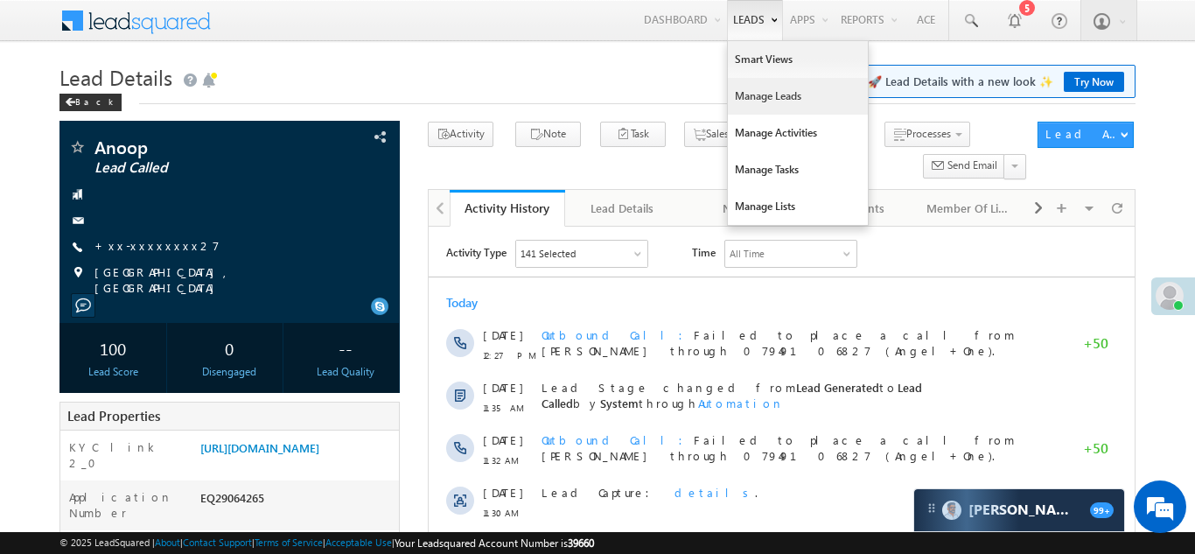
click at [743, 93] on link "Manage Leads" at bounding box center [798, 96] width 140 height 37
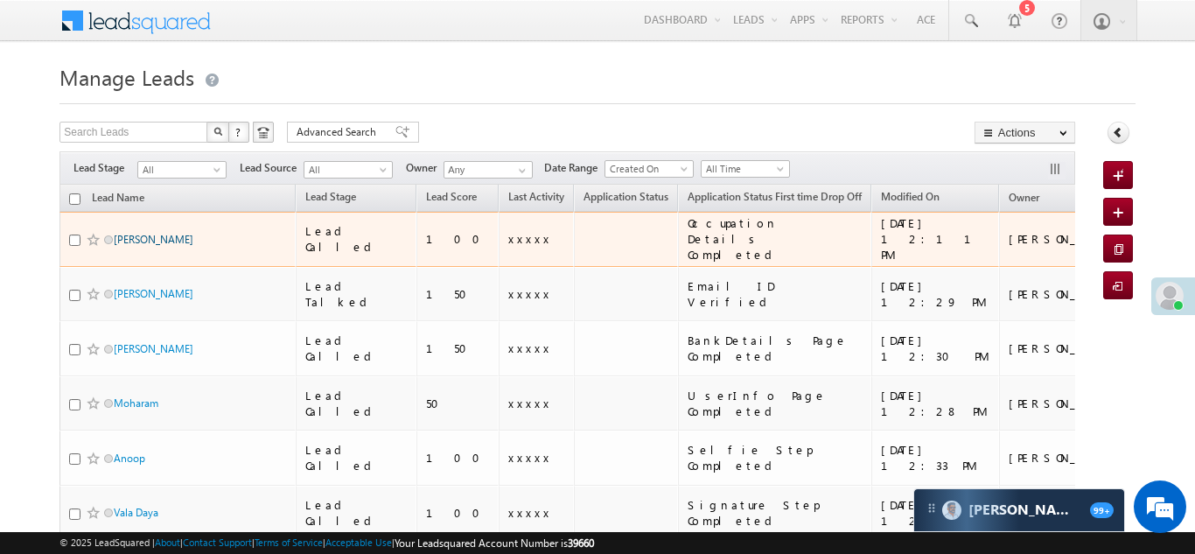
click at [132, 233] on link "[PERSON_NAME]" at bounding box center [154, 239] width 80 height 13
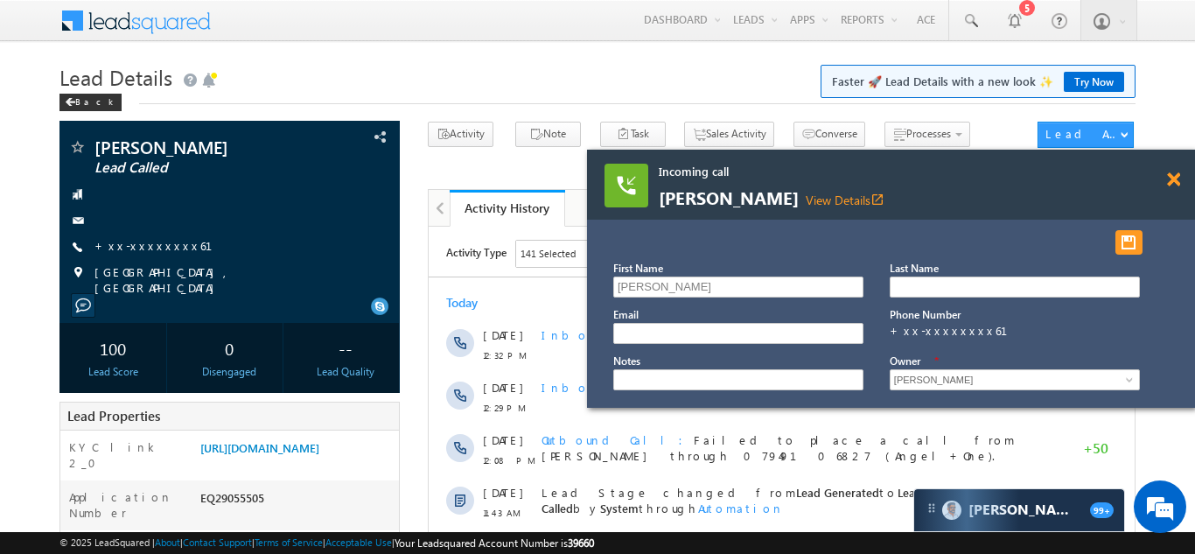
click at [1170, 177] on span at bounding box center [1173, 179] width 13 height 15
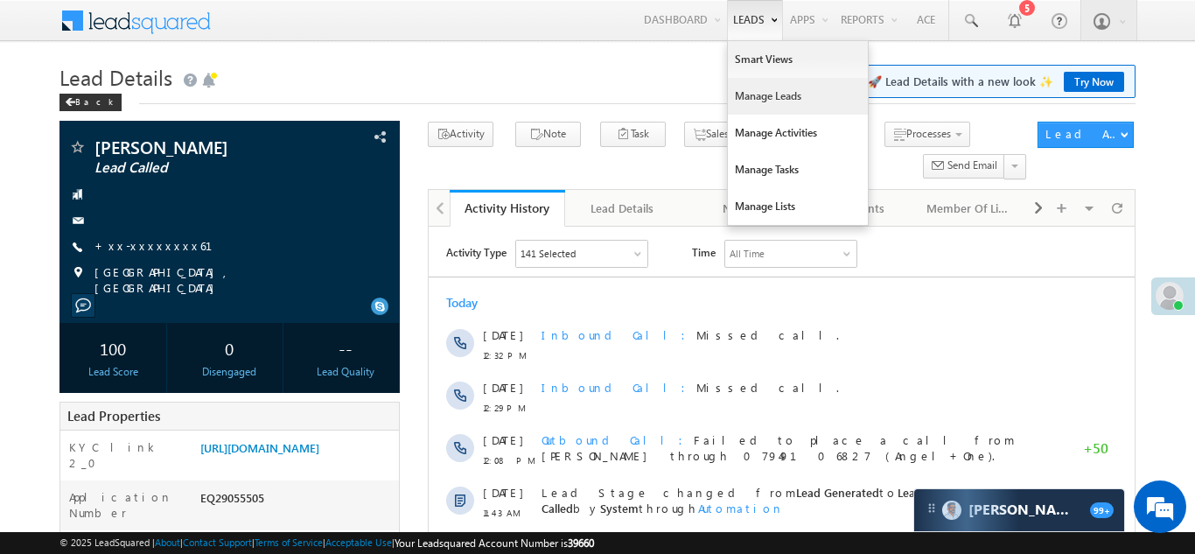
click at [754, 102] on link "Manage Leads" at bounding box center [798, 96] width 140 height 37
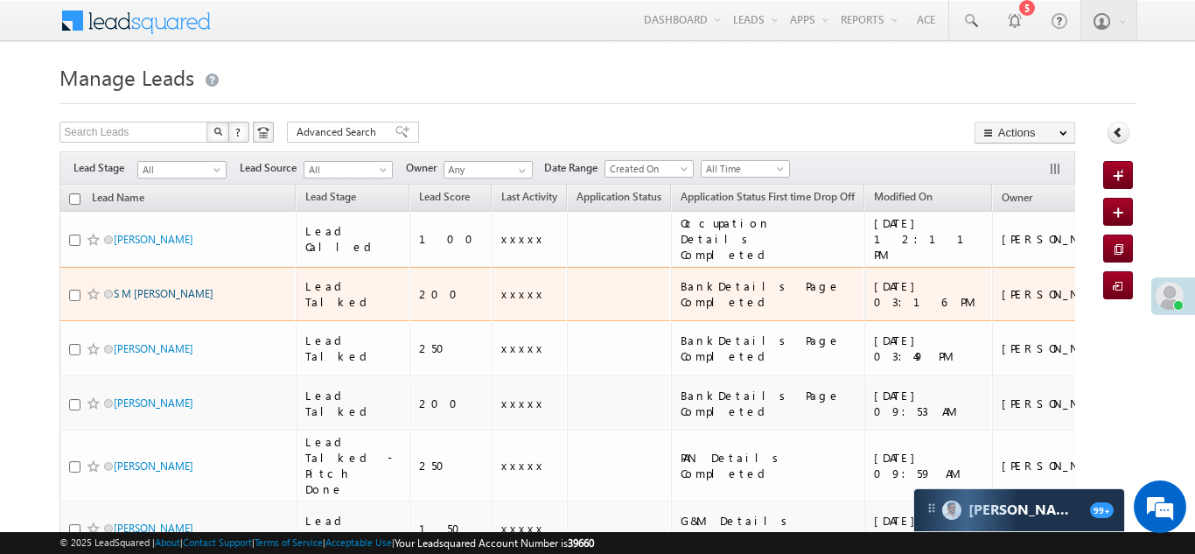
click at [160, 287] on link "S M [PERSON_NAME]" at bounding box center [164, 293] width 100 height 13
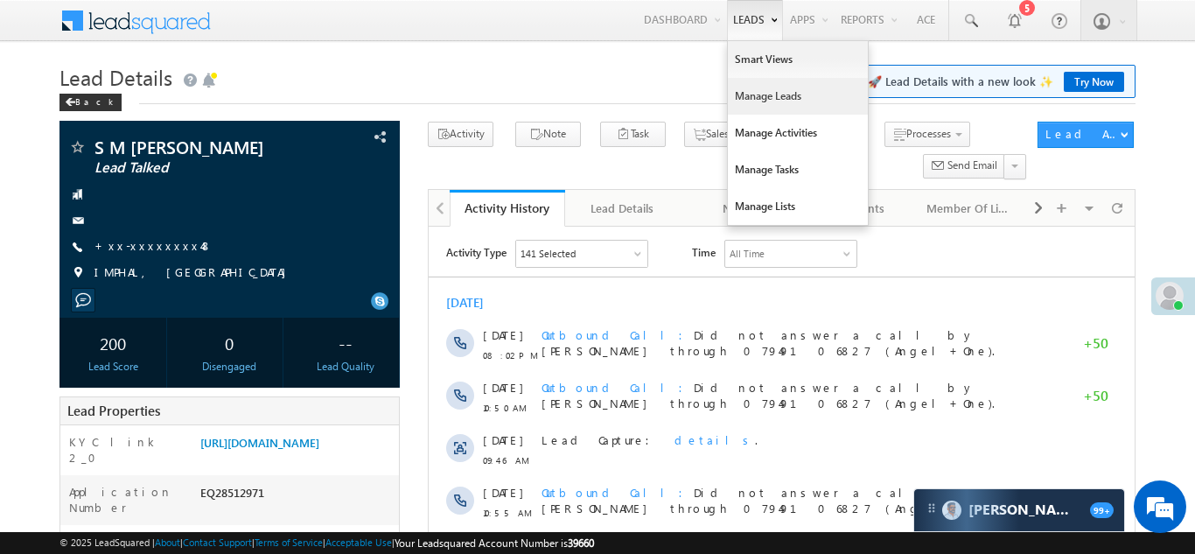
click at [743, 101] on link "Manage Leads" at bounding box center [798, 96] width 140 height 37
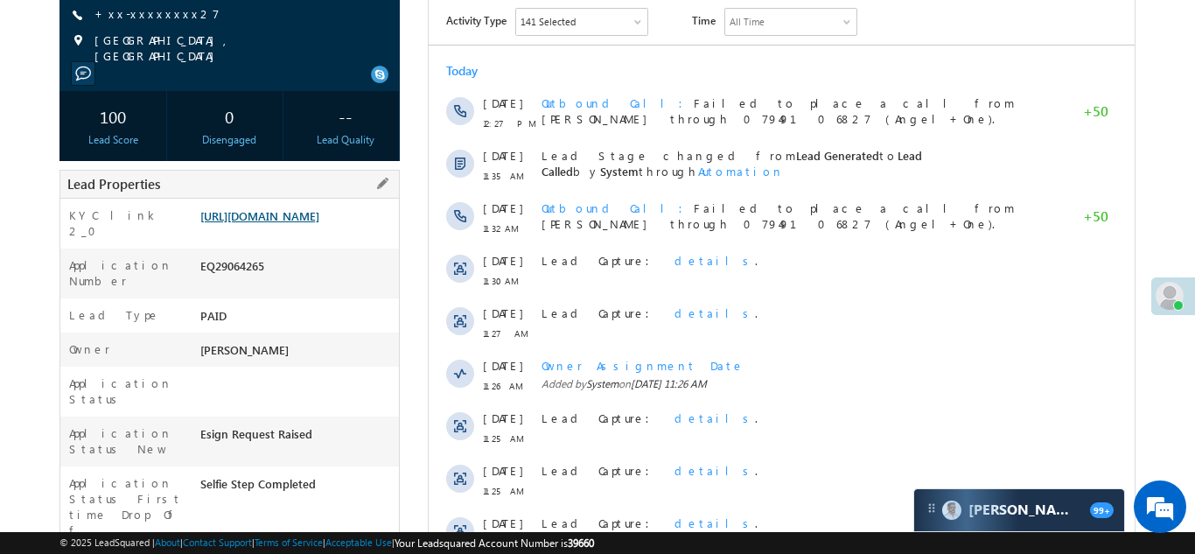
click at [287, 223] on link "https://angelbroking1-pk3em7sa.customui-test.leadsquared.com?leadId=27c654e2-0c…" at bounding box center [259, 215] width 119 height 15
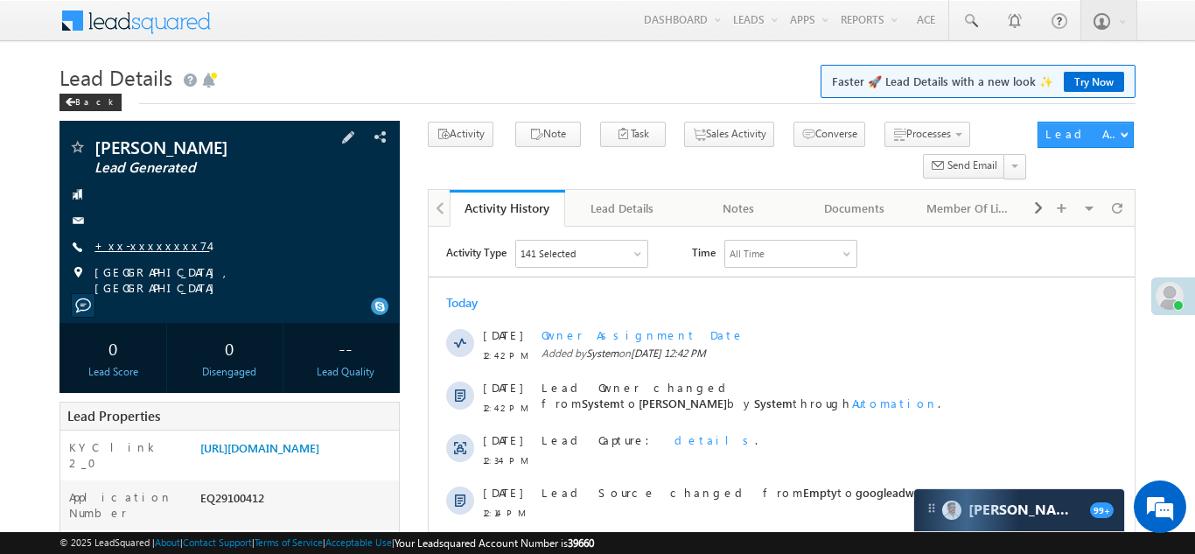
click at [143, 242] on link "+xx-xxxxxxxx74" at bounding box center [151, 245] width 115 height 15
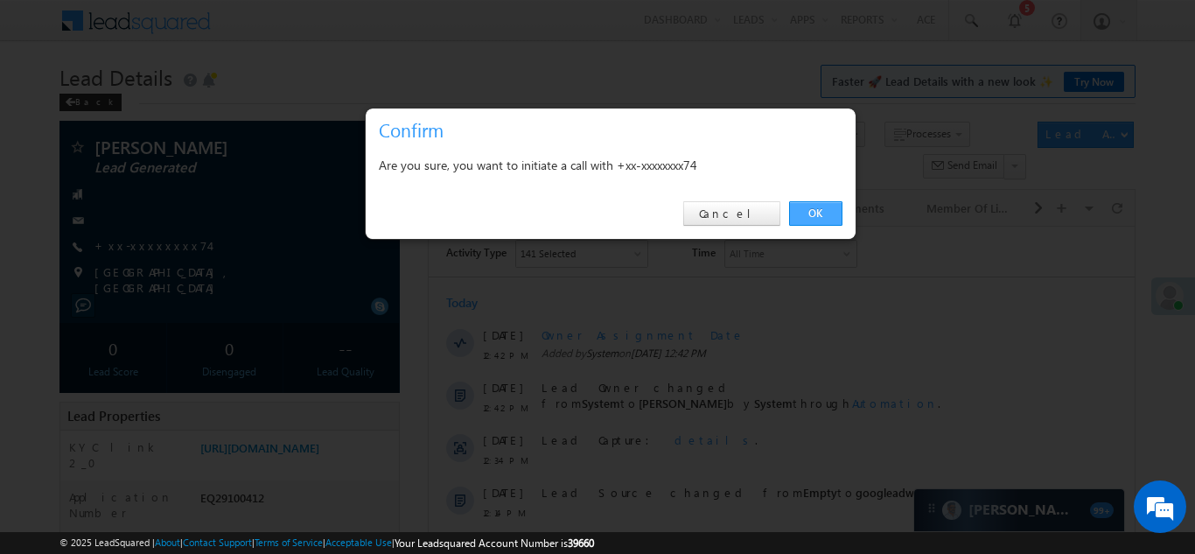
click at [818, 209] on link "OK" at bounding box center [815, 213] width 53 height 24
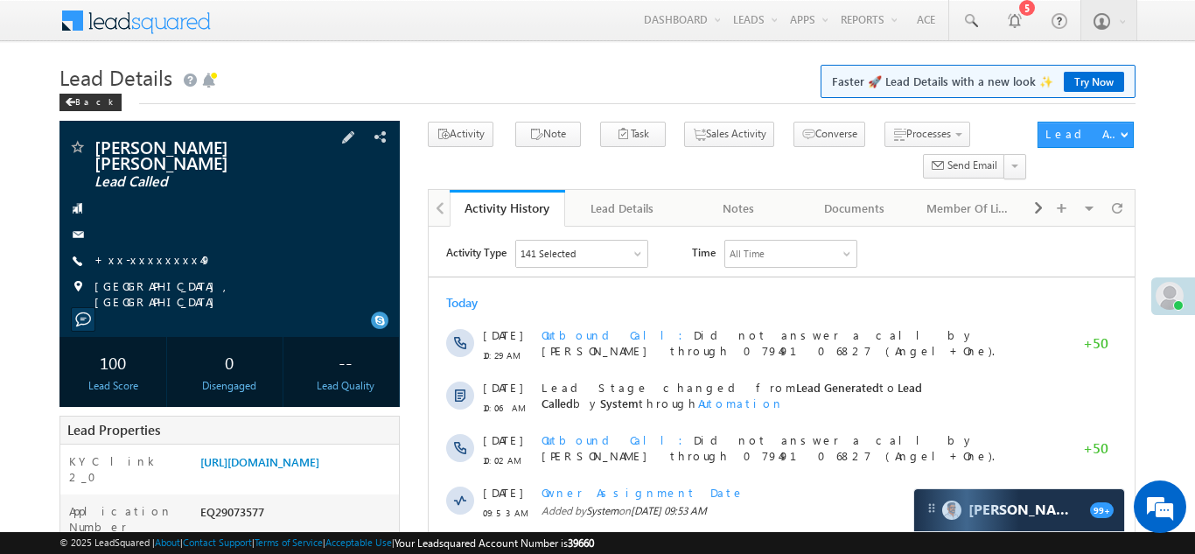
click at [138, 236] on div "[PERSON_NAME] [PERSON_NAME] Lead Called +xx-xxxxxxxx49" at bounding box center [229, 223] width 323 height 171
click at [140, 252] on link "+xx-xxxxxxxx49" at bounding box center [152, 259] width 117 height 15
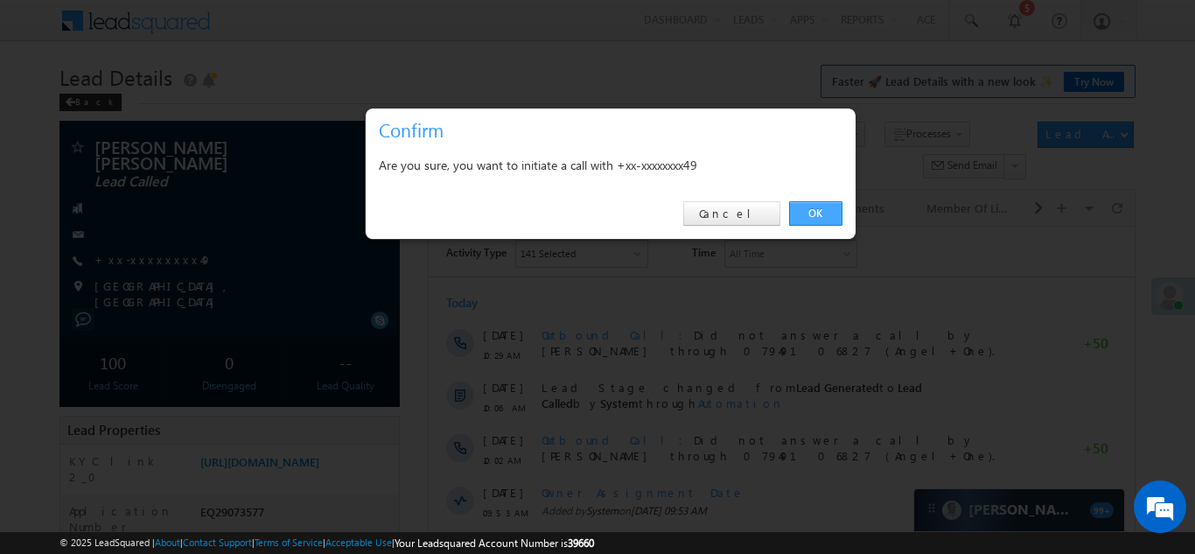
click at [818, 215] on link "OK" at bounding box center [815, 213] width 53 height 24
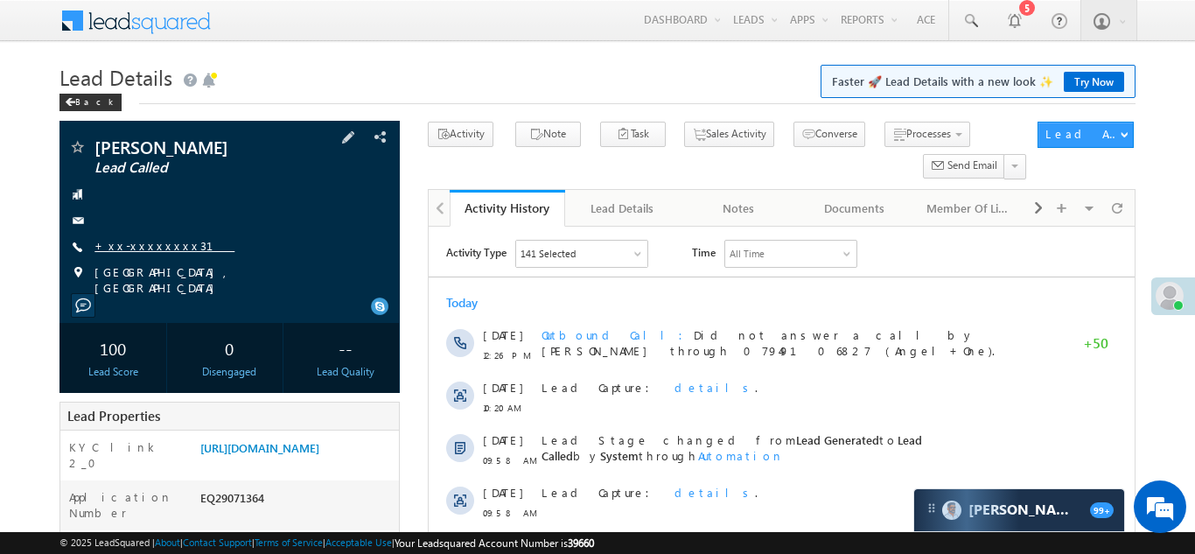
click at [153, 248] on link "+xx-xxxxxxxx31" at bounding box center [164, 245] width 140 height 15
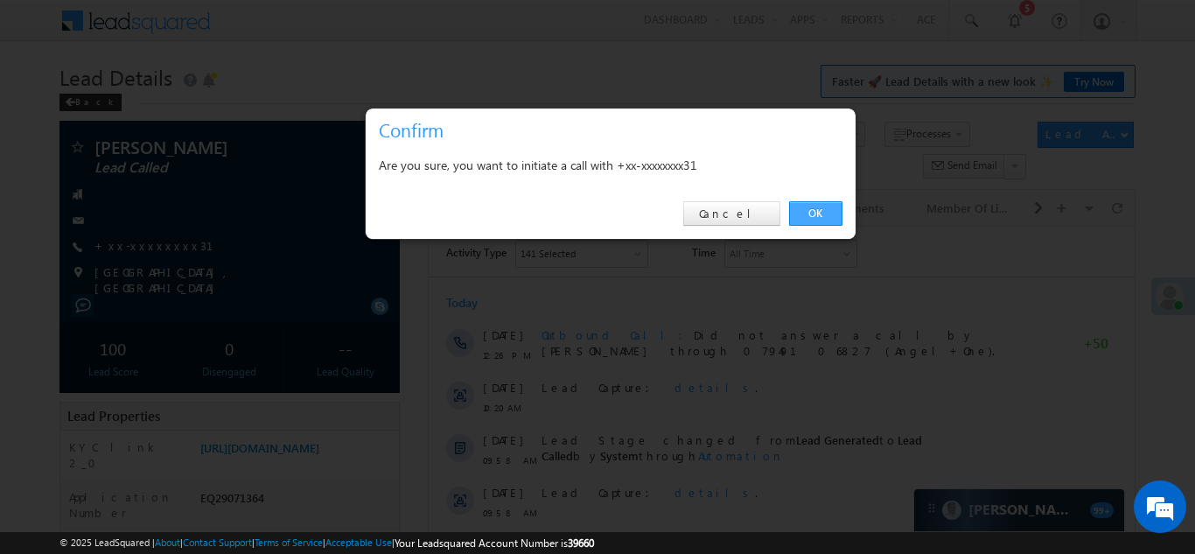
click at [812, 208] on link "OK" at bounding box center [815, 213] width 53 height 24
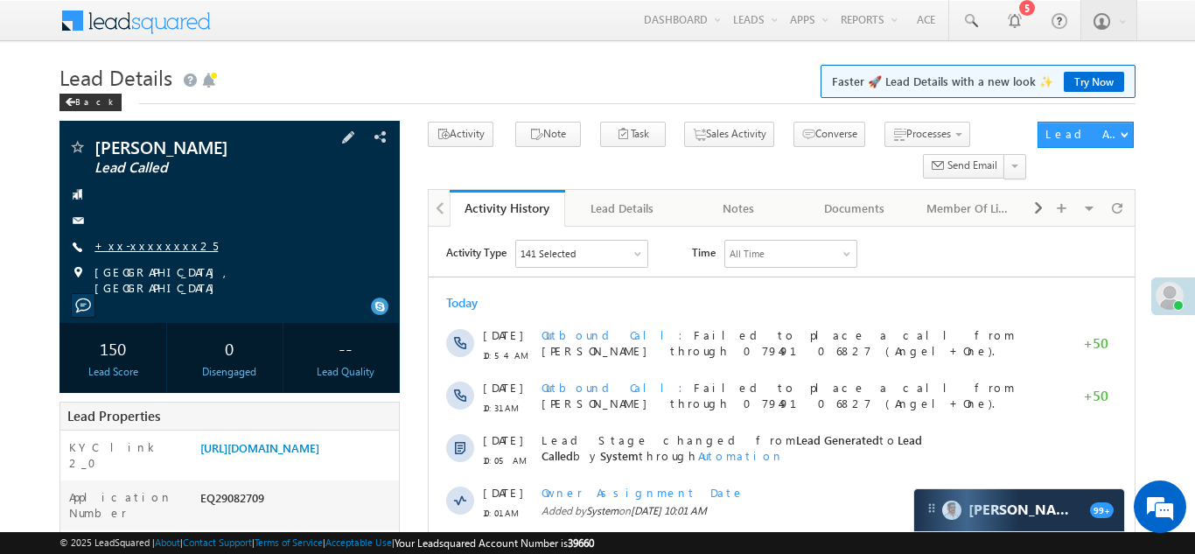
click at [119, 242] on link "+xx-xxxxxxxx25" at bounding box center [155, 245] width 123 height 15
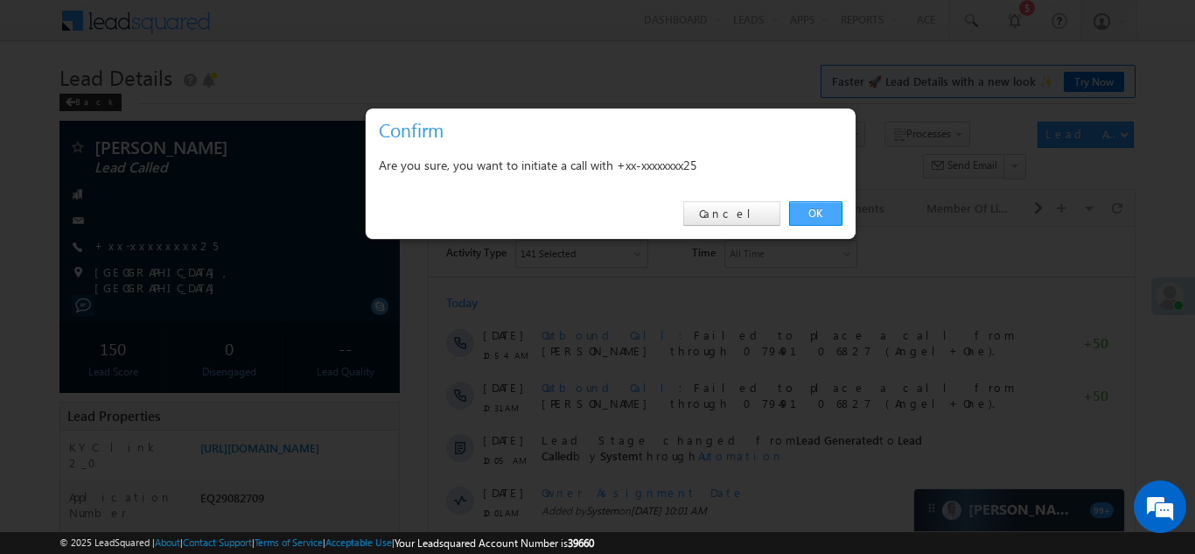
click at [813, 210] on link "OK" at bounding box center [815, 213] width 53 height 24
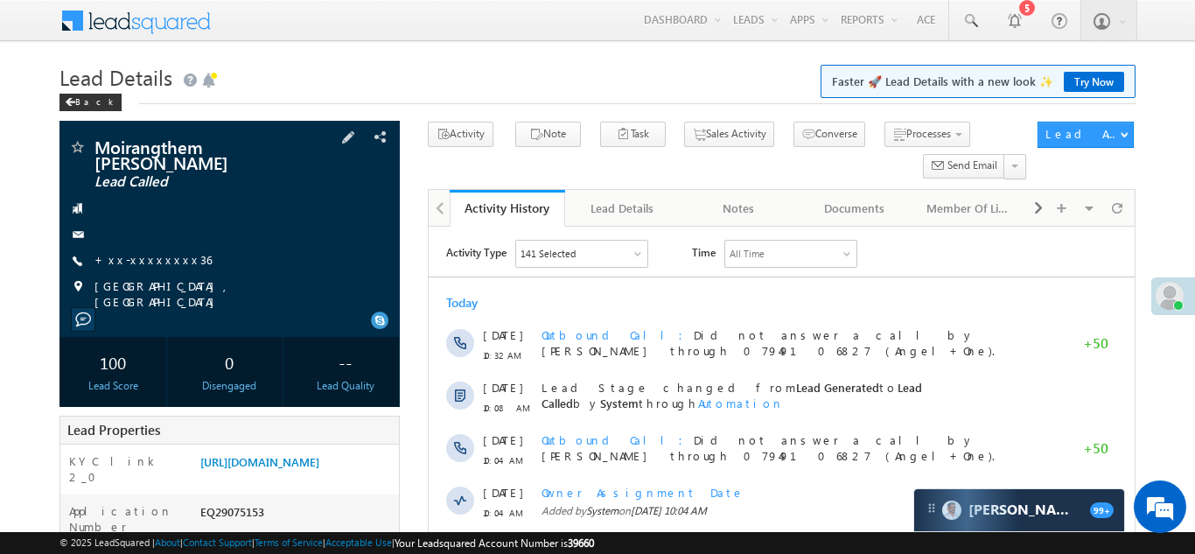
click at [144, 246] on div "Moirangthem mukundo singh Lead Called +xx-xxxxxxxx36" at bounding box center [229, 223] width 323 height 171
click at [145, 256] on link "+xx-xxxxxxxx36" at bounding box center [152, 259] width 117 height 15
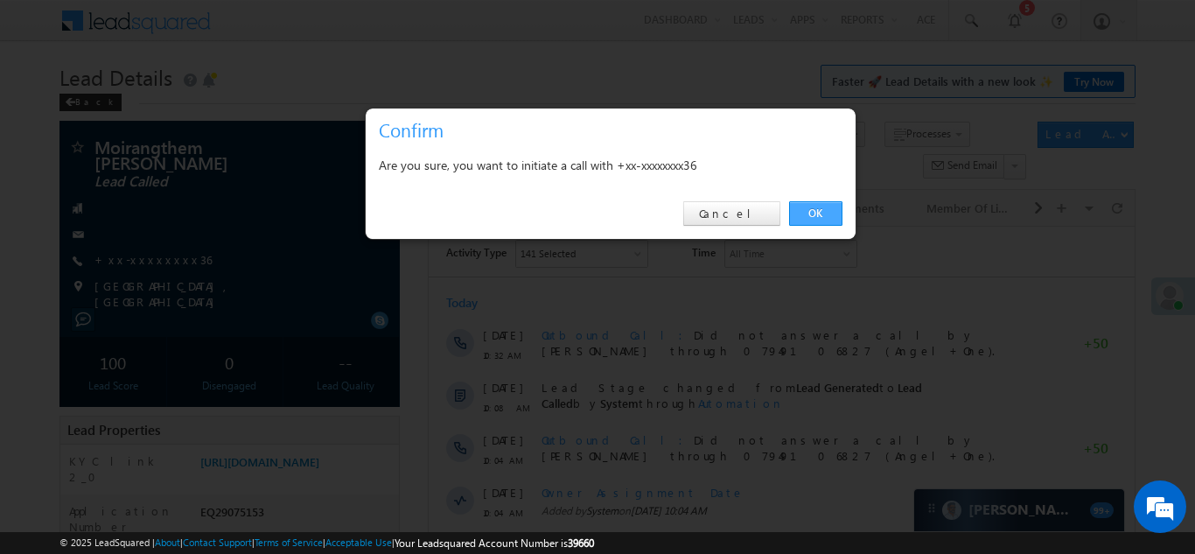
click at [802, 215] on link "OK" at bounding box center [815, 213] width 53 height 24
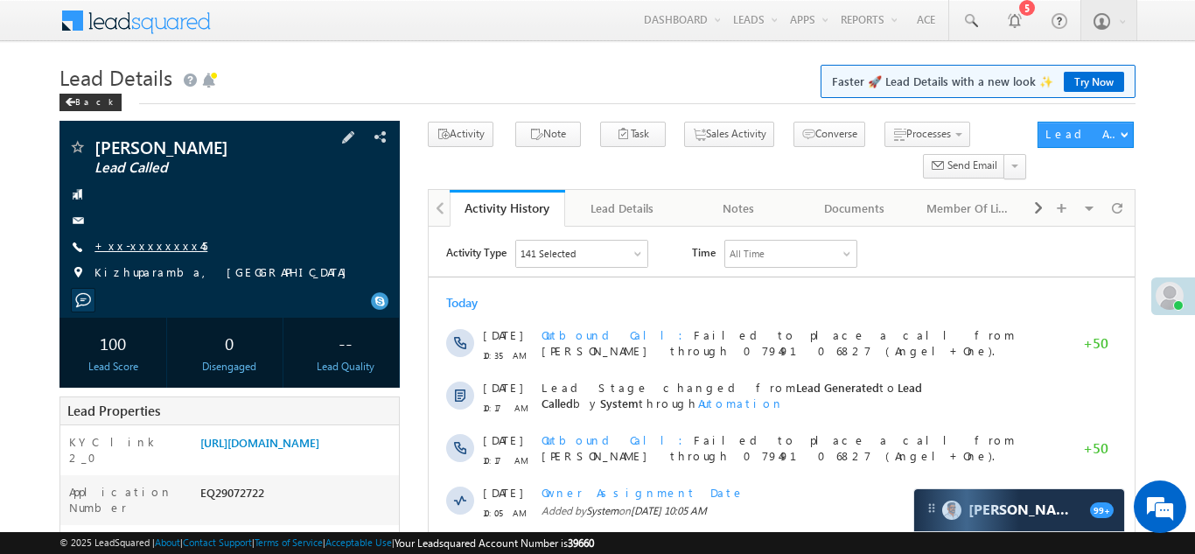
click at [145, 244] on link "+xx-xxxxxxxx45" at bounding box center [150, 245] width 113 height 15
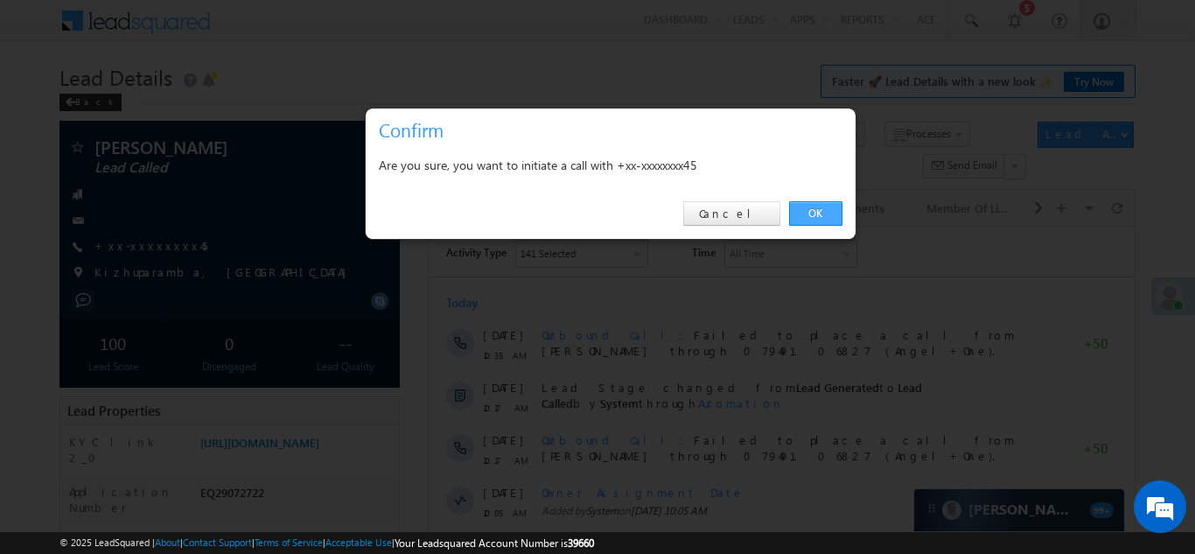
click at [811, 209] on link "OK" at bounding box center [815, 213] width 53 height 24
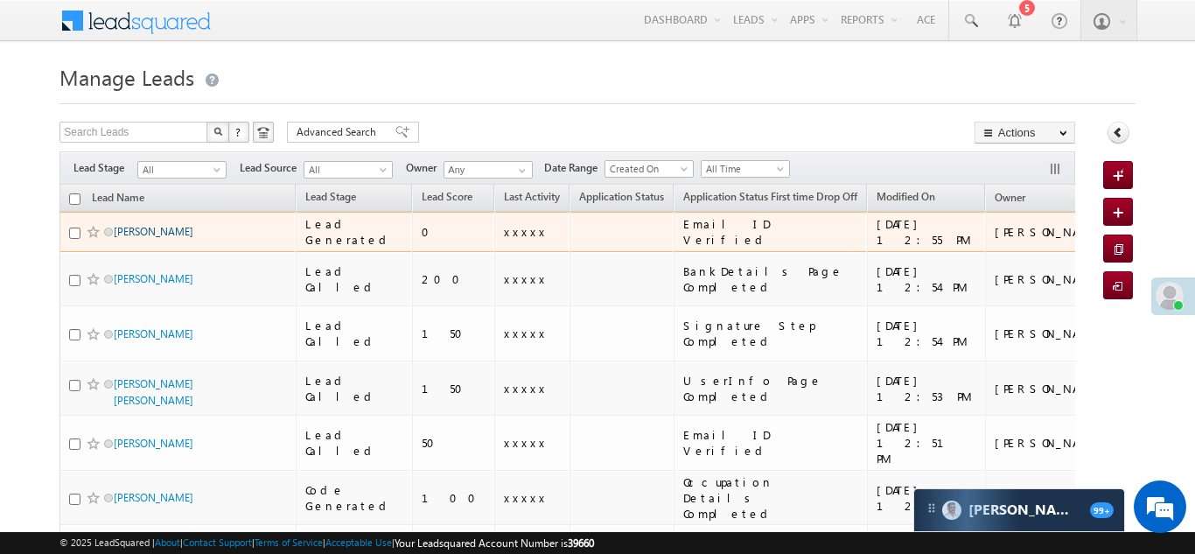
click at [151, 233] on link "Chandresh Gohil" at bounding box center [154, 231] width 80 height 13
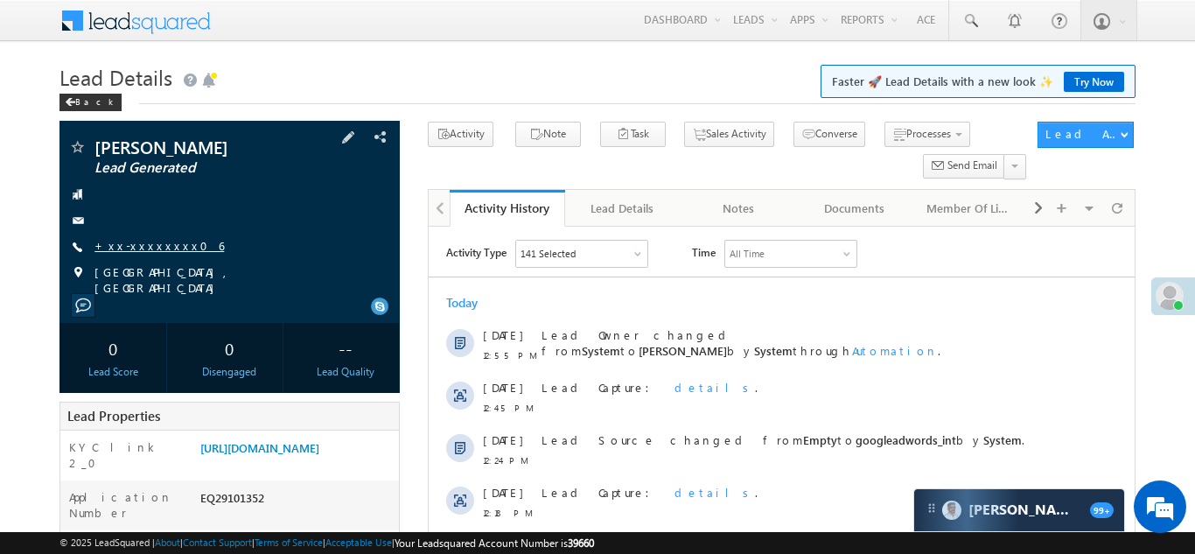
click at [130, 245] on link "+xx-xxxxxxxx06" at bounding box center [158, 245] width 129 height 15
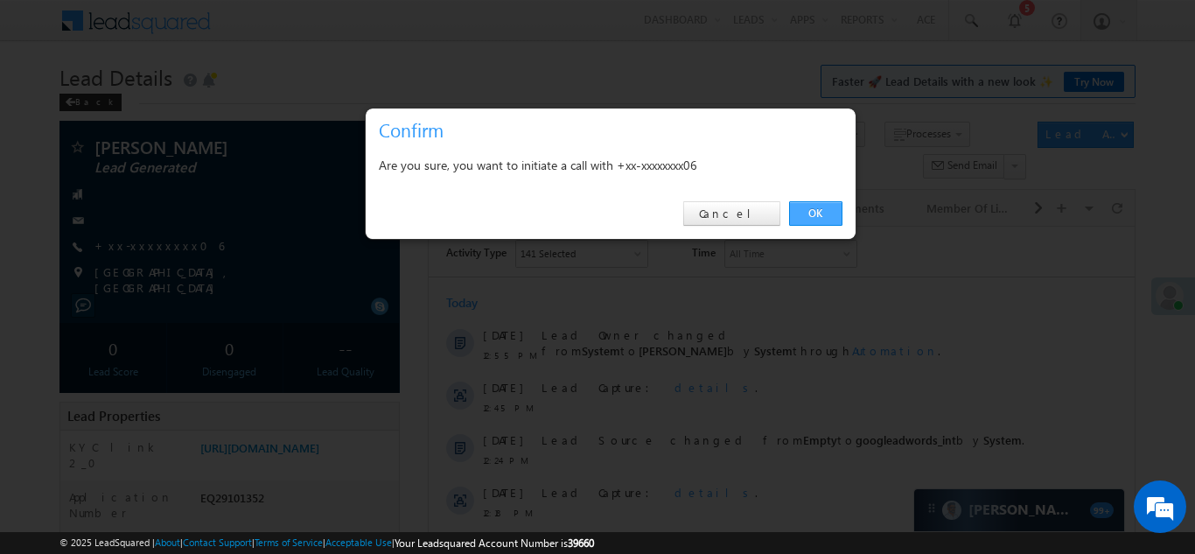
click at [810, 213] on link "OK" at bounding box center [815, 213] width 53 height 24
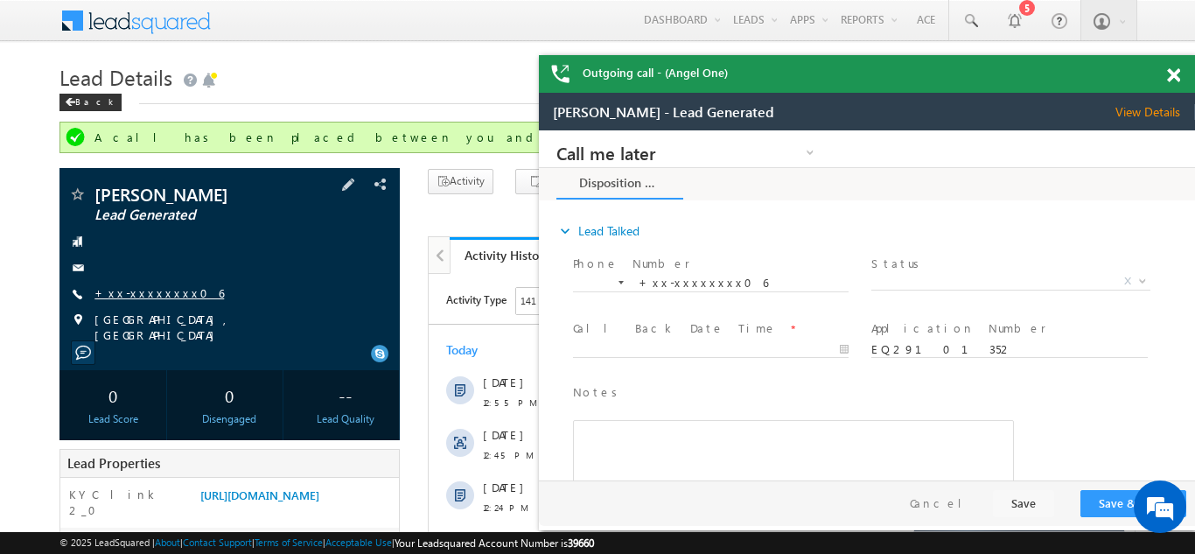
click at [127, 288] on link "+xx-xxxxxxxx06" at bounding box center [158, 292] width 129 height 15
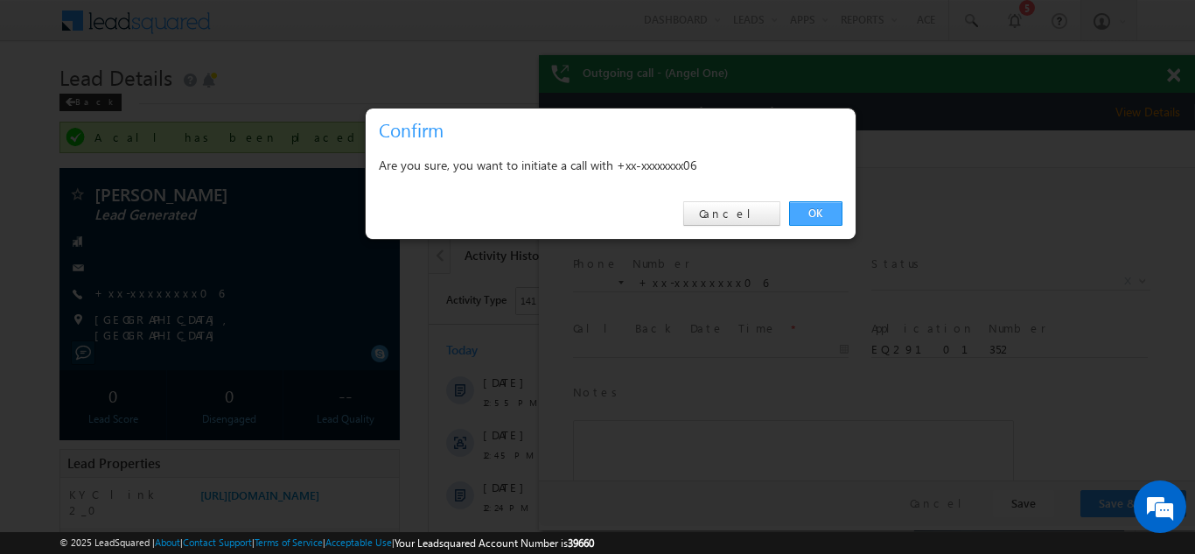
click at [816, 213] on link "OK" at bounding box center [815, 213] width 53 height 24
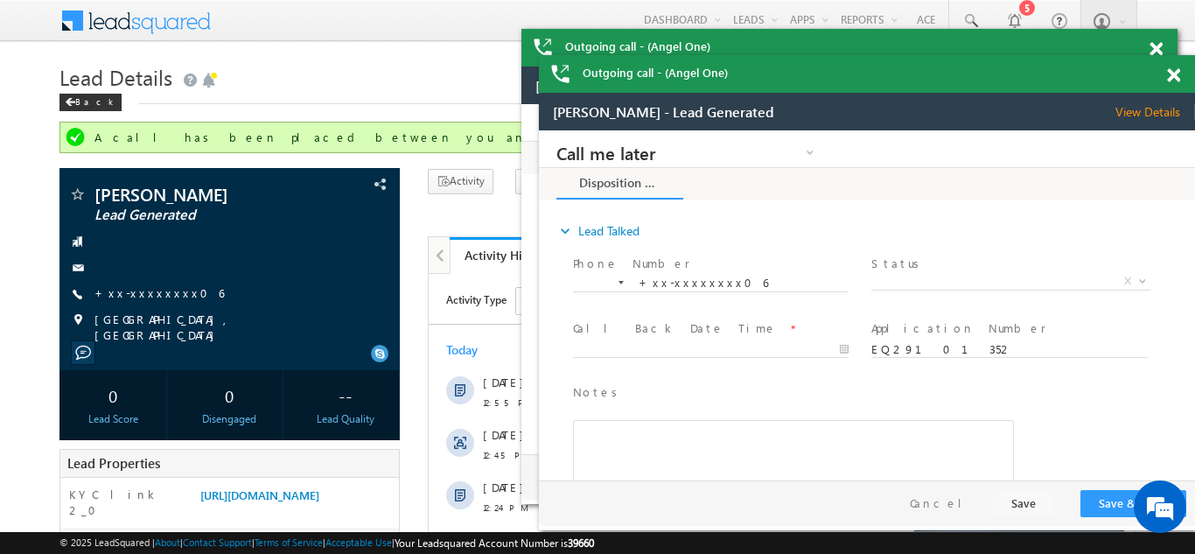
click at [1176, 73] on span at bounding box center [1173, 75] width 13 height 15
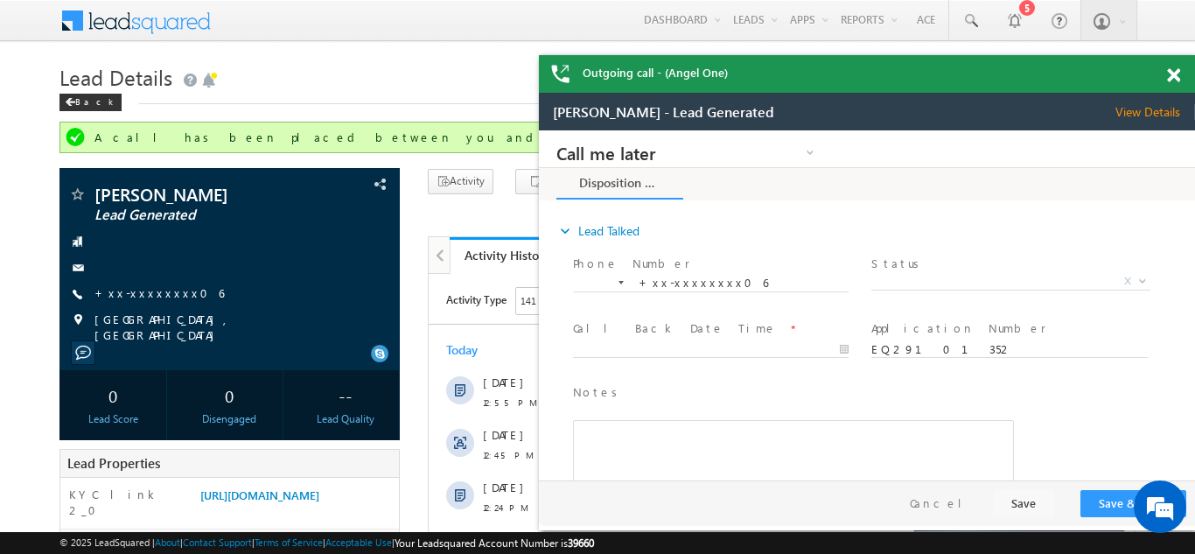
click at [1172, 74] on span at bounding box center [1173, 75] width 13 height 15
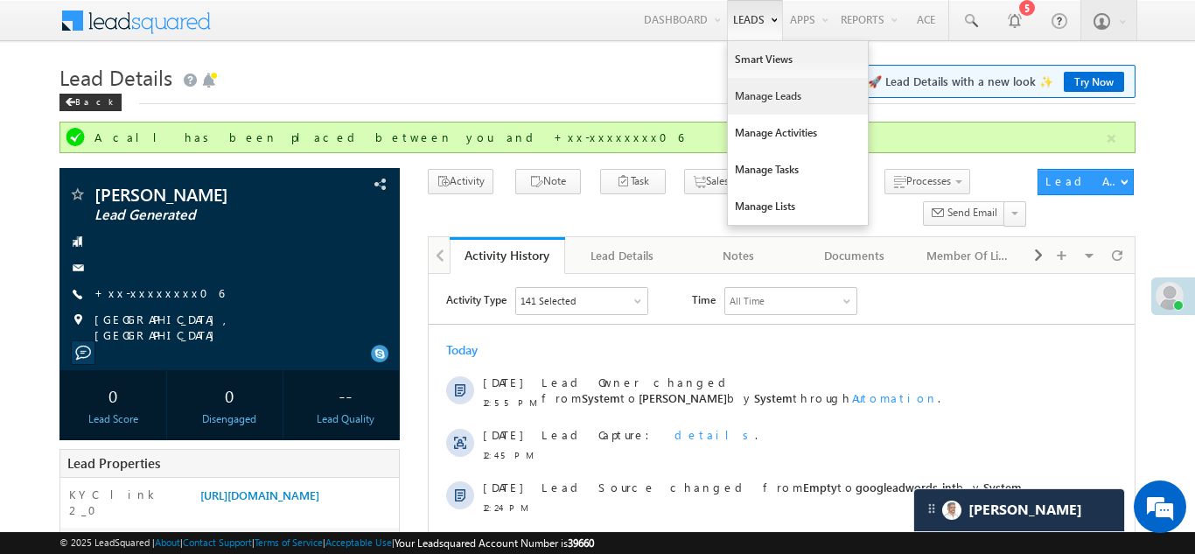
click at [755, 106] on link "Manage Leads" at bounding box center [798, 96] width 140 height 37
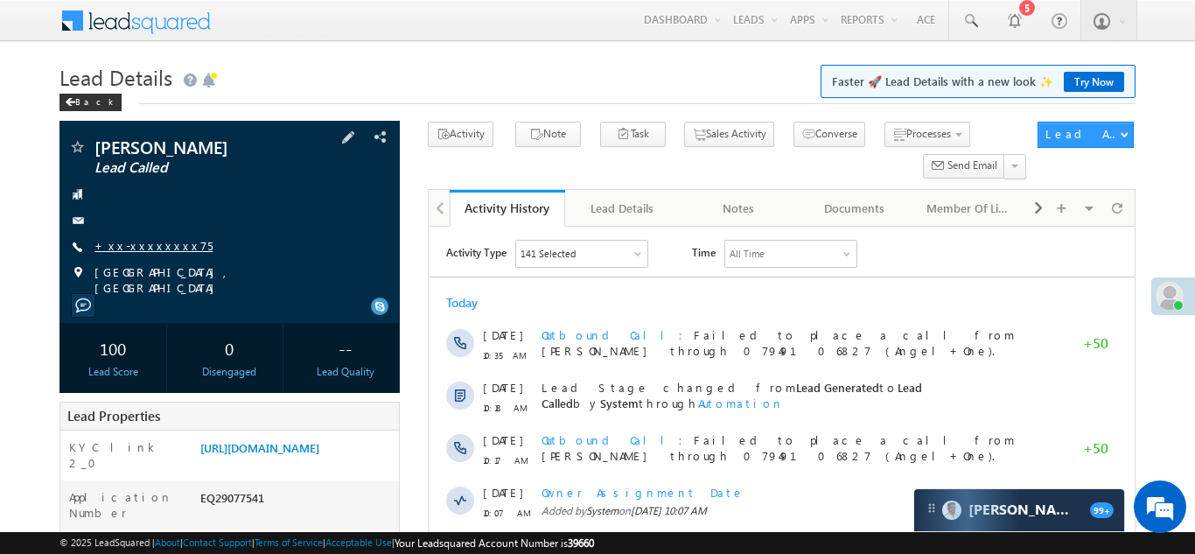
click at [145, 243] on link "+xx-xxxxxxxx75" at bounding box center [153, 245] width 118 height 15
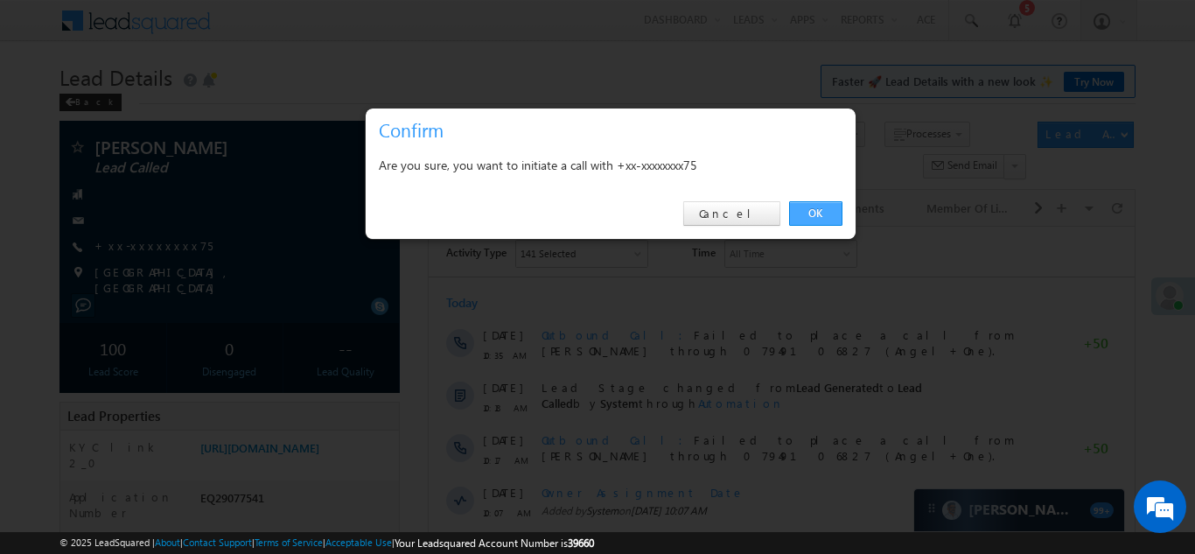
click at [806, 213] on link "OK" at bounding box center [815, 213] width 53 height 24
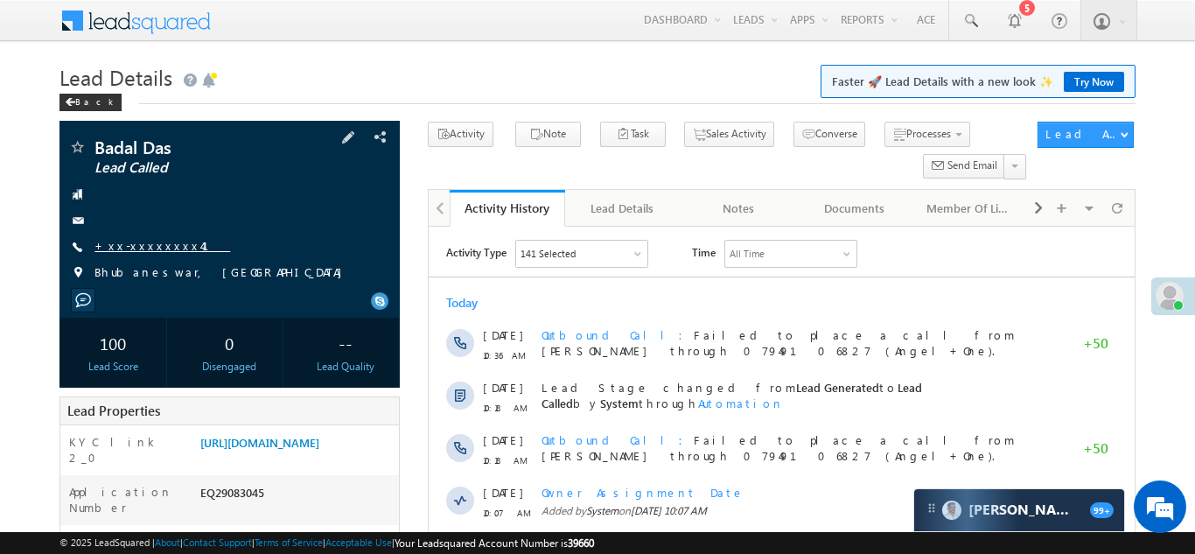
click at [142, 240] on link "+xx-xxxxxxxx41" at bounding box center [162, 245] width 136 height 15
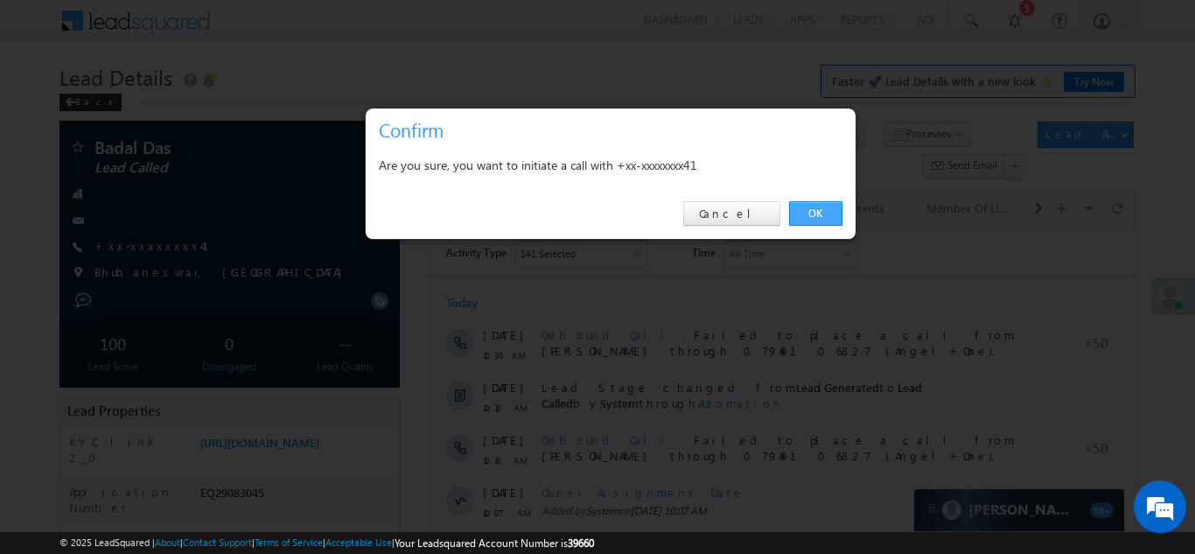
click at [816, 213] on link "OK" at bounding box center [815, 213] width 53 height 24
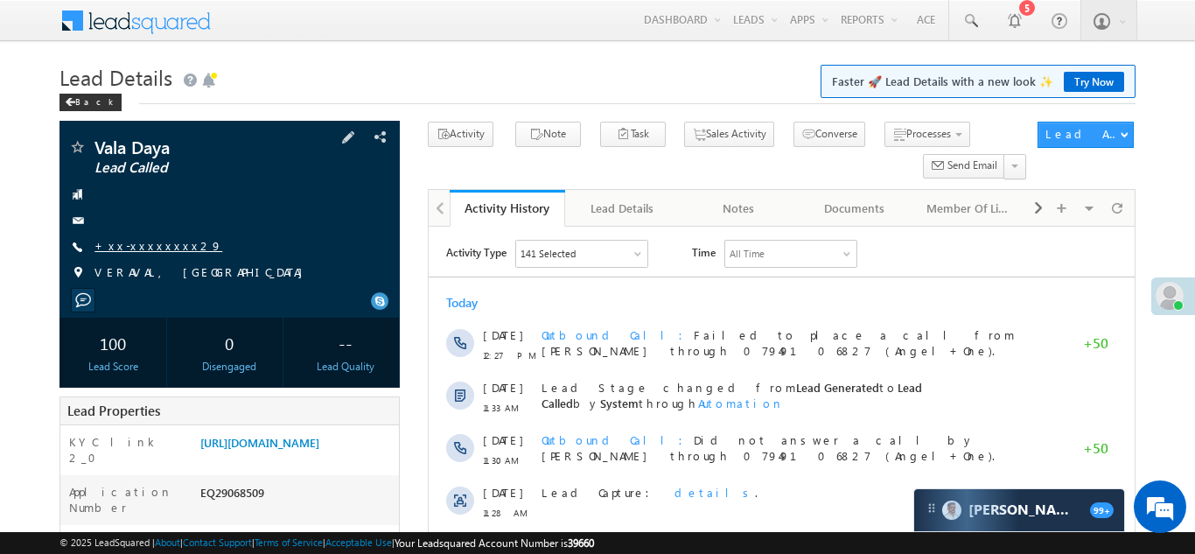
click at [123, 245] on link "+xx-xxxxxxxx29" at bounding box center [158, 245] width 128 height 15
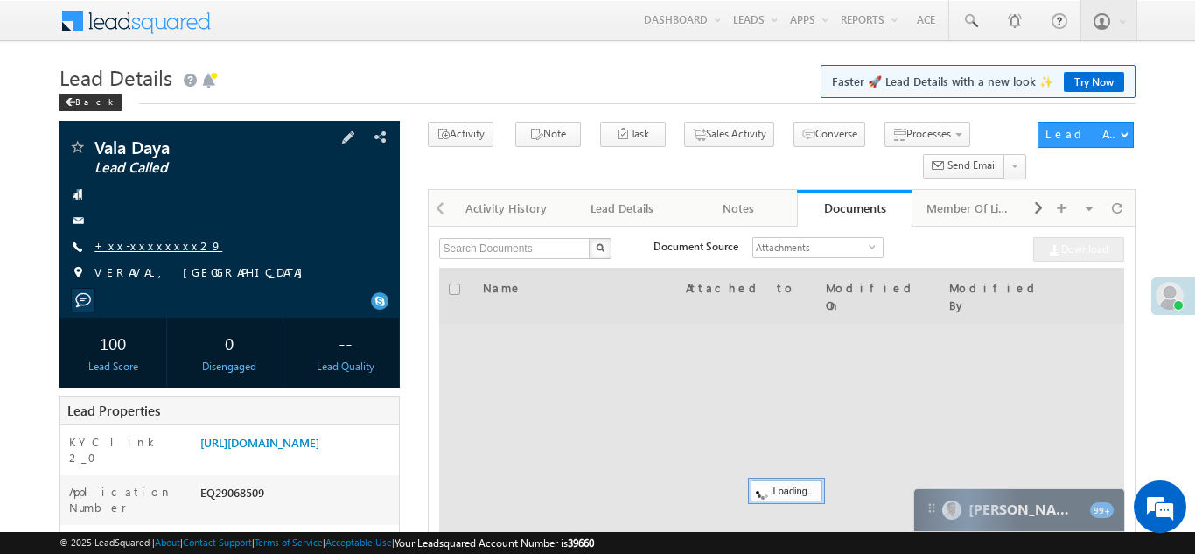
click at [144, 244] on link "+xx-xxxxxxxx29" at bounding box center [158, 245] width 128 height 15
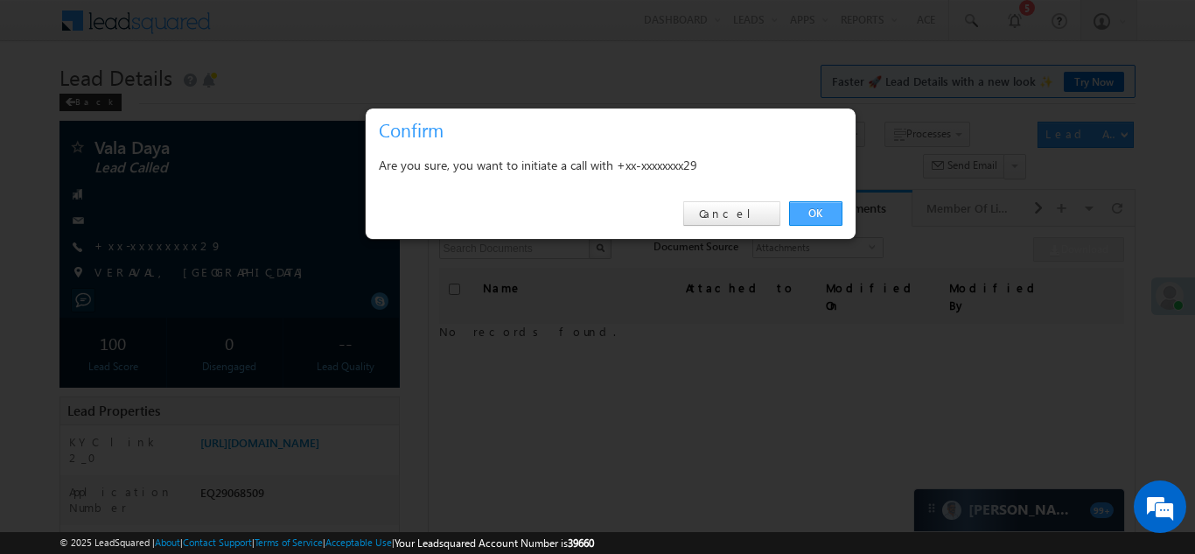
click at [812, 210] on link "OK" at bounding box center [815, 213] width 53 height 24
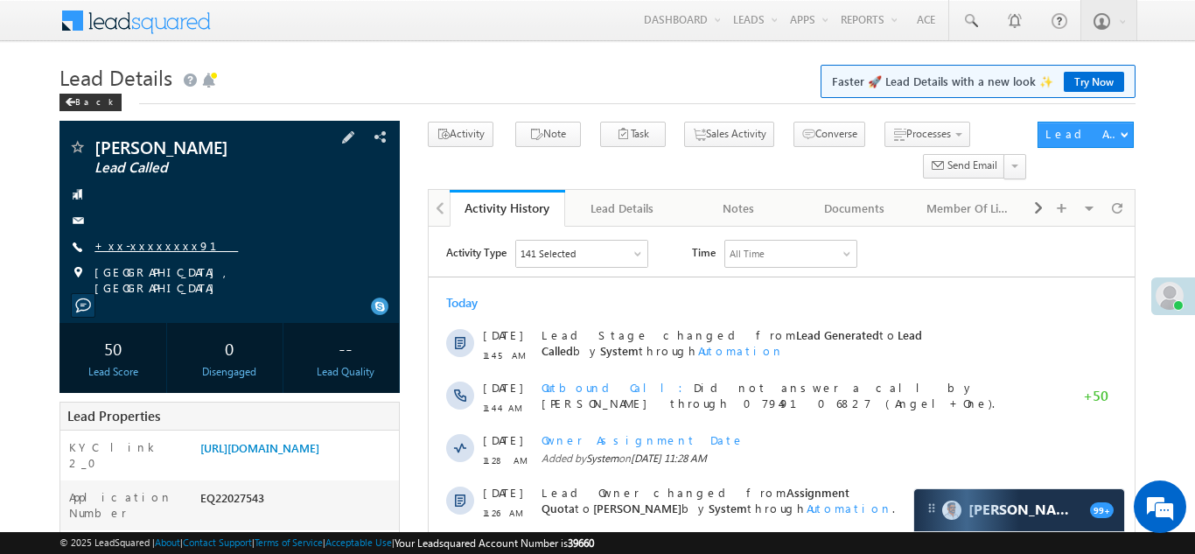
click at [143, 249] on link "+xx-xxxxxxxx91" at bounding box center [165, 245] width 143 height 15
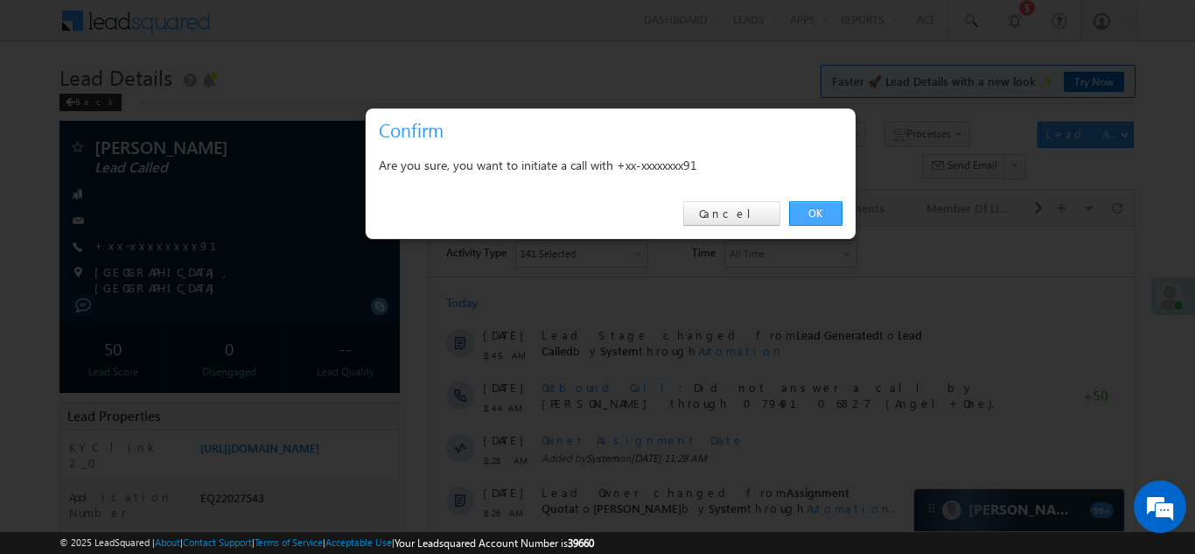
click at [812, 212] on link "OK" at bounding box center [815, 213] width 53 height 24
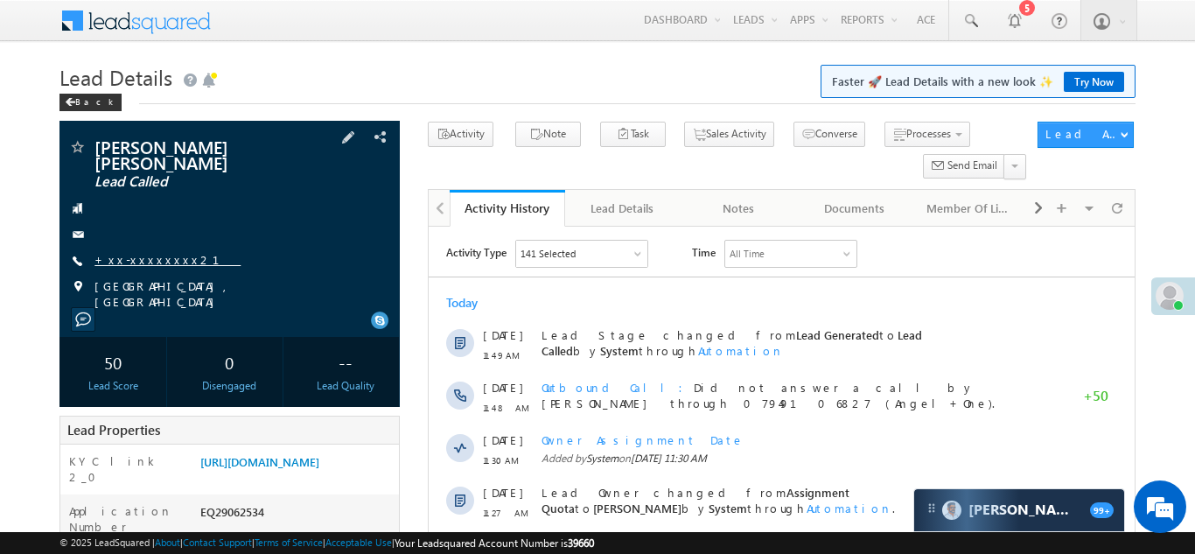
click at [131, 252] on link "+xx-xxxxxxxx21" at bounding box center [167, 259] width 146 height 15
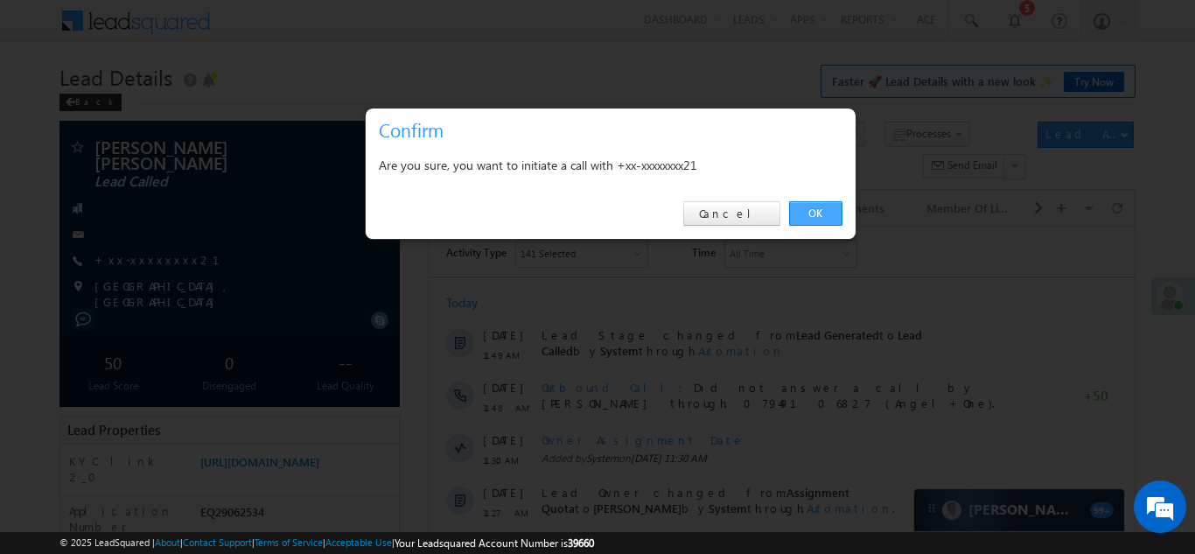
click at [822, 214] on link "OK" at bounding box center [815, 213] width 53 height 24
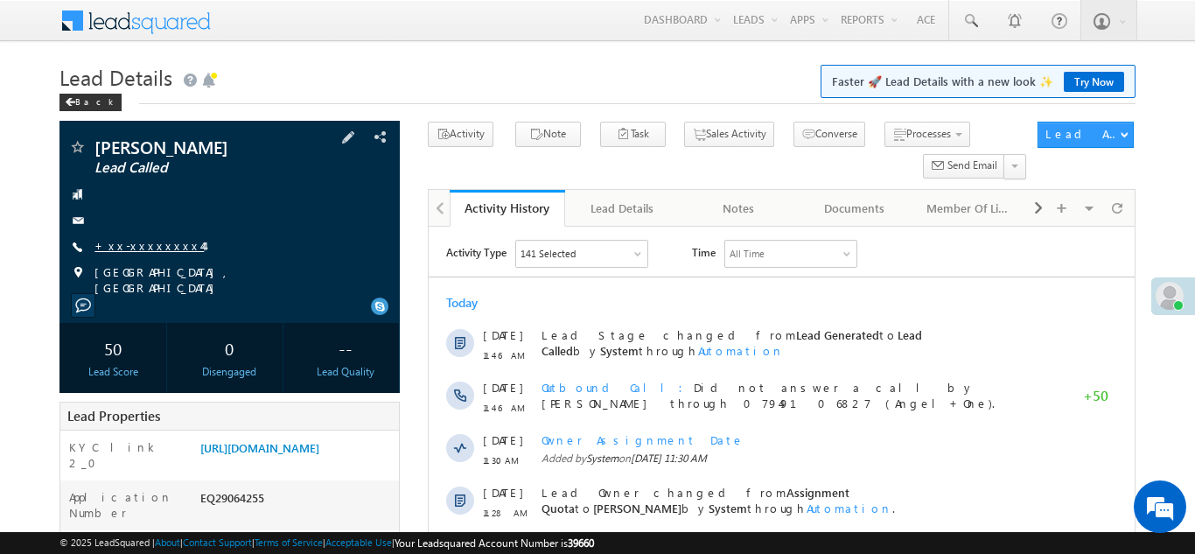
click at [150, 242] on link "+xx-xxxxxxxx44" at bounding box center [148, 245] width 109 height 15
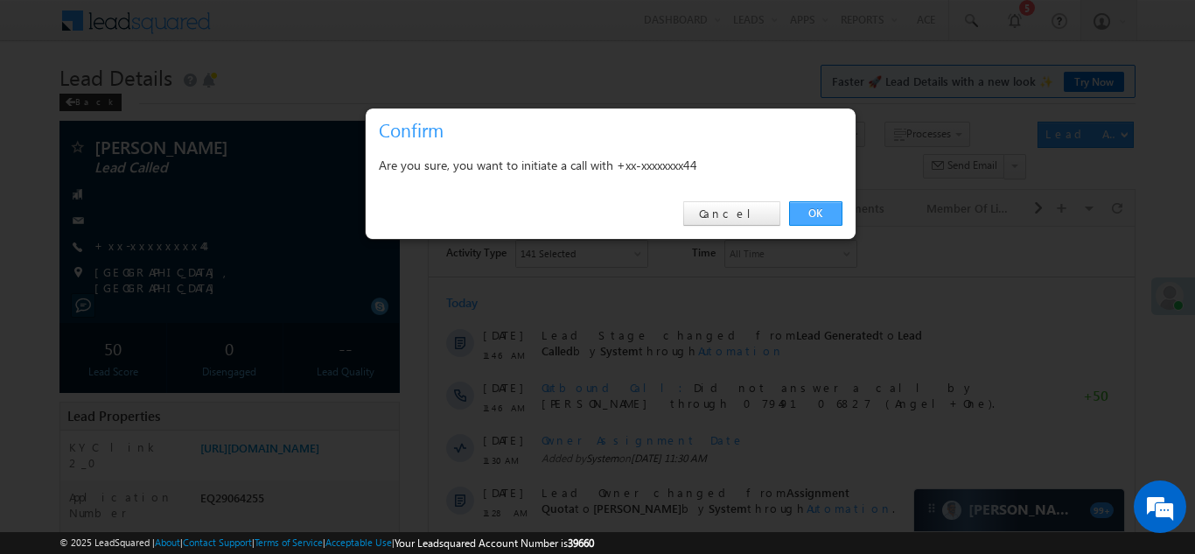
click at [815, 213] on link "OK" at bounding box center [815, 213] width 53 height 24
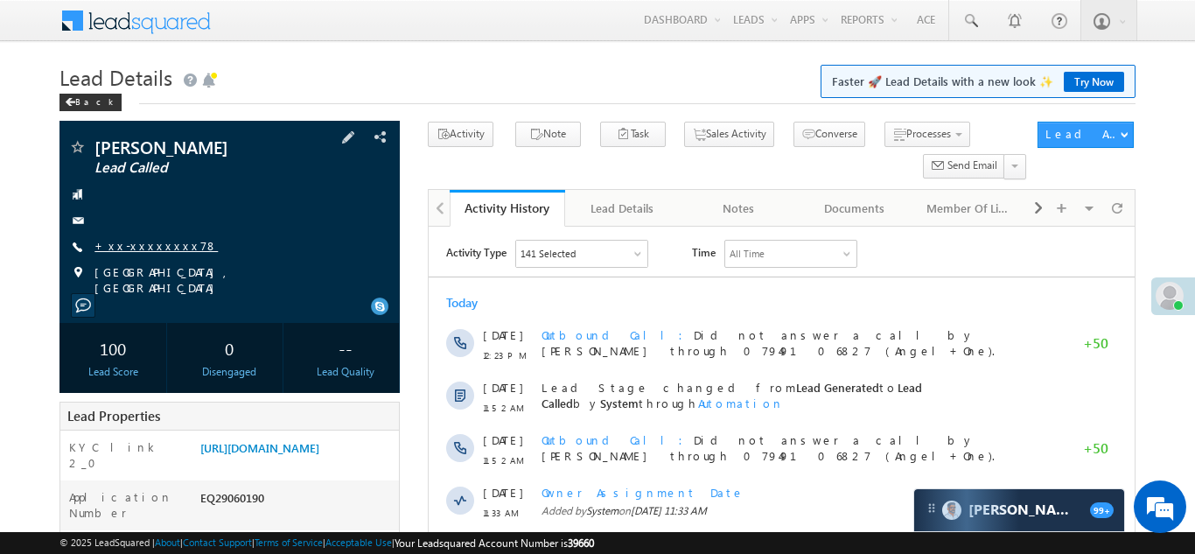
click at [132, 244] on link "+xx-xxxxxxxx78" at bounding box center [155, 245] width 123 height 15
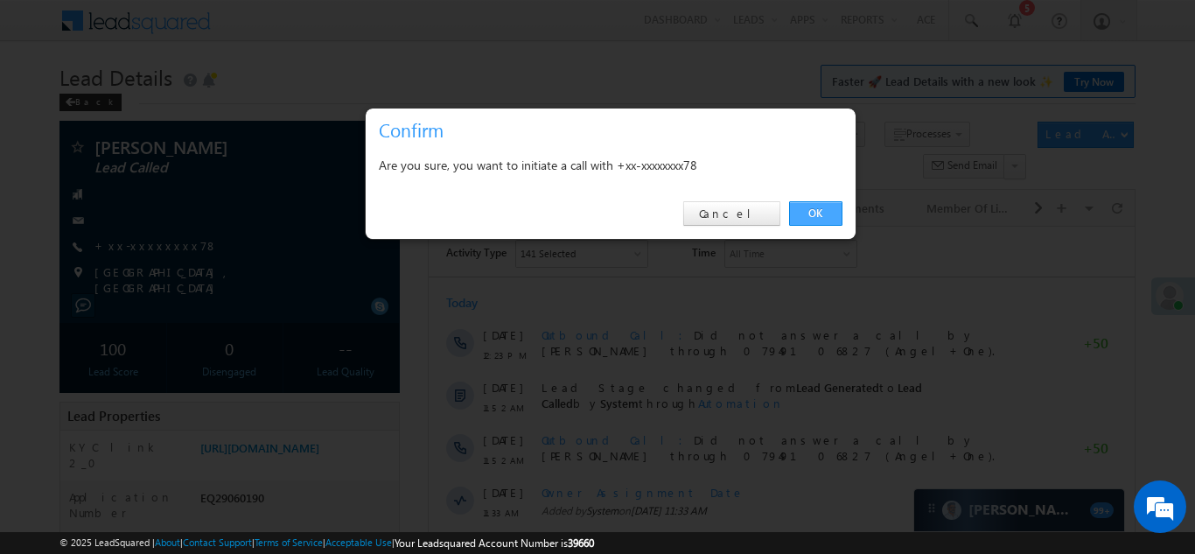
click at [812, 215] on link "OK" at bounding box center [815, 213] width 53 height 24
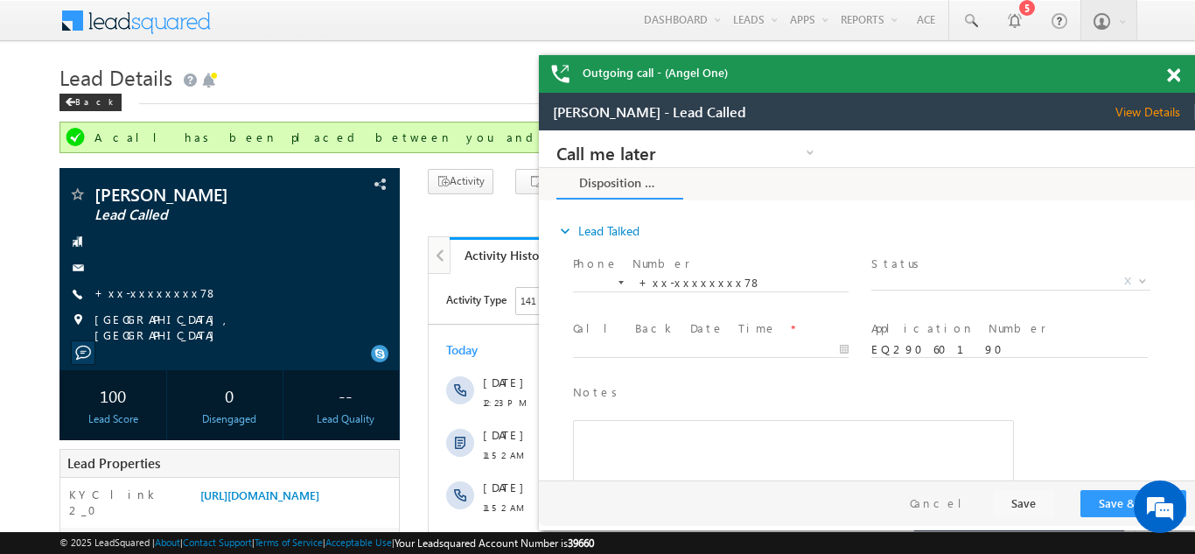
click at [1175, 70] on span at bounding box center [1173, 75] width 13 height 15
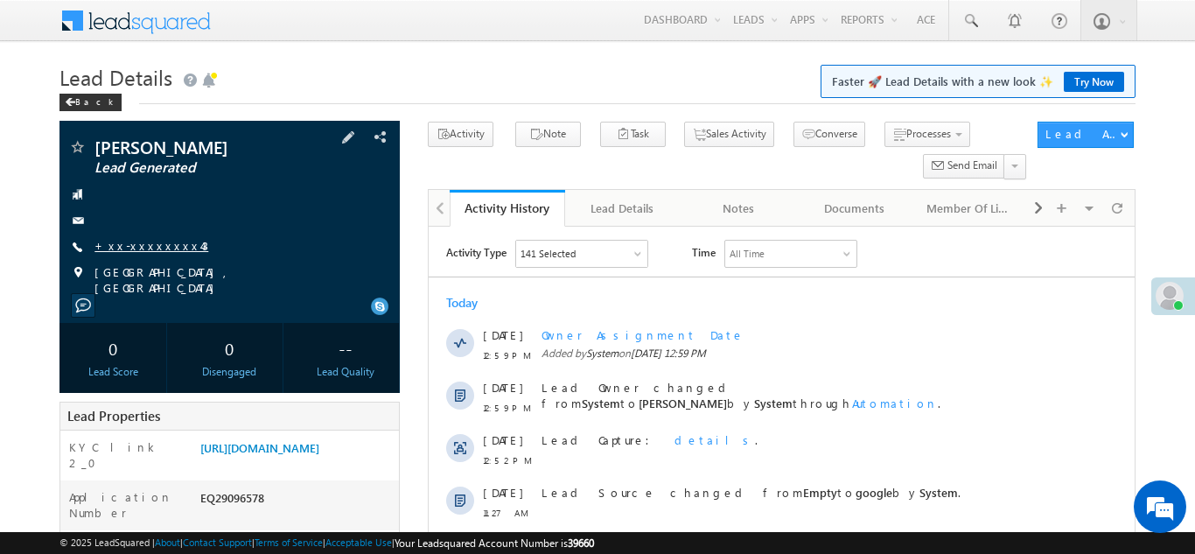
click at [140, 247] on link "+xx-xxxxxxxx43" at bounding box center [151, 245] width 114 height 15
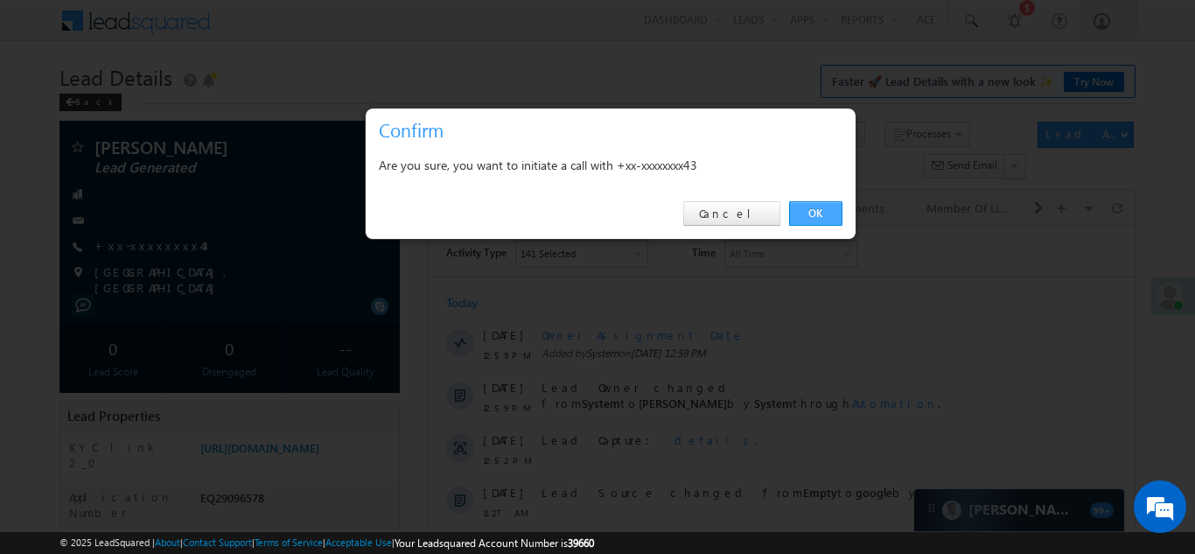
click at [814, 214] on link "OK" at bounding box center [815, 213] width 53 height 24
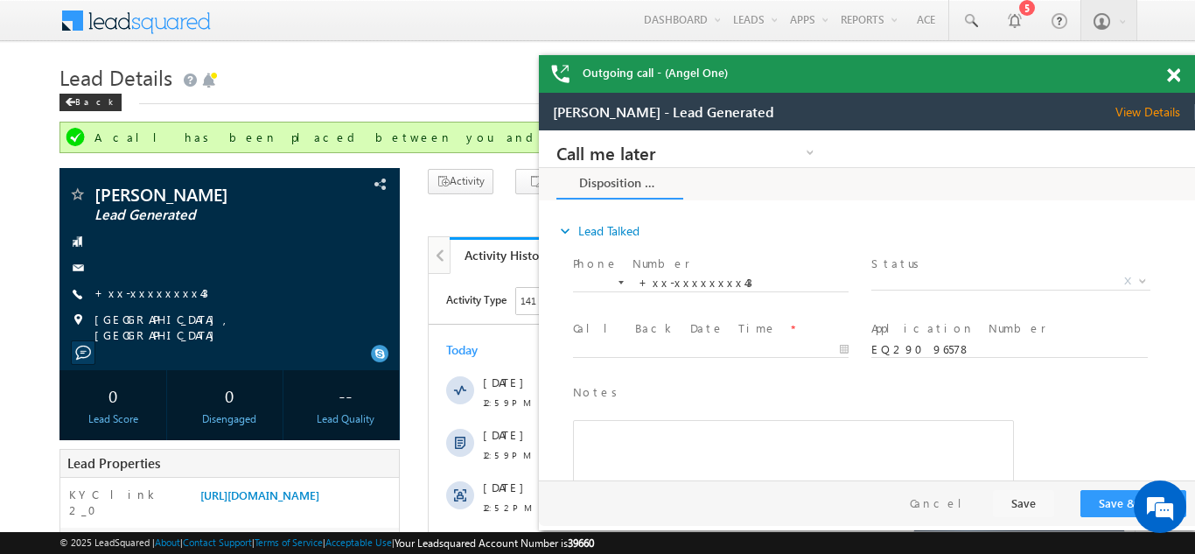
click at [1173, 74] on span at bounding box center [1173, 75] width 13 height 15
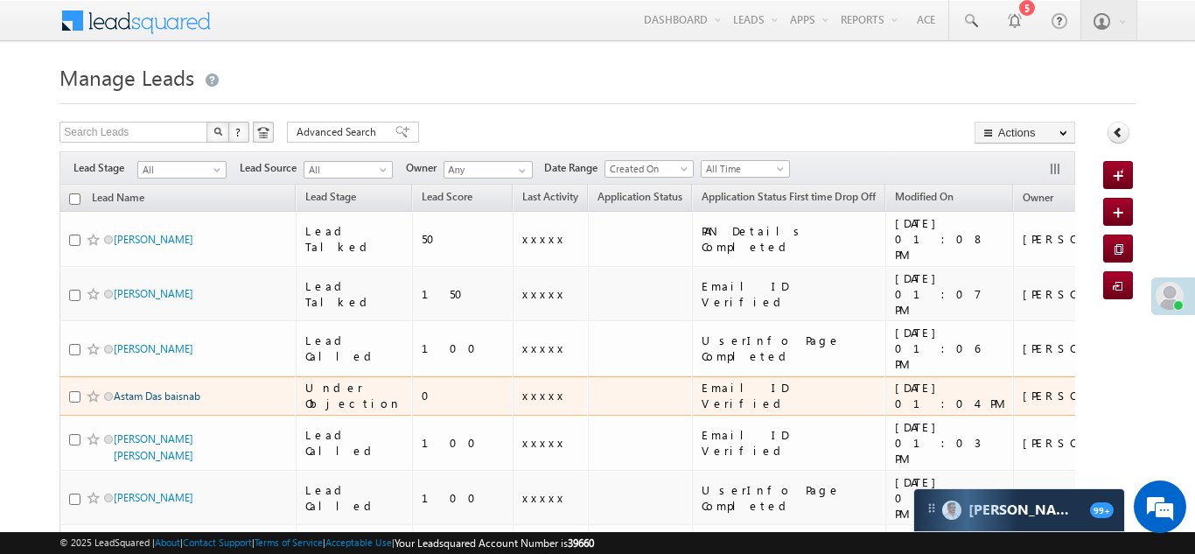
click at [129, 389] on link "Astam Das baisnab" at bounding box center [157, 395] width 87 height 13
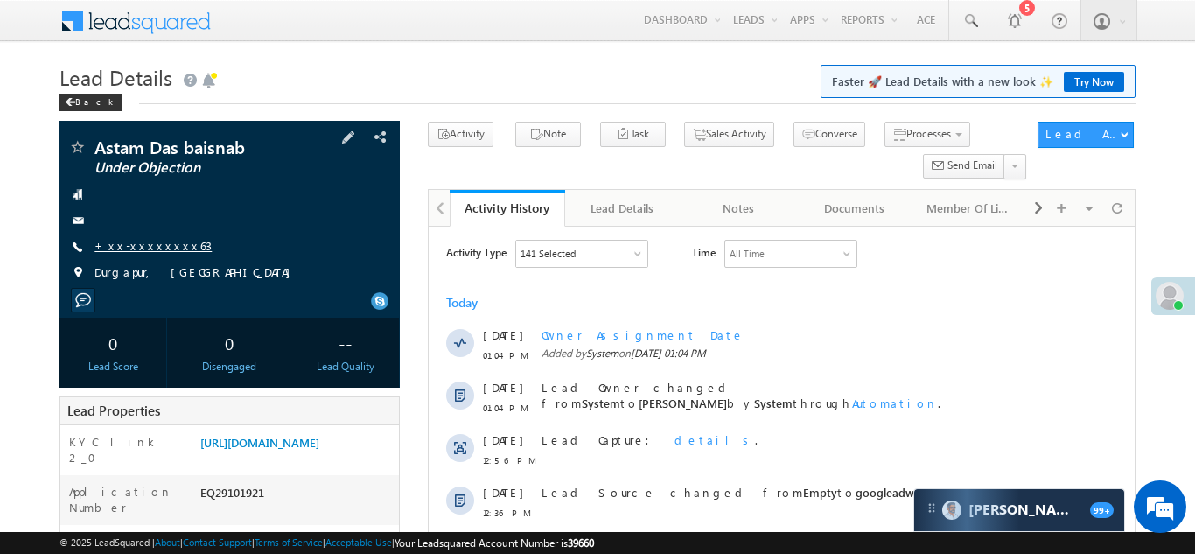
click at [131, 246] on link "+xx-xxxxxxxx63" at bounding box center [152, 245] width 117 height 15
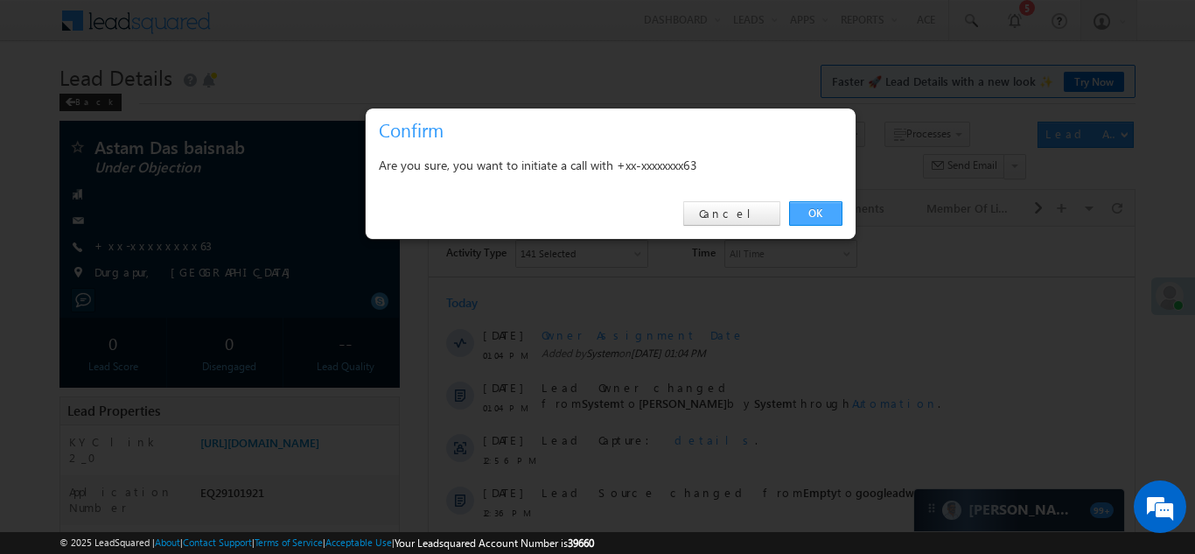
click at [813, 208] on link "OK" at bounding box center [815, 213] width 53 height 24
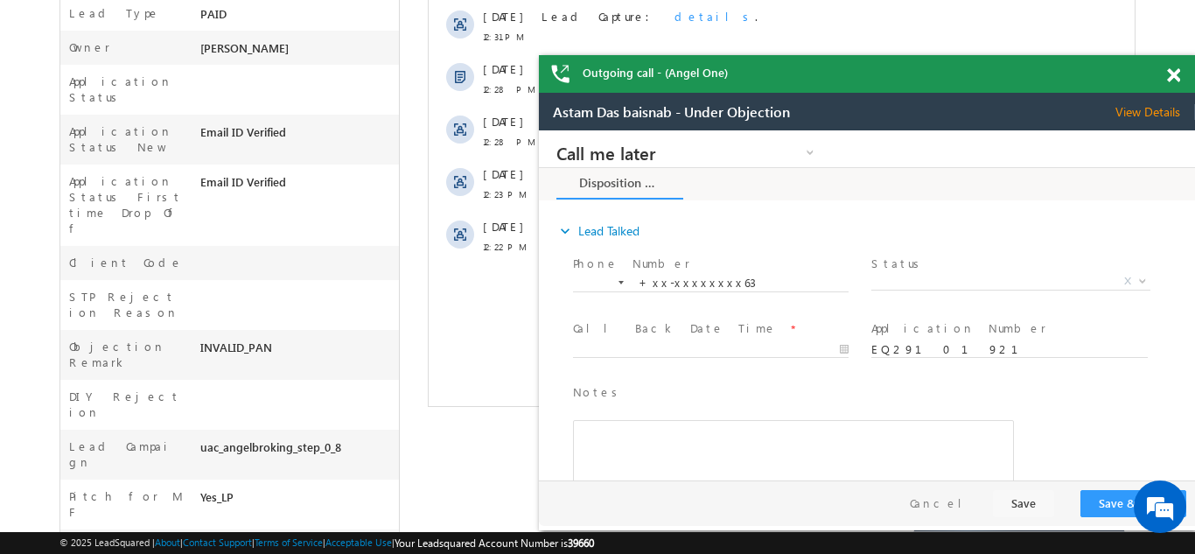
click at [858, 518] on div "Pay & Save Save & Close Save Cancel" at bounding box center [871, 502] width 665 height 45
click at [1173, 74] on span at bounding box center [1173, 75] width 13 height 15
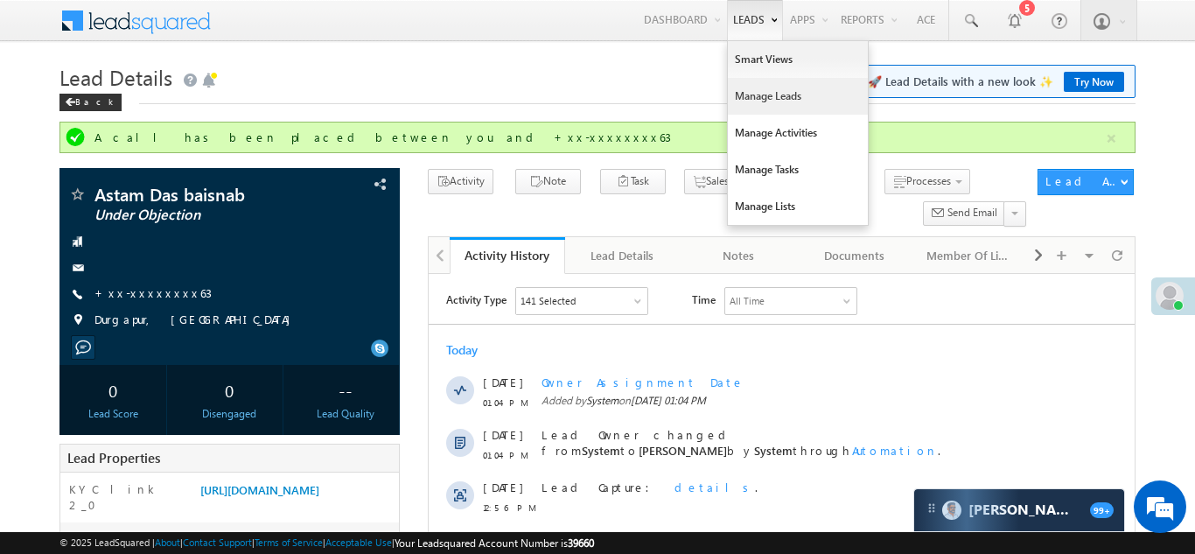
click at [737, 93] on link "Manage Leads" at bounding box center [798, 96] width 140 height 37
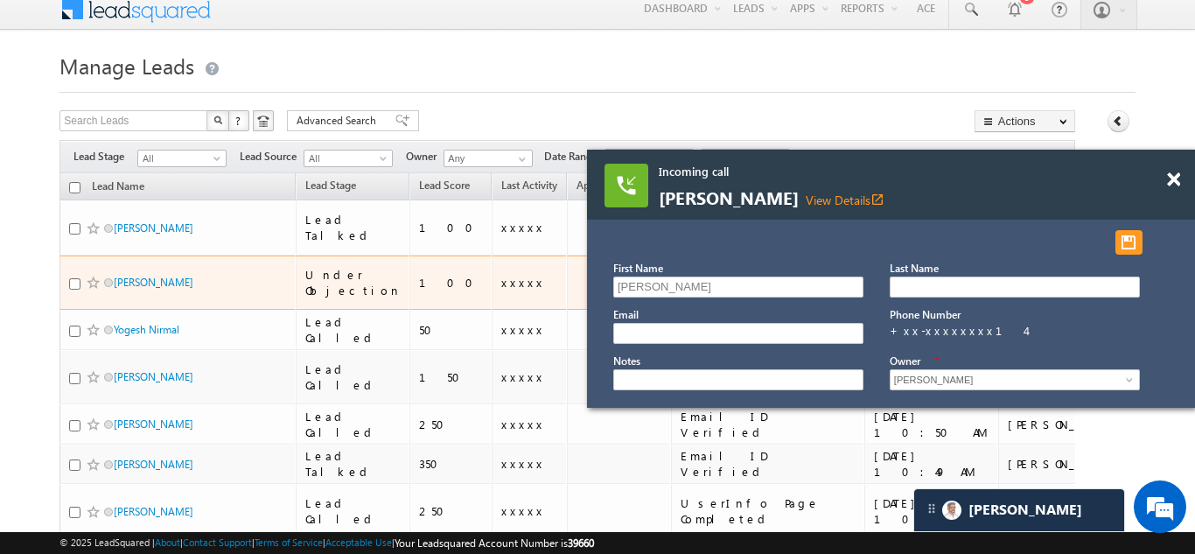
scroll to position [26, 0]
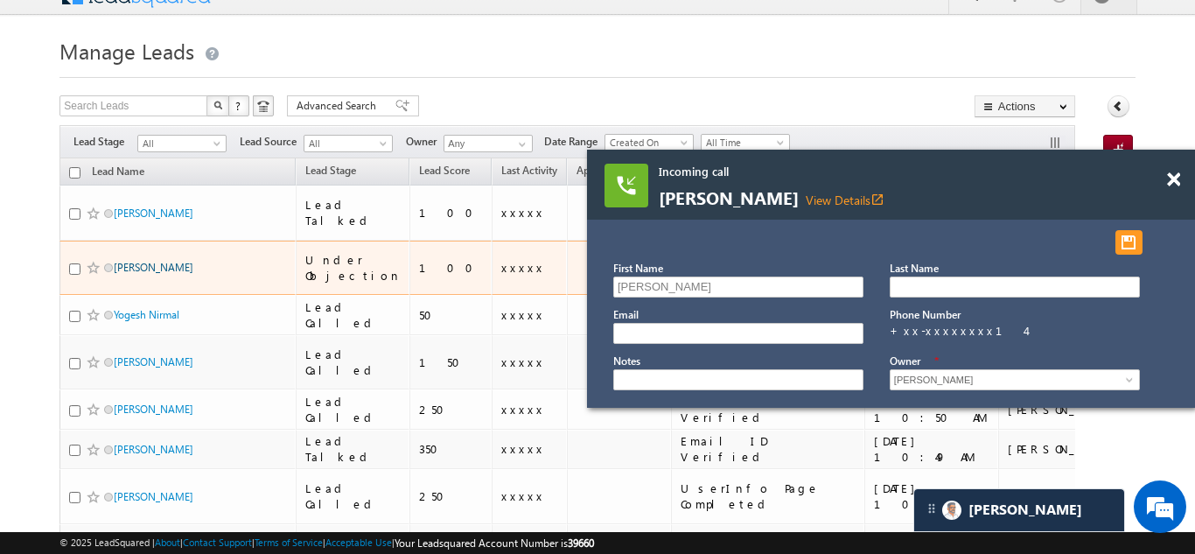
click at [136, 261] on link "Jitendra chouhan" at bounding box center [154, 267] width 80 height 13
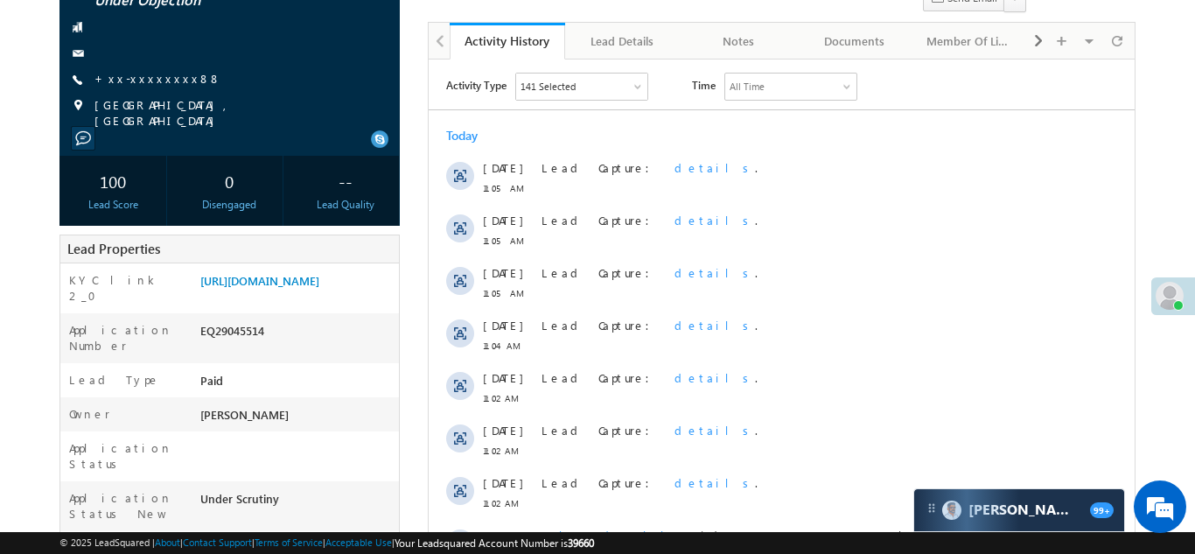
scroll to position [162, 0]
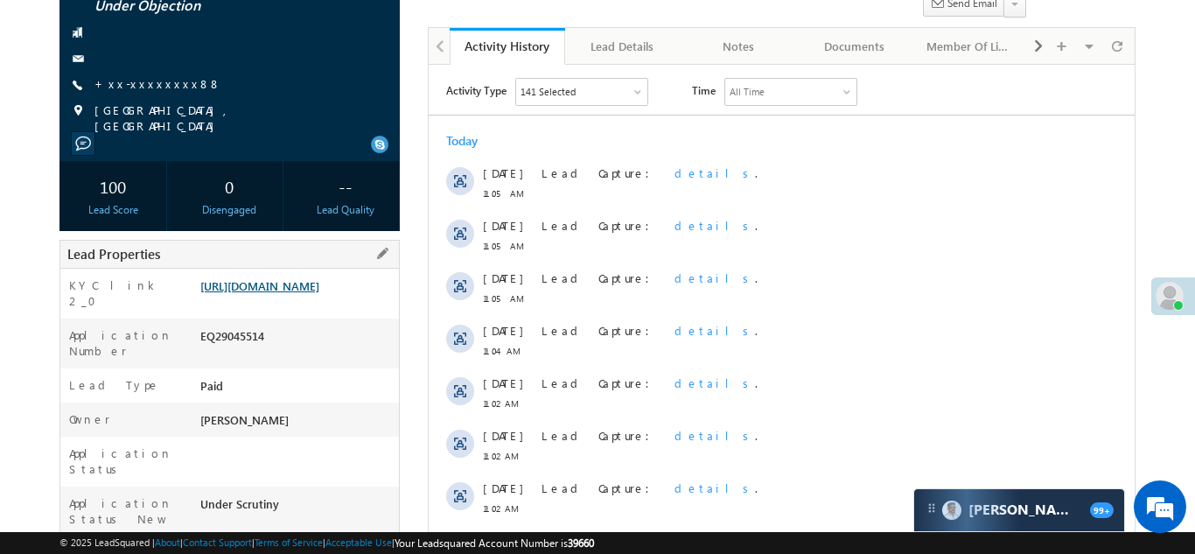
click at [282, 290] on link "https://angelbroking1-pk3em7sa.customui-test.leadsquared.com?leadId=303b2c8f-f5…" at bounding box center [259, 285] width 119 height 15
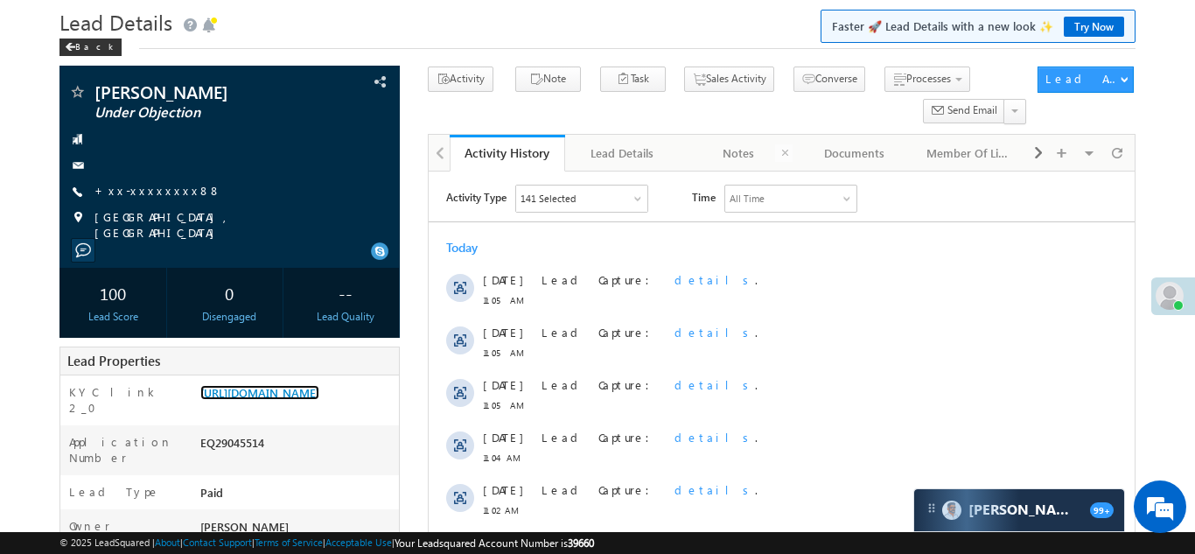
scroll to position [0, 0]
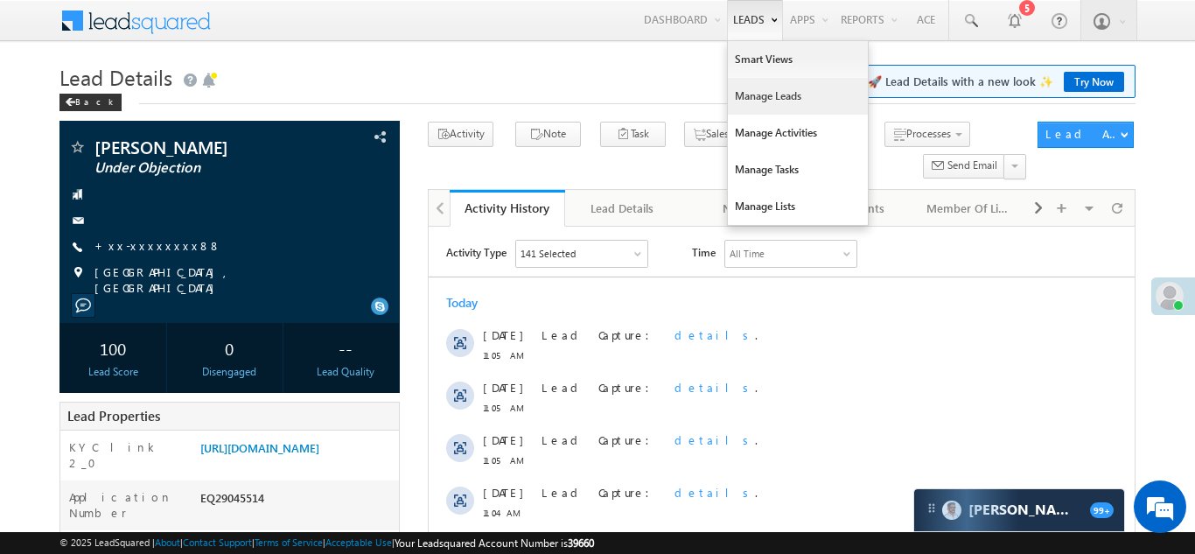
click at [743, 97] on link "Manage Leads" at bounding box center [798, 96] width 140 height 37
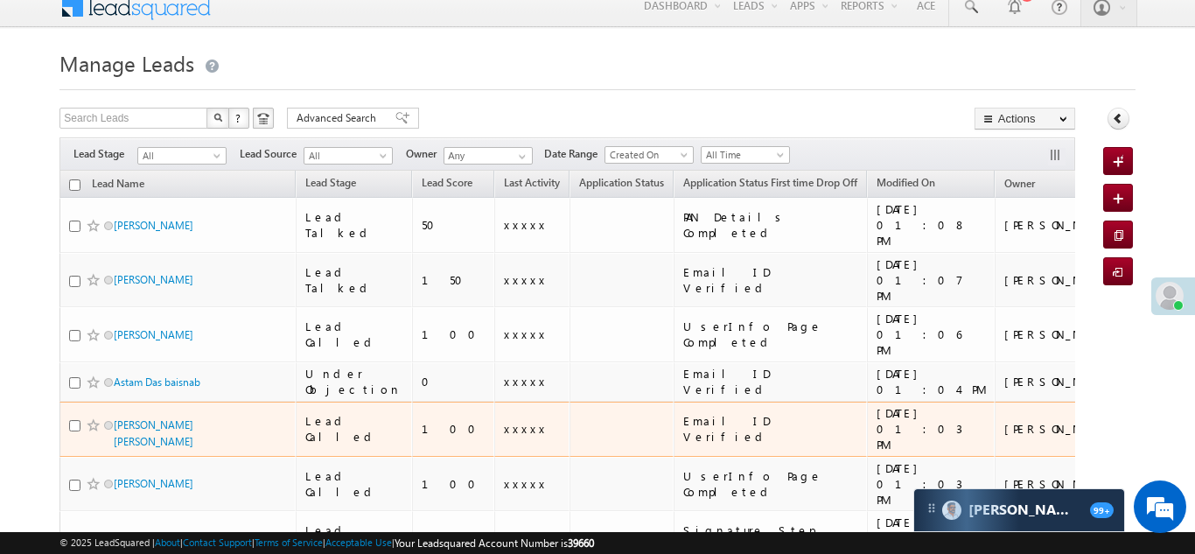
scroll to position [66, 0]
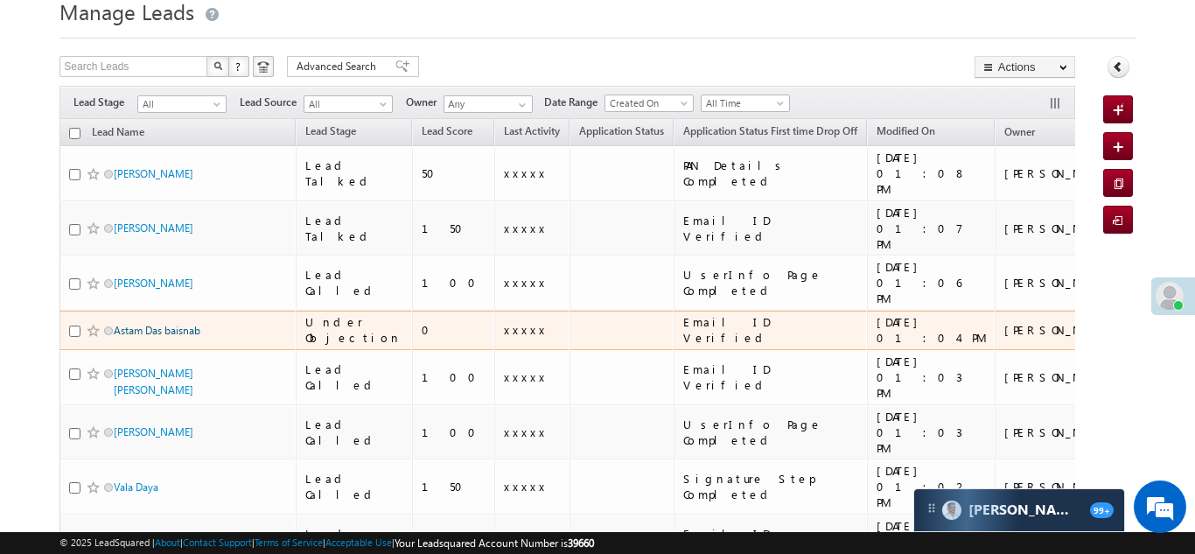
click at [171, 324] on link "Astam Das baisnab" at bounding box center [157, 330] width 87 height 13
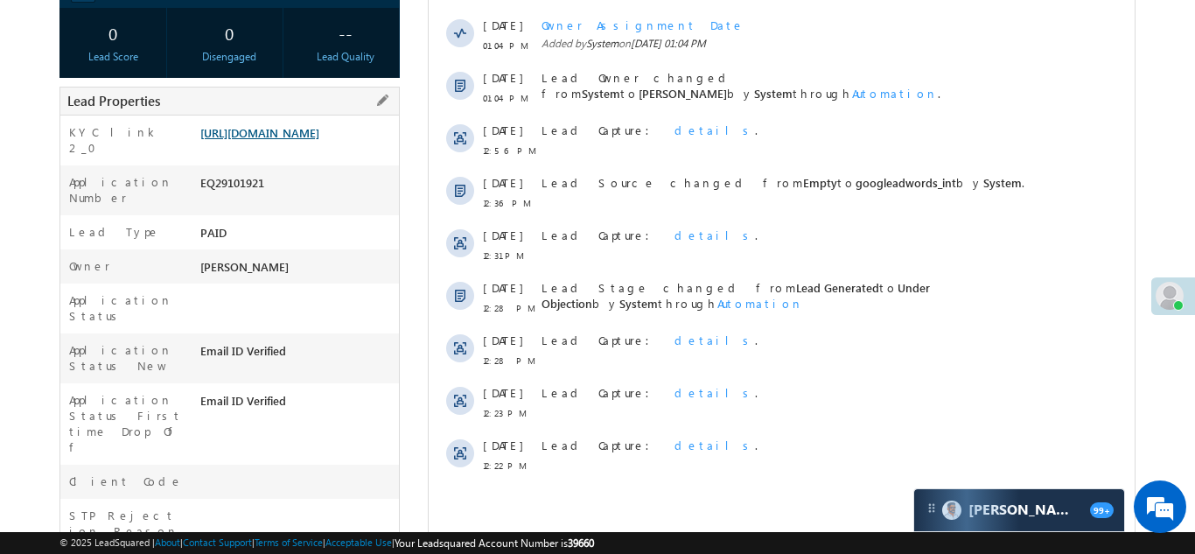
click at [268, 140] on link "https://angelbroking1-pk3em7sa.customui-test.leadsquared.com?leadId=1de2ee0a-99…" at bounding box center [259, 132] width 119 height 15
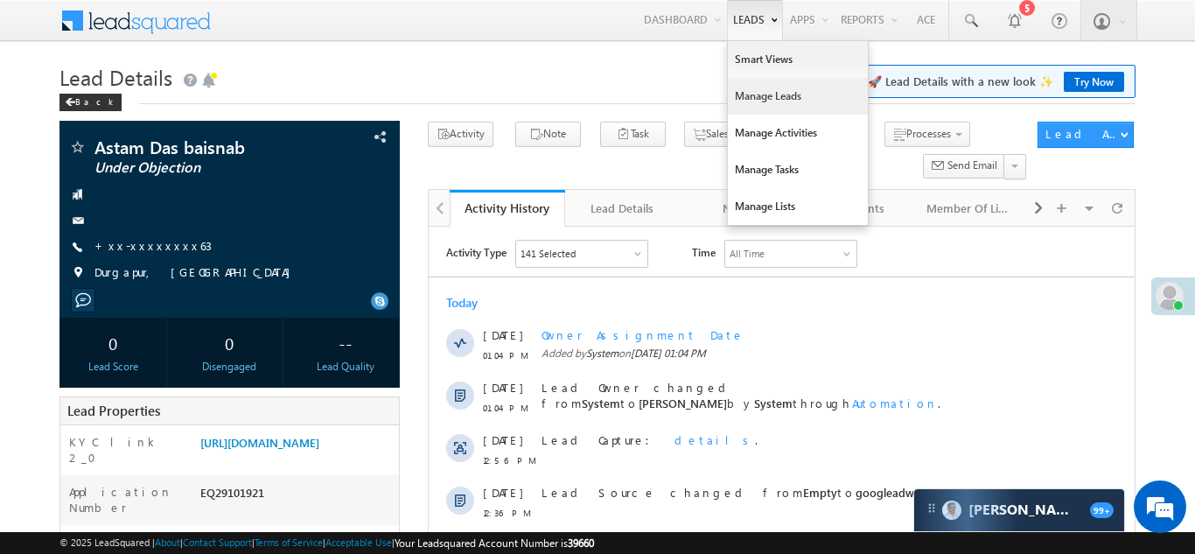
click at [739, 96] on link "Manage Leads" at bounding box center [798, 96] width 140 height 37
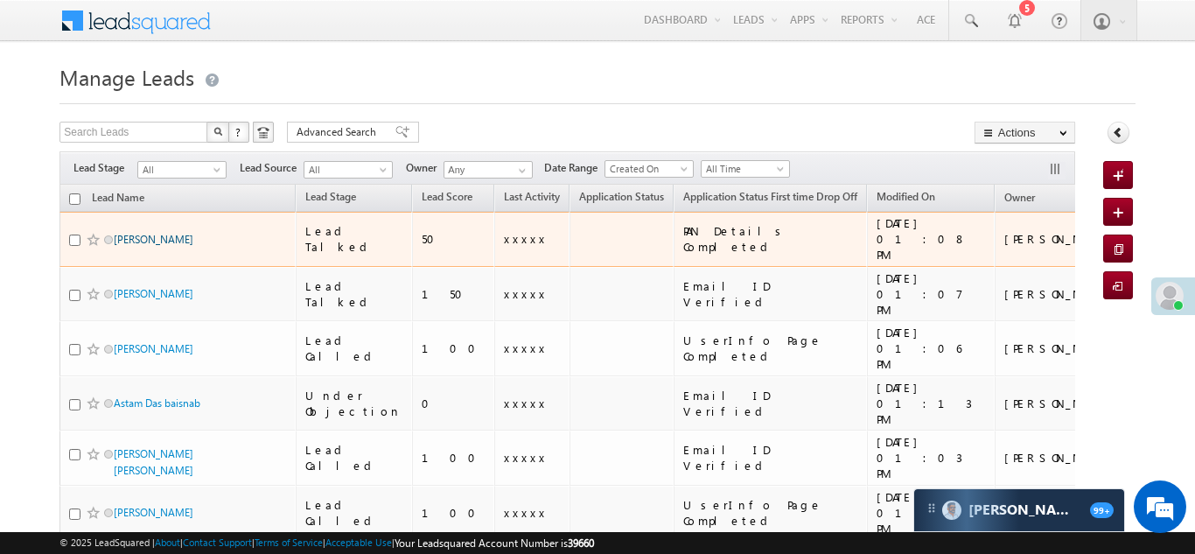
click at [136, 233] on link "[PERSON_NAME]" at bounding box center [154, 239] width 80 height 13
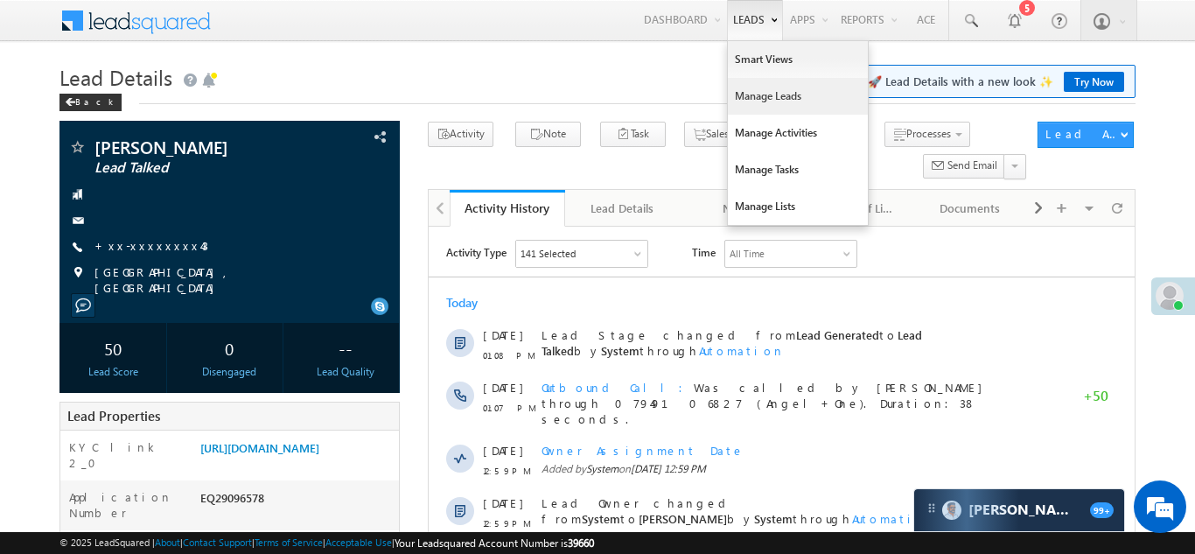
click at [768, 99] on link "Manage Leads" at bounding box center [798, 96] width 140 height 37
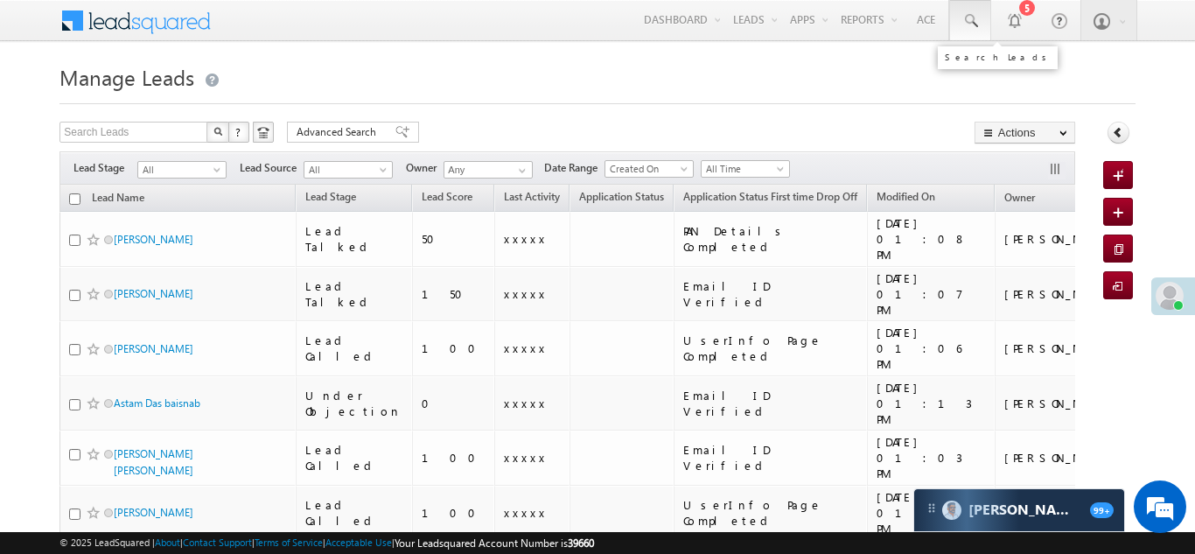
click at [962, 21] on span at bounding box center [969, 20] width 17 height 17
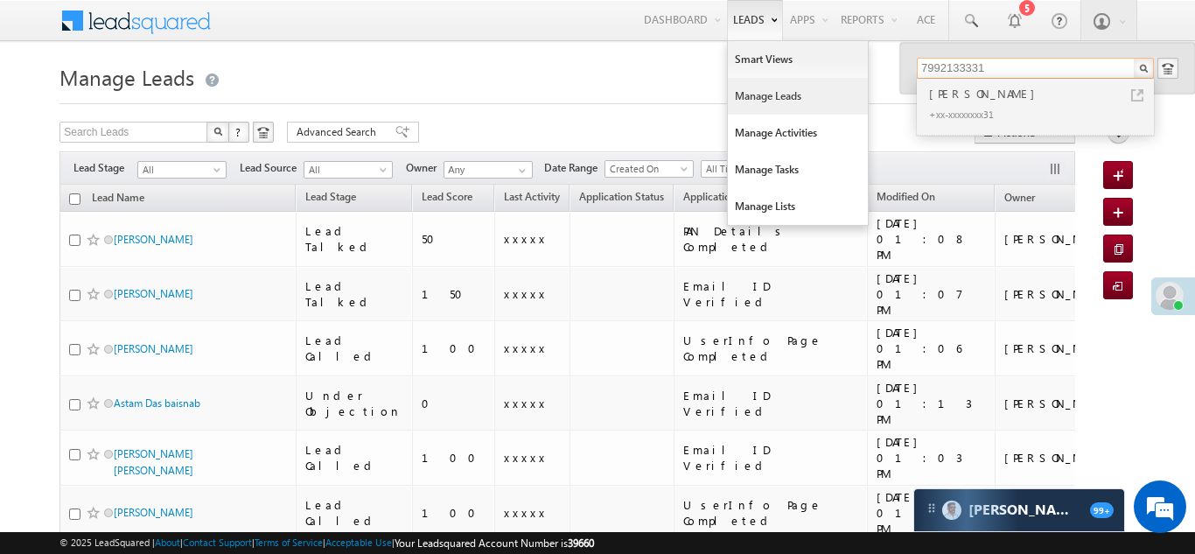
type input "7992133331"
click at [752, 98] on link "Manage Leads" at bounding box center [798, 96] width 140 height 37
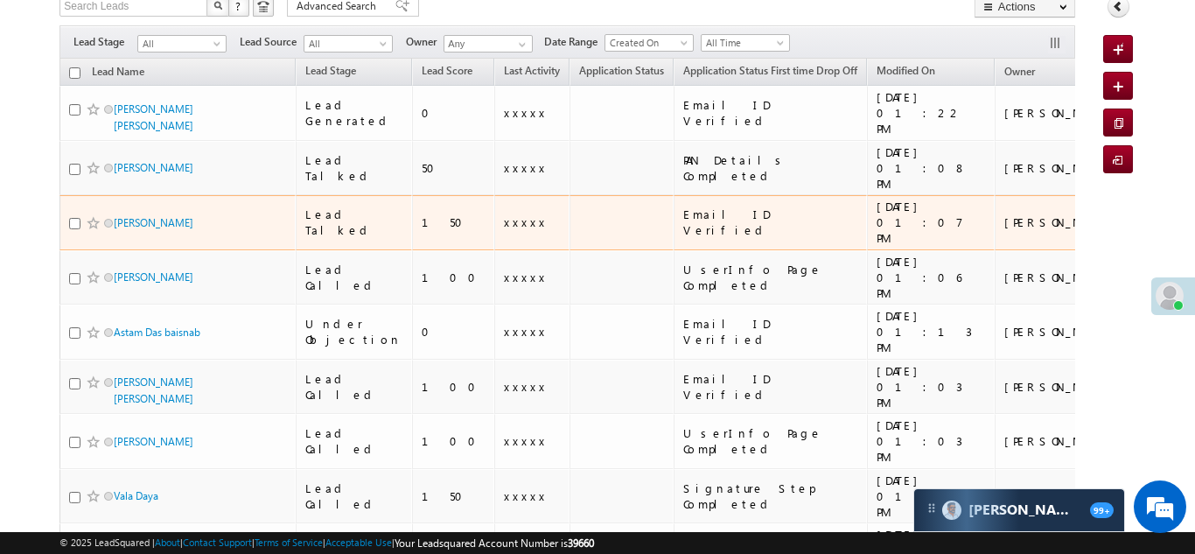
scroll to position [135, 0]
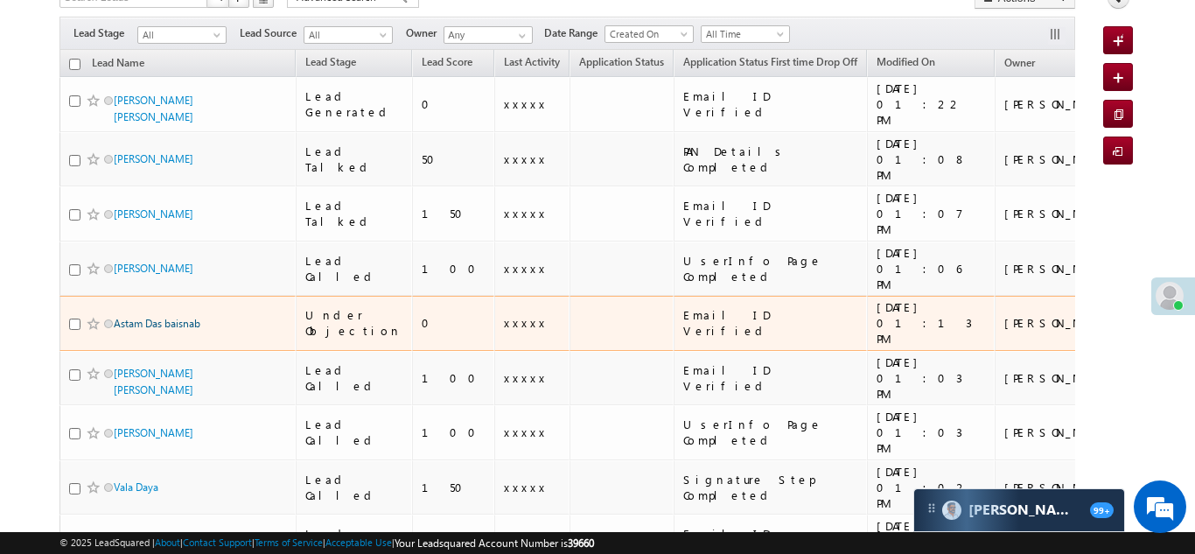
click at [138, 317] on link "Astam Das baisnab" at bounding box center [157, 323] width 87 height 13
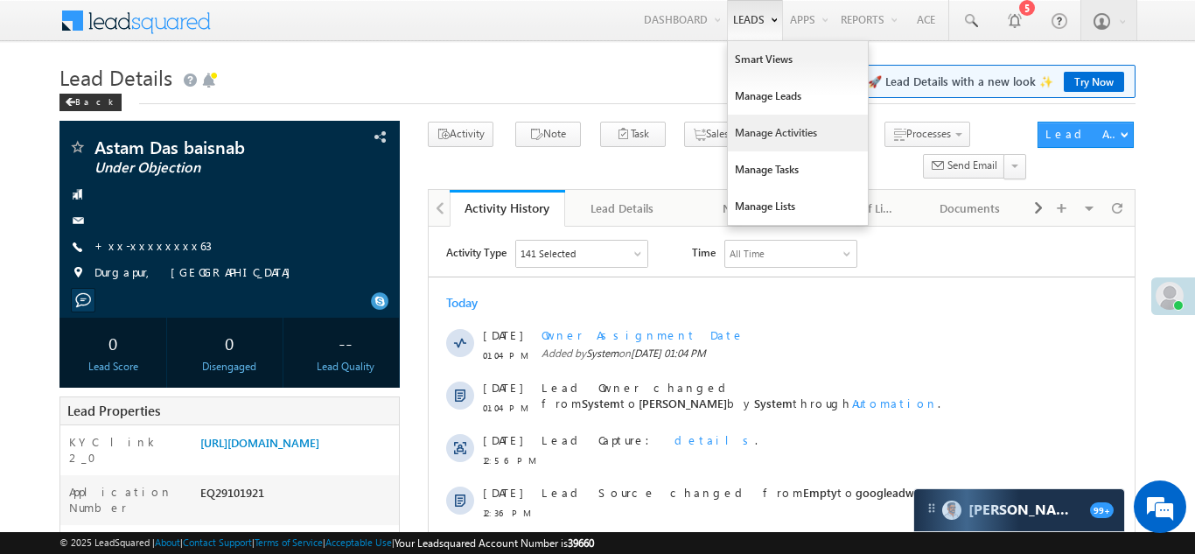
click at [753, 126] on link "Manage Activities" at bounding box center [798, 133] width 140 height 37
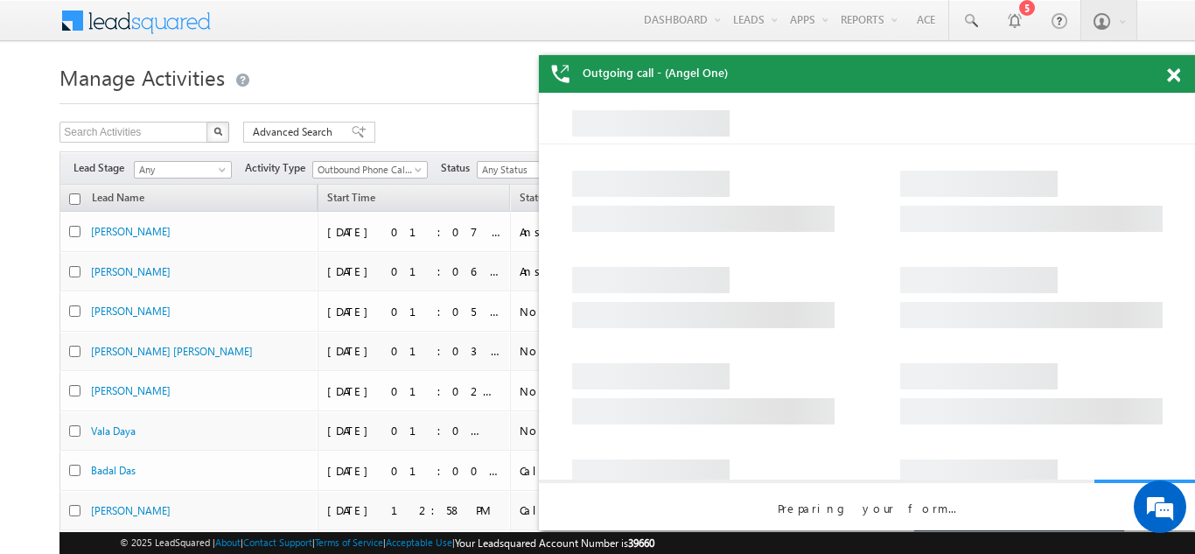
click at [1175, 75] on span at bounding box center [1173, 75] width 13 height 15
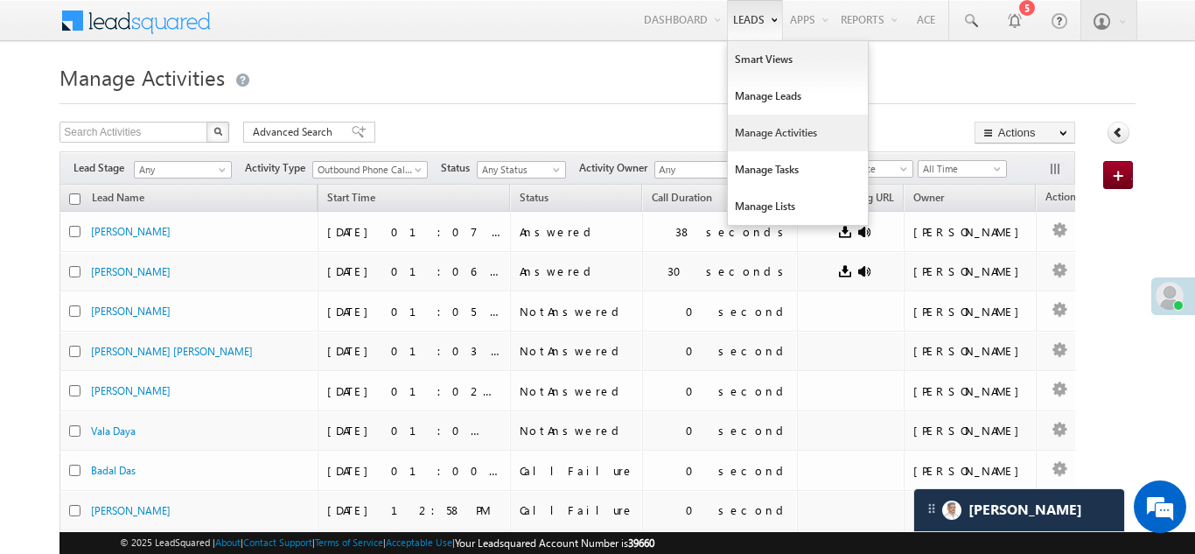
click at [747, 131] on link "Manage Activities" at bounding box center [798, 133] width 140 height 37
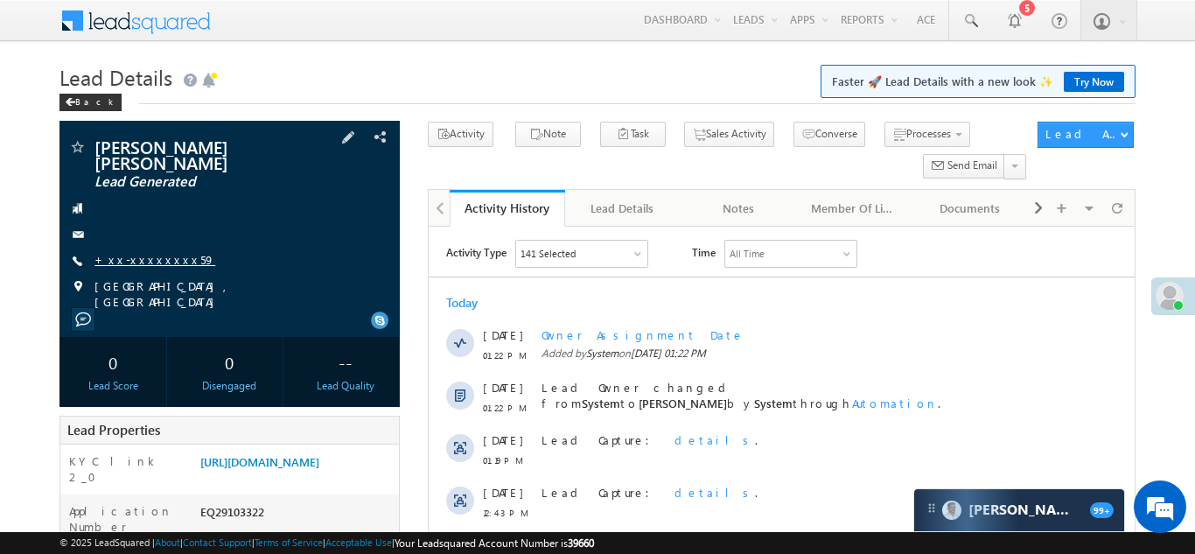
click at [148, 261] on link "+xx-xxxxxxxx59" at bounding box center [154, 259] width 121 height 15
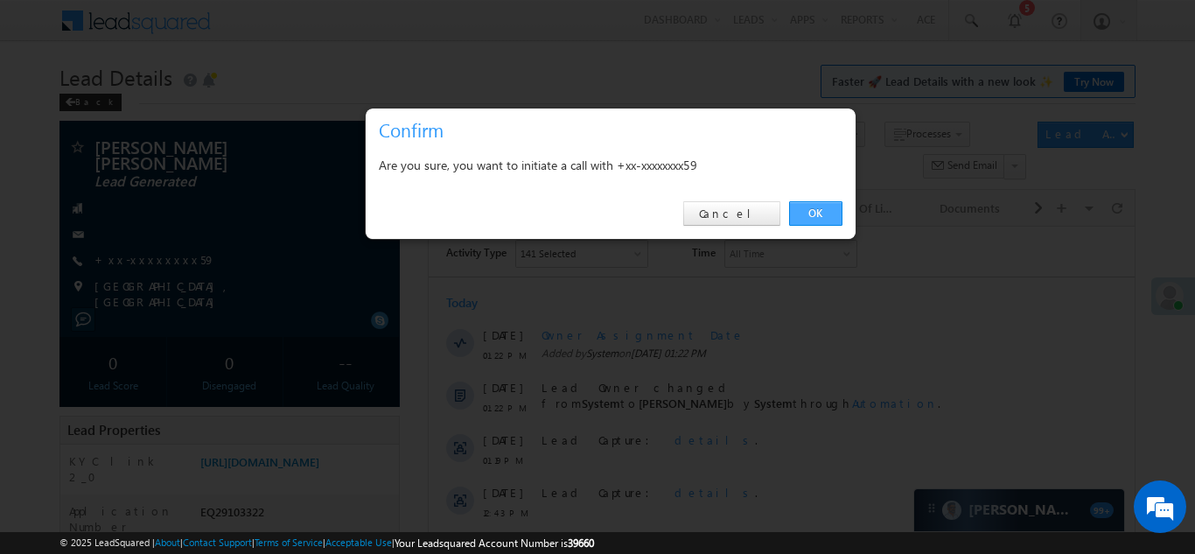
click at [812, 212] on link "OK" at bounding box center [815, 213] width 53 height 24
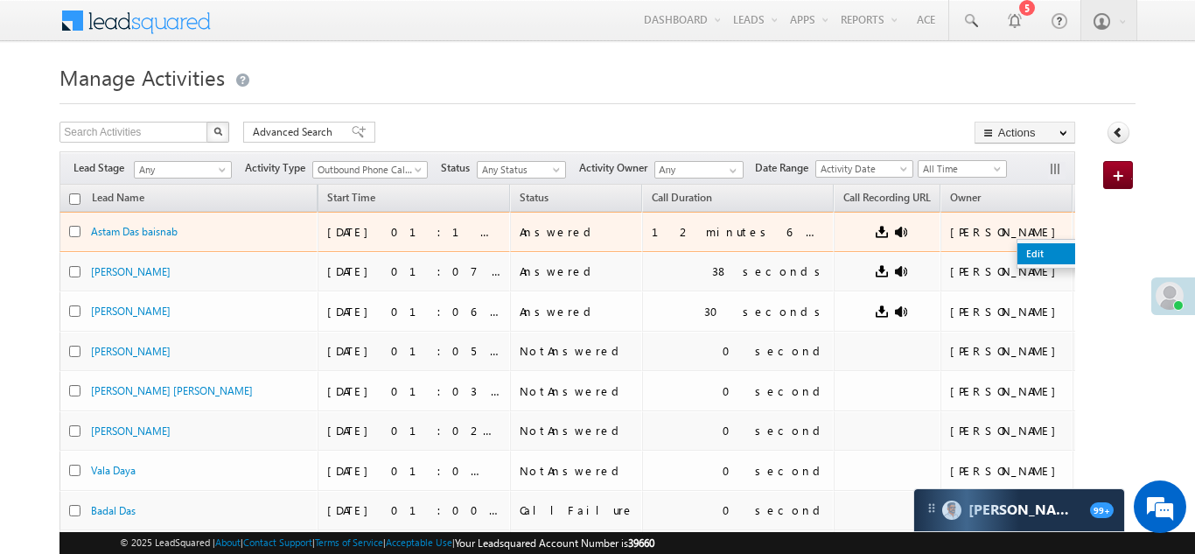
click at [1017, 254] on link "Edit" at bounding box center [1060, 253] width 87 height 21
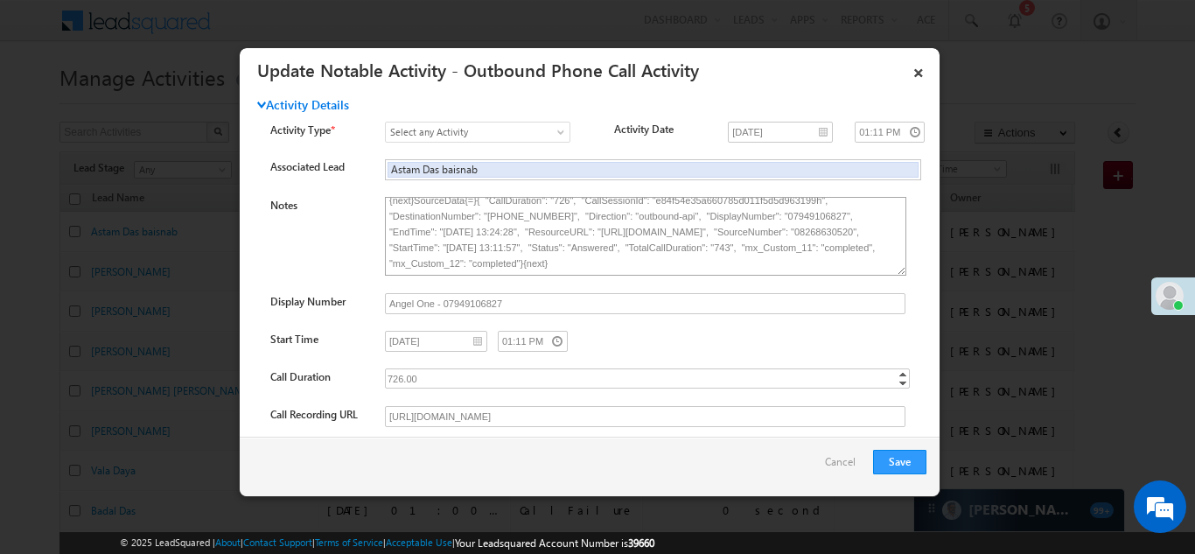
scroll to position [61, 0]
click at [917, 73] on link "×" at bounding box center [918, 69] width 30 height 31
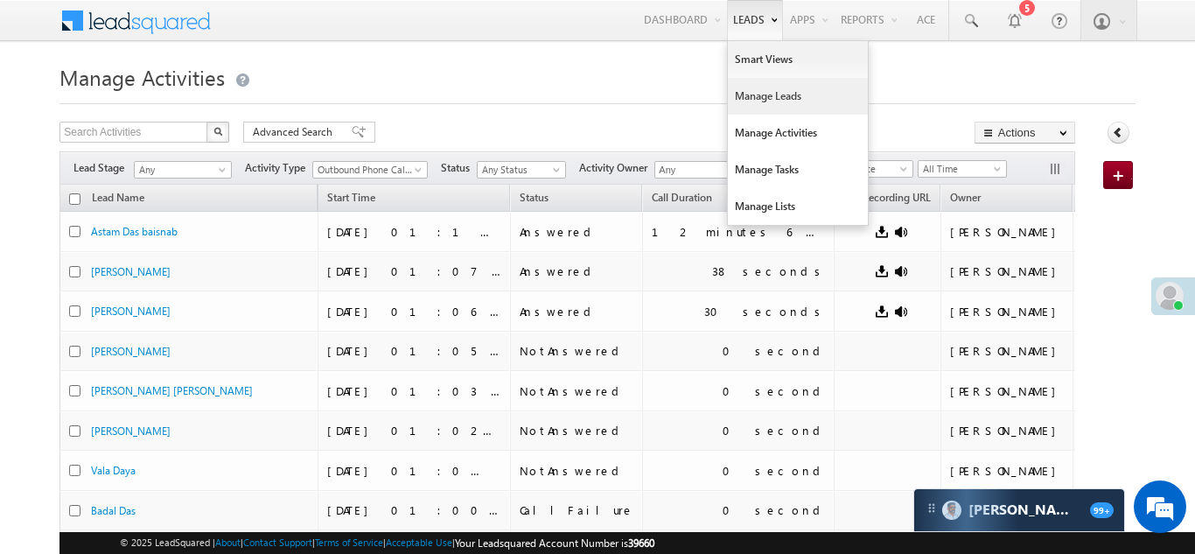
click at [754, 96] on link "Manage Leads" at bounding box center [798, 96] width 140 height 37
